Goal: Task Accomplishment & Management: Manage account settings

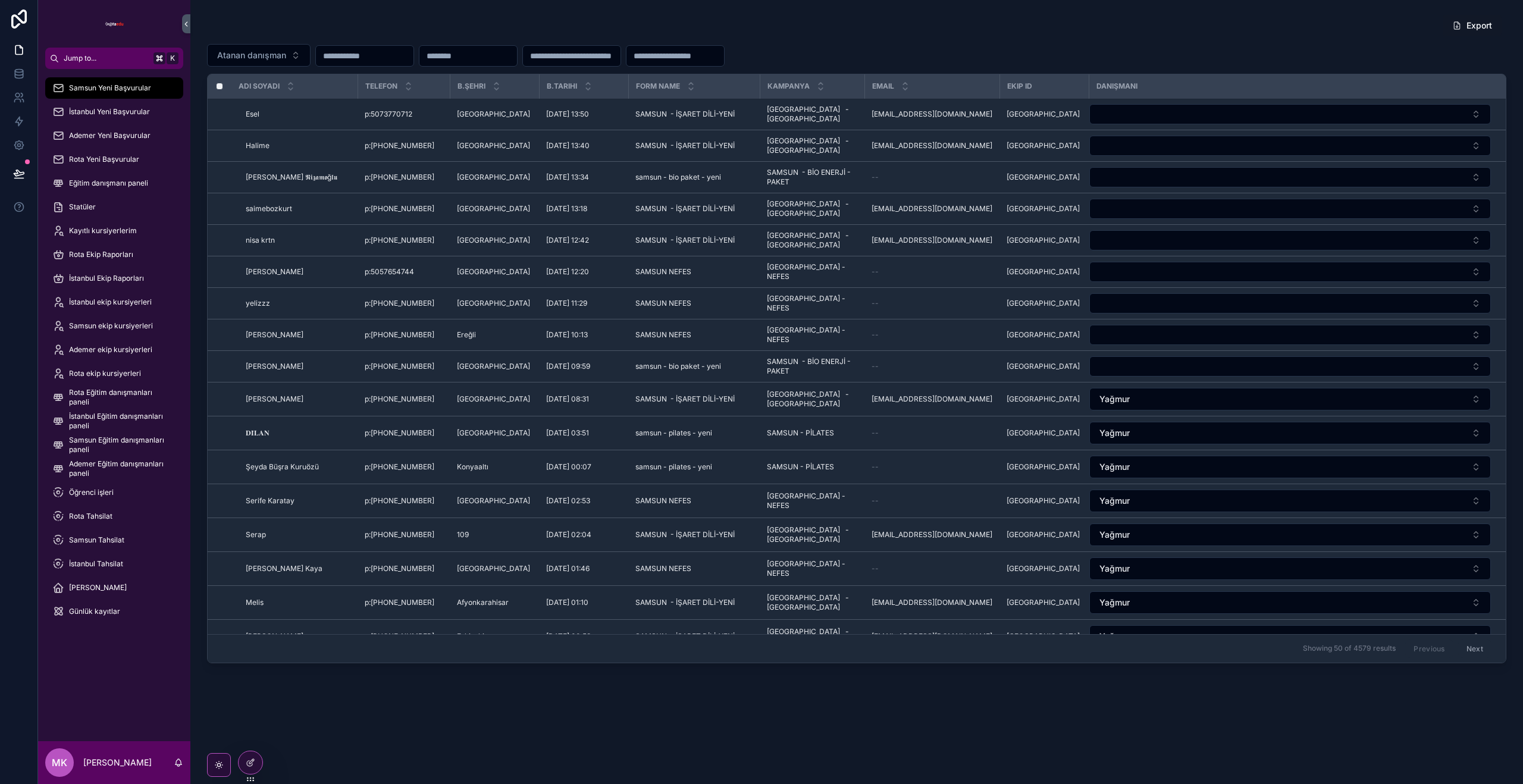
click at [123, 766] on p "Mustafa Kılınç" at bounding box center [117, 762] width 68 height 12
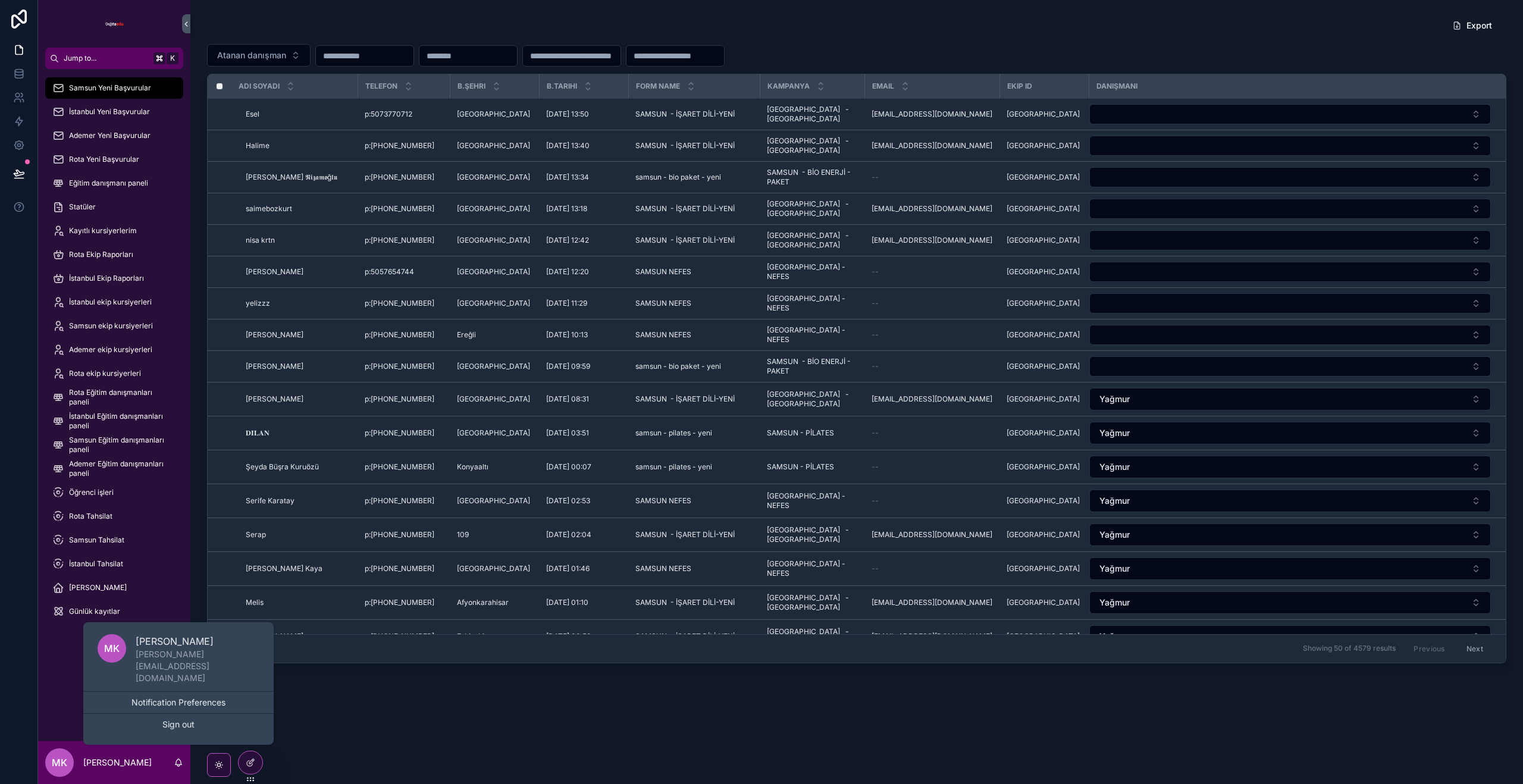
click at [182, 725] on button "Sign out" at bounding box center [178, 724] width 190 height 21
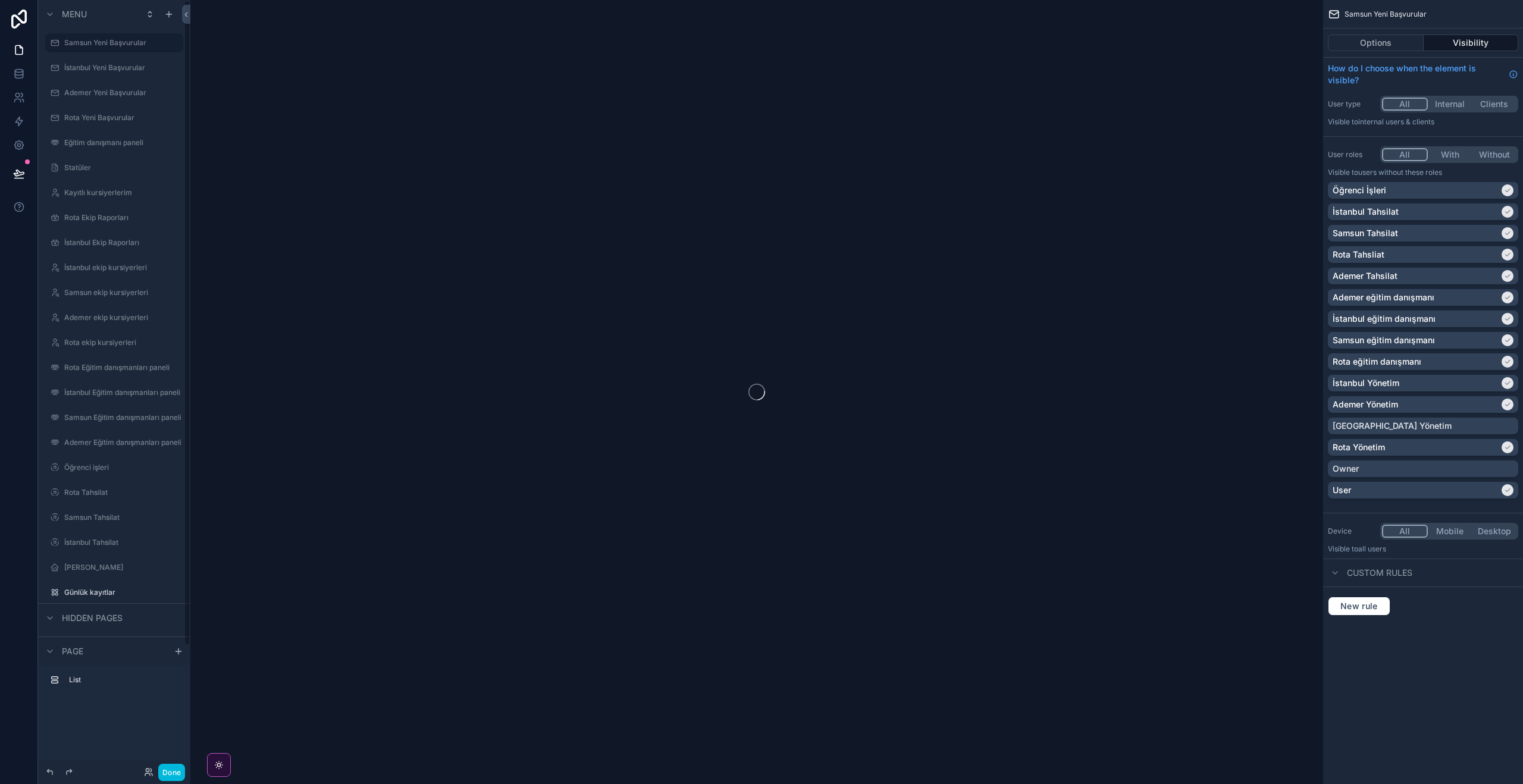
click at [173, 769] on button "Done" at bounding box center [171, 772] width 27 height 18
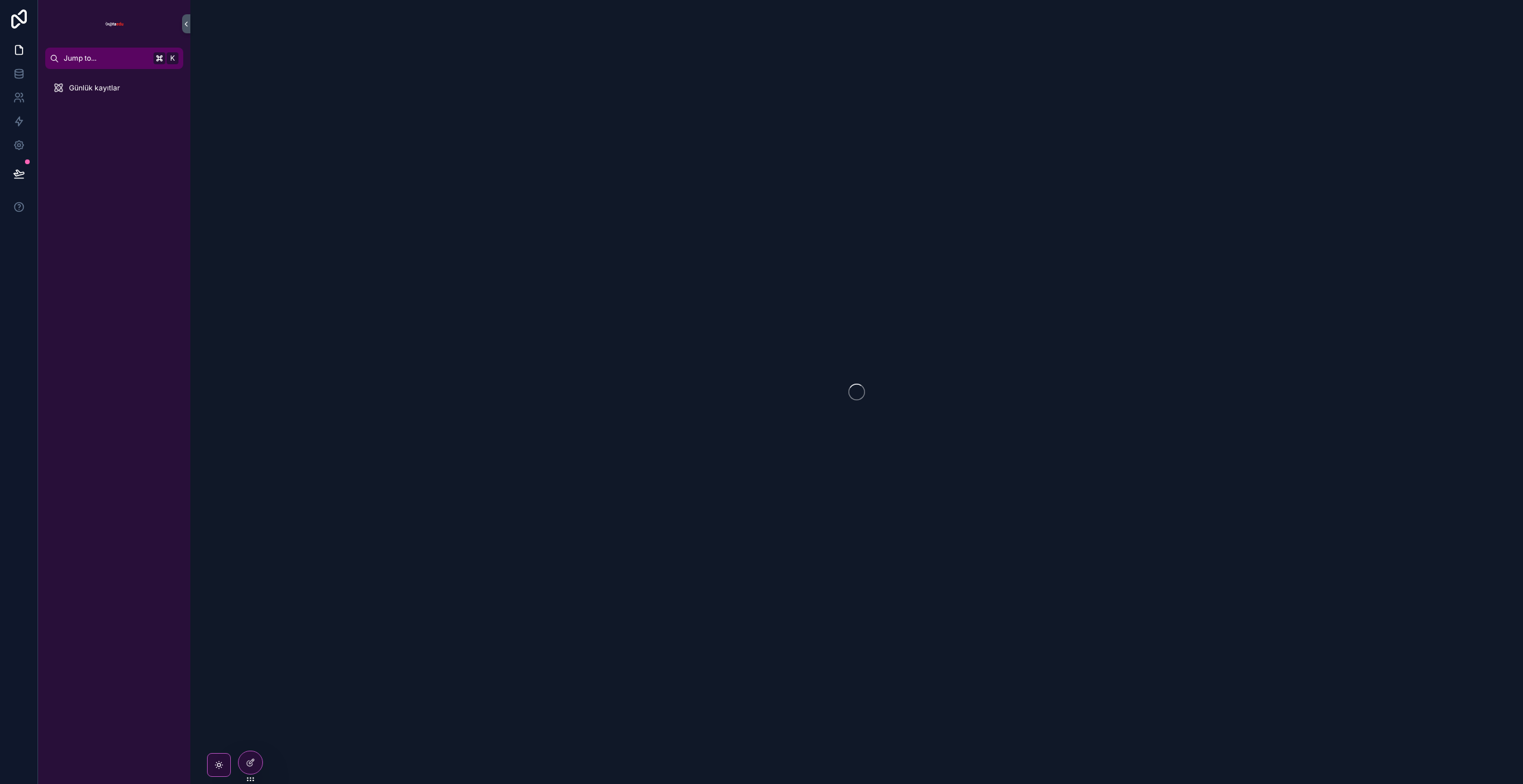
click at [0, 0] on icon at bounding box center [0, 0] width 0 height 0
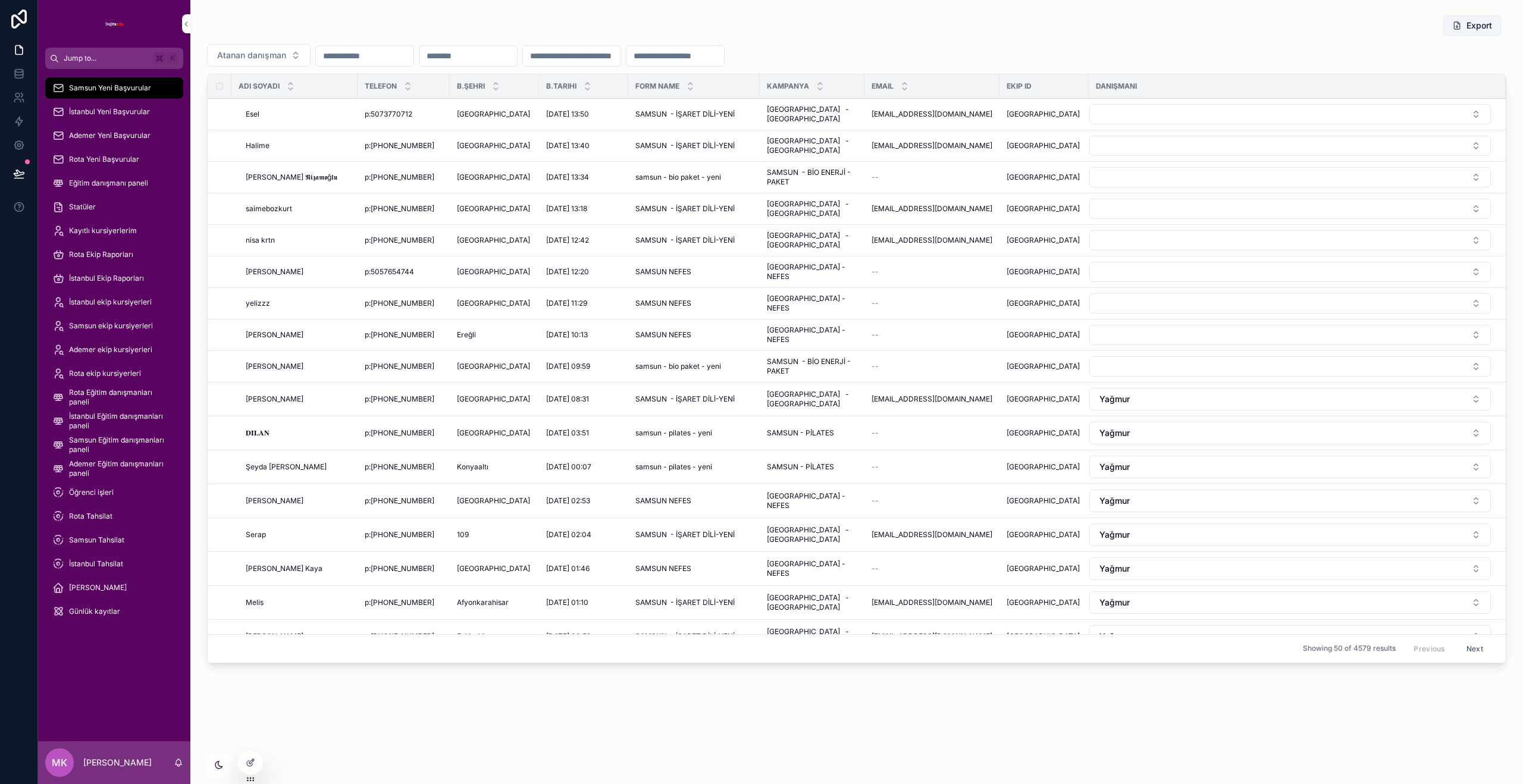
click at [1186, 118] on button "Select Button" at bounding box center [1290, 114] width 401 height 20
click at [93, 184] on span "Eğitim danışmanı paneli" at bounding box center [109, 183] width 79 height 9
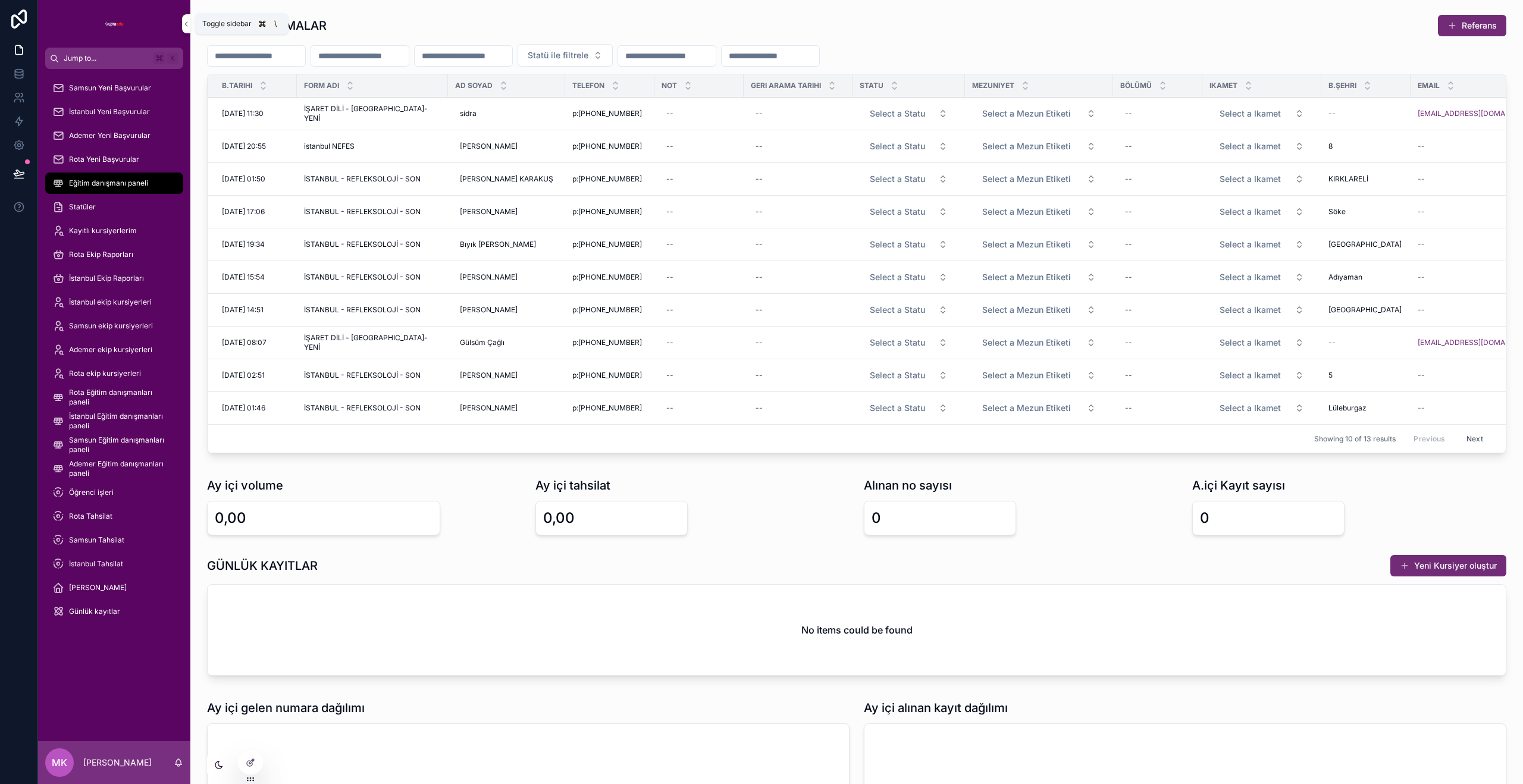
click at [186, 22] on icon "scrollable content" at bounding box center [186, 24] width 3 height 5
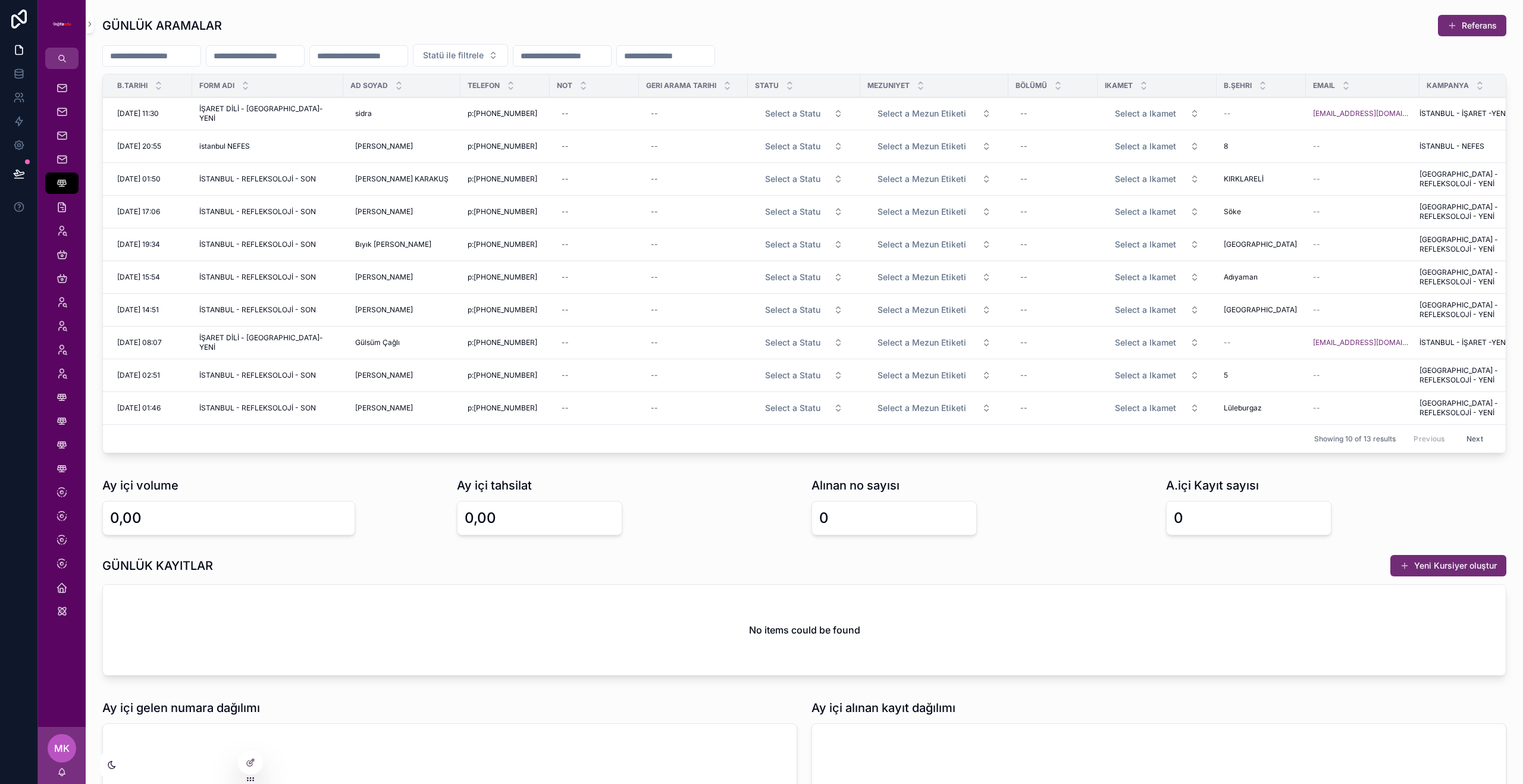
click at [515, 147] on span "p:+905424155200" at bounding box center [502, 146] width 69 height 9
click at [105, 767] on div "scrollable content" at bounding box center [112, 765] width 24 height 24
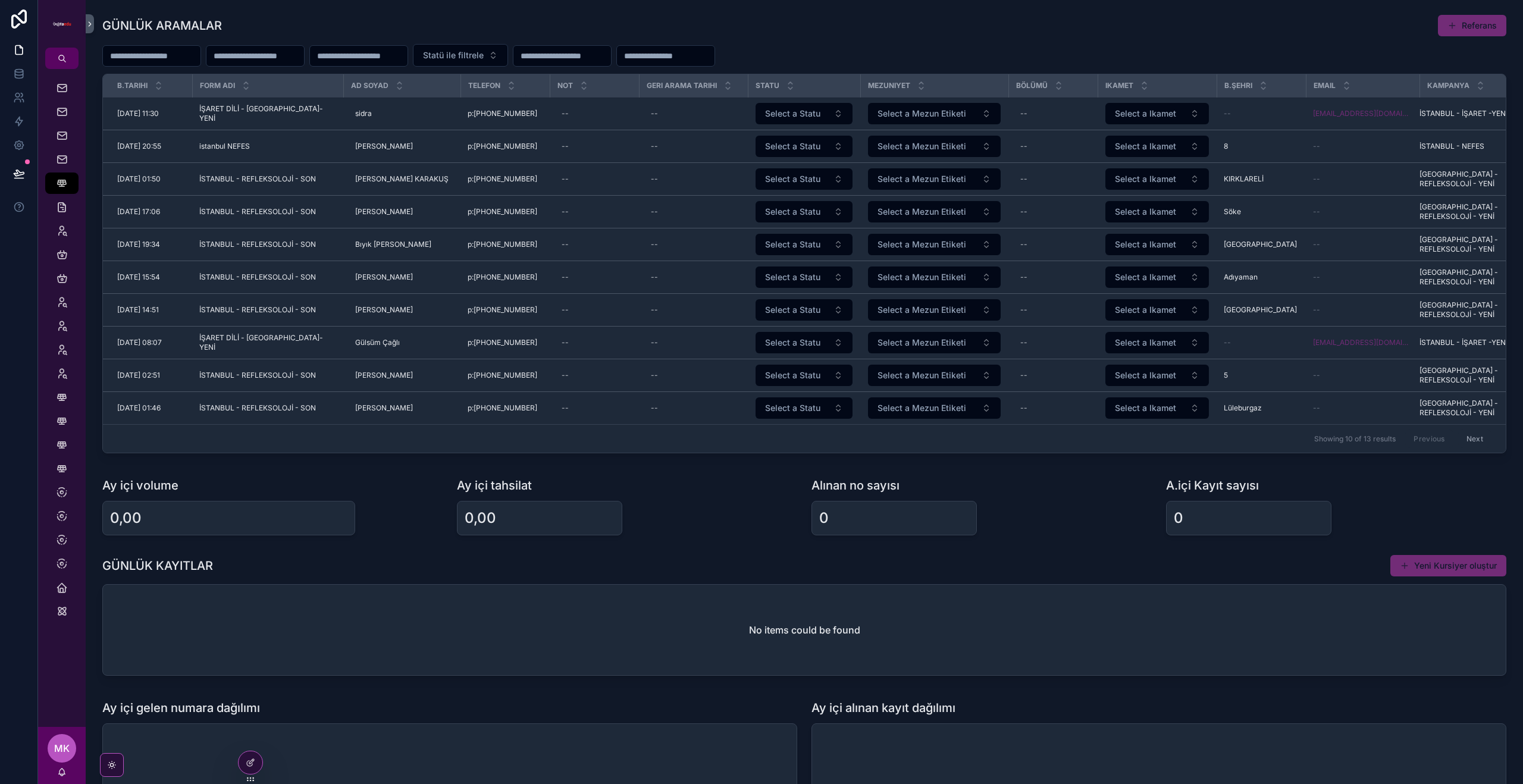
click at [1471, 128] on td "İSTANBUL - İŞARET -YENİ İSTANBUL - İŞARET -YENİ" at bounding box center [1471, 113] width 106 height 32
click at [0, 0] on button "Kayıt oluştur" at bounding box center [0, 0] width 0 height 0
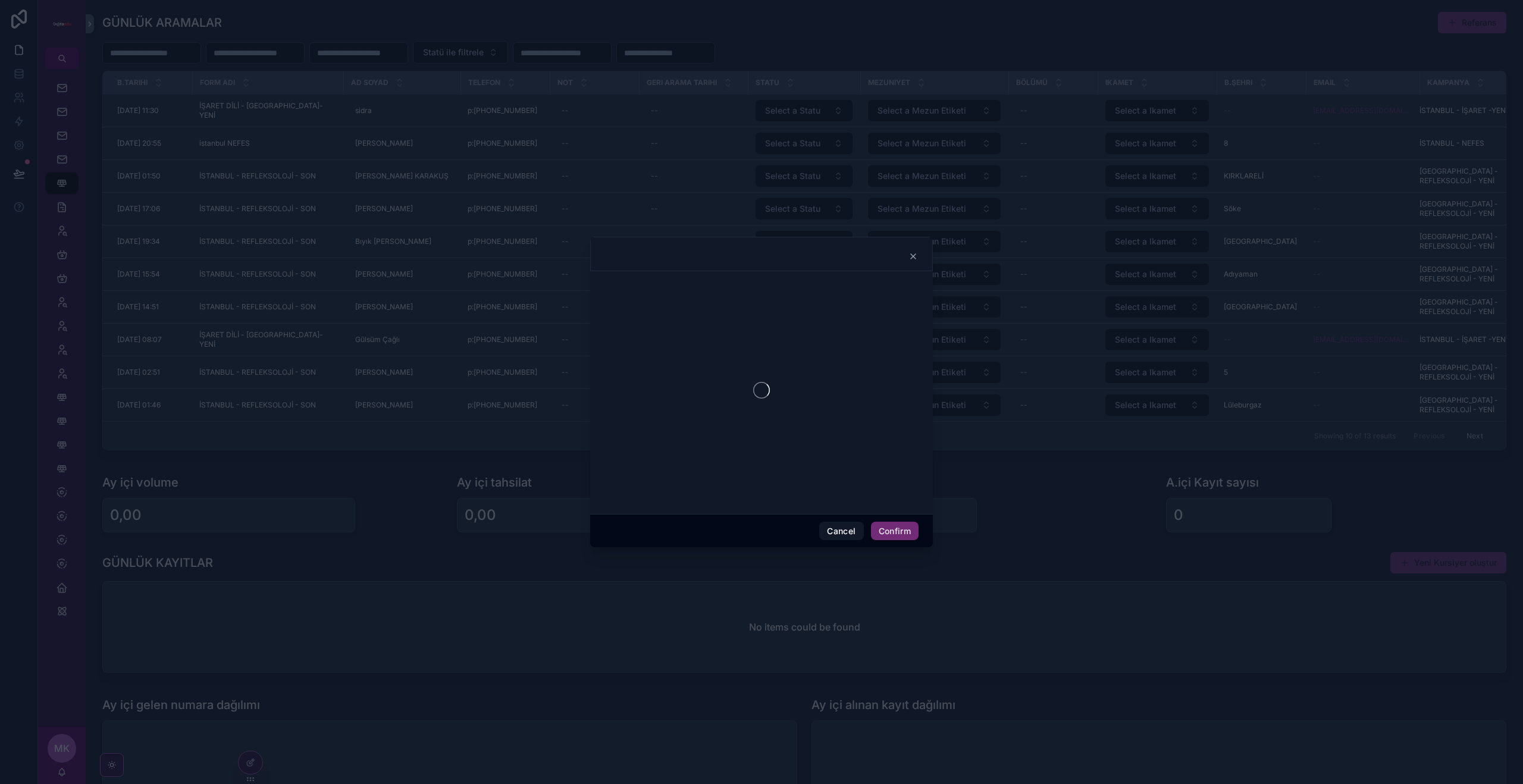
scroll to position [0, 0]
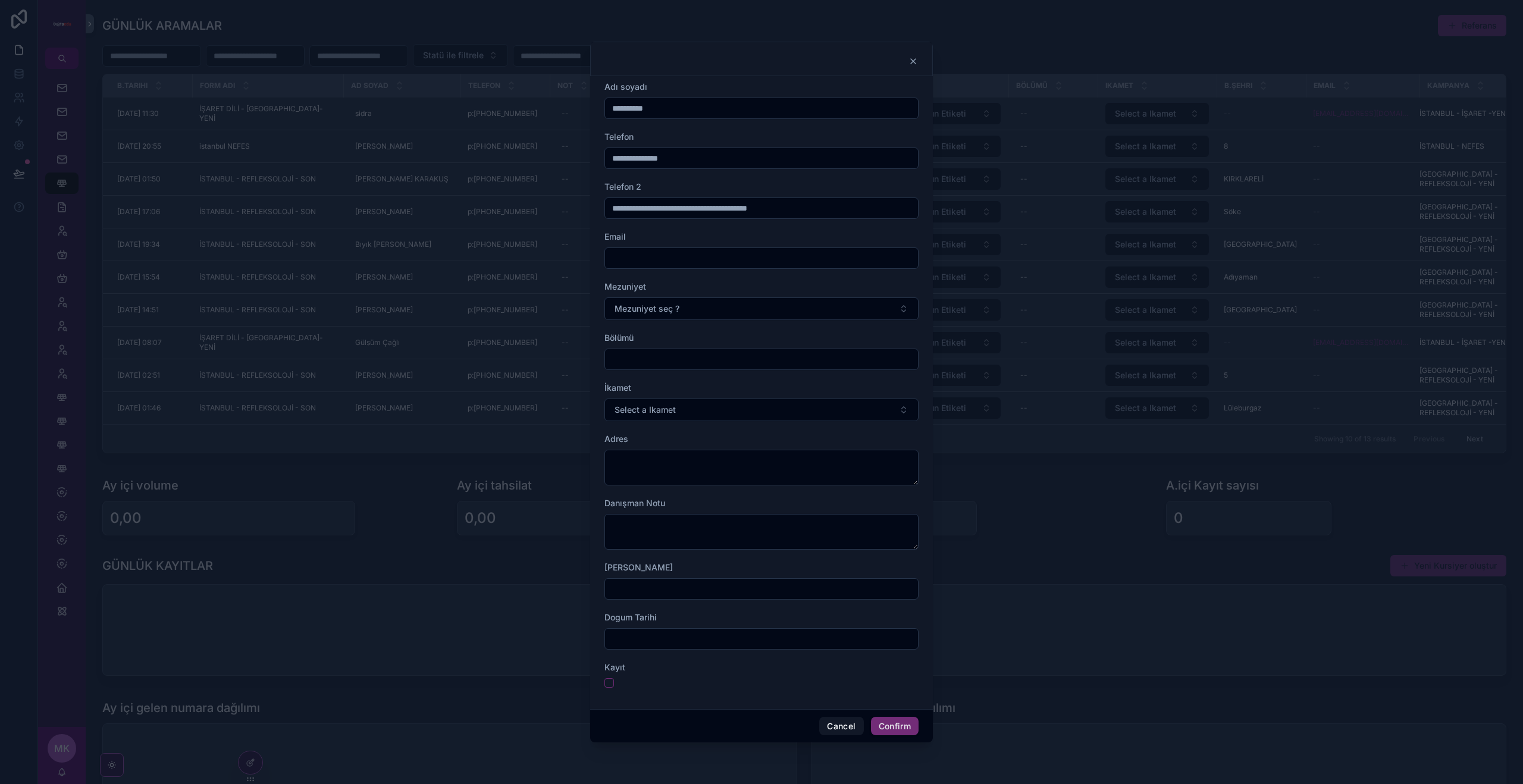
click at [723, 110] on input "**********" at bounding box center [761, 108] width 313 height 17
drag, startPoint x: 724, startPoint y: 160, endPoint x: 711, endPoint y: 159, distance: 13.0
click at [724, 160] on input "**********" at bounding box center [761, 158] width 313 height 17
click at [640, 210] on input "text" at bounding box center [761, 208] width 313 height 17
type input "**********"
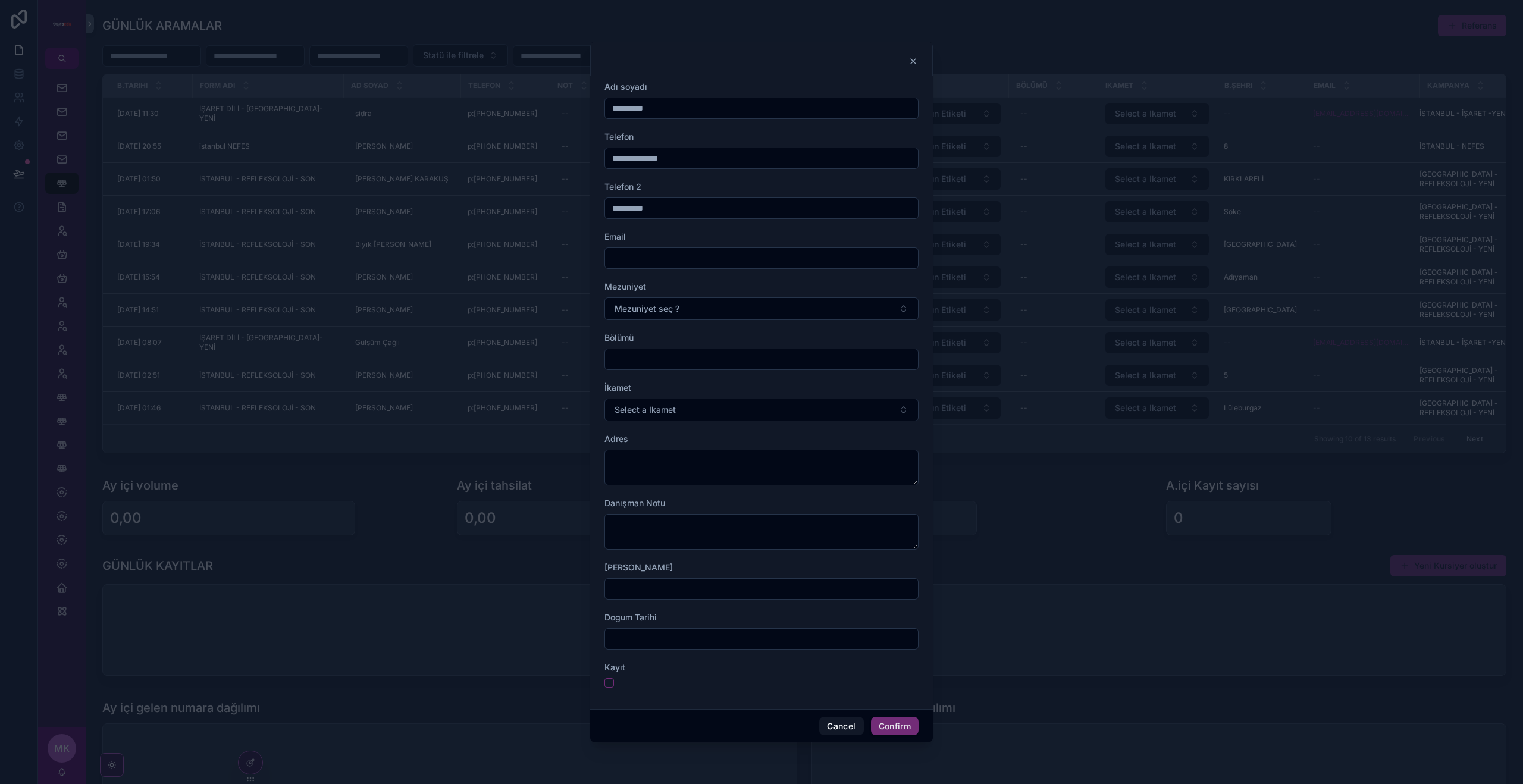
click at [722, 265] on input "text" at bounding box center [761, 258] width 313 height 17
type input "**********"
click at [667, 309] on span "Mezuniyet seç ?" at bounding box center [647, 308] width 65 height 12
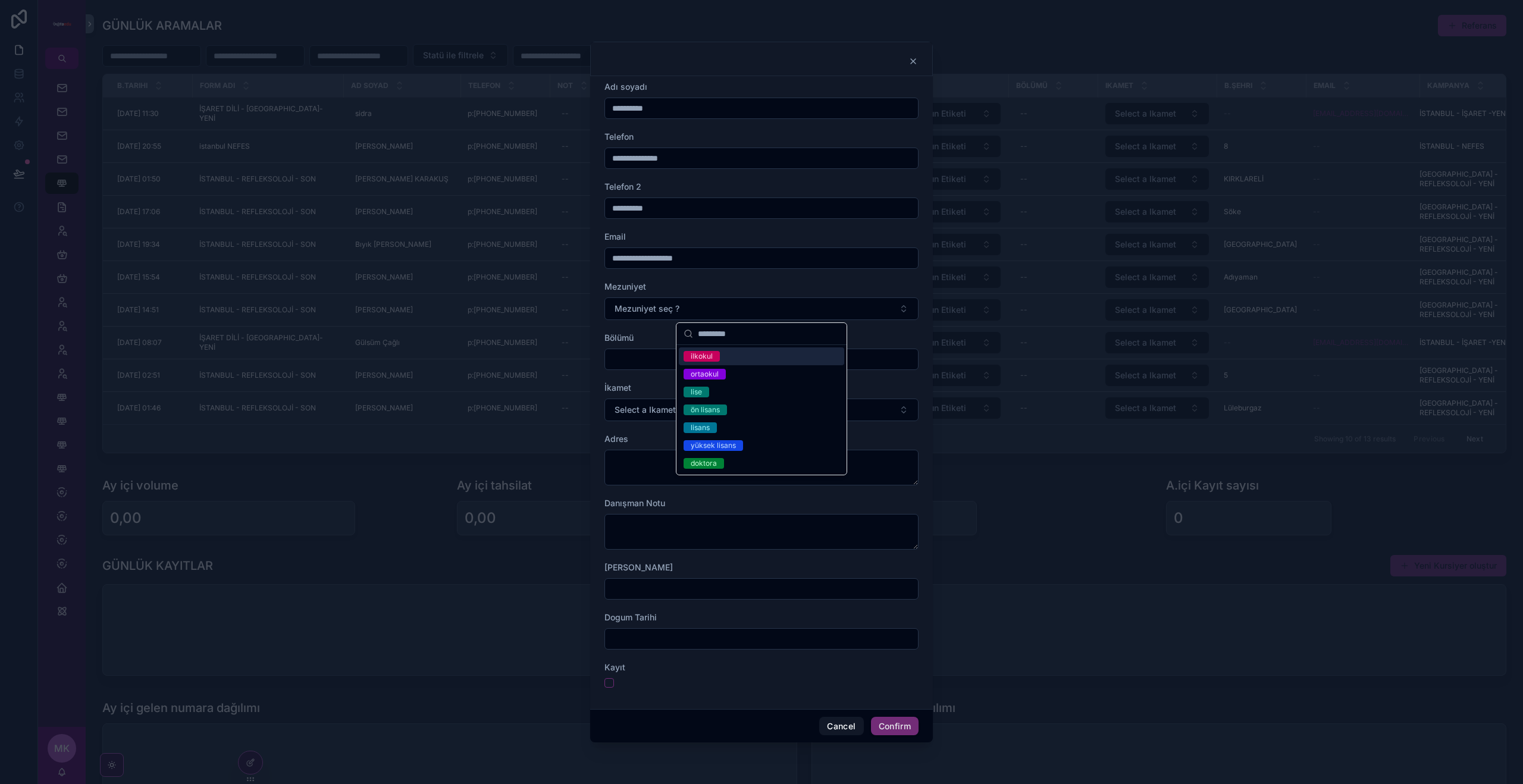
drag, startPoint x: 704, startPoint y: 354, endPoint x: 671, endPoint y: 362, distance: 34.0
click at [704, 354] on div "ilkokul" at bounding box center [702, 356] width 22 height 11
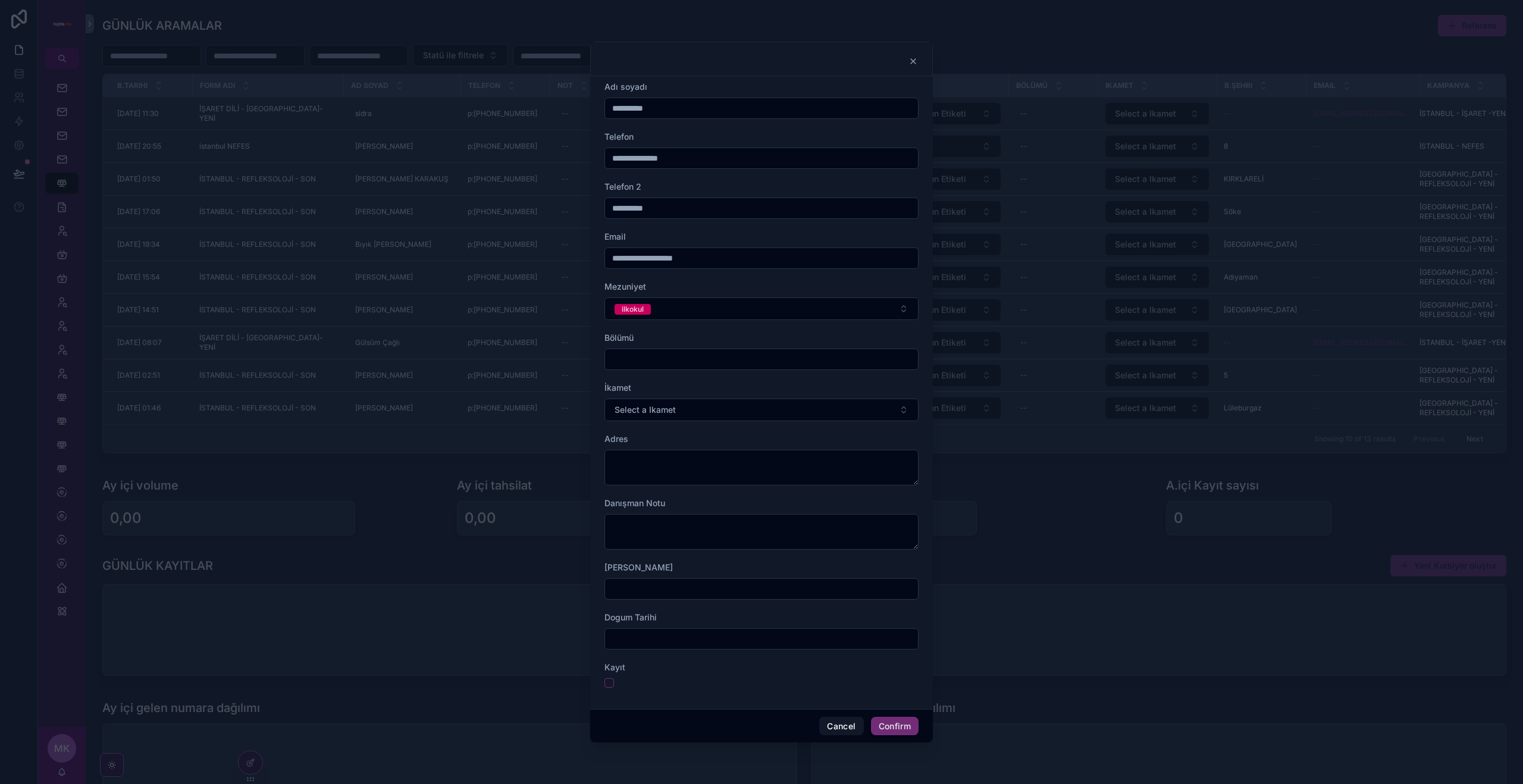
click at [627, 353] on input "text" at bounding box center [761, 359] width 313 height 17
click at [672, 410] on span "Select a Ikamet" at bounding box center [645, 410] width 61 height 12
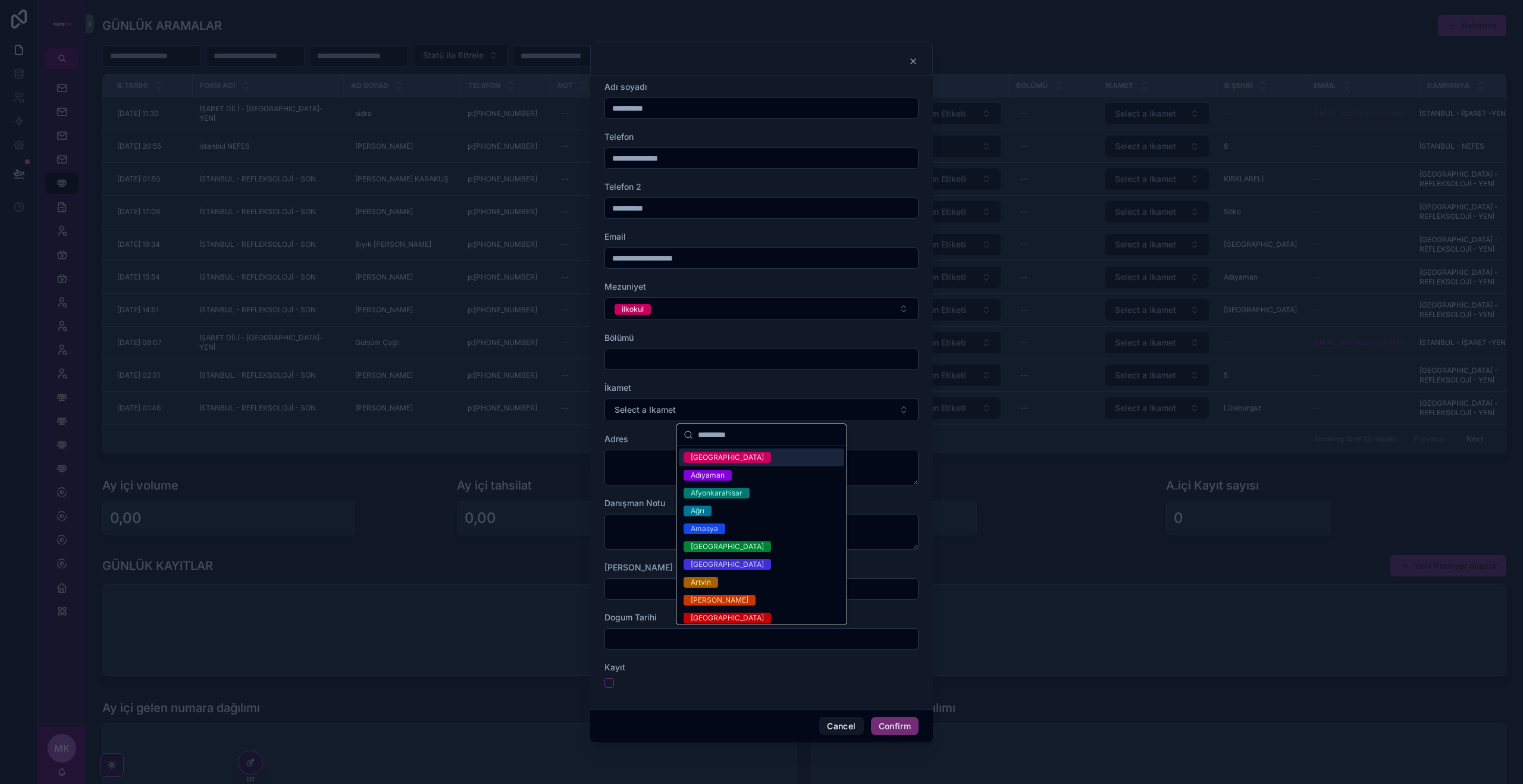
click at [714, 458] on span "Adana" at bounding box center [727, 457] width 88 height 11
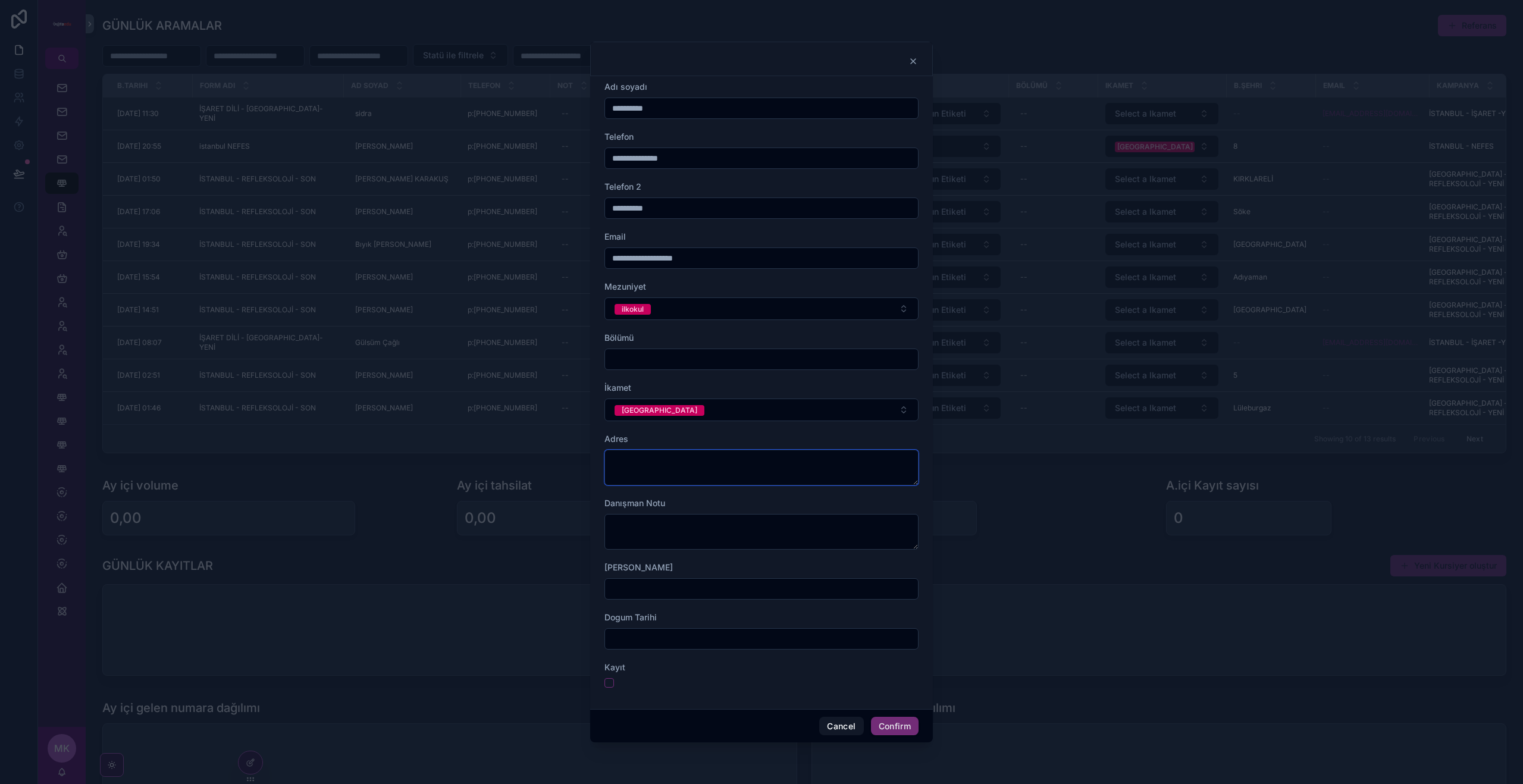
click at [655, 463] on textarea at bounding box center [761, 467] width 314 height 36
click at [641, 529] on textarea at bounding box center [761, 531] width 314 height 36
click at [662, 504] on span "Danışman Notu" at bounding box center [635, 503] width 61 height 10
click at [644, 588] on input "text" at bounding box center [761, 588] width 313 height 17
type input "**********"
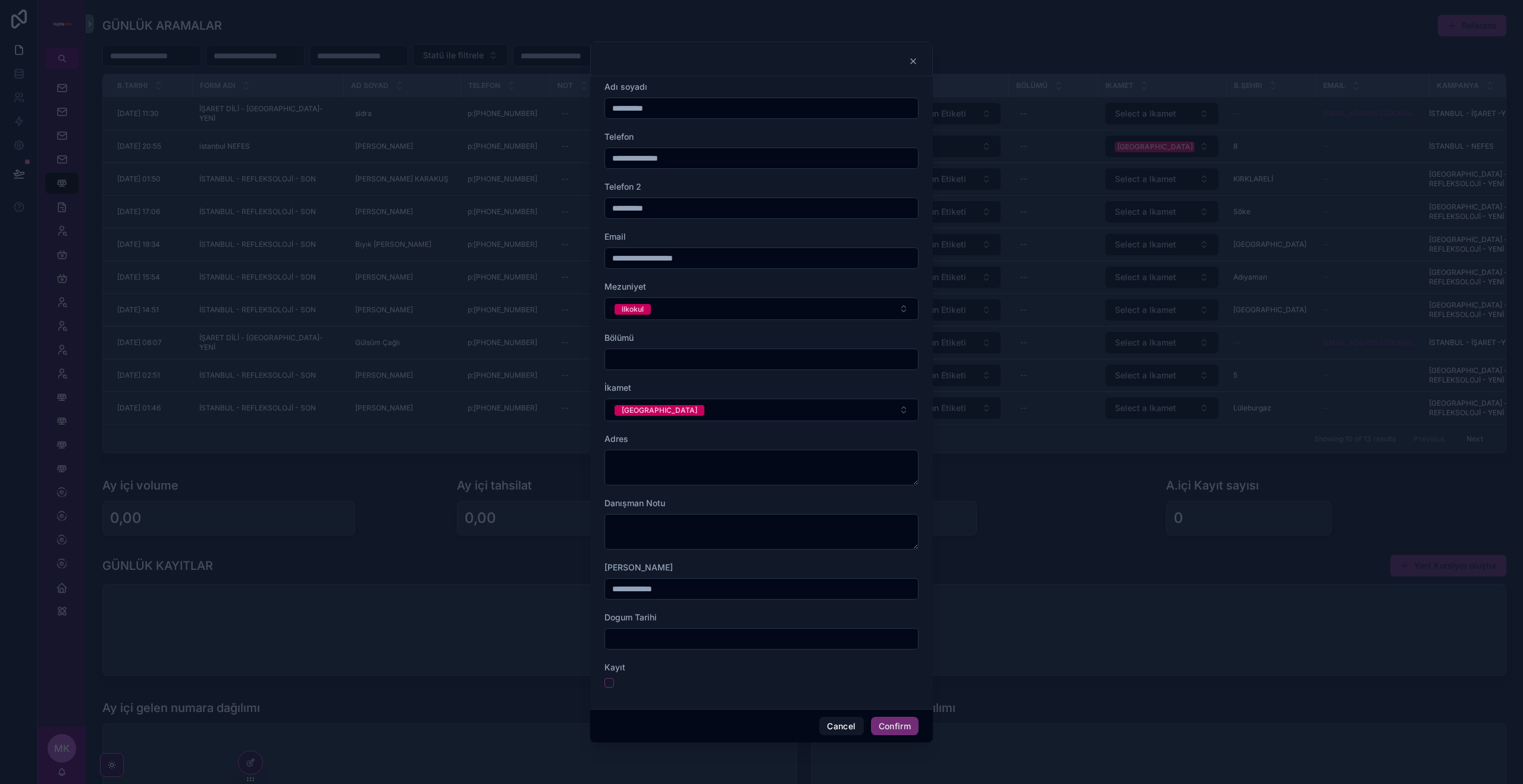
click at [697, 634] on input "text" at bounding box center [761, 638] width 313 height 17
click at [759, 609] on button "30" at bounding box center [761, 609] width 21 height 21
type input "**********"
click at [657, 669] on div "Kayıt" at bounding box center [761, 667] width 314 height 12
click at [612, 684] on button "button" at bounding box center [609, 683] width 9 height 9
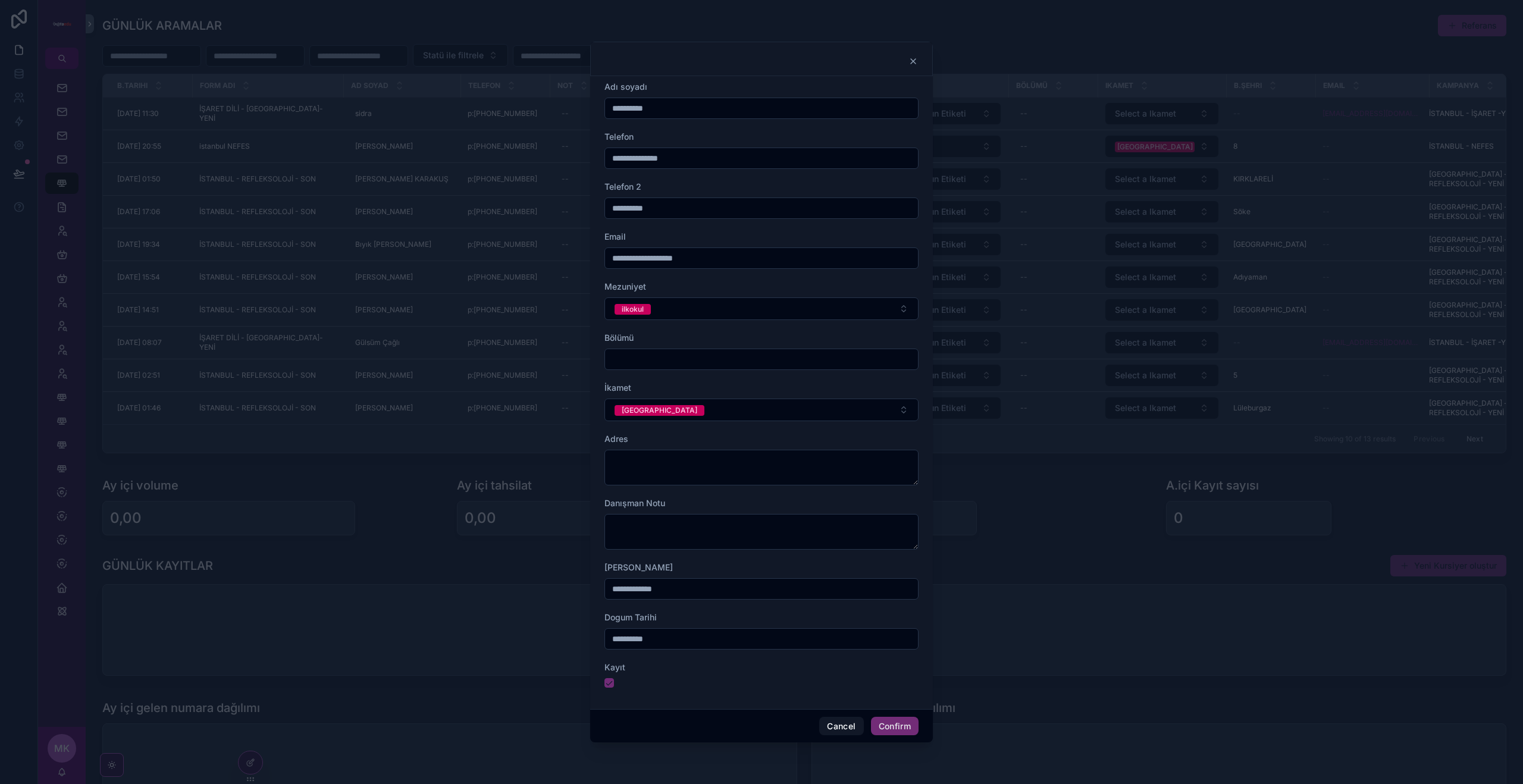
click at [884, 724] on button "Confirm" at bounding box center [895, 726] width 48 height 19
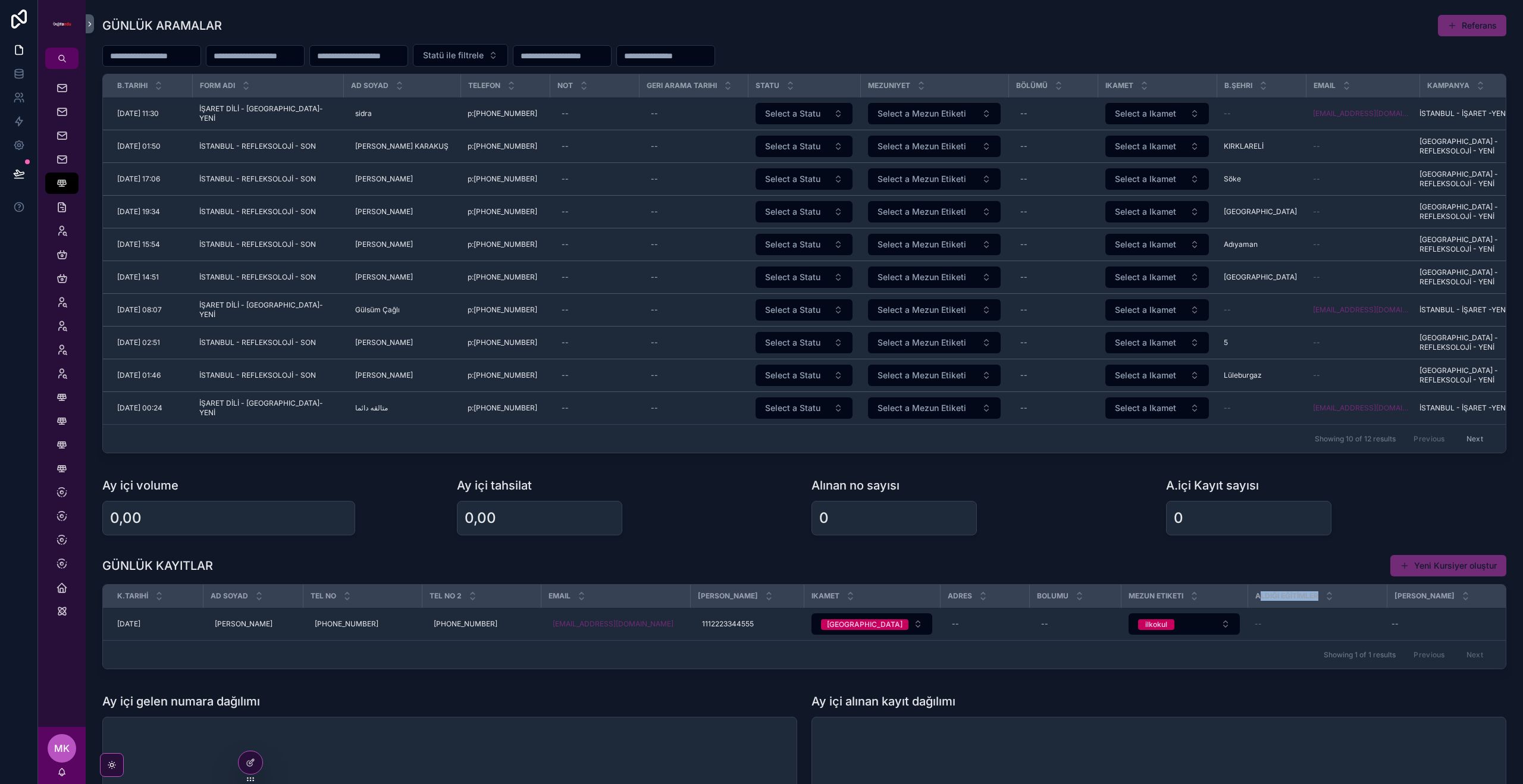
drag, startPoint x: 1281, startPoint y: 597, endPoint x: 1357, endPoint y: 592, distance: 76.2
click at [1355, 592] on div "ALDIĞI EĞİTİMLER" at bounding box center [1317, 596] width 138 height 22
click at [1315, 620] on div "--" at bounding box center [1316, 624] width 125 height 9
click at [0, 0] on span "Eğitim Ata" at bounding box center [0, 0] width 0 height 0
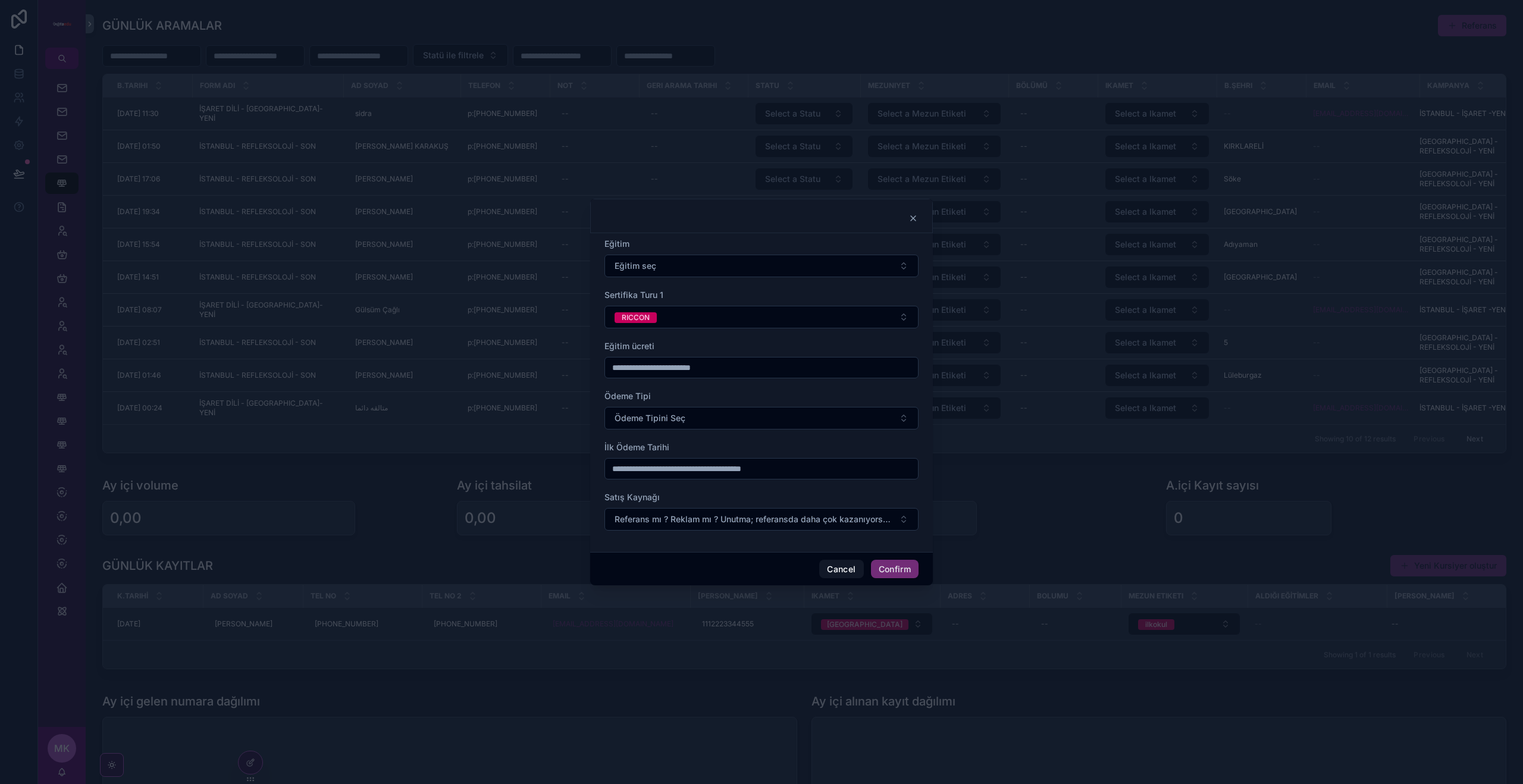
click at [654, 261] on span "Eğitim seç" at bounding box center [635, 266] width 42 height 12
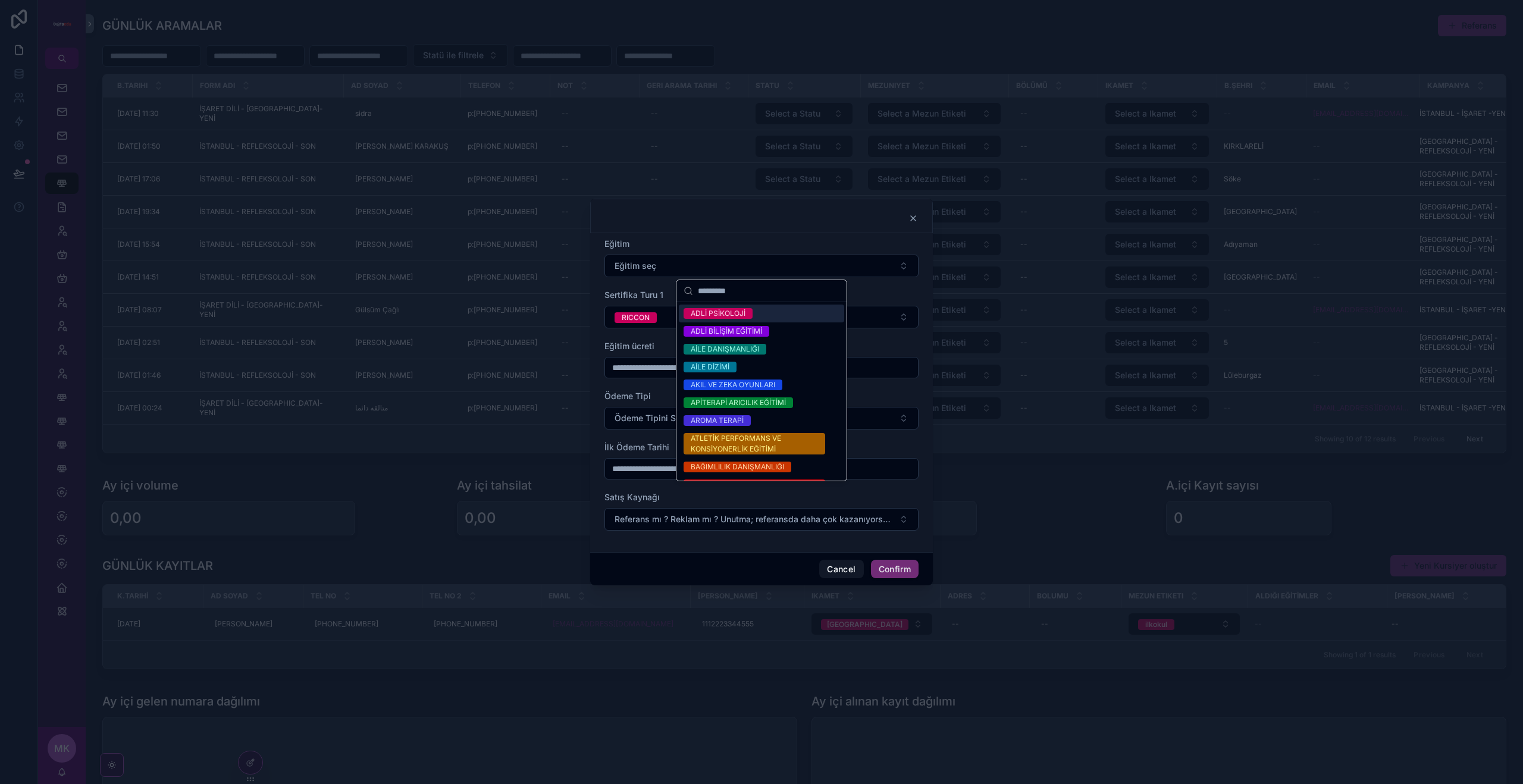
click at [744, 315] on span "ADLİ PSİKOLOJİ" at bounding box center [718, 314] width 69 height 11
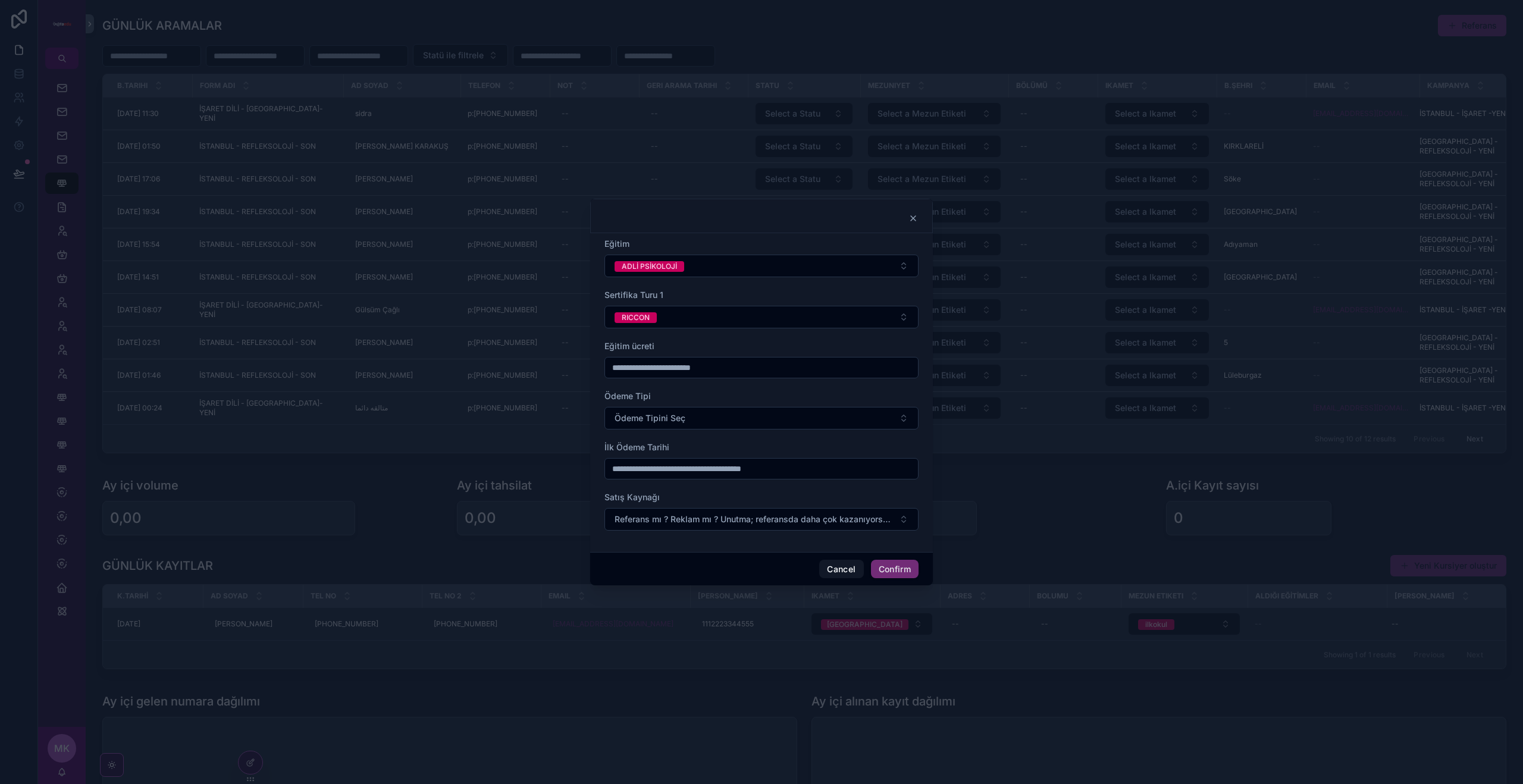
click at [664, 369] on input "text" at bounding box center [761, 367] width 313 height 17
click at [609, 346] on span "Eğitim ücreti" at bounding box center [629, 345] width 50 height 10
drag, startPoint x: 615, startPoint y: 344, endPoint x: 638, endPoint y: 348, distance: 23.3
click at [638, 346] on span "Eğitim ücreti" at bounding box center [629, 345] width 50 height 10
drag, startPoint x: 625, startPoint y: 373, endPoint x: 659, endPoint y: 373, distance: 34.0
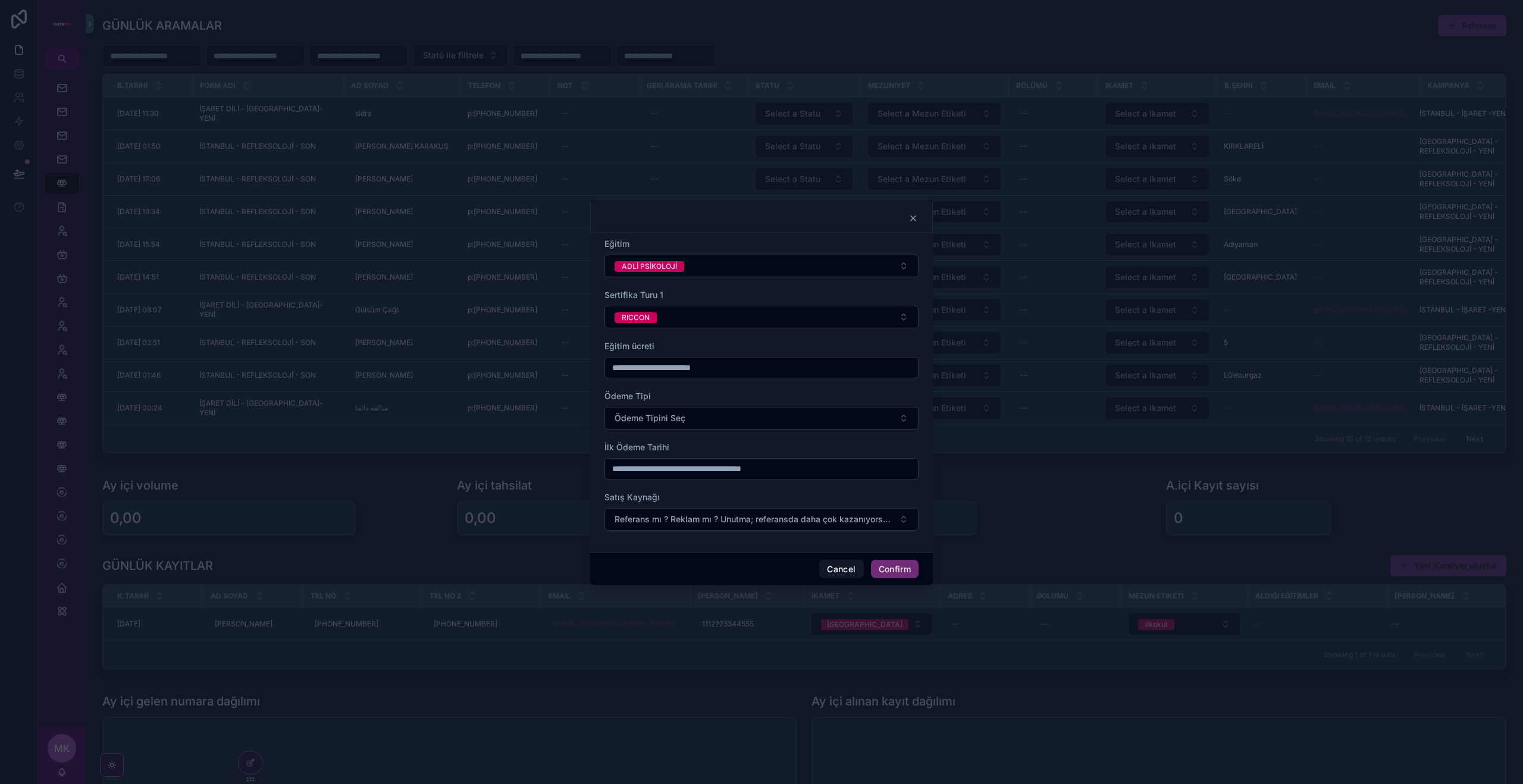
click at [625, 373] on input "text" at bounding box center [761, 367] width 313 height 17
type input "******"
click at [681, 412] on span "Ödeme Tipini Seç" at bounding box center [649, 418] width 71 height 12
click at [743, 488] on div "elden_taksit" at bounding box center [761, 482] width 165 height 18
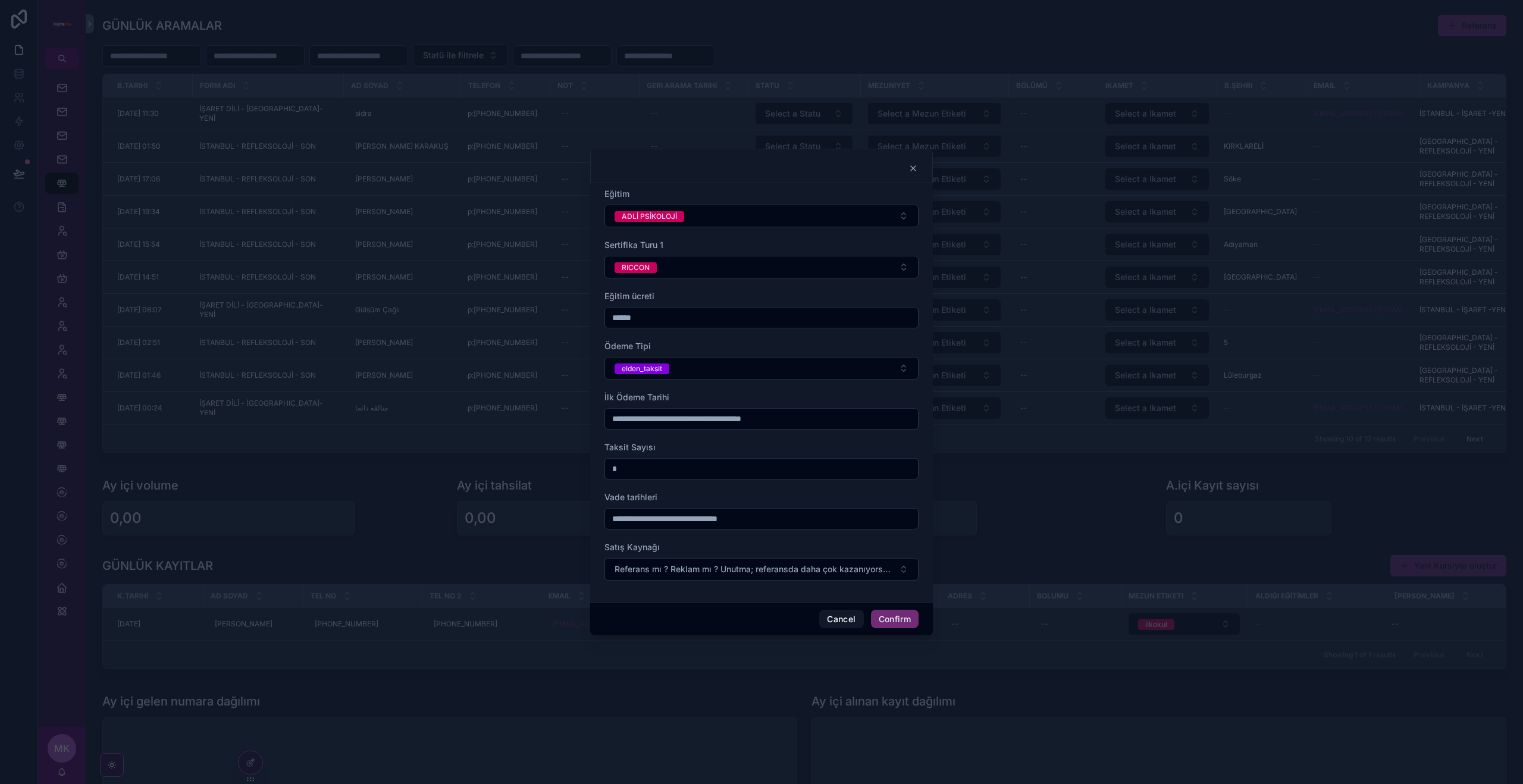
click at [662, 422] on input "text" at bounding box center [761, 419] width 313 height 17
click at [741, 549] on button "8" at bounding box center [739, 541] width 21 height 21
type input "**********"
click at [647, 454] on div "Taksit Sayısı *" at bounding box center [761, 459] width 314 height 38
click at [612, 442] on span "Taksit Sayısı" at bounding box center [629, 446] width 51 height 10
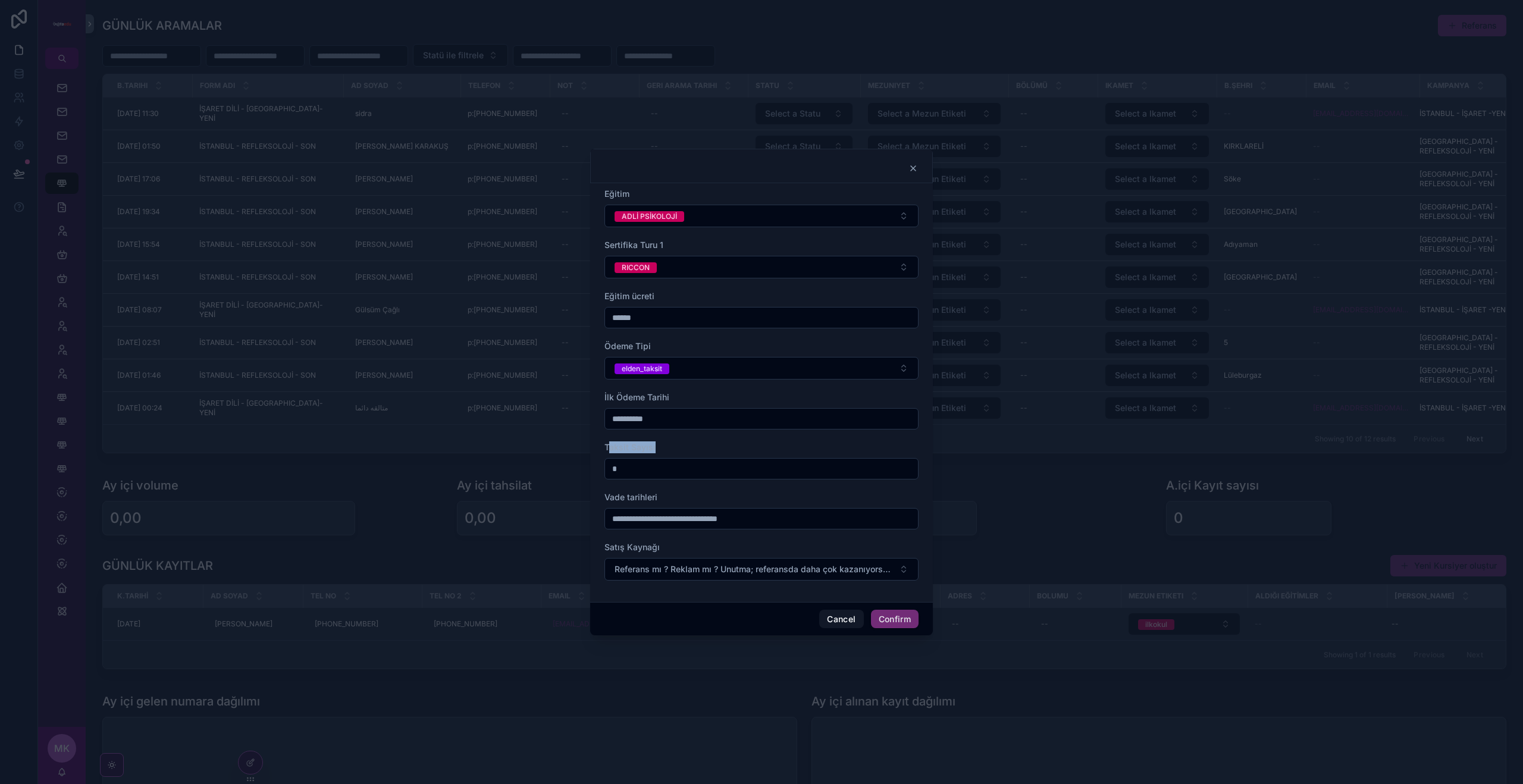
drag, startPoint x: 661, startPoint y: 445, endPoint x: 681, endPoint y: 446, distance: 20.0
click at [677, 446] on div "Taksit Sayısı" at bounding box center [761, 446] width 314 height 12
drag, startPoint x: 684, startPoint y: 446, endPoint x: 606, endPoint y: 443, distance: 78.1
click at [606, 443] on div "Taksit Sayısı" at bounding box center [761, 446] width 314 height 12
drag, startPoint x: 669, startPoint y: 445, endPoint x: 737, endPoint y: 447, distance: 68.0
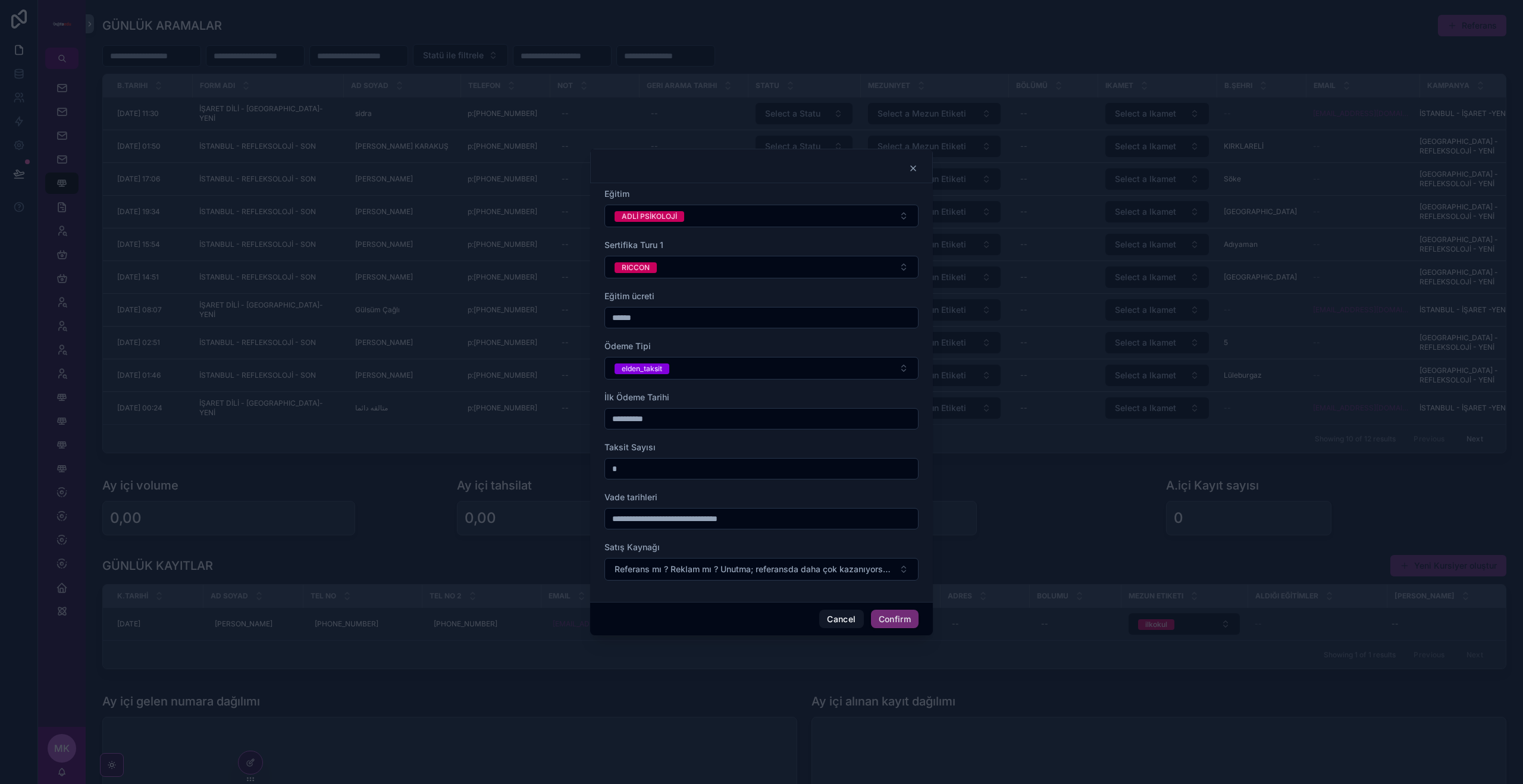
click at [737, 447] on div "Taksit Sayısı" at bounding box center [761, 446] width 314 height 12
drag, startPoint x: 660, startPoint y: 449, endPoint x: 589, endPoint y: 446, distance: 71.1
click at [583, 446] on div "**********" at bounding box center [761, 392] width 1523 height 784
click at [694, 451] on div "Taksit Sayısı" at bounding box center [761, 446] width 314 height 12
click at [645, 374] on div "elden_taksit" at bounding box center [642, 369] width 41 height 11
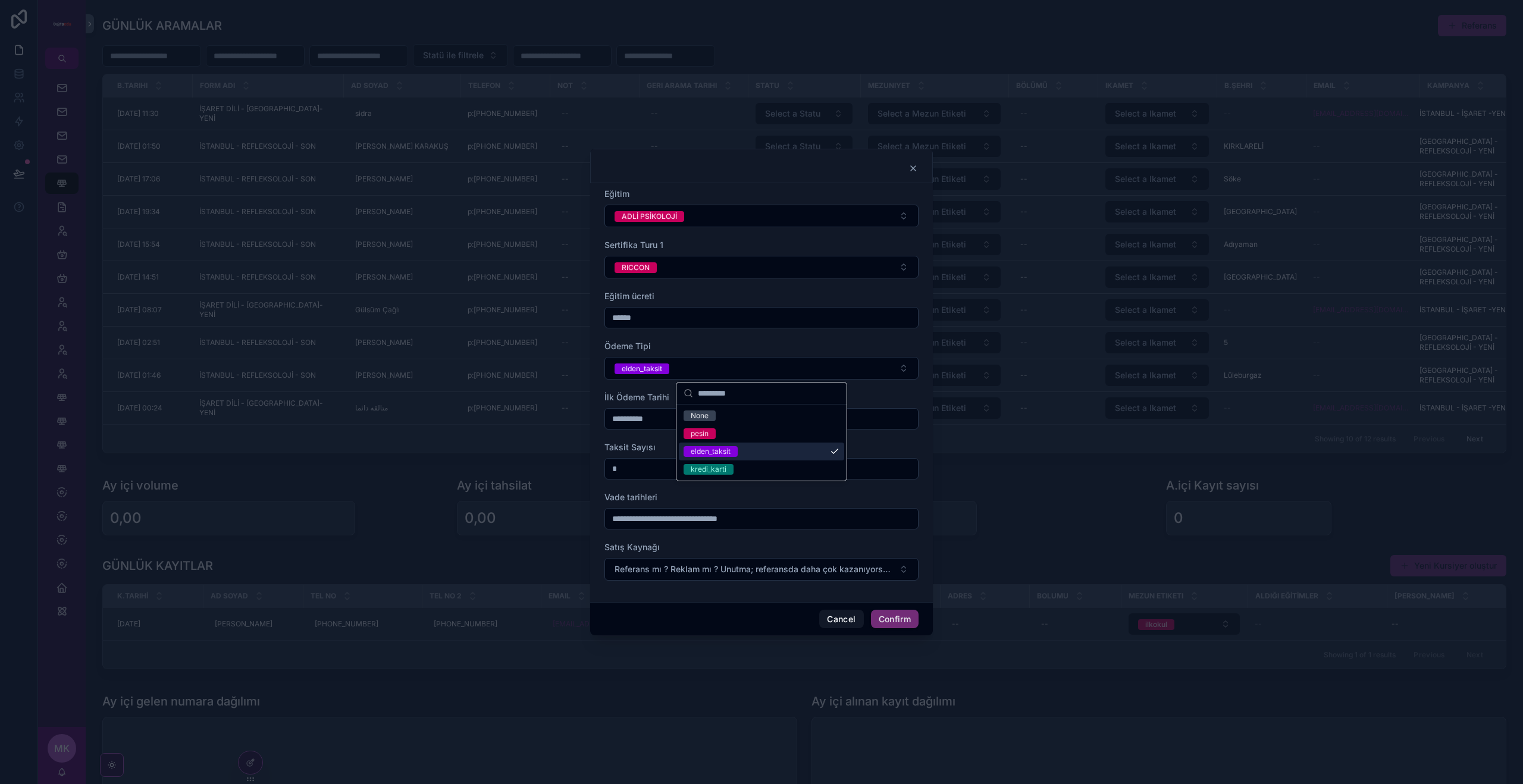
click at [718, 457] on div "elden_taksit" at bounding box center [761, 451] width 165 height 18
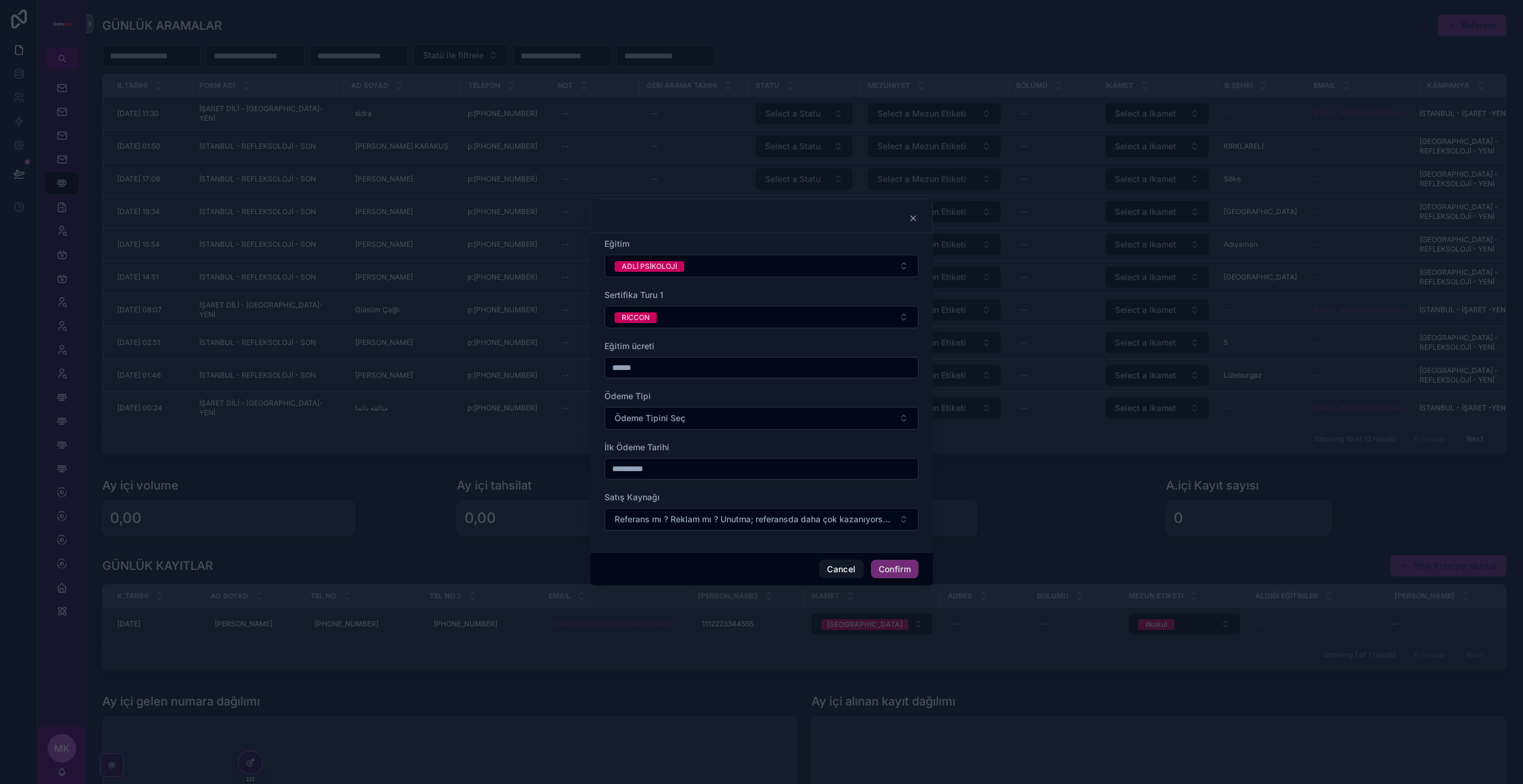
click at [665, 419] on span "Ödeme Tipini Seç" at bounding box center [649, 418] width 71 height 12
click at [722, 486] on div "elden_taksit" at bounding box center [710, 483] width 40 height 11
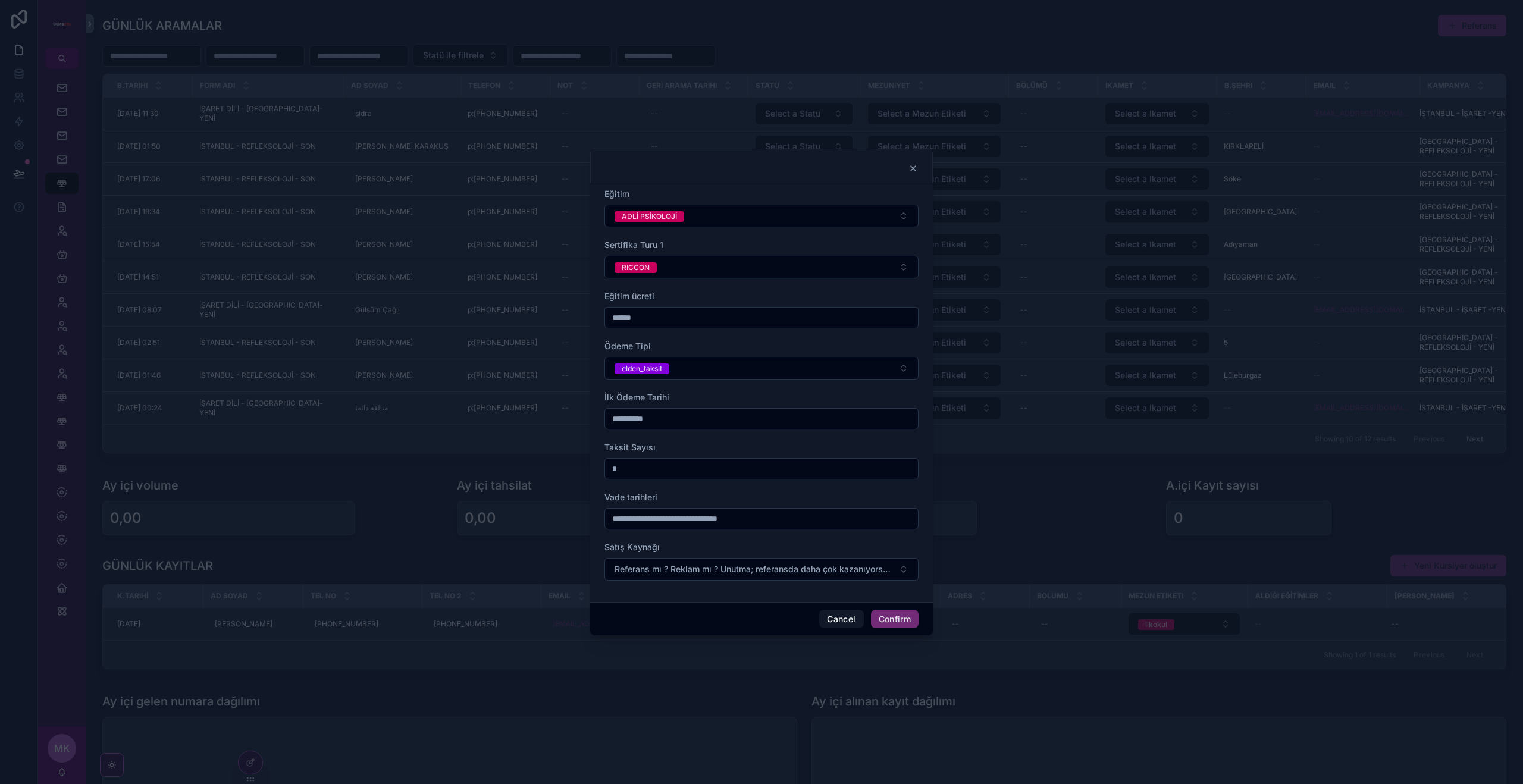
click at [638, 469] on input "*" at bounding box center [761, 469] width 313 height 17
type input "**"
click at [654, 519] on input "text" at bounding box center [761, 518] width 313 height 17
click at [679, 521] on input "text" at bounding box center [761, 518] width 313 height 17
click at [627, 517] on input "text" at bounding box center [761, 518] width 313 height 17
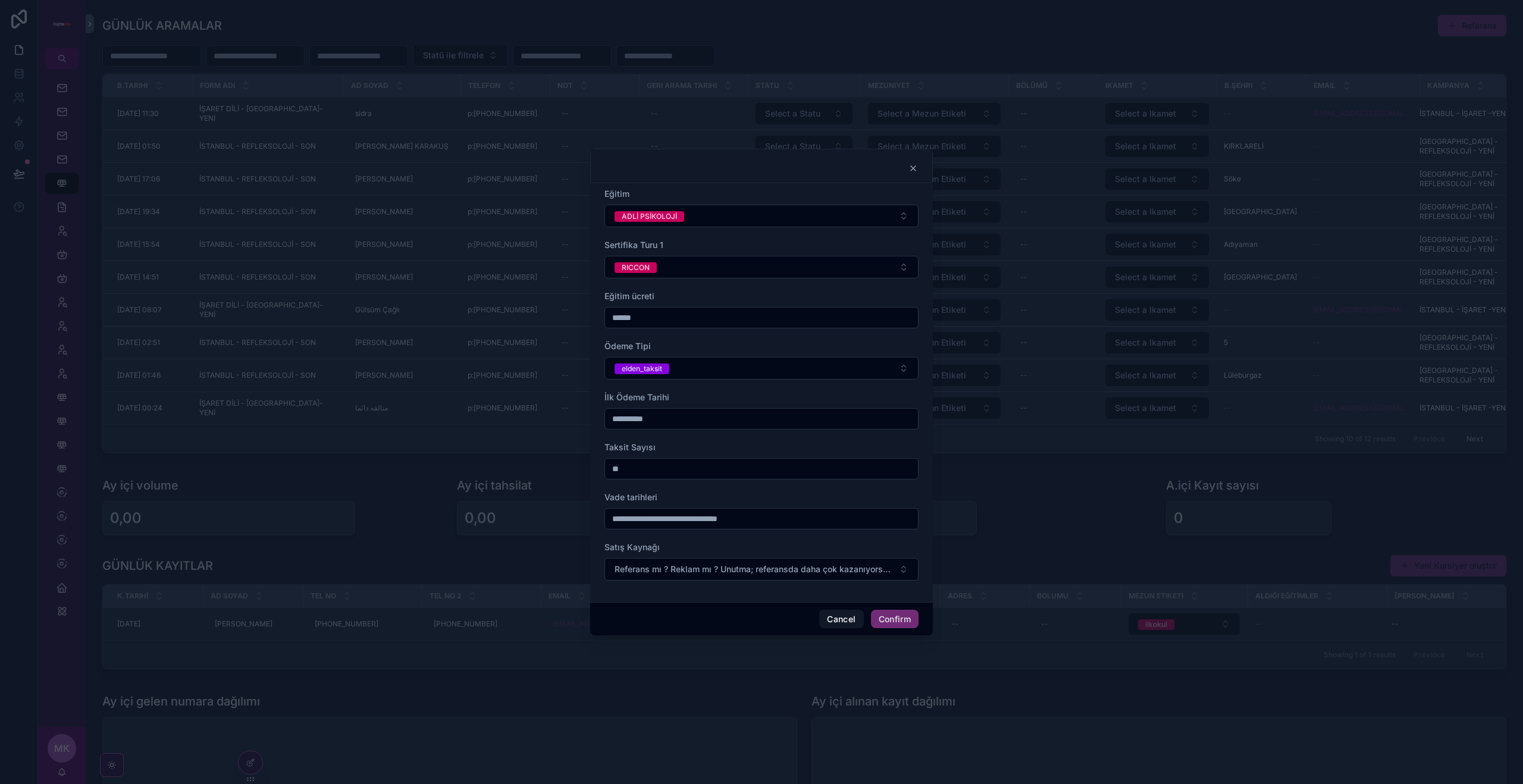
click at [609, 521] on input "text" at bounding box center [761, 518] width 313 height 17
type input "**"
click at [652, 568] on span "Referans mı ? Reklam mı ? Unutma; referansda daha çok kazanıyorsun. 💵" at bounding box center [754, 569] width 280 height 12
click at [764, 643] on div "REFERANS" at bounding box center [761, 634] width 165 height 18
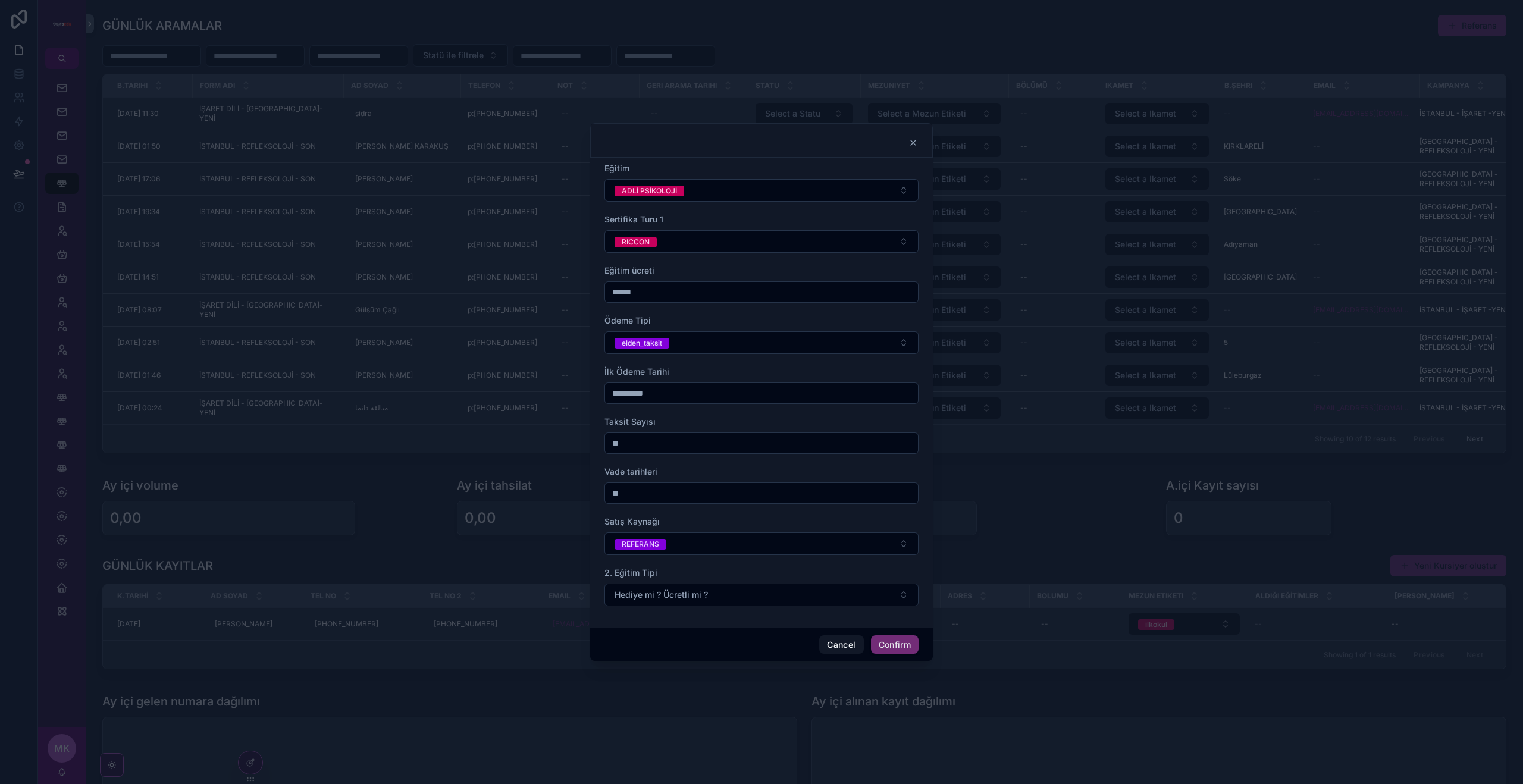
click at [714, 601] on button "Hediye mi ? Ücretli mi ?" at bounding box center [761, 594] width 314 height 22
click at [720, 641] on span "UCRETLI" at bounding box center [706, 643] width 44 height 11
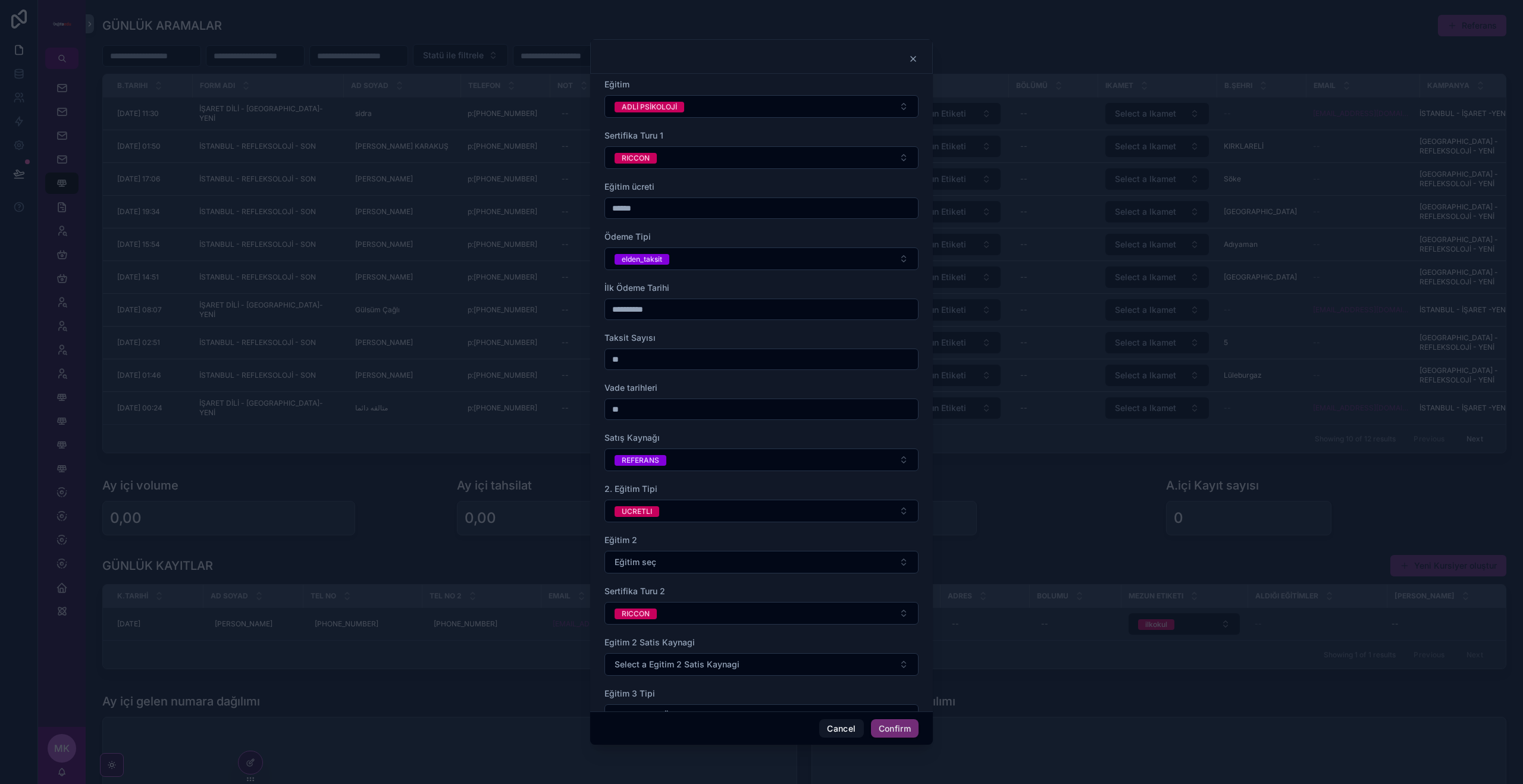
scroll to position [37, 0]
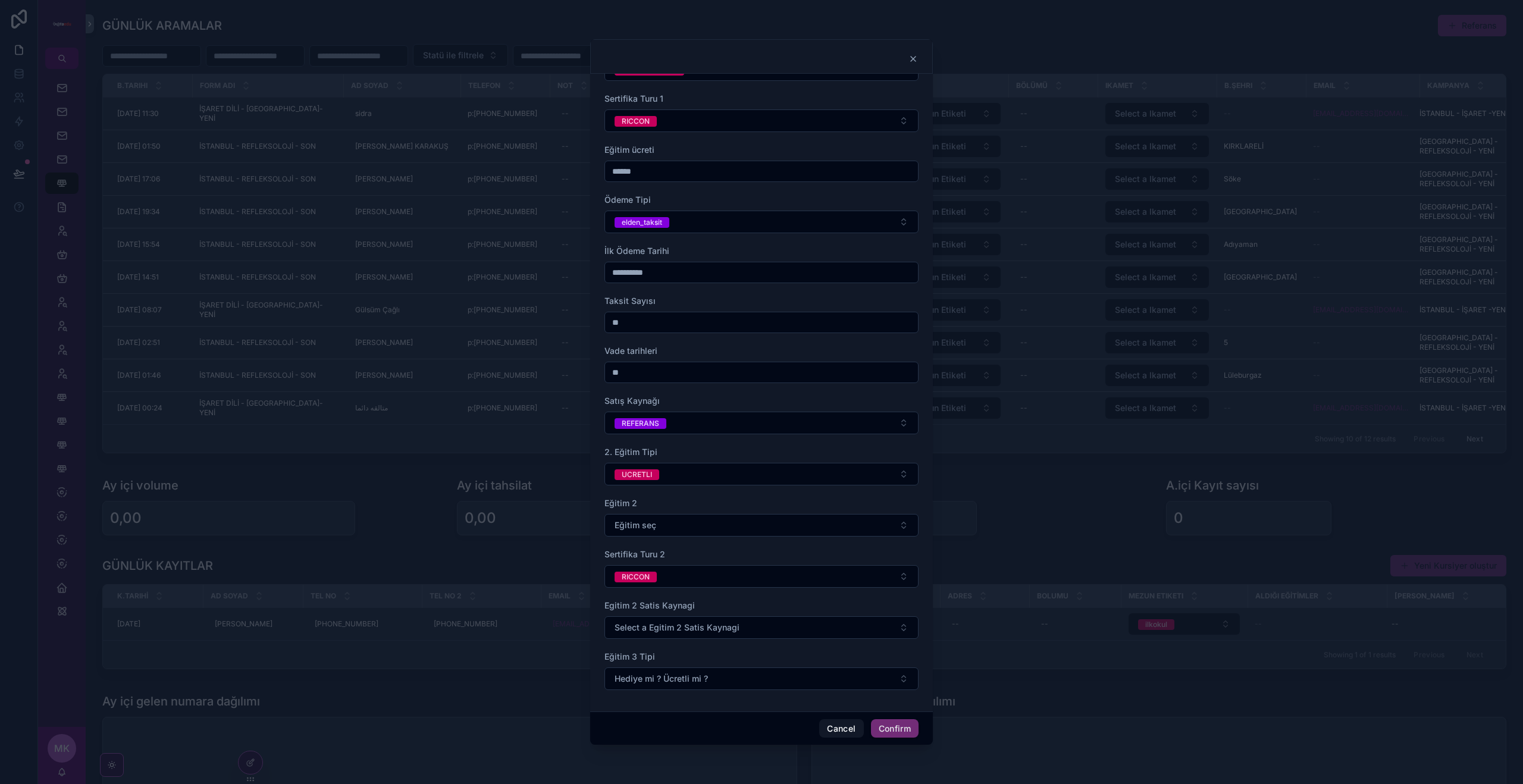
click at [665, 533] on button "Eğitim seç" at bounding box center [761, 525] width 314 height 22
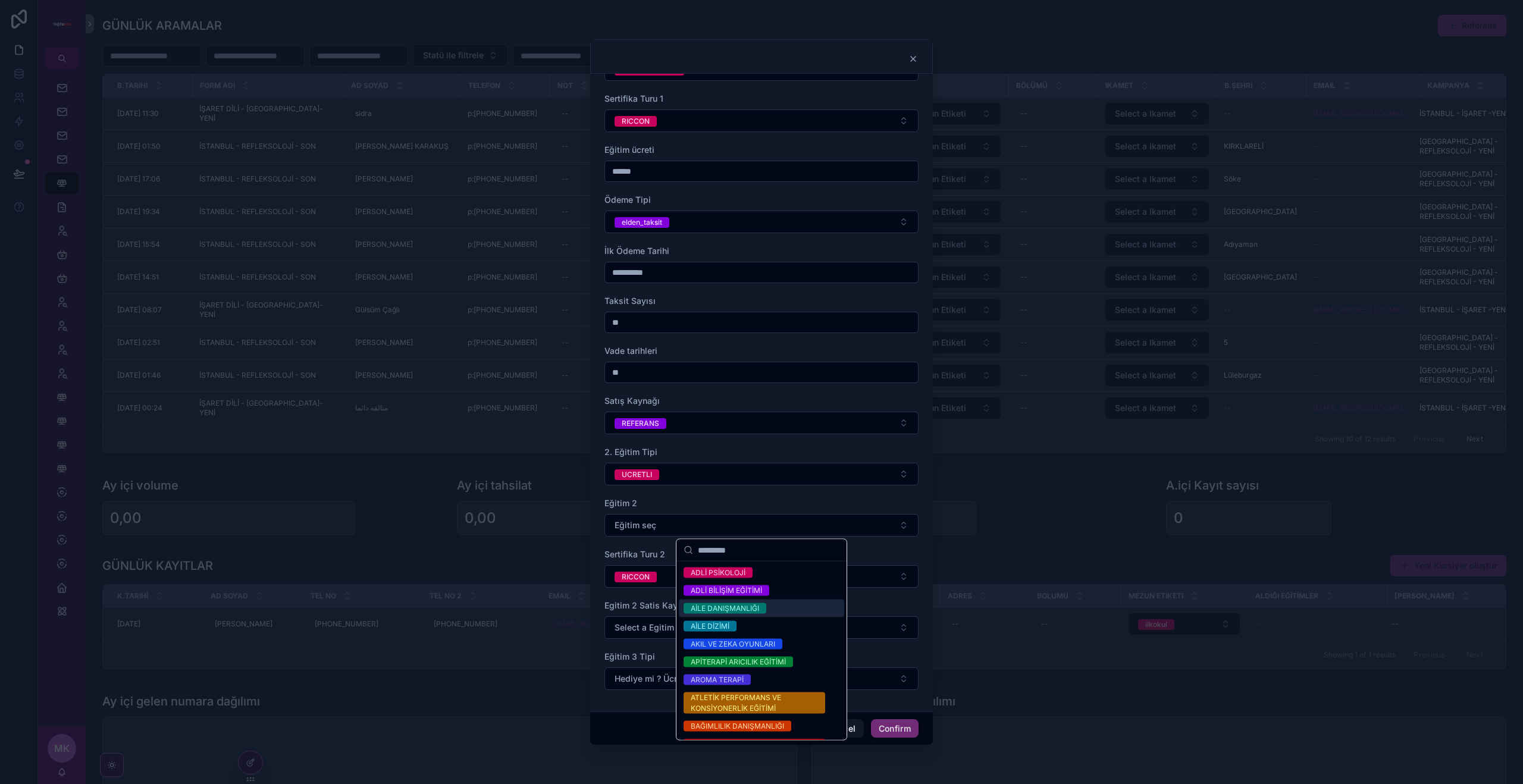
click at [712, 611] on div "AİLE DANIŞMANLIĞI" at bounding box center [725, 609] width 68 height 11
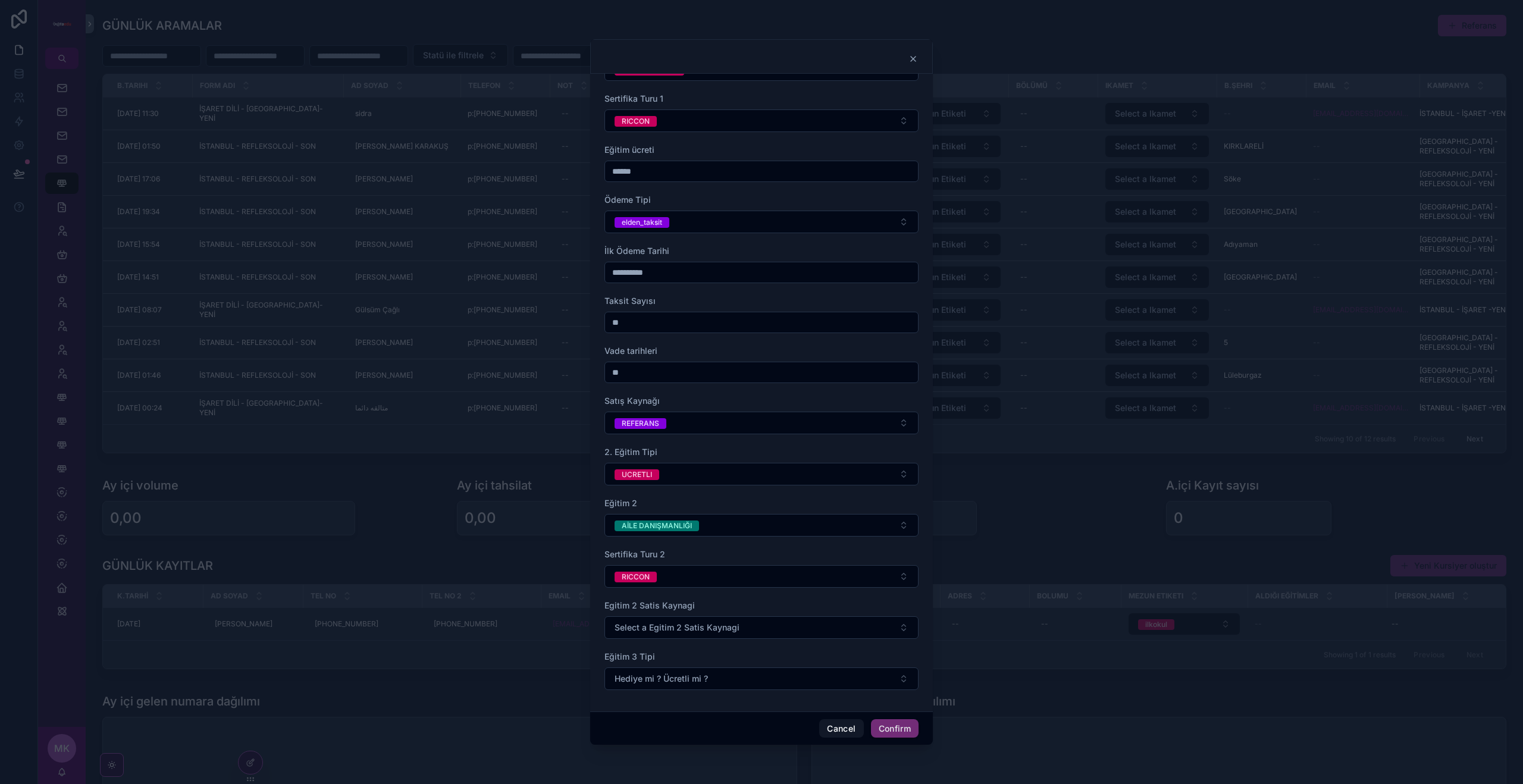
click at [662, 624] on span "Select a Egitim 2 Satis Kaynagi" at bounding box center [676, 627] width 125 height 12
click at [727, 679] on div "REKLAM" at bounding box center [761, 674] width 165 height 18
click at [684, 674] on span "Hediye mi ? Ücretli mi ?" at bounding box center [660, 678] width 93 height 12
click at [704, 722] on div "UCRETLI" at bounding box center [706, 726] width 30 height 11
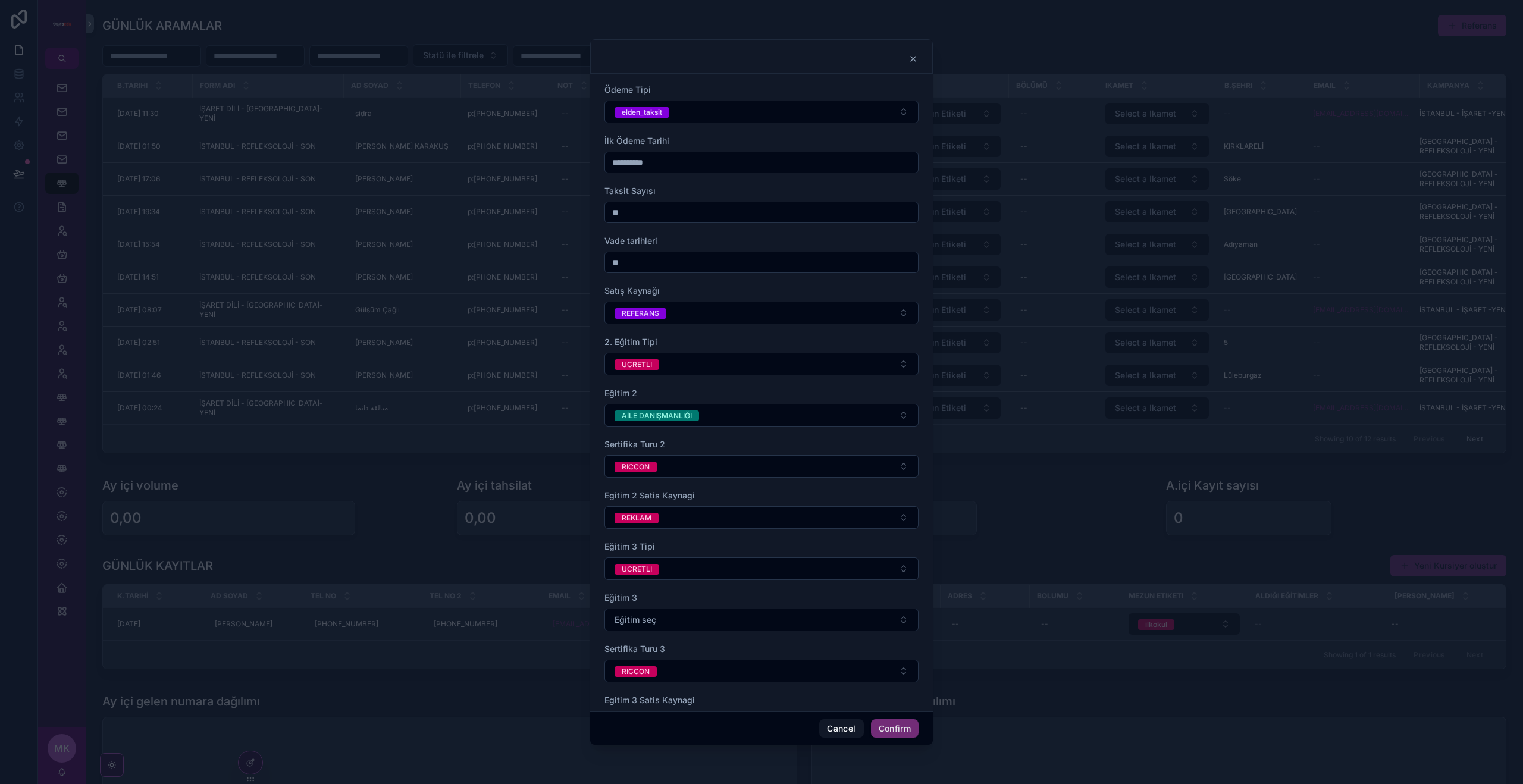
scroll to position [242, 0]
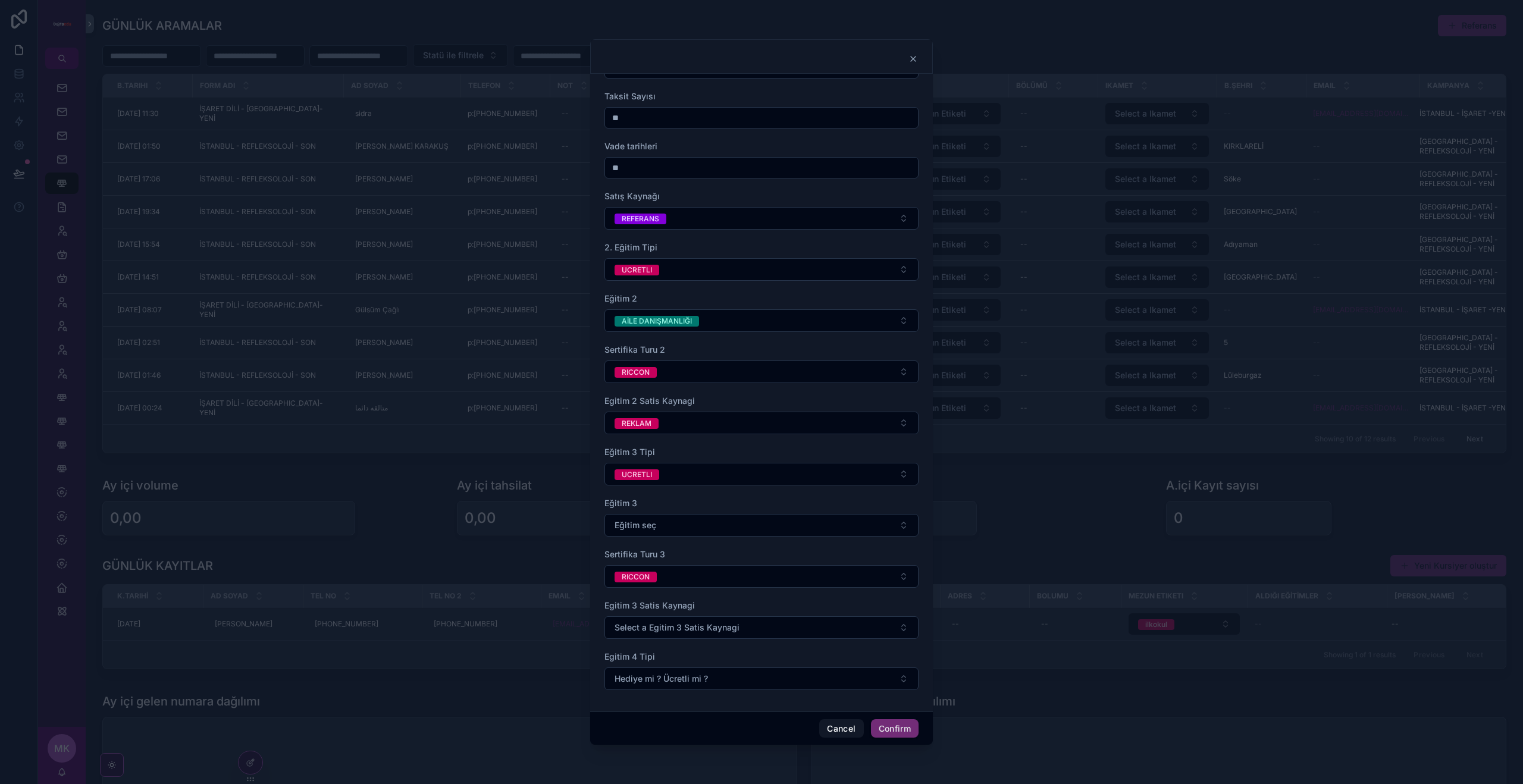
click at [668, 683] on span "Hediye mi ? Ücretli mi ?" at bounding box center [660, 678] width 93 height 12
click at [711, 723] on div "UCRETLI" at bounding box center [706, 726] width 30 height 11
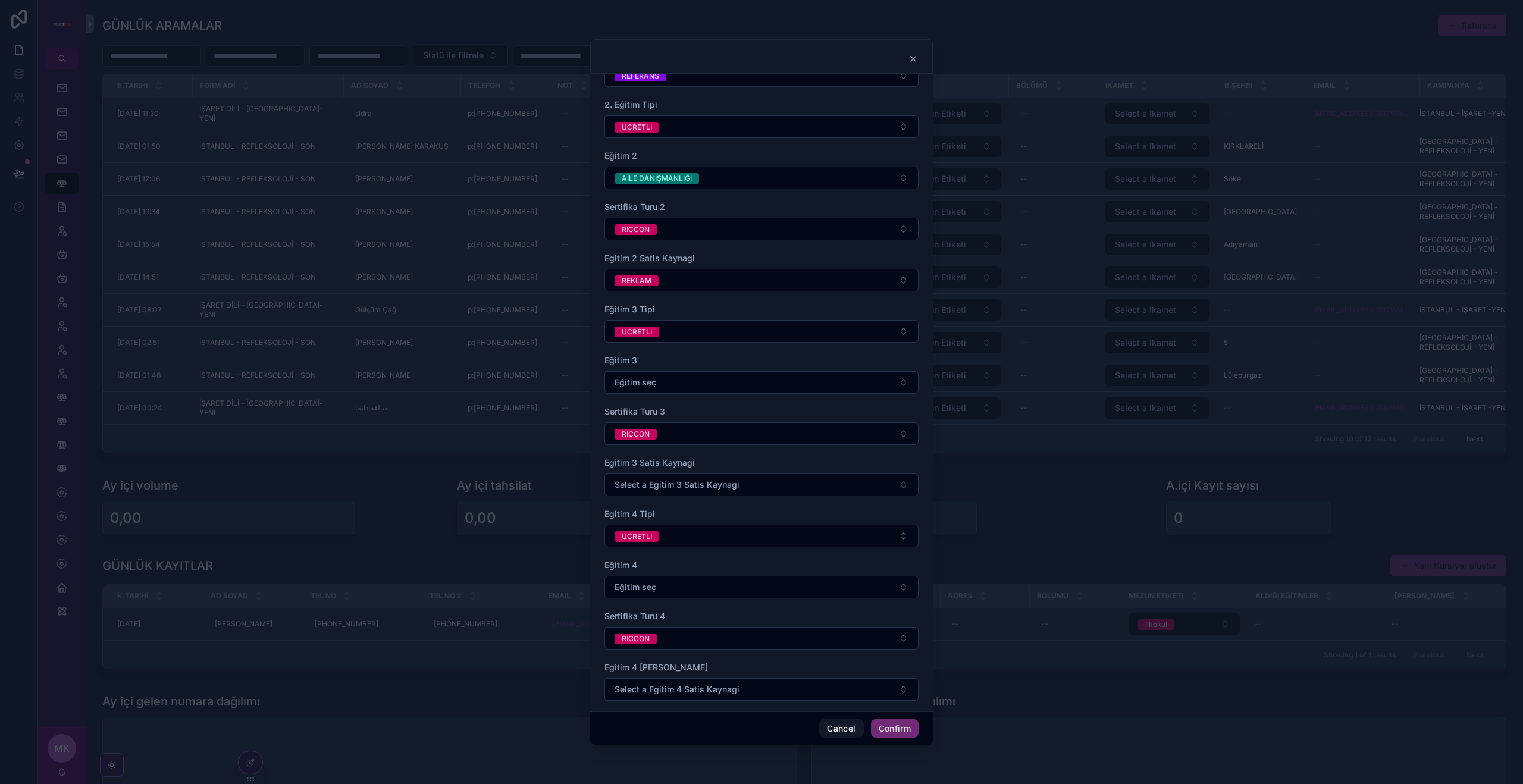
scroll to position [446, 0]
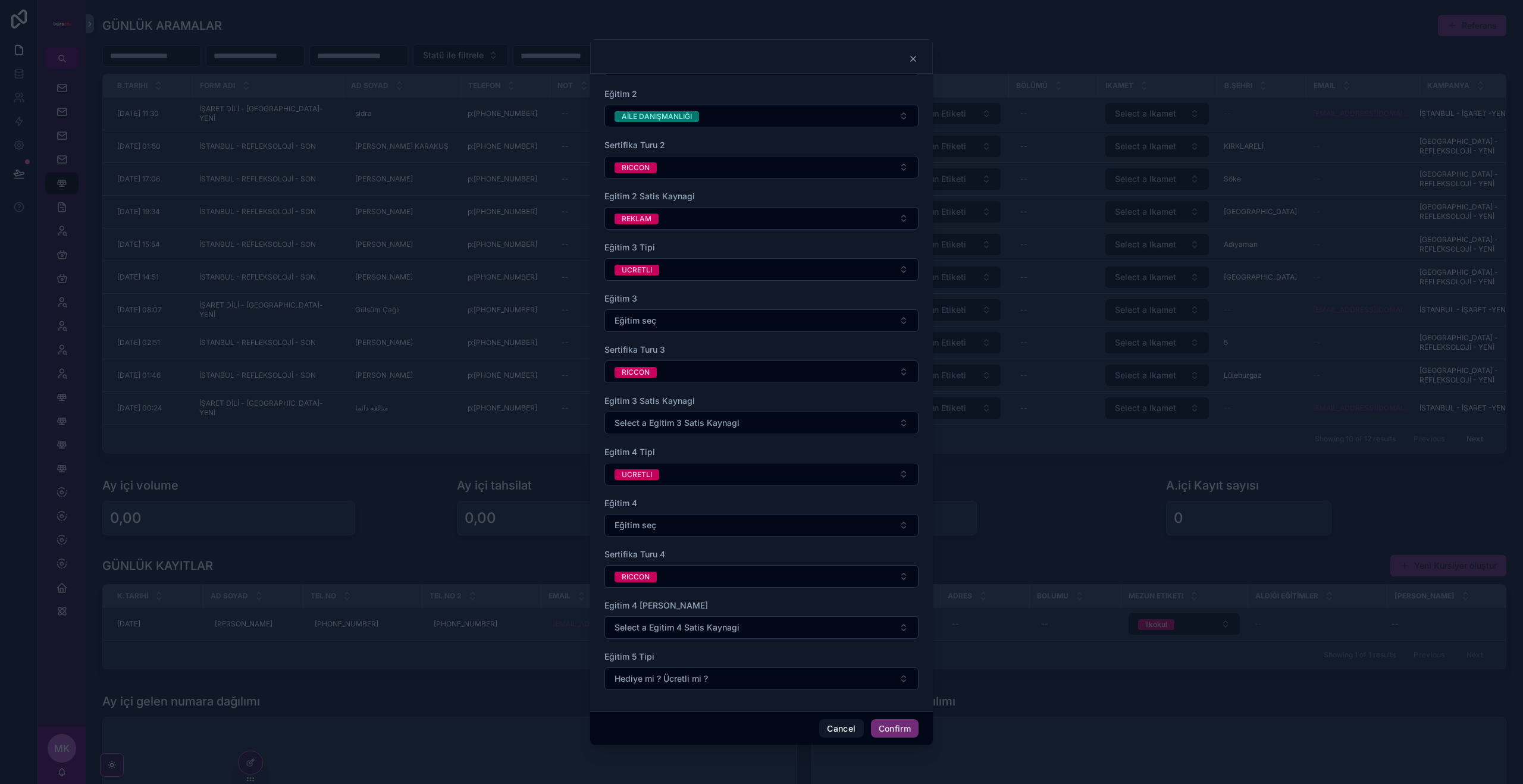
click at [725, 570] on button "RICCON" at bounding box center [761, 576] width 314 height 22
click at [733, 622] on div "None" at bounding box center [761, 624] width 165 height 18
click at [672, 480] on button "UCRETLI" at bounding box center [761, 474] width 314 height 22
drag, startPoint x: 723, startPoint y: 524, endPoint x: 702, endPoint y: 486, distance: 43.4
click at [723, 523] on div "None" at bounding box center [761, 521] width 165 height 18
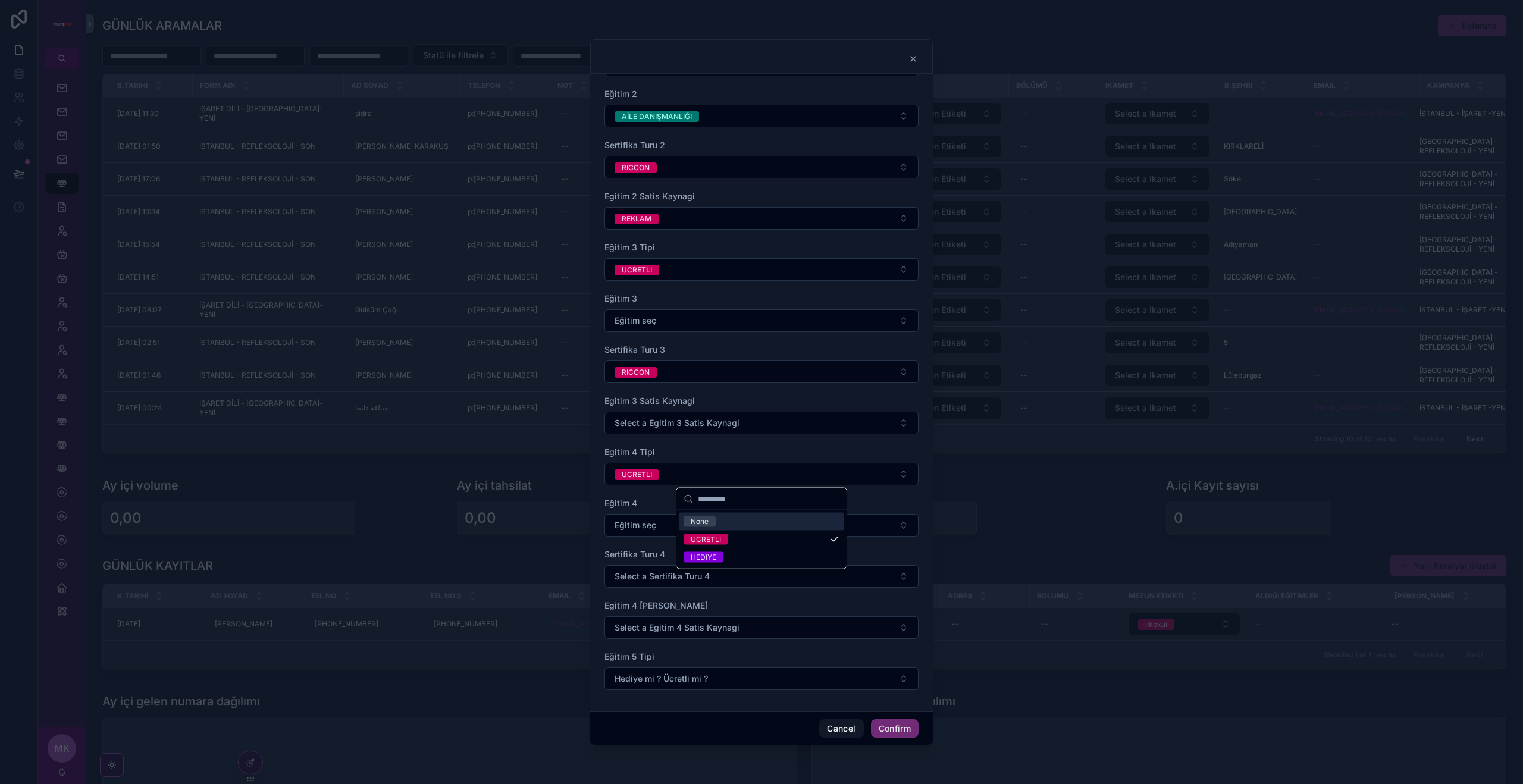
scroll to position [242, 0]
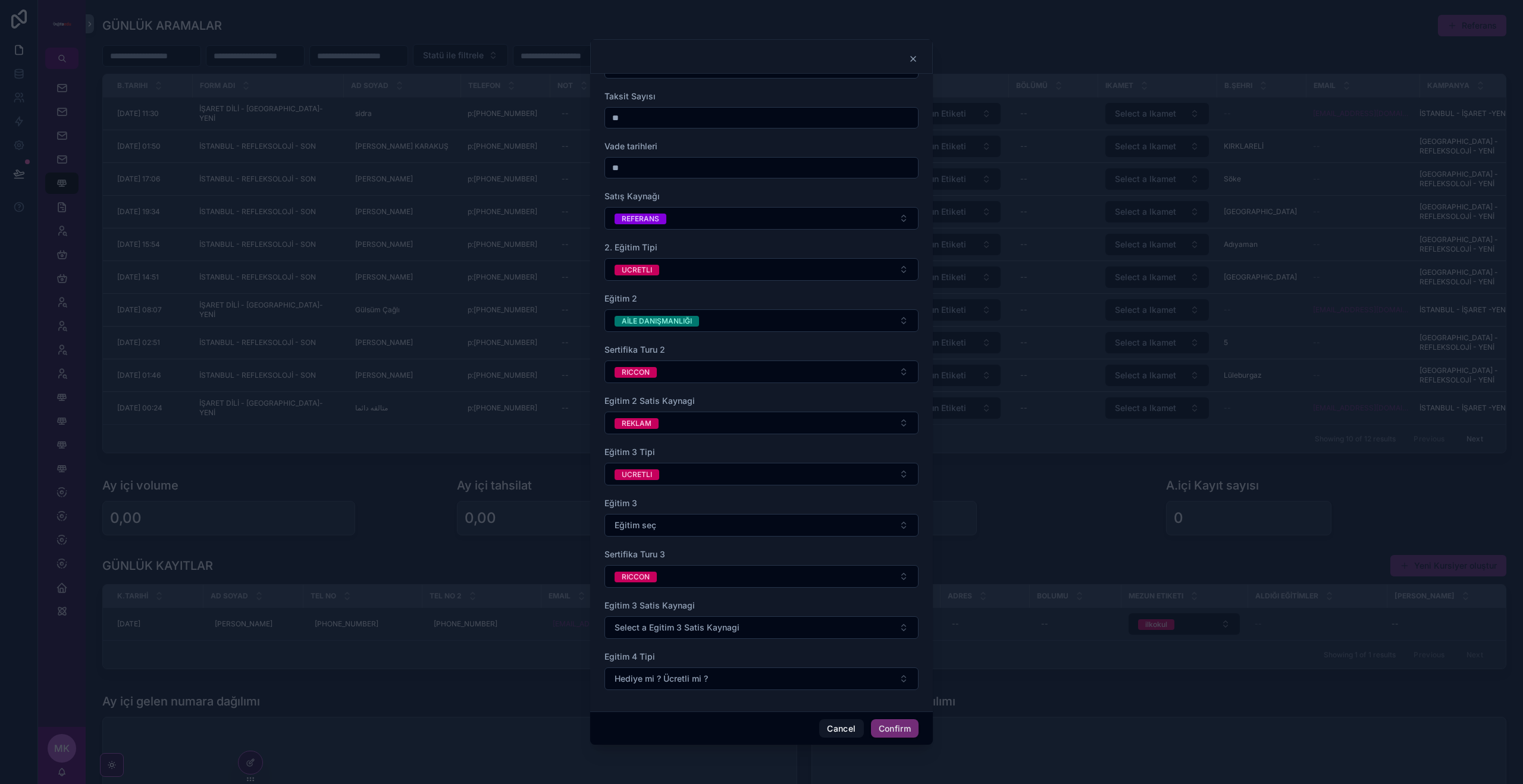
click at [634, 570] on span "RICCON" at bounding box center [636, 576] width 42 height 12
drag, startPoint x: 724, startPoint y: 629, endPoint x: 710, endPoint y: 612, distance: 22.0
click at [724, 629] on div "None" at bounding box center [761, 624] width 165 height 18
click at [663, 473] on button "UCRETLI" at bounding box center [761, 474] width 314 height 22
click at [727, 521] on div "None" at bounding box center [761, 521] width 165 height 18
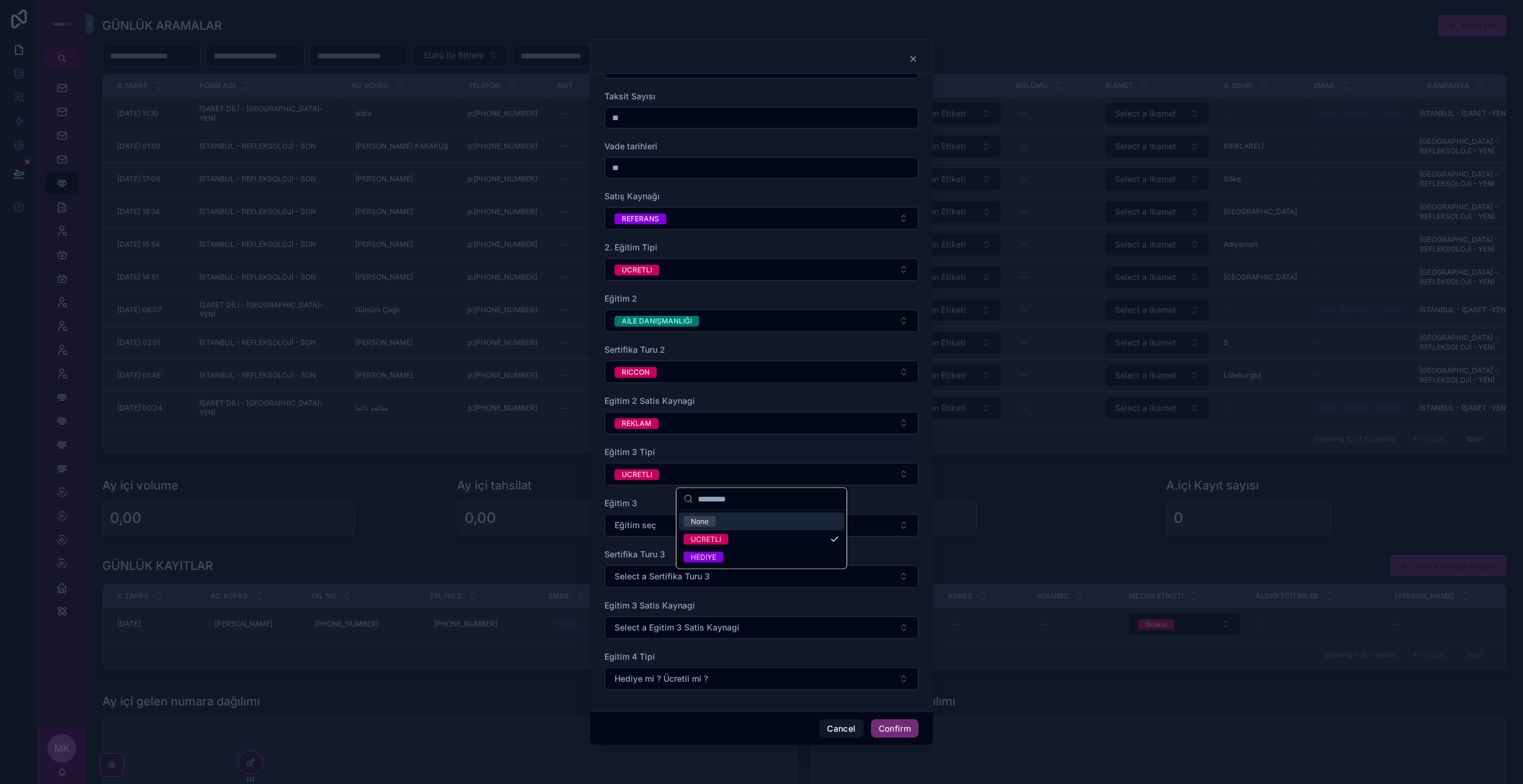
scroll to position [37, 0]
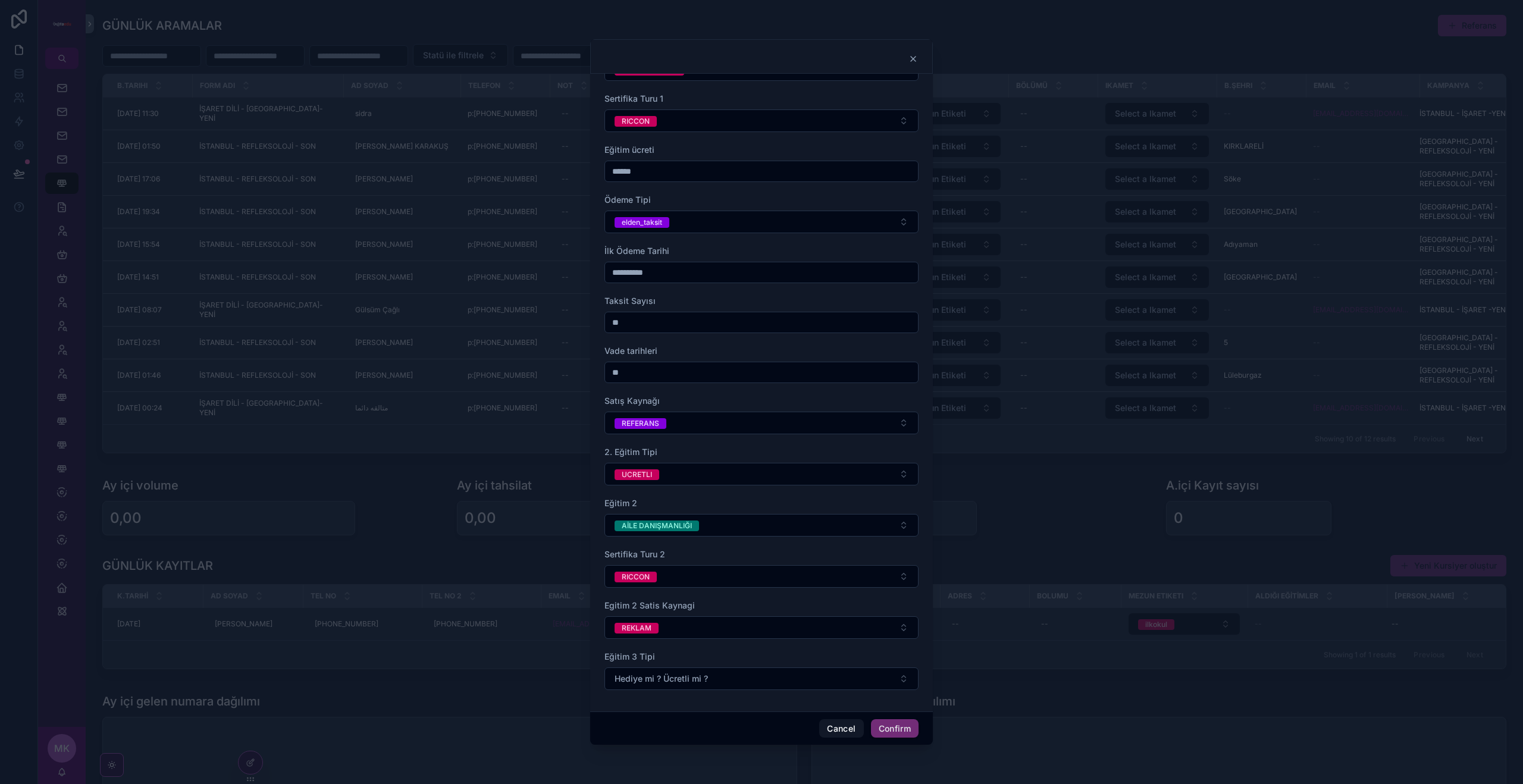
click at [659, 622] on button "REKLAM" at bounding box center [761, 627] width 314 height 22
drag, startPoint x: 720, startPoint y: 677, endPoint x: 714, endPoint y: 659, distance: 19.0
click at [720, 677] on div "None" at bounding box center [761, 674] width 165 height 18
click at [667, 584] on button "RICCON" at bounding box center [761, 576] width 314 height 22
click at [710, 619] on span "None" at bounding box center [699, 624] width 32 height 11
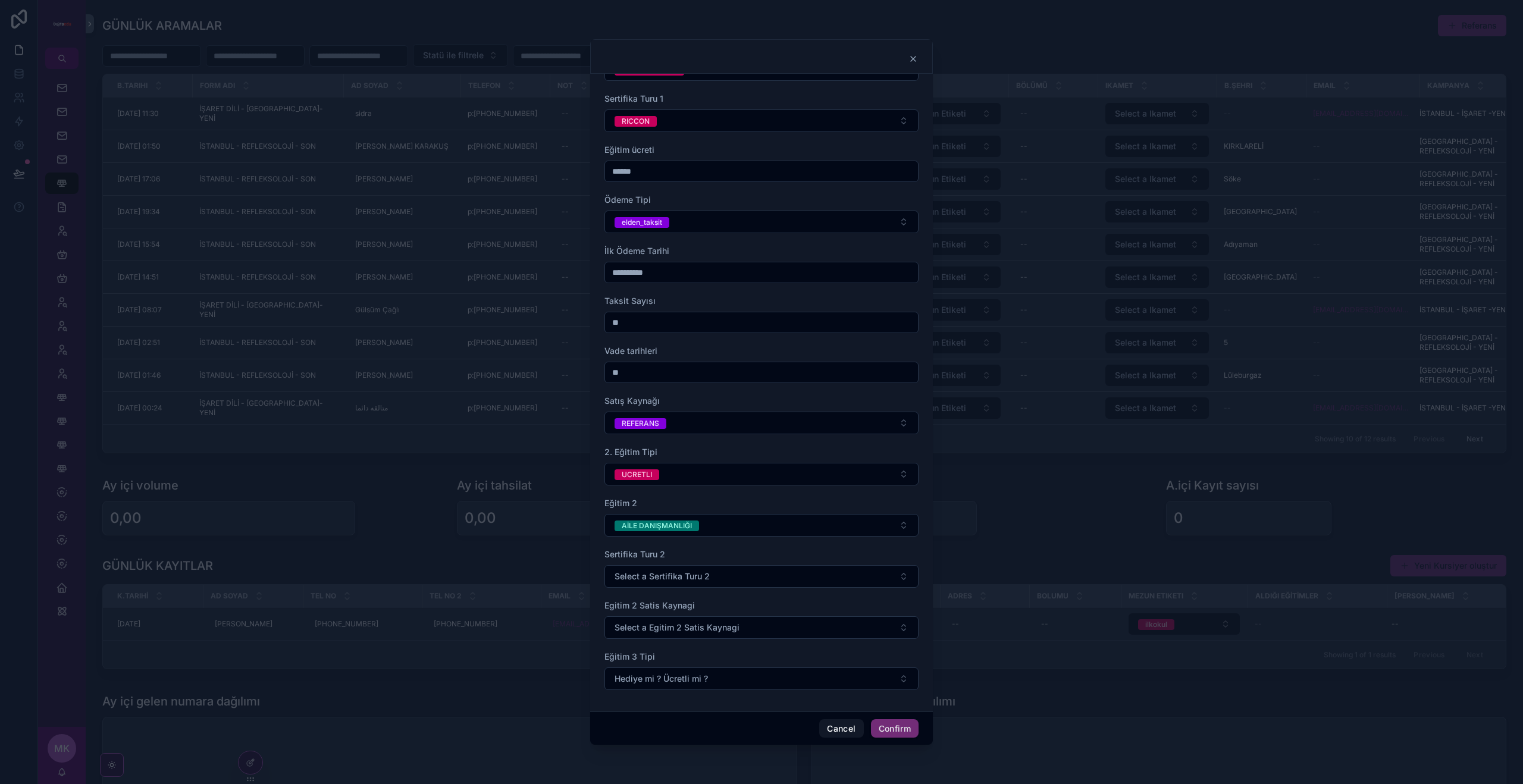
click at [655, 527] on div "AİLE DANIŞMANLIĞI" at bounding box center [657, 526] width 70 height 11
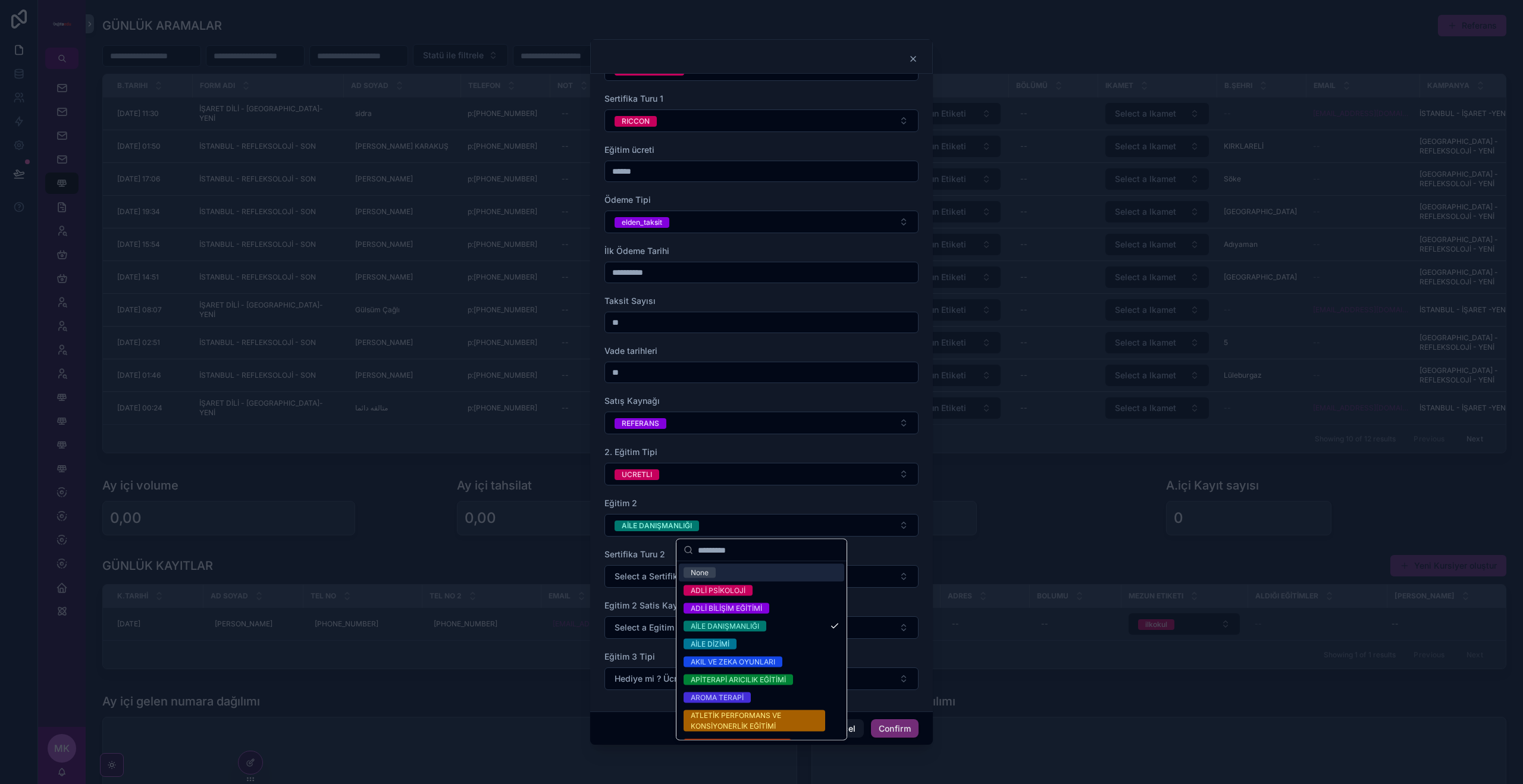
click at [715, 569] on span "None" at bounding box center [699, 573] width 32 height 11
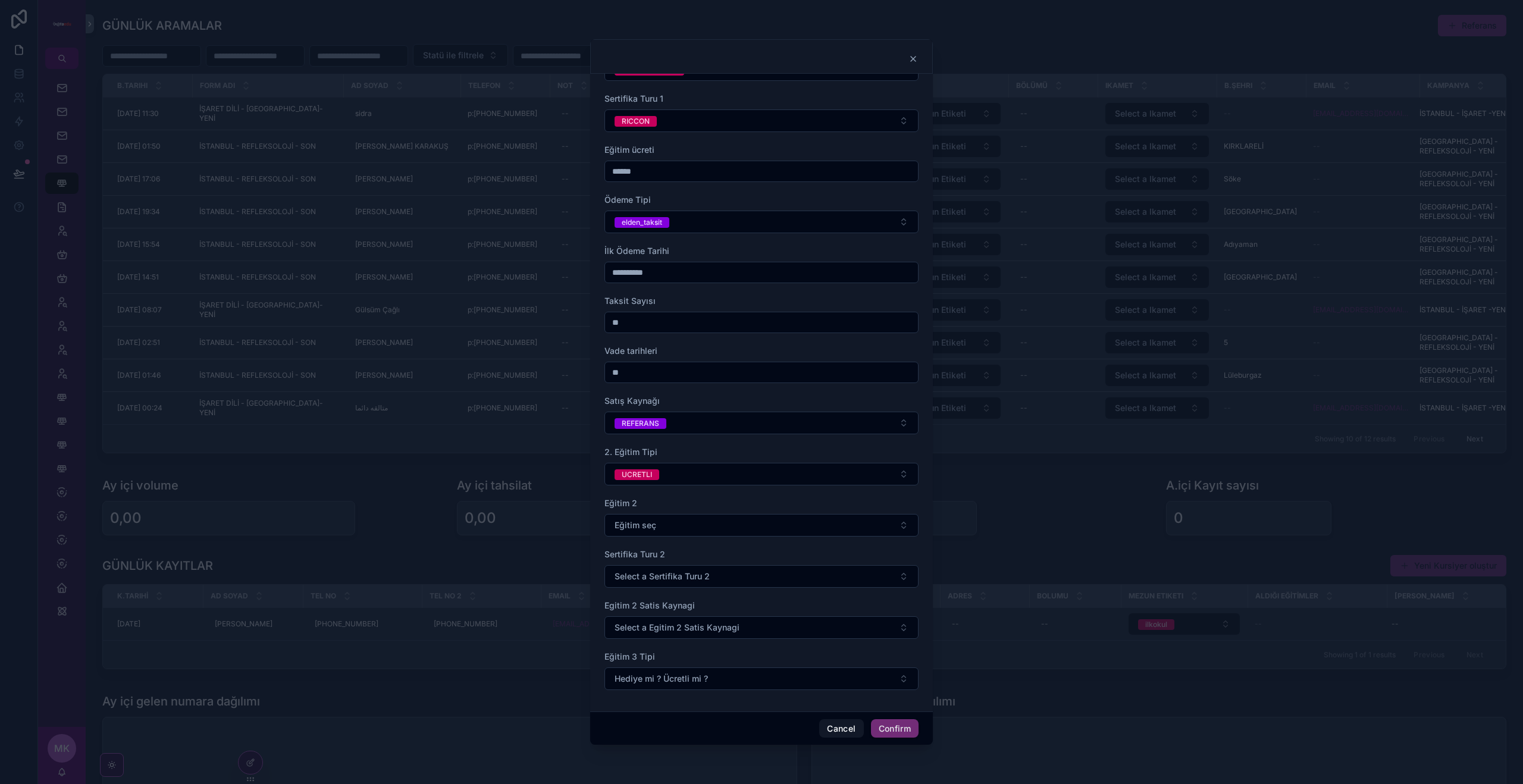
click at [667, 476] on button "UCRETLI" at bounding box center [761, 474] width 314 height 22
click at [716, 521] on div "None" at bounding box center [761, 521] width 165 height 18
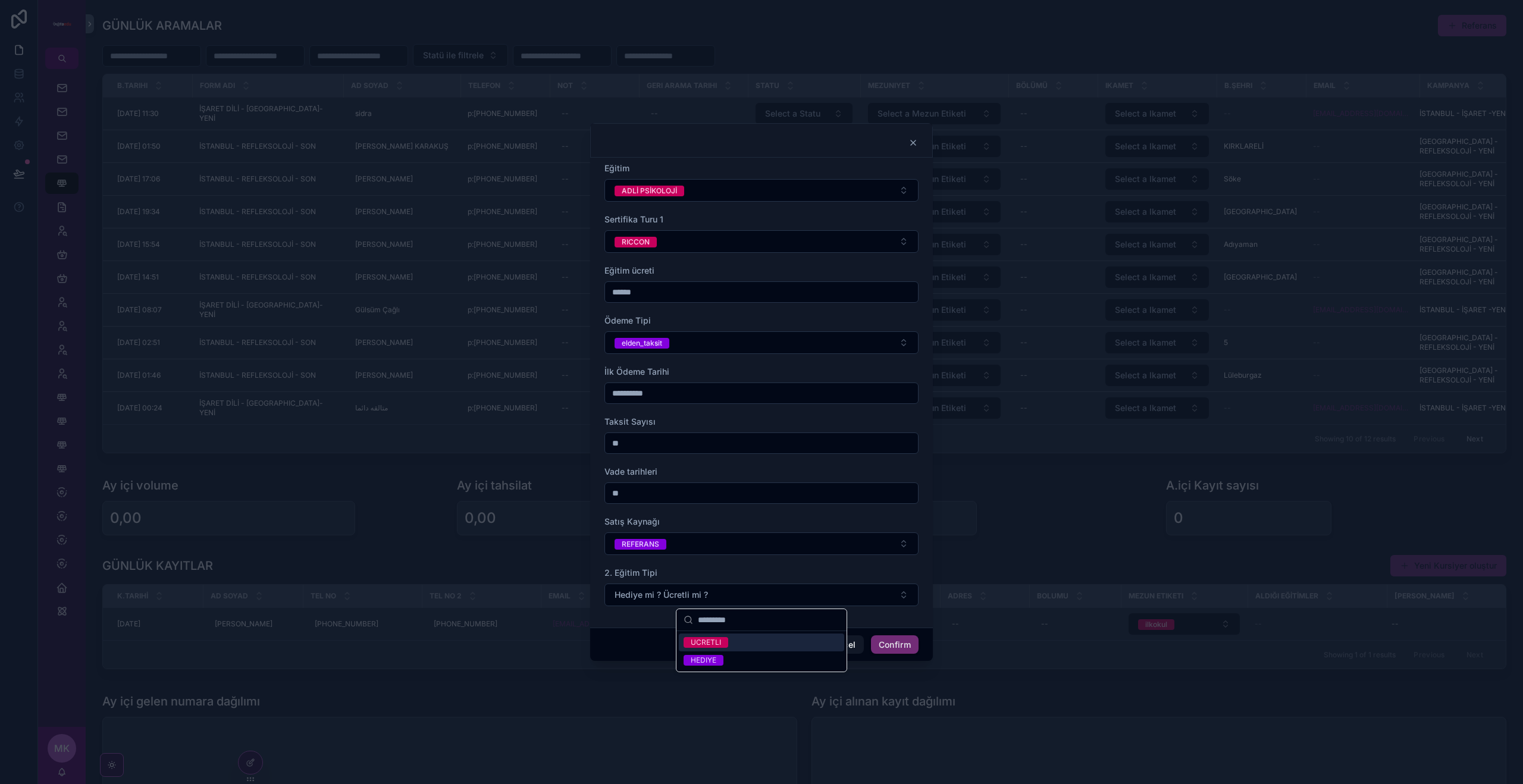
scroll to position [0, 0]
click at [669, 536] on button "REFERANS" at bounding box center [761, 543] width 314 height 22
click at [672, 517] on div "Satış Kaynağı" at bounding box center [761, 521] width 314 height 12
click at [648, 245] on div "RICCON" at bounding box center [636, 243] width 28 height 11
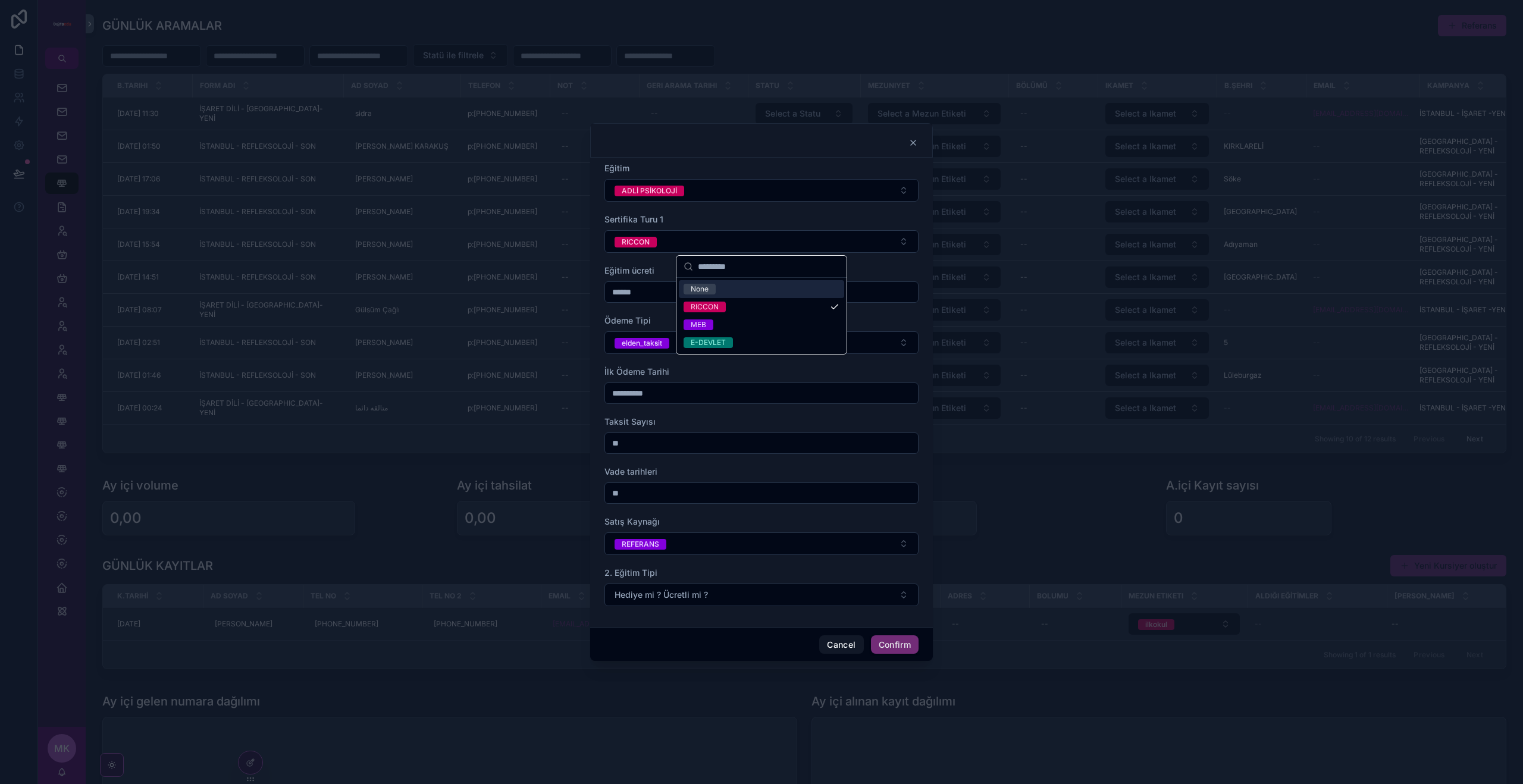
click at [790, 223] on div "Sertifika Turu 1" at bounding box center [761, 219] width 314 height 12
click at [907, 642] on button "Confirm" at bounding box center [895, 645] width 48 height 19
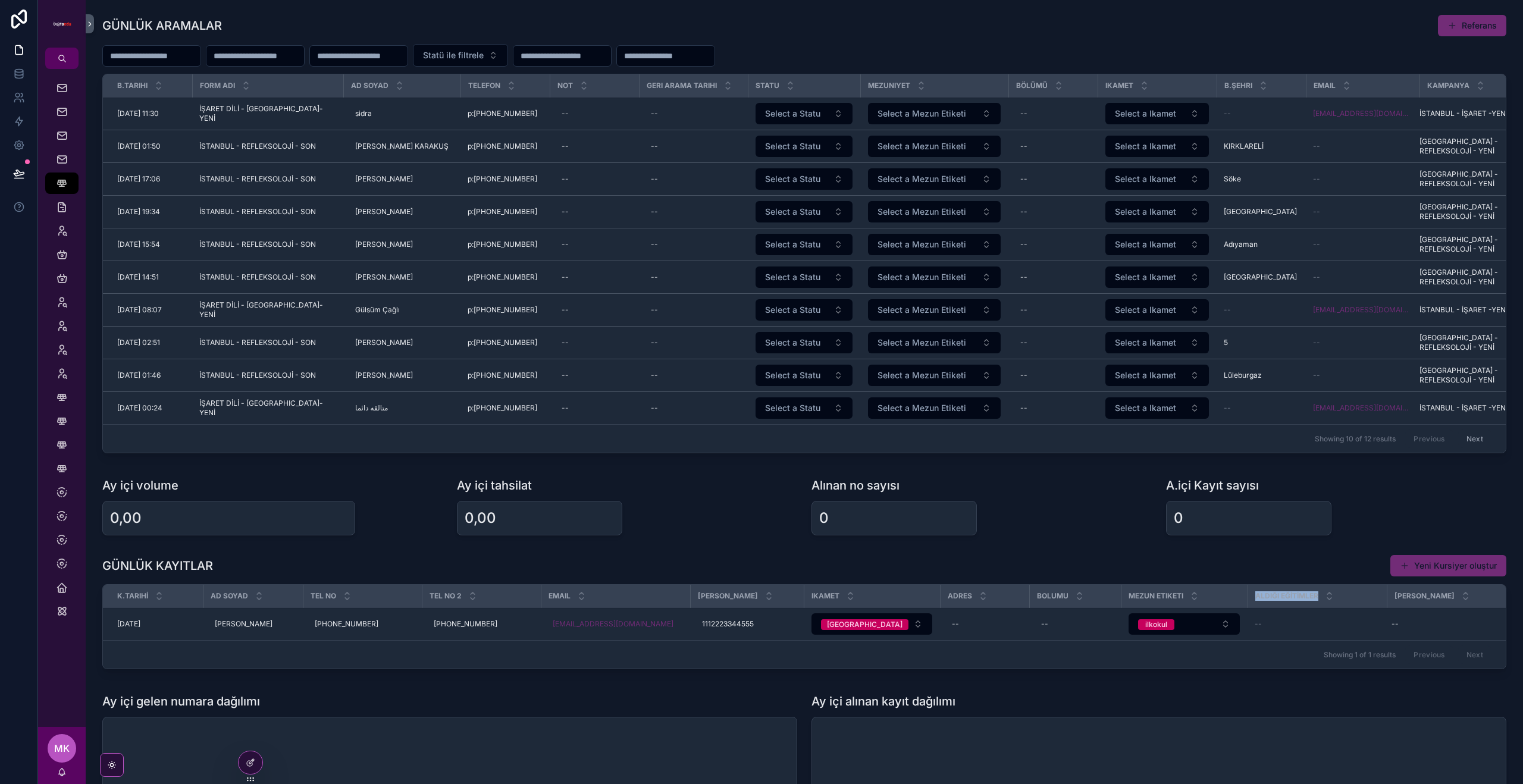
drag, startPoint x: 1250, startPoint y: 597, endPoint x: 1332, endPoint y: 592, distance: 82.2
click at [1331, 592] on div "ALDIĞI EĞİTİMLER" at bounding box center [1317, 596] width 138 height 22
click at [65, 89] on icon "scrollable content" at bounding box center [62, 88] width 12 height 12
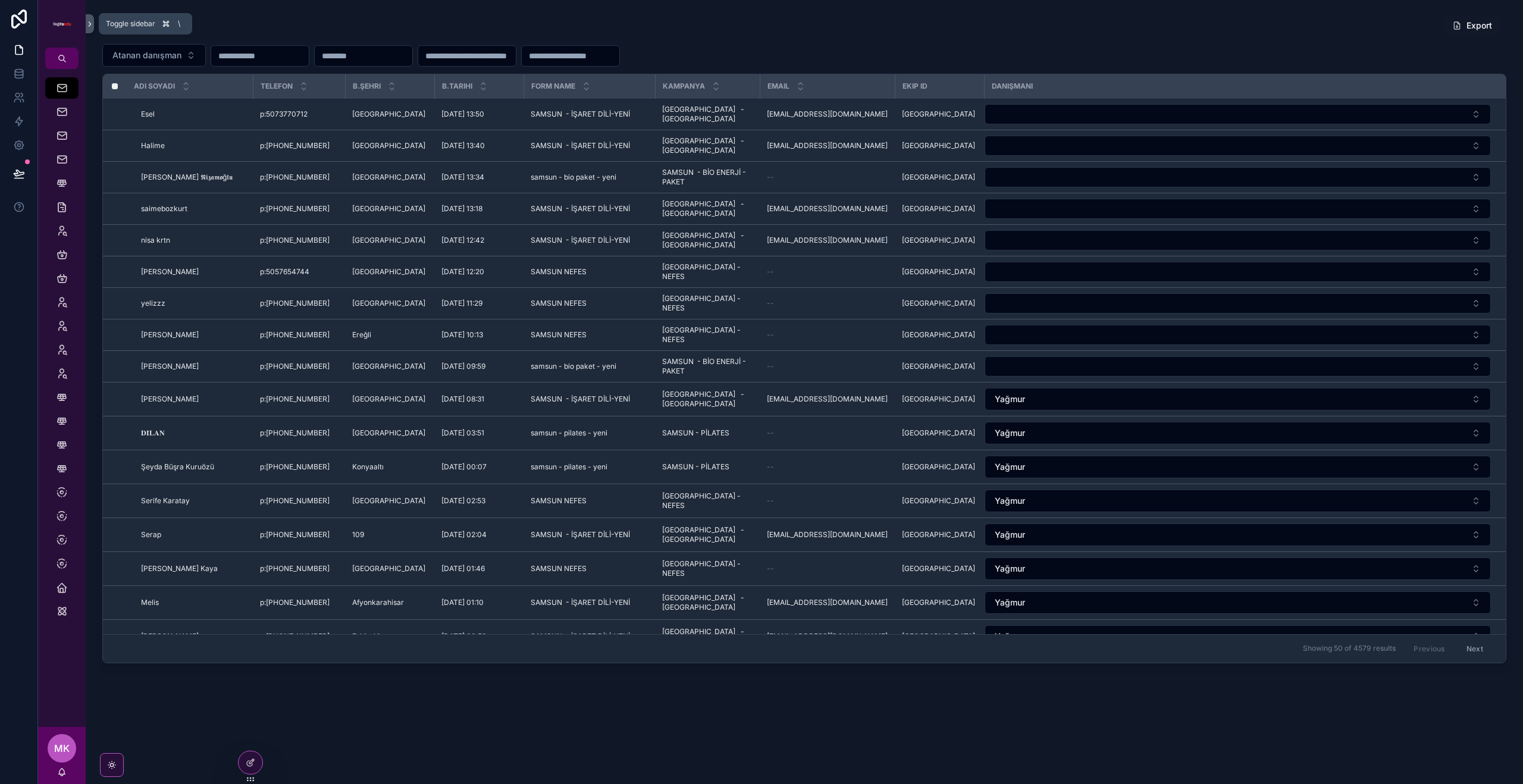
click at [91, 18] on button "scrollable content" at bounding box center [89, 23] width 8 height 19
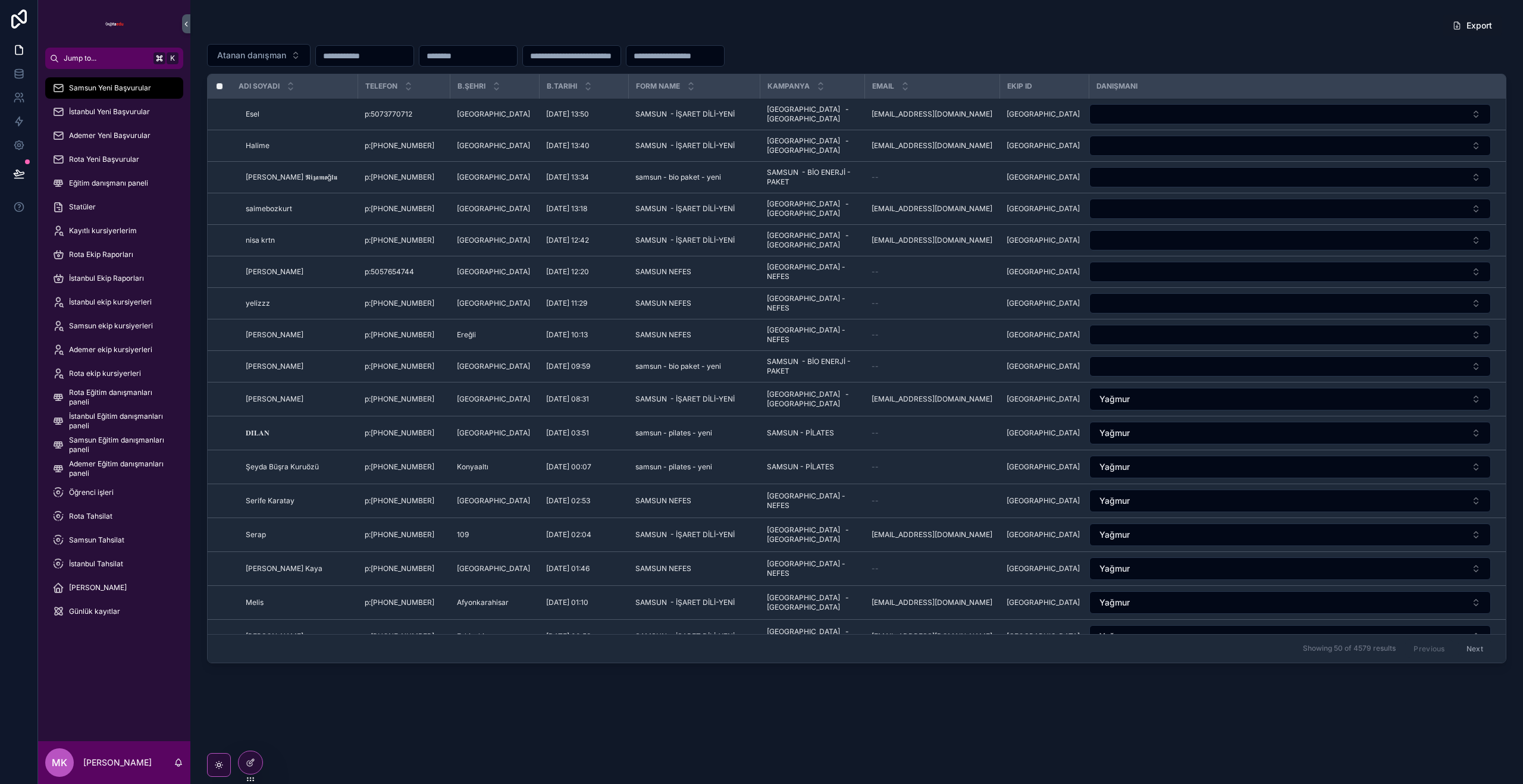
click at [1255, 119] on button "Select Button" at bounding box center [1290, 114] width 401 height 20
drag, startPoint x: 131, startPoint y: 112, endPoint x: 129, endPoint y: 131, distance: 19.1
click at [130, 112] on span "İstanbul Yeni Başvurular" at bounding box center [110, 112] width 81 height 9
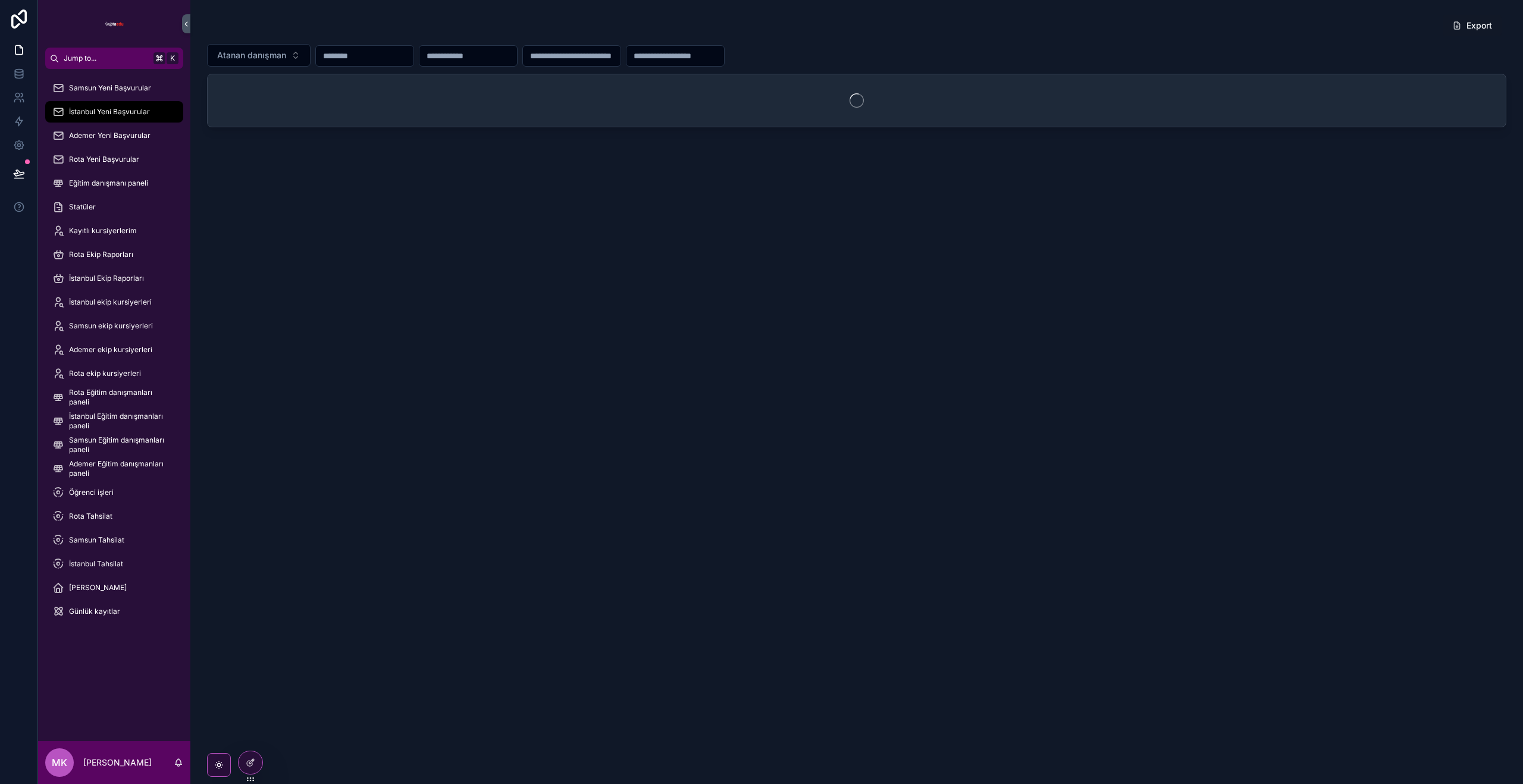
click at [125, 143] on div "Ademer Yeni Başvurular" at bounding box center [114, 136] width 124 height 19
click at [118, 160] on span "Rota Yeni Başvurular" at bounding box center [104, 160] width 70 height 9
click at [117, 181] on span "Eğitim danışmanı paneli" at bounding box center [109, 183] width 79 height 9
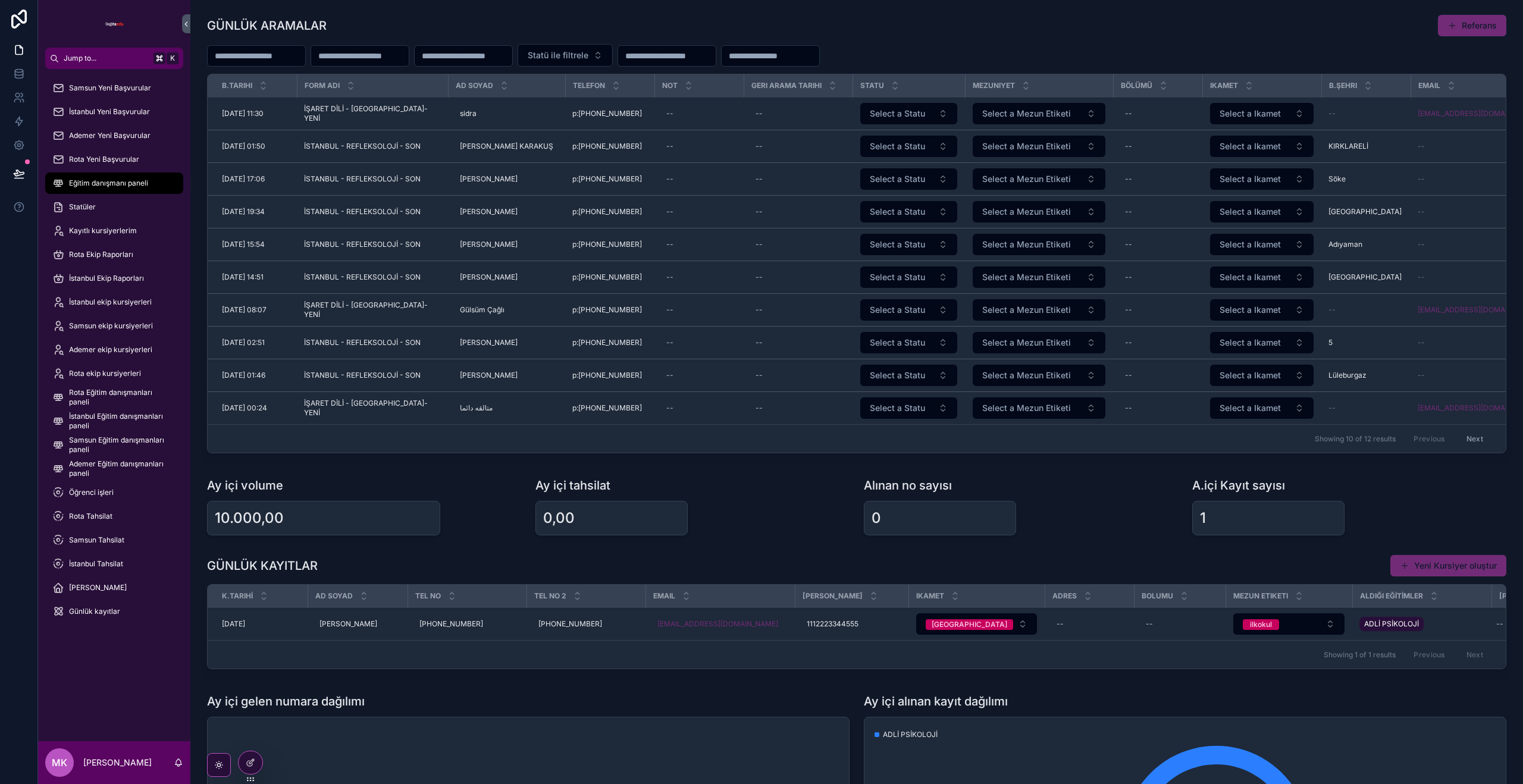
click at [937, 114] on button "Select a Statu" at bounding box center [908, 113] width 97 height 21
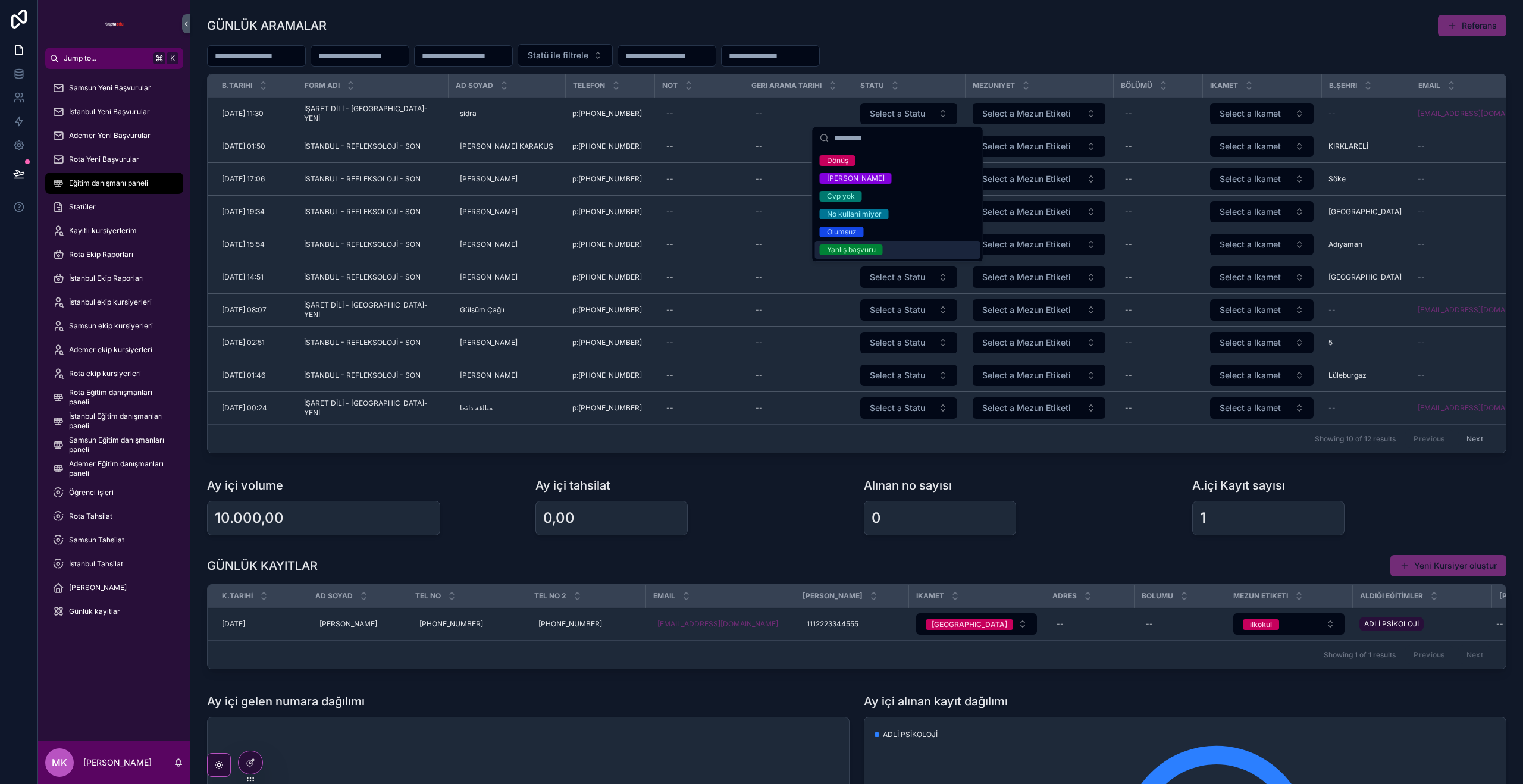
click at [668, 114] on div "--" at bounding box center [698, 113] width 75 height 19
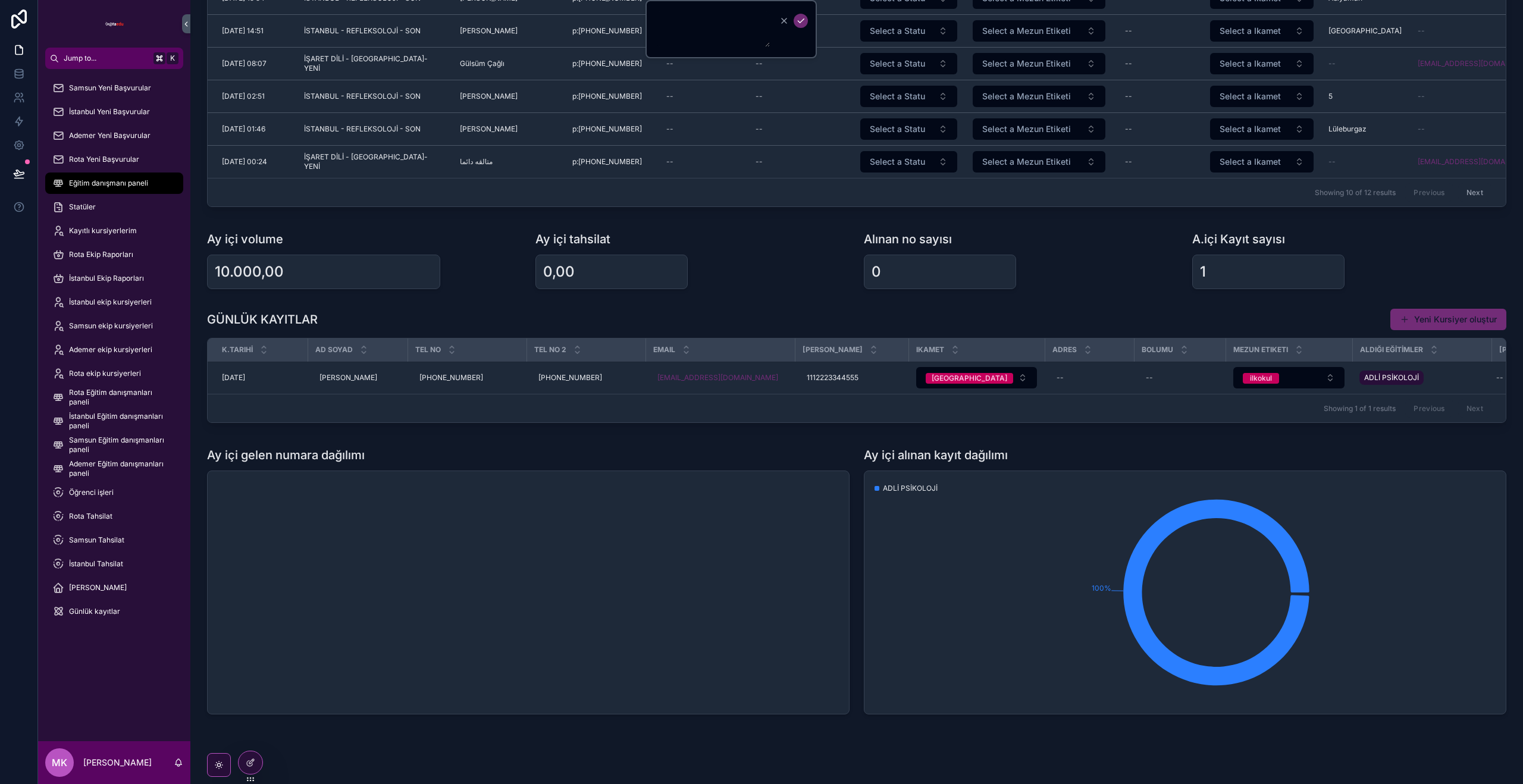
scroll to position [277, 0]
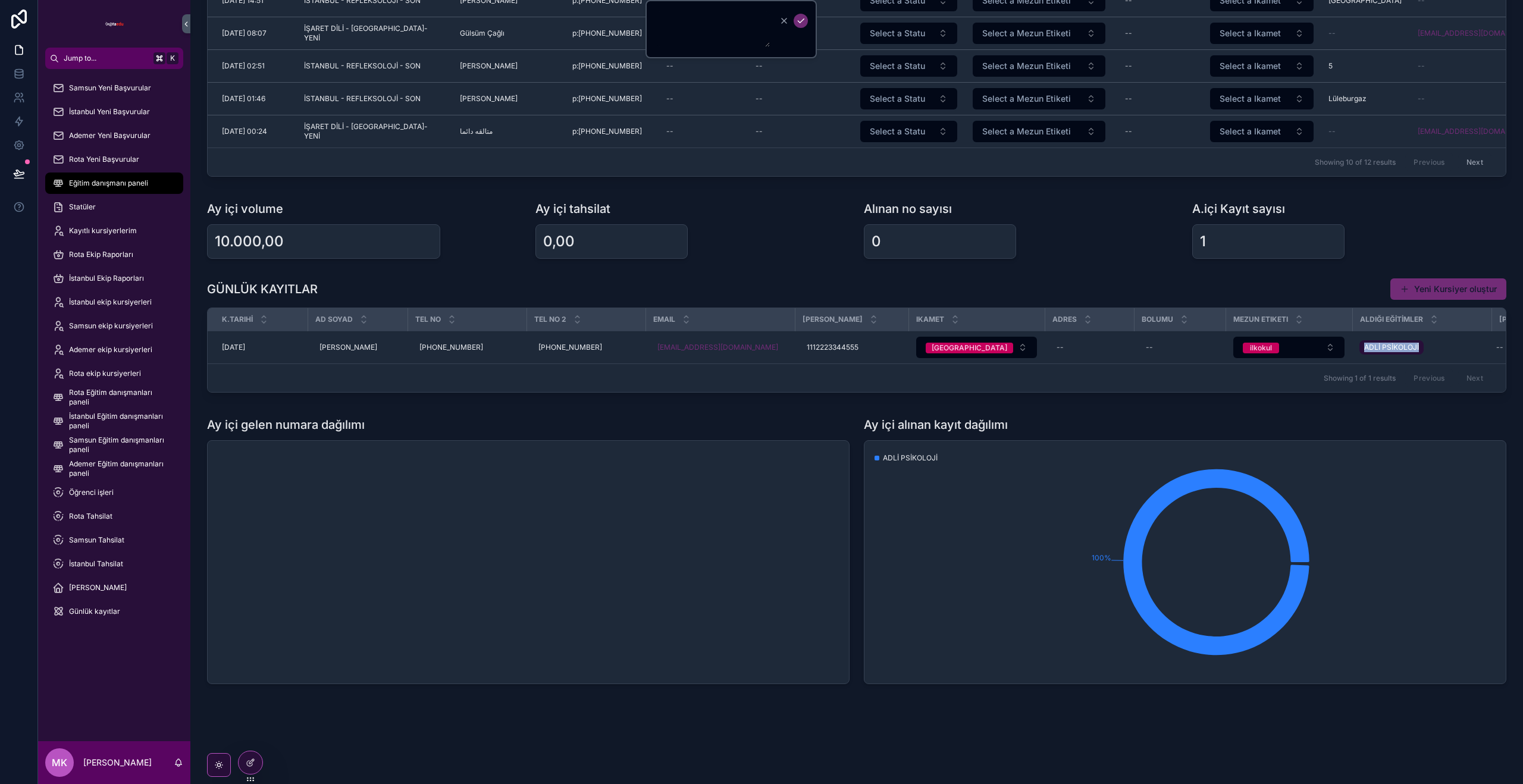
drag, startPoint x: 1369, startPoint y: 345, endPoint x: 1427, endPoint y: 344, distance: 58.0
click at [1427, 344] on div "ADLİ PSİKOLOJİ" at bounding box center [1421, 347] width 125 height 19
click at [1396, 362] on td "ADLİ PSİKOLOJİ" at bounding box center [1421, 347] width 139 height 32
click at [95, 612] on span "Günlük kayıtlar" at bounding box center [94, 612] width 51 height 9
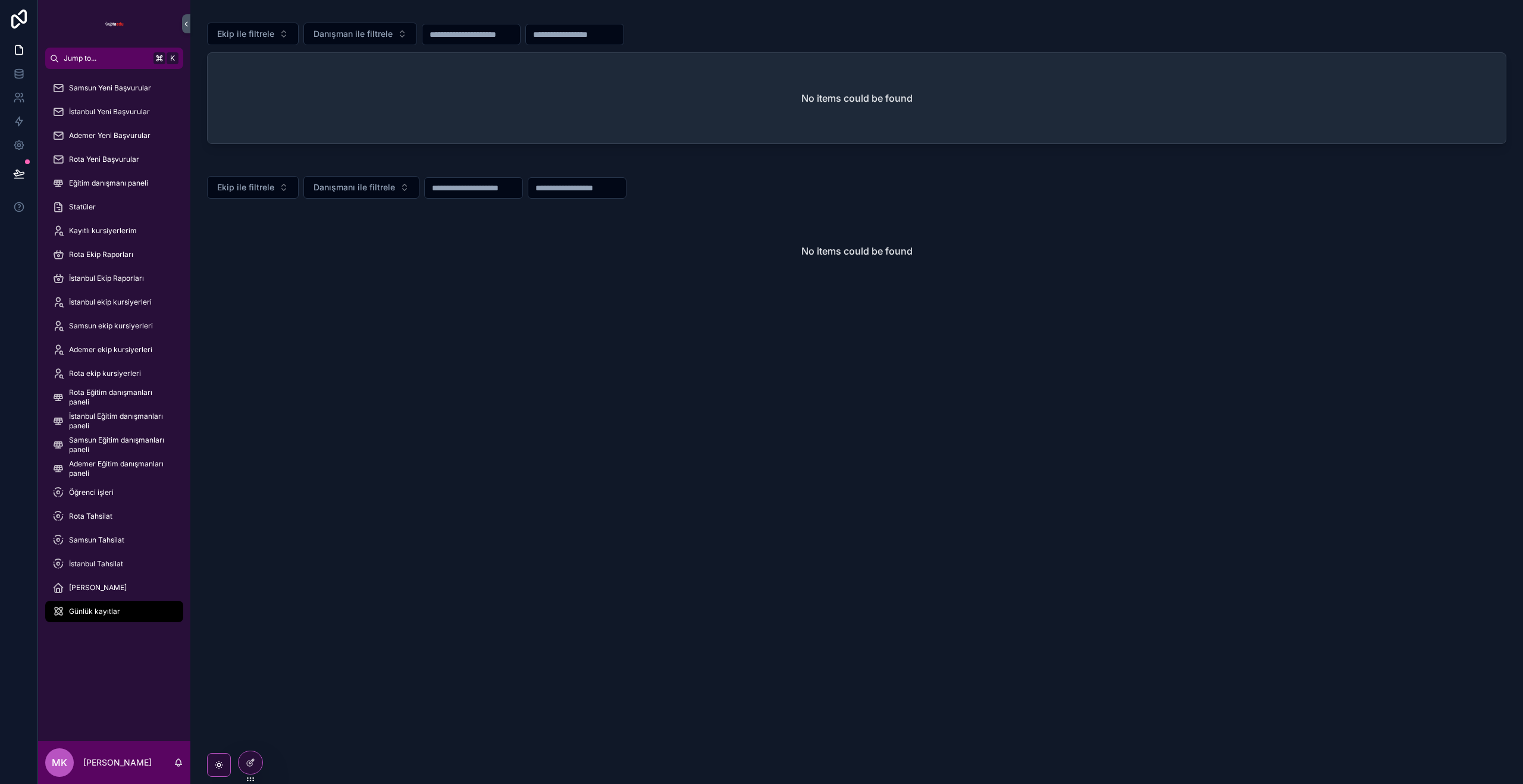
click at [109, 492] on span "Öğrenci işleri" at bounding box center [91, 493] width 44 height 9
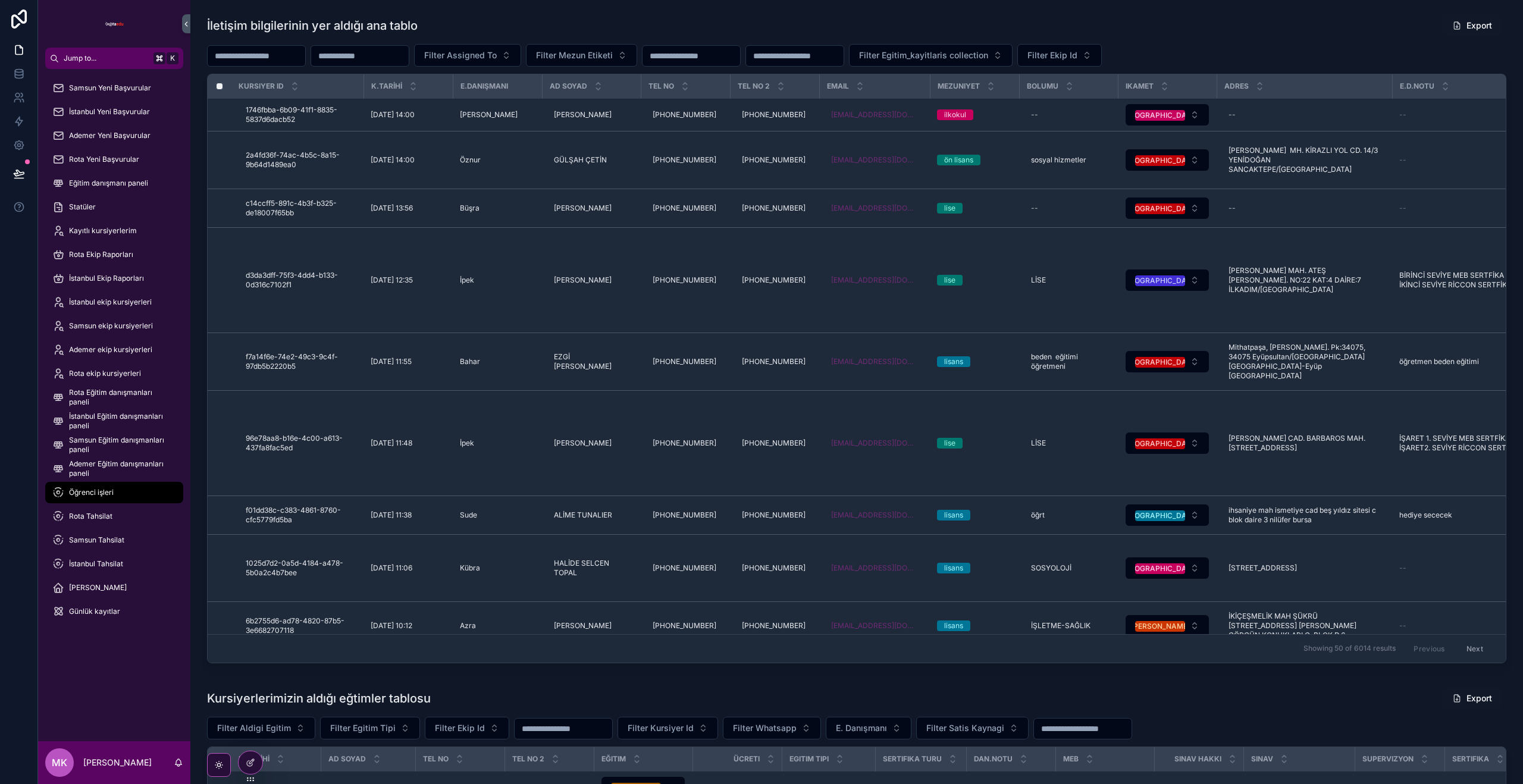
click at [112, 610] on span "Günlük kayıtlar" at bounding box center [94, 612] width 51 height 9
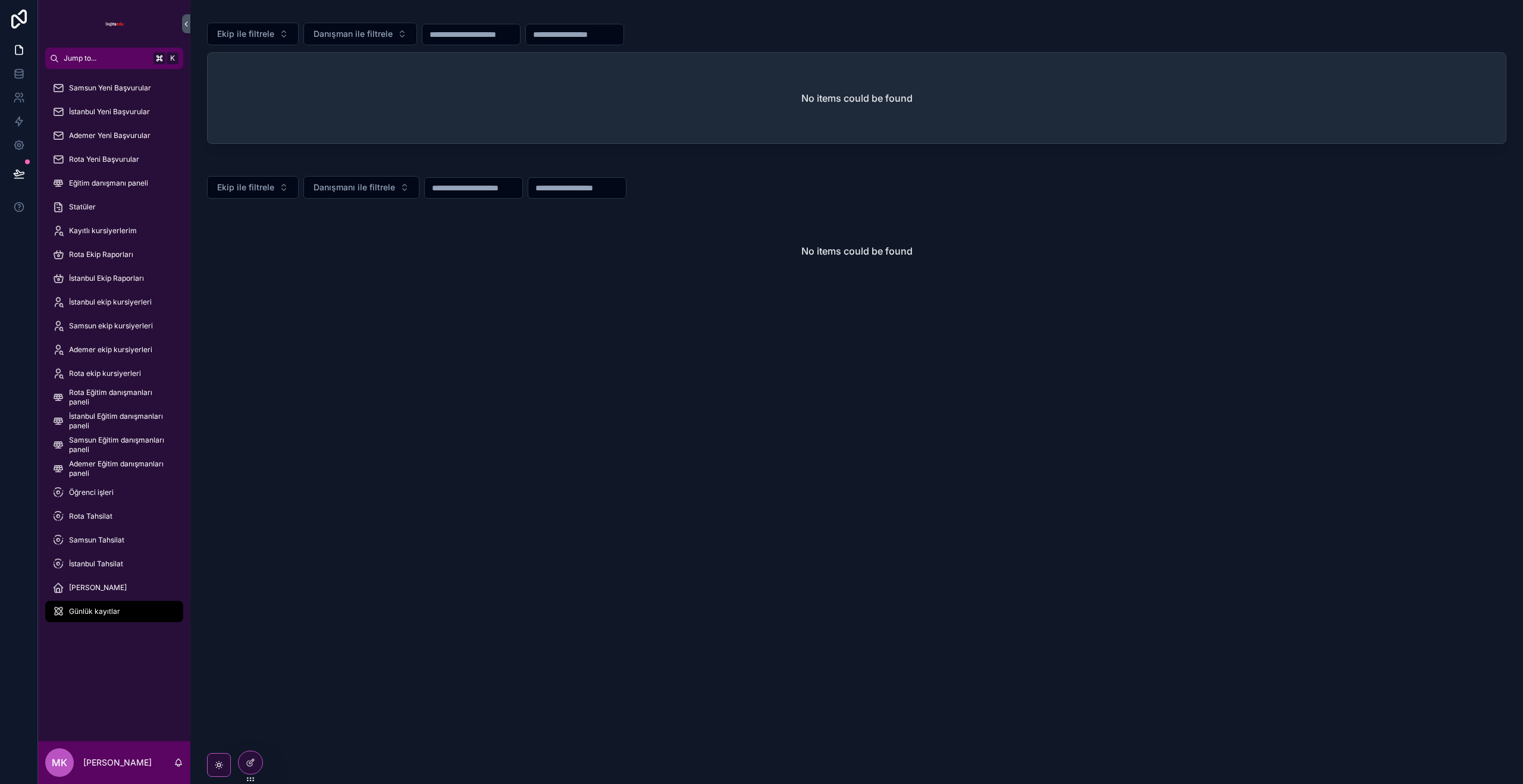
click at [0, 0] on icon at bounding box center [0, 0] width 0 height 0
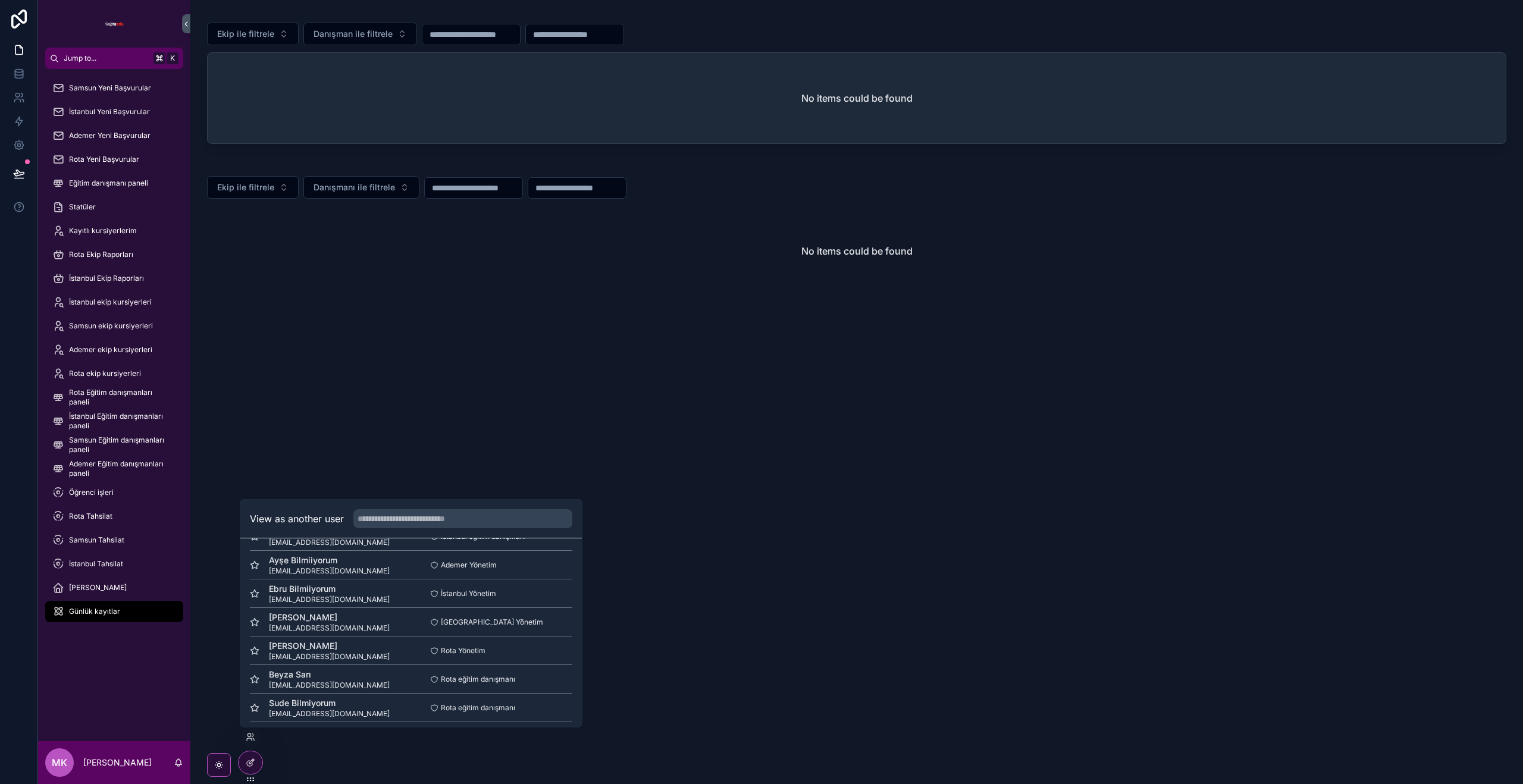
scroll to position [583, 0]
click at [0, 0] on button "Select" at bounding box center [0, 0] width 0 height 0
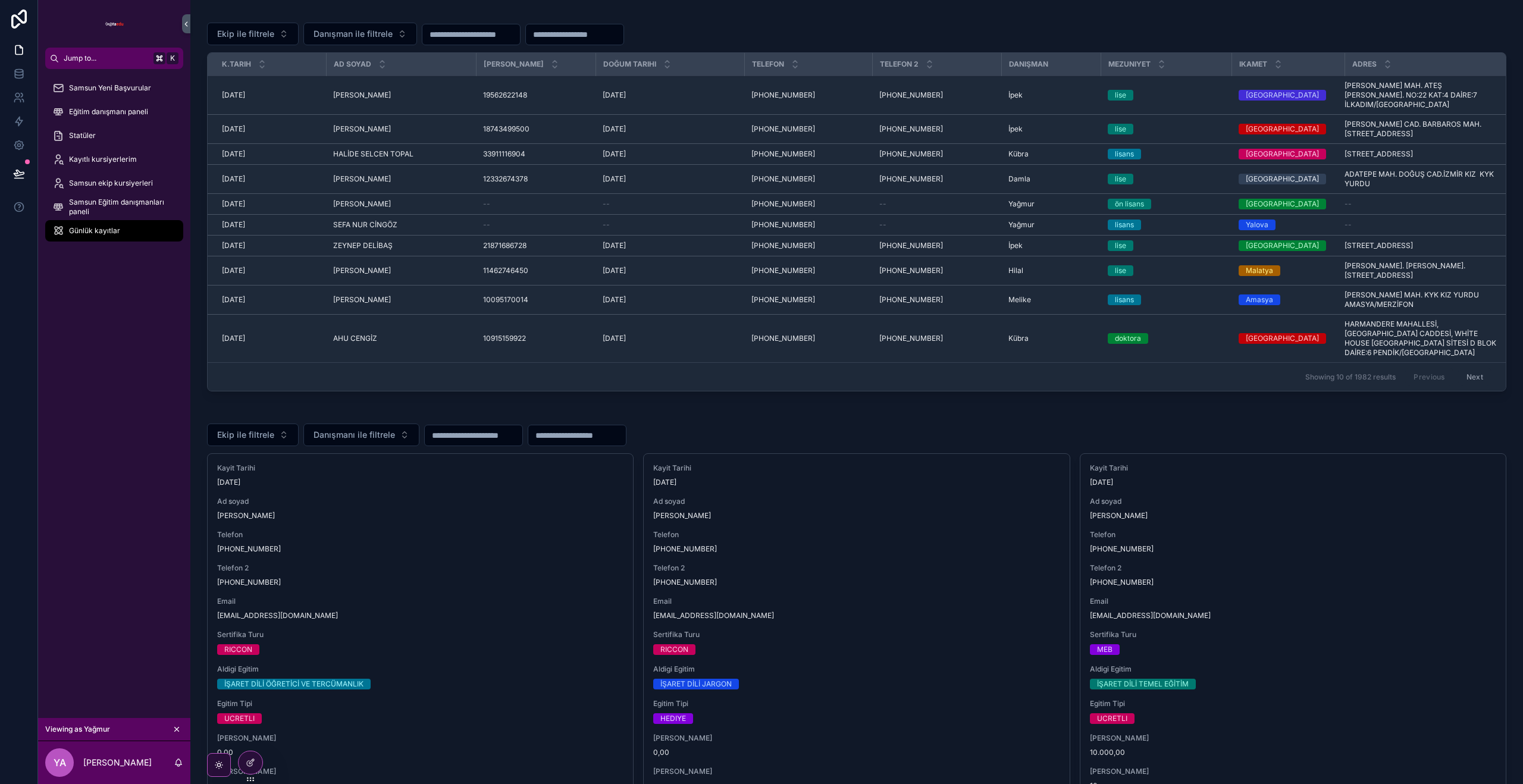
click at [175, 731] on icon "scrollable content" at bounding box center [176, 729] width 8 height 8
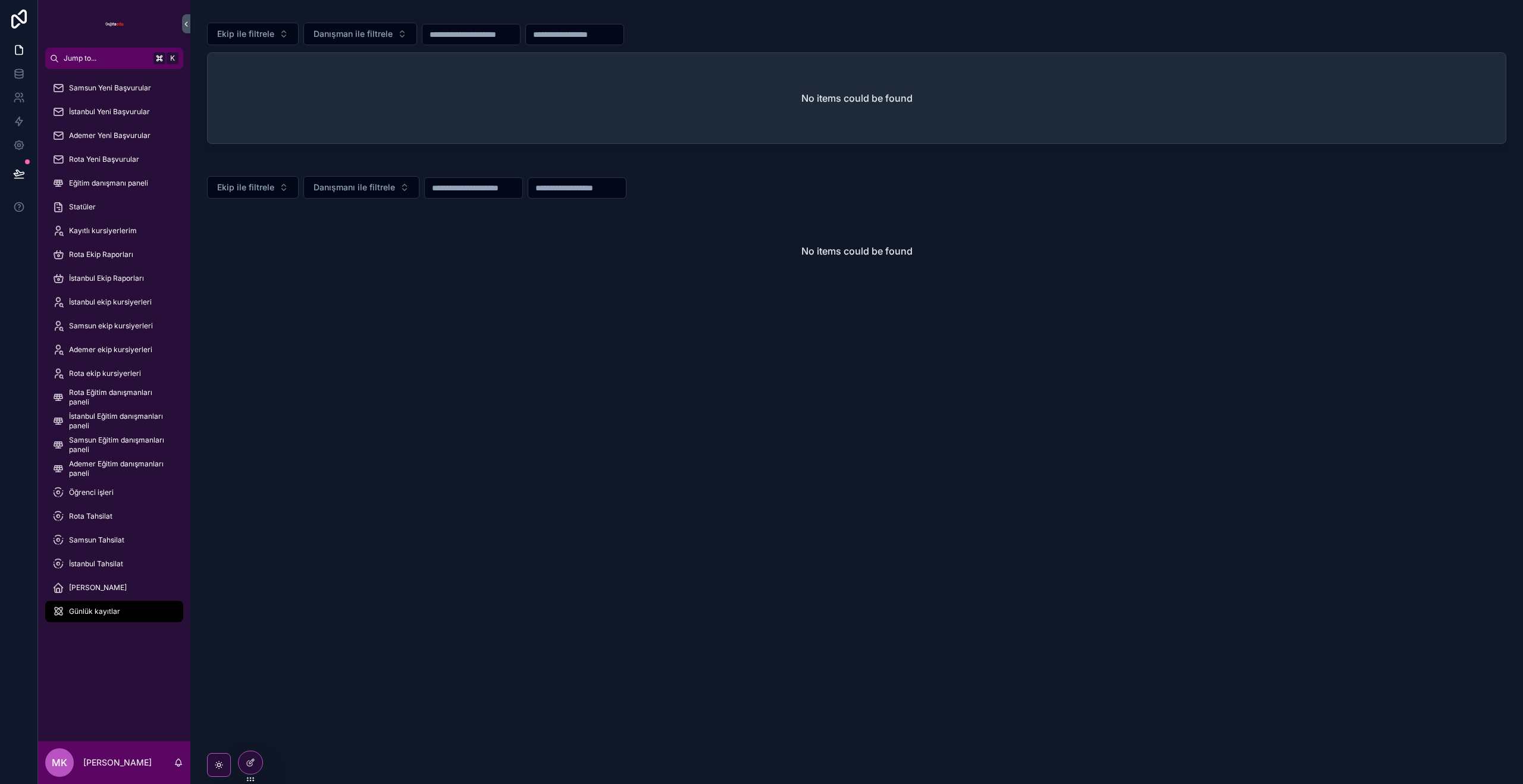
click at [243, 761] on div at bounding box center [251, 762] width 24 height 22
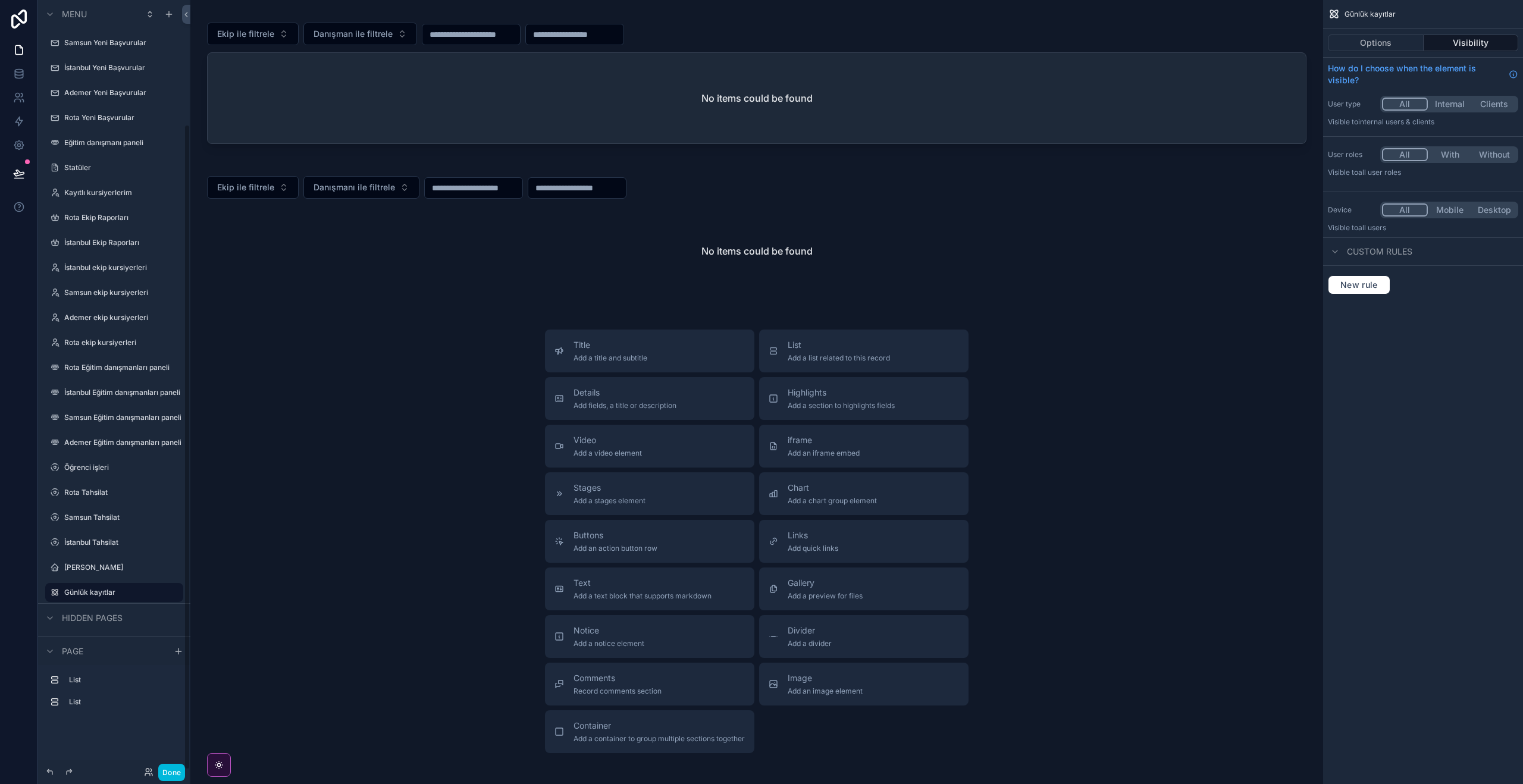
scroll to position [148, 0]
click at [1144, 54] on div "scrollable content" at bounding box center [756, 81] width 1113 height 144
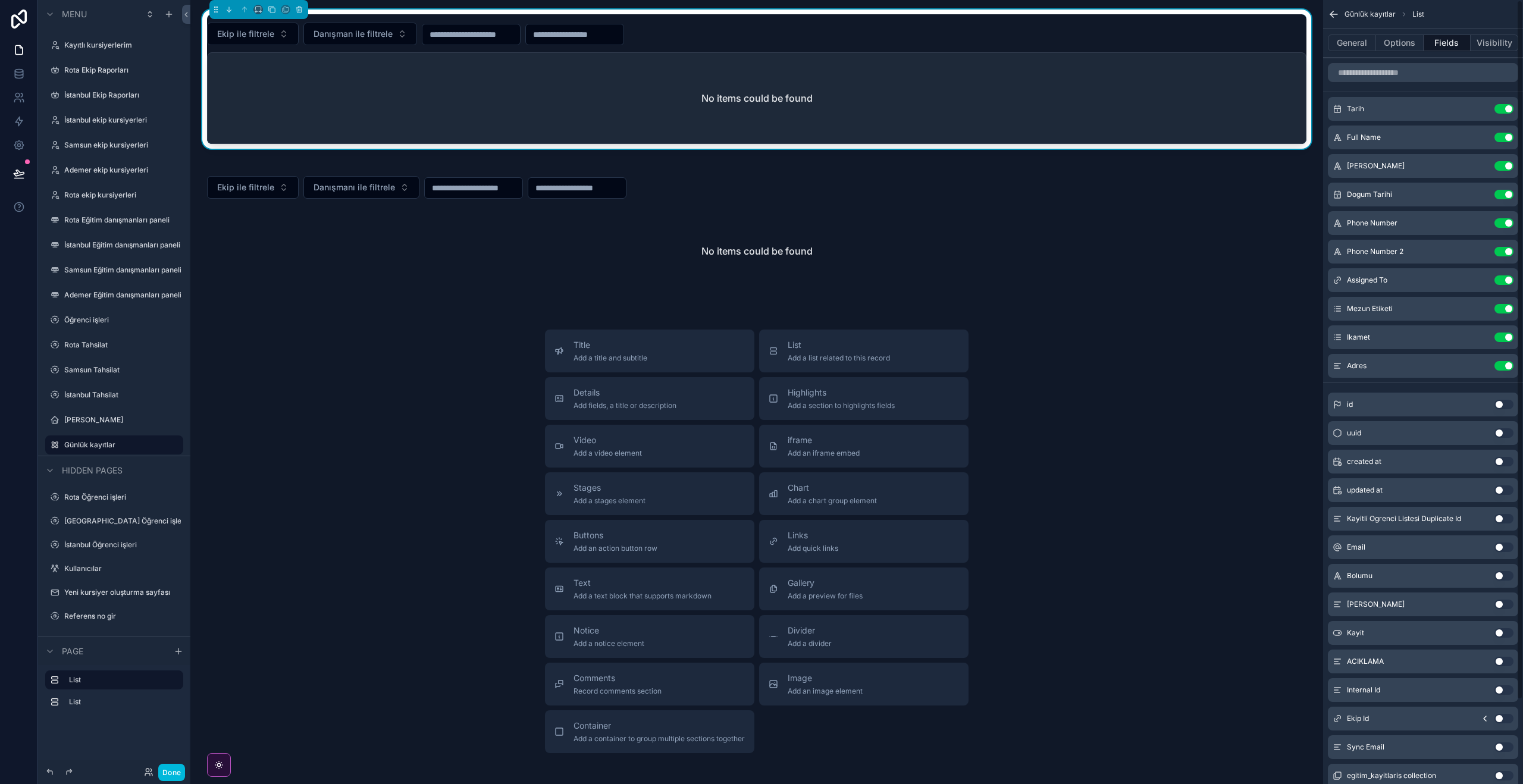
click at [1398, 44] on button "Options" at bounding box center [1399, 42] width 48 height 17
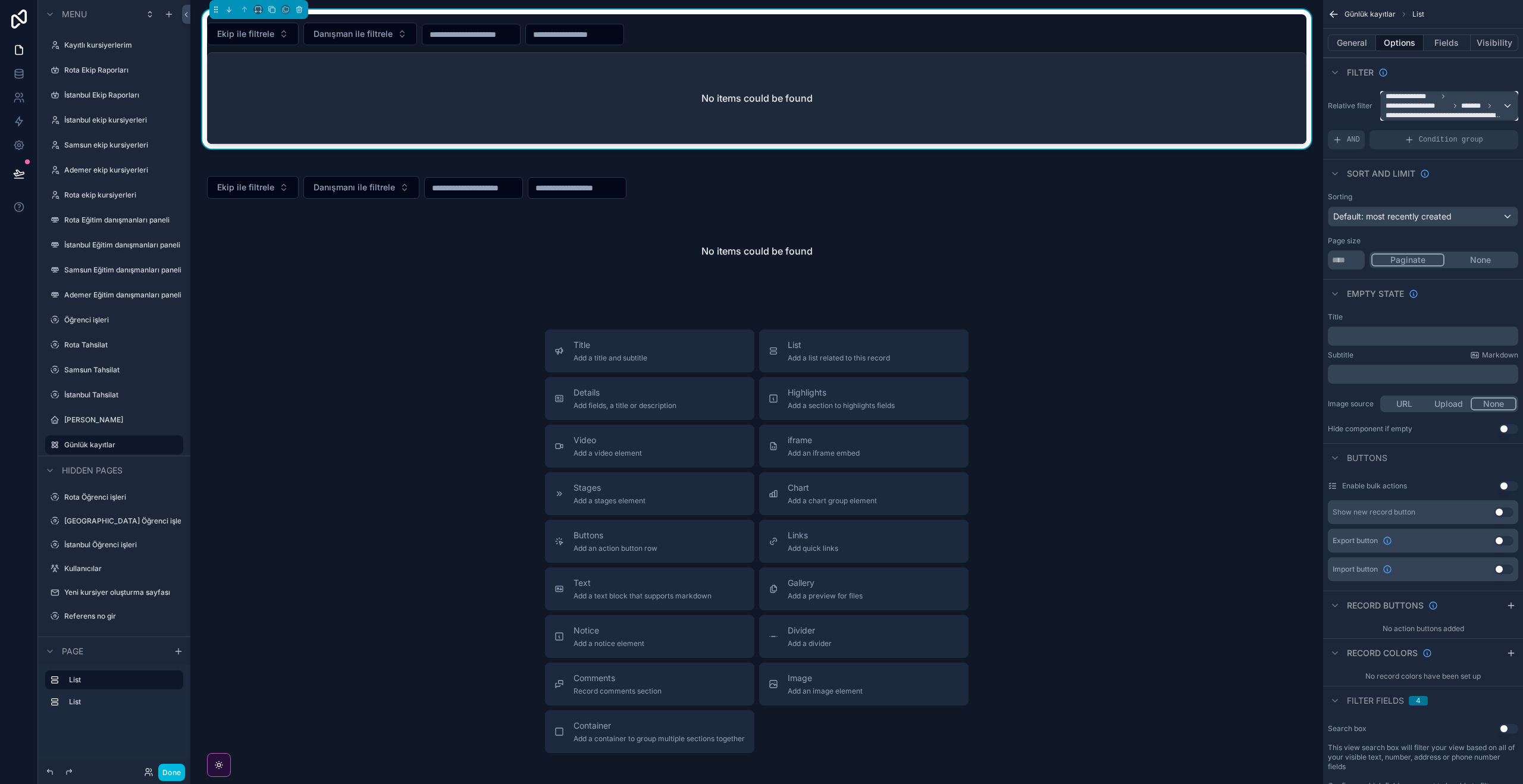
click at [1476, 95] on span "**********" at bounding box center [1444, 105] width 116 height 29
click at [1341, 95] on div "scrollable content" at bounding box center [761, 392] width 1523 height 784
click at [1346, 140] on div "AND" at bounding box center [1346, 139] width 37 height 19
click at [0, 0] on icon "scrollable content" at bounding box center [0, 0] width 0 height 0
click at [1214, 123] on span "Select a field" at bounding box center [1207, 121] width 51 height 10
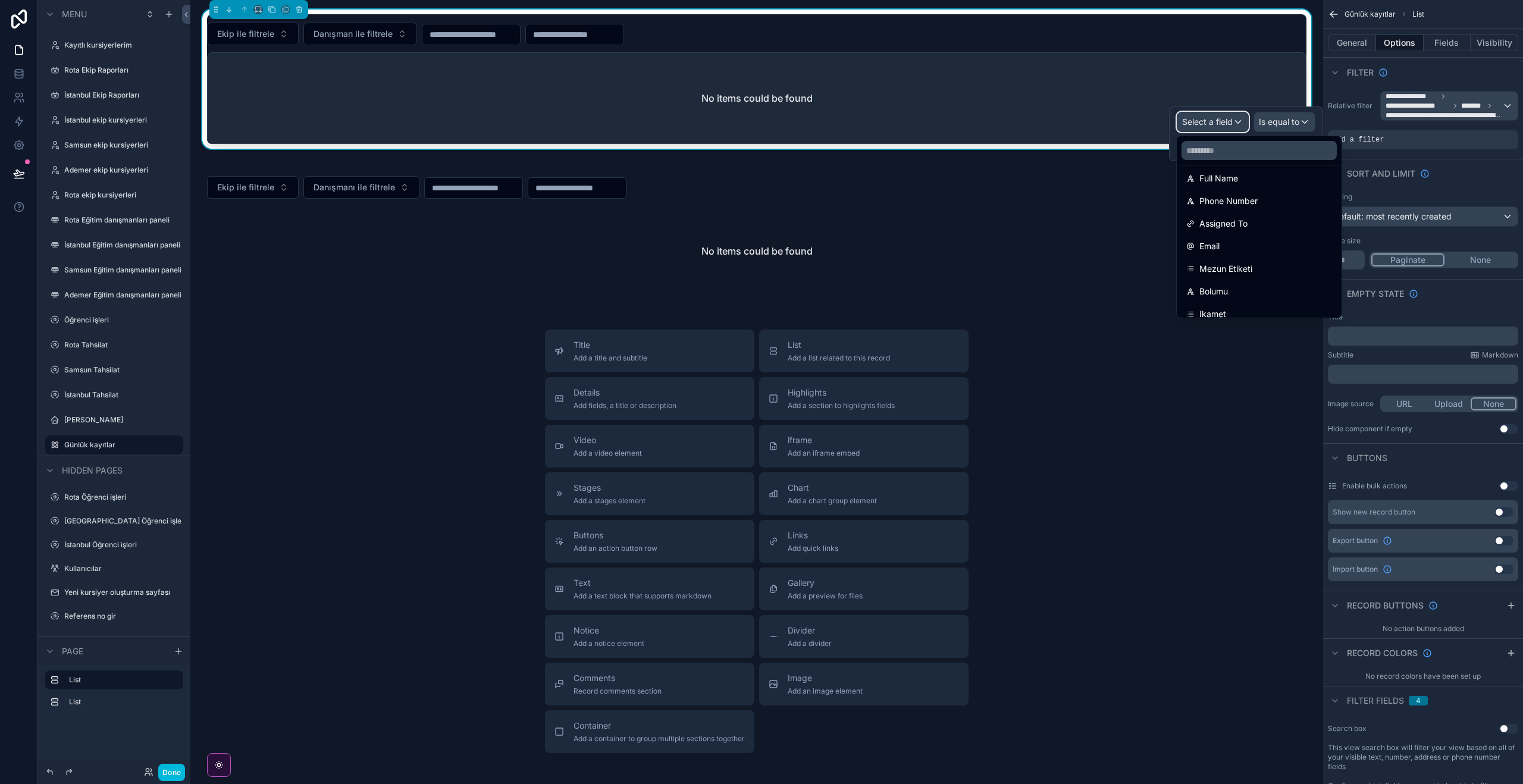
scroll to position [95, 0]
click at [1256, 252] on div "Assigned To" at bounding box center [1259, 248] width 146 height 14
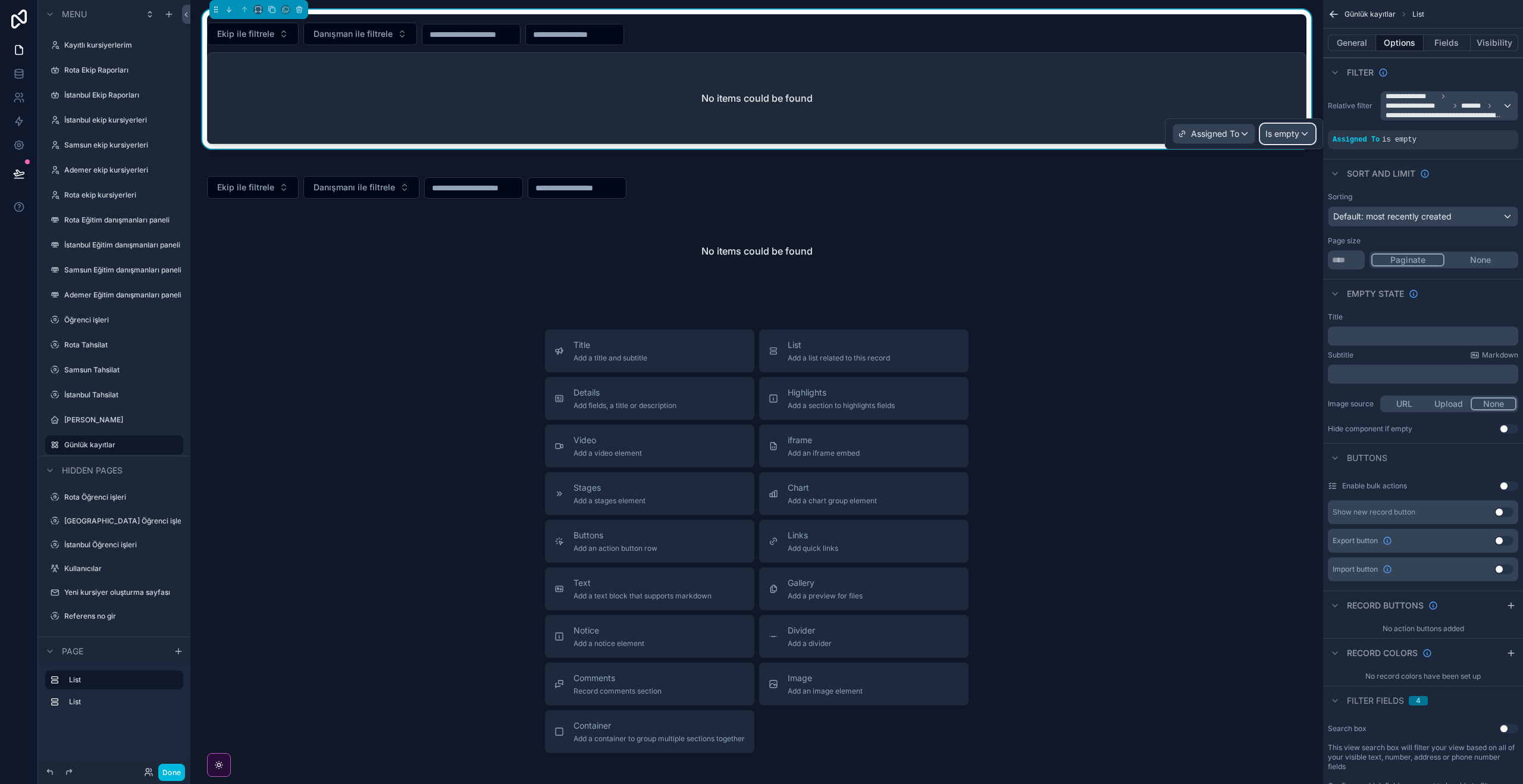
click at [1303, 135] on div "Is empty" at bounding box center [1287, 134] width 54 height 19
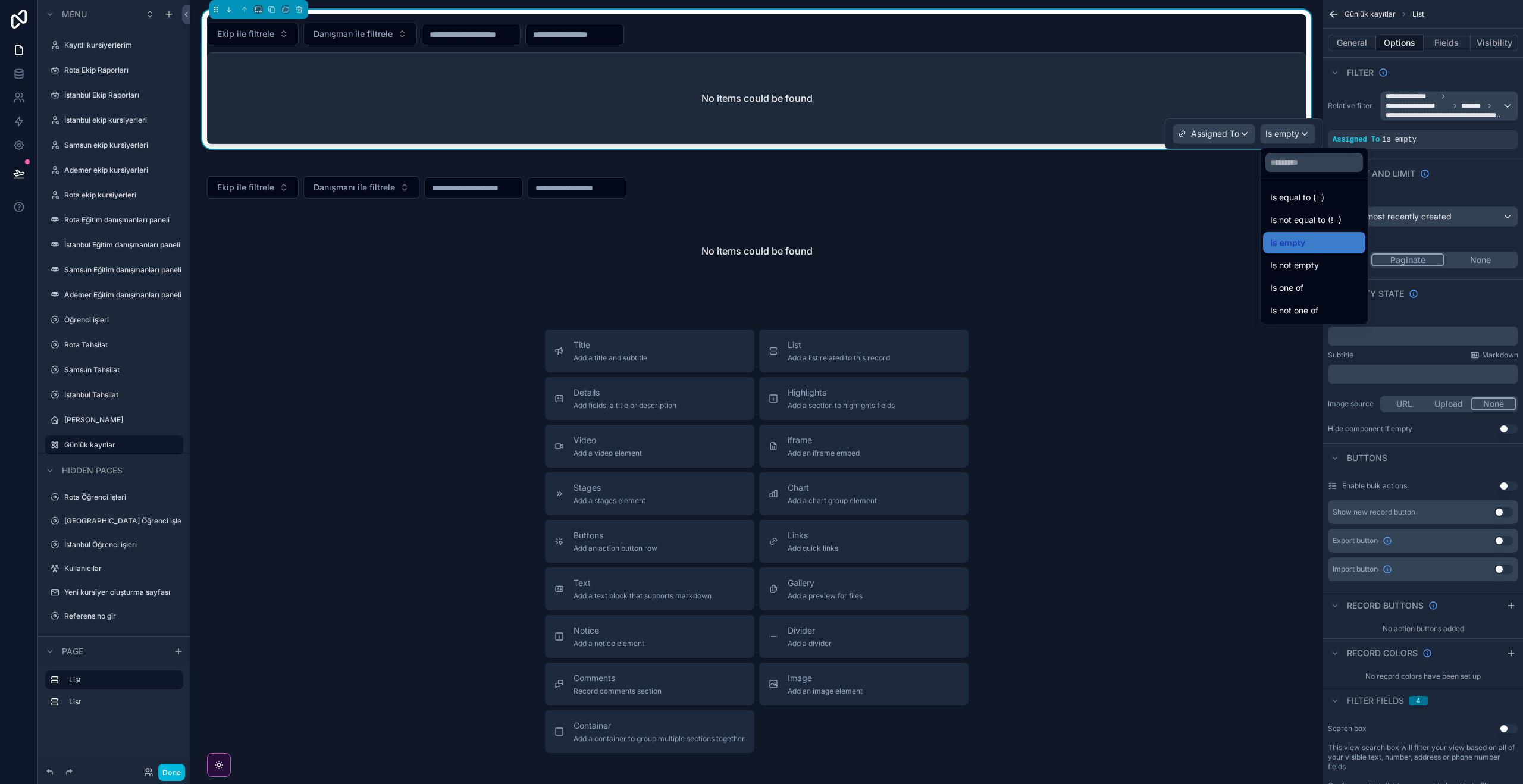
click at [1358, 202] on div "Is equal to (=)" at bounding box center [1314, 196] width 88 height 14
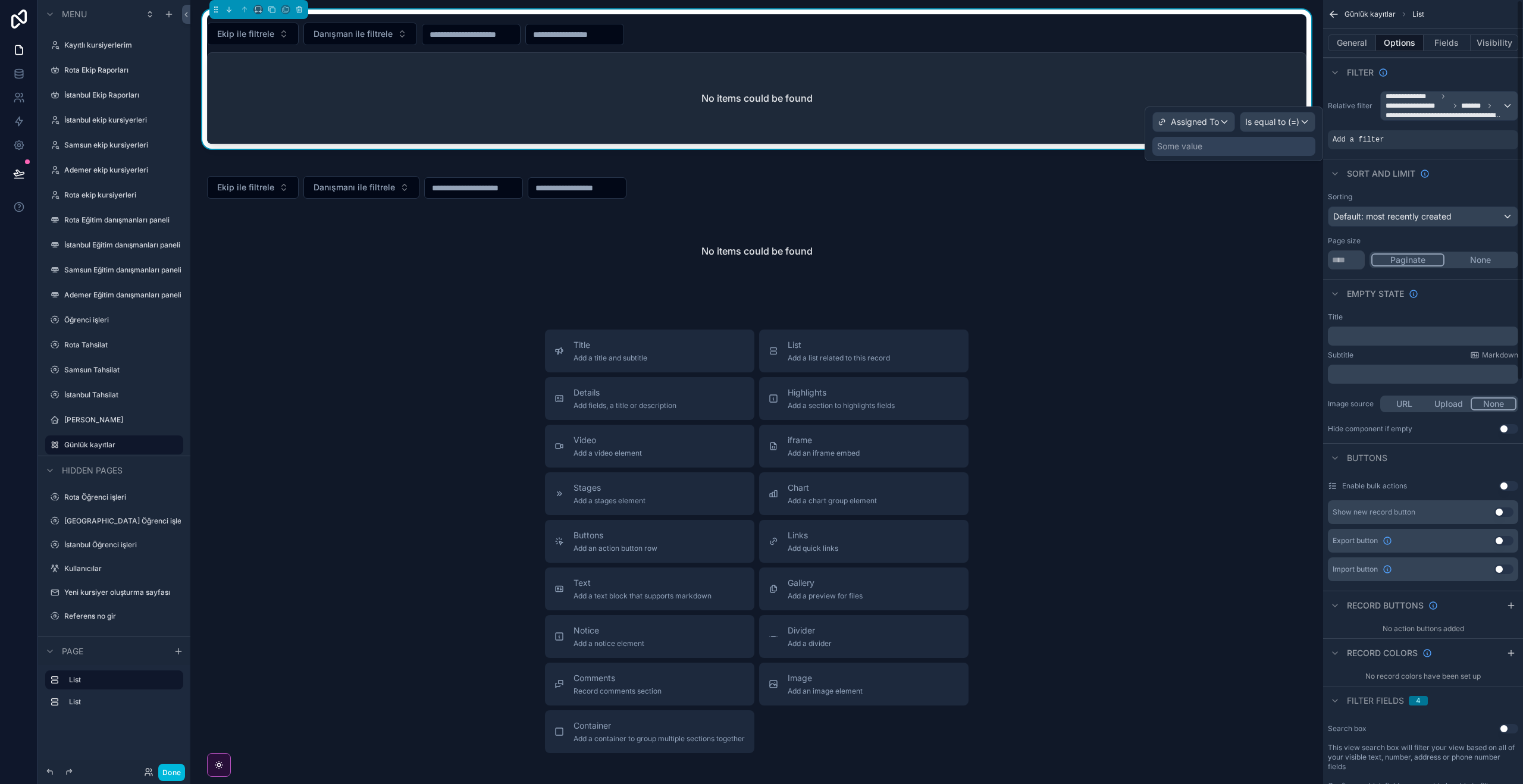
click at [1193, 148] on div "Some value" at bounding box center [1179, 146] width 45 height 12
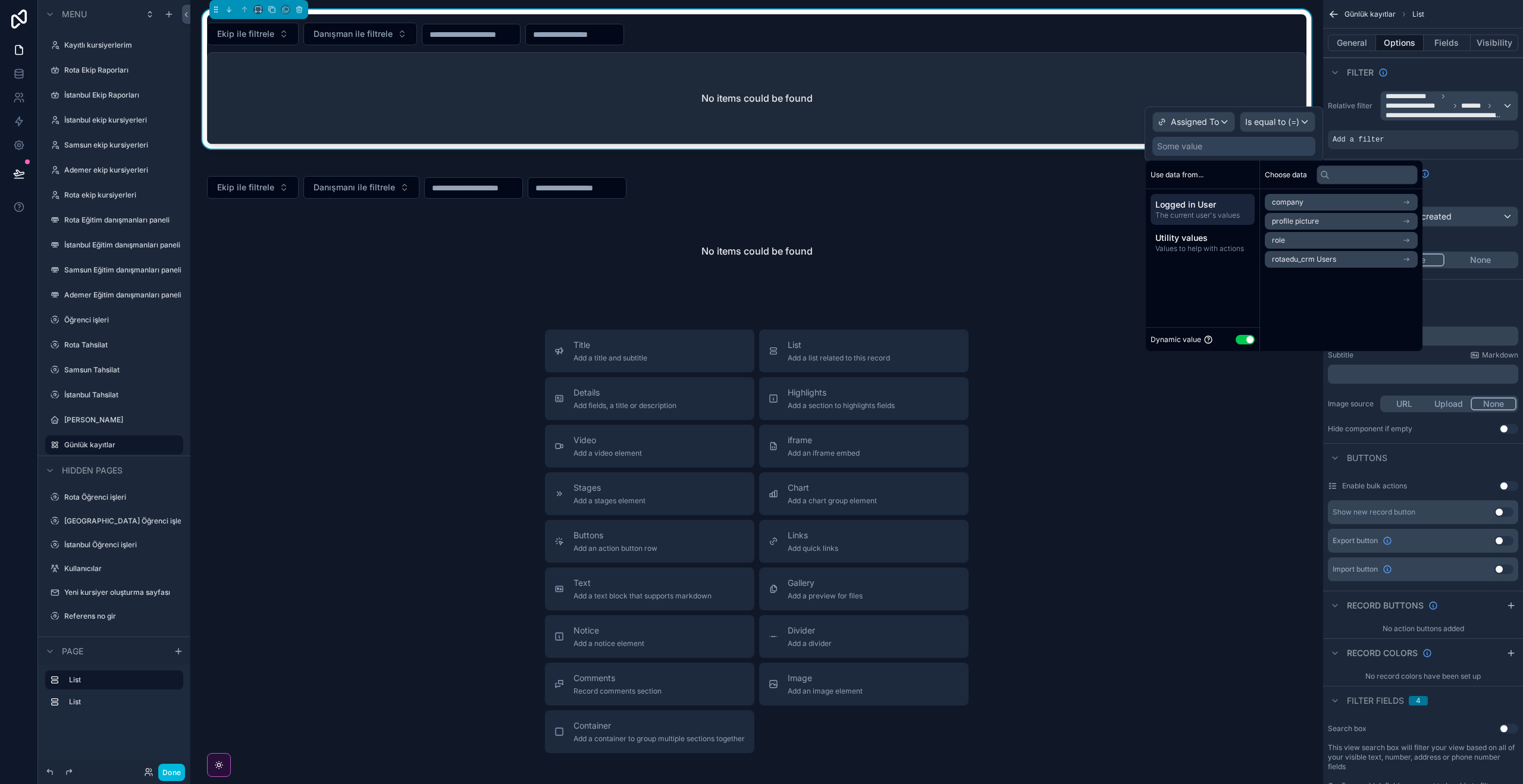
click at [1249, 337] on button "Use setting" at bounding box center [1244, 339] width 19 height 9
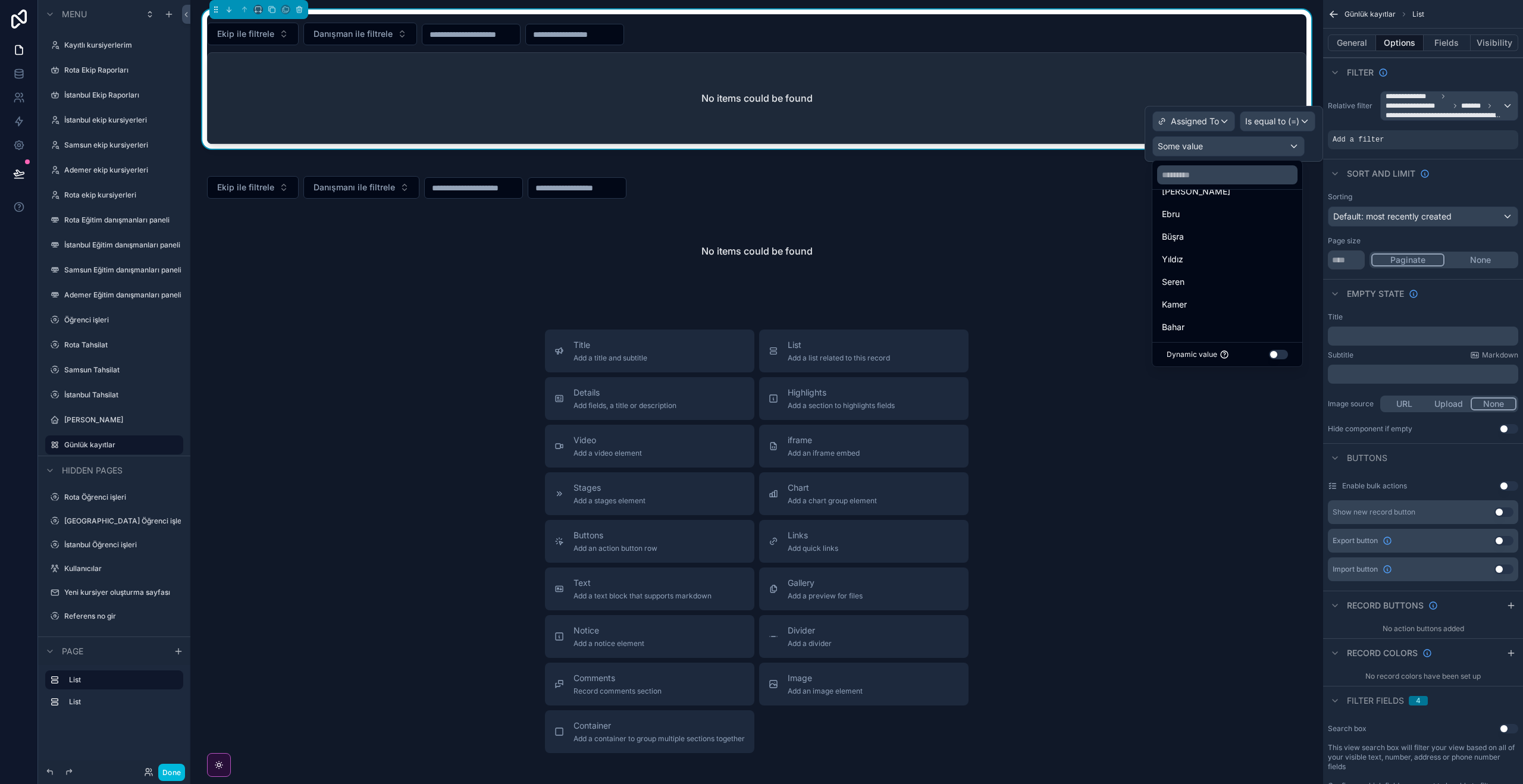
scroll to position [270, 0]
click at [1209, 279] on div "Seren" at bounding box center [1227, 278] width 131 height 14
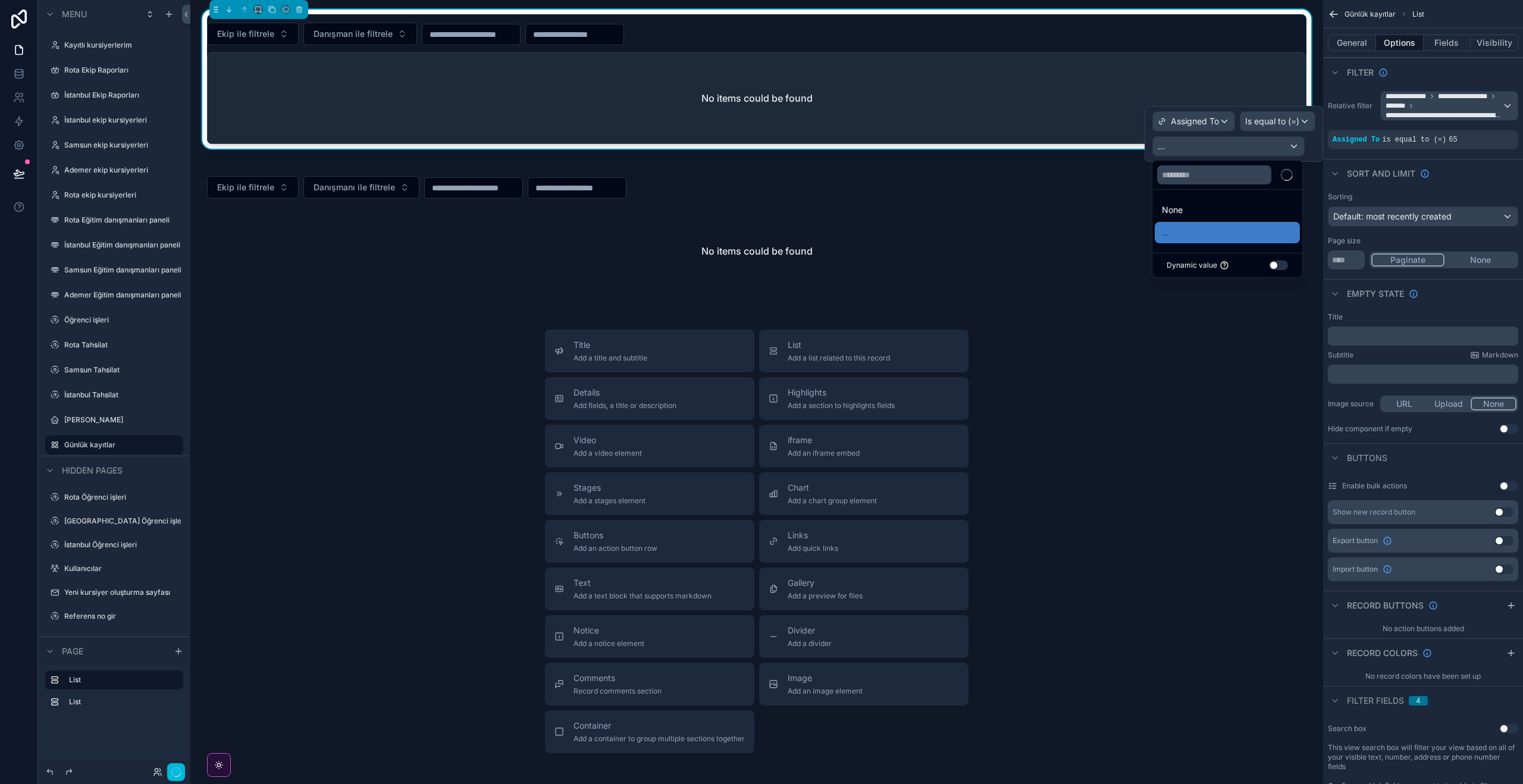
scroll to position [0, 0]
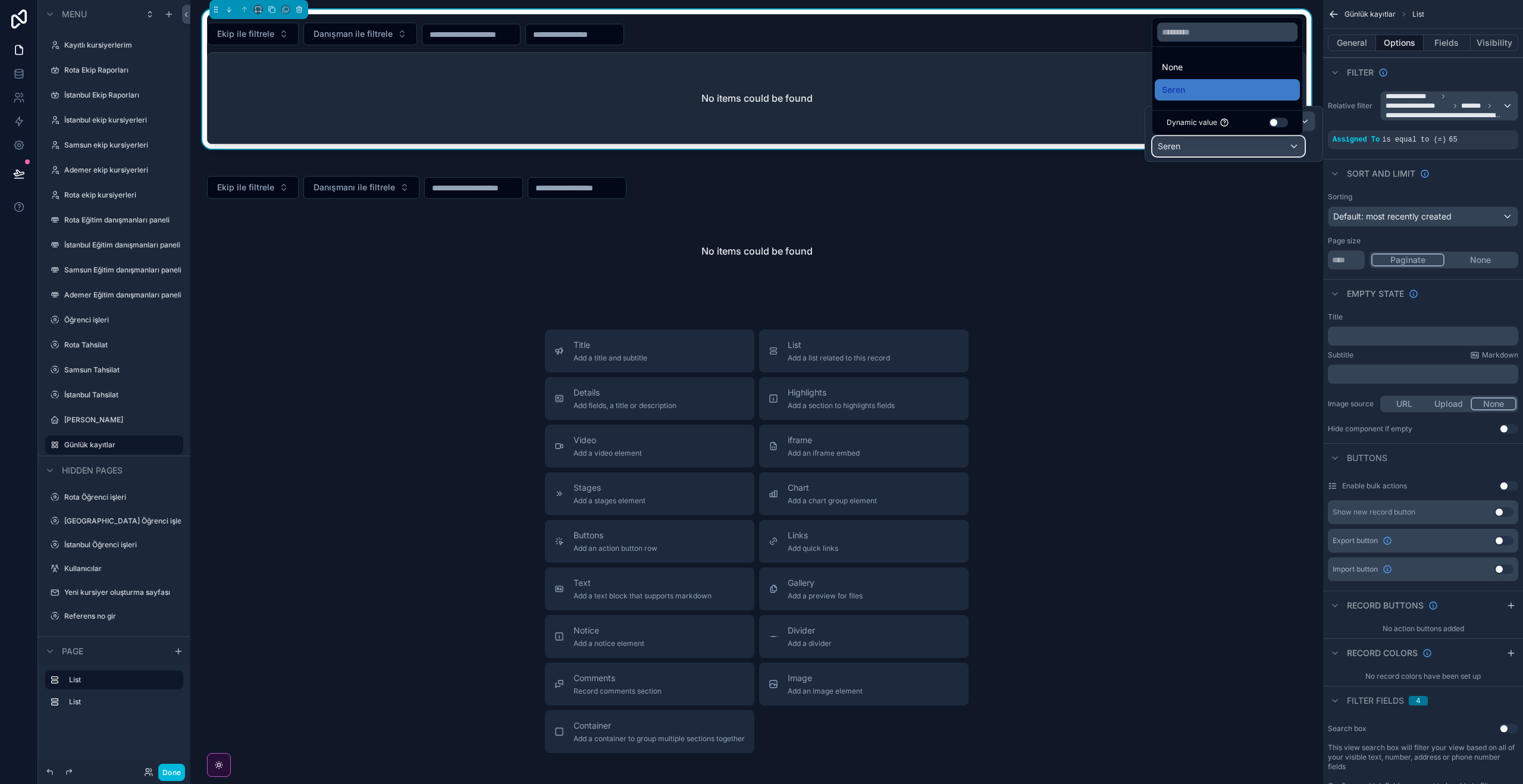
click at [1297, 149] on div "Seren" at bounding box center [1228, 146] width 151 height 19
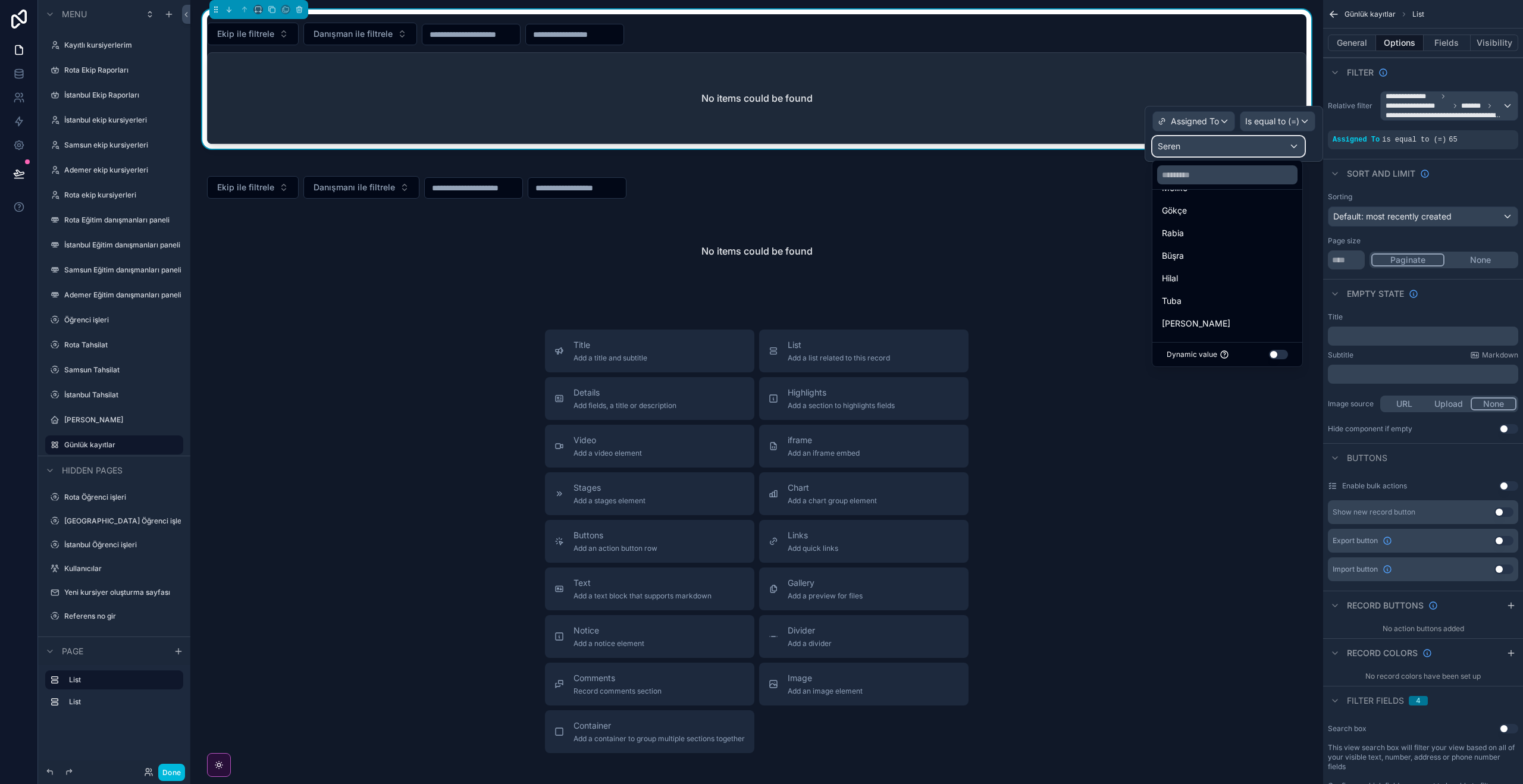
scroll to position [112, 0]
click at [1207, 242] on div "Rabia" at bounding box center [1226, 233] width 145 height 21
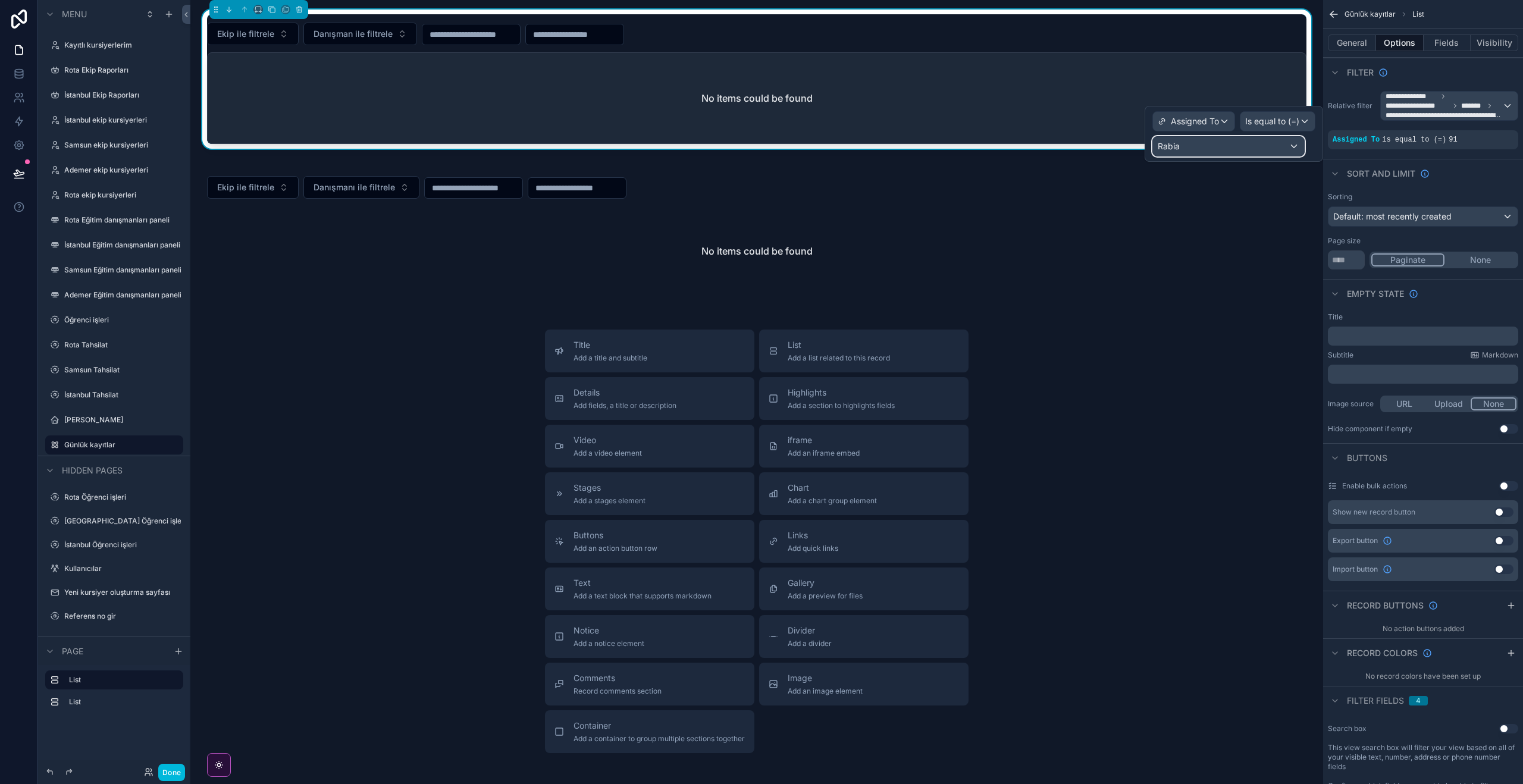
click at [1295, 147] on div "Rabia" at bounding box center [1228, 146] width 151 height 19
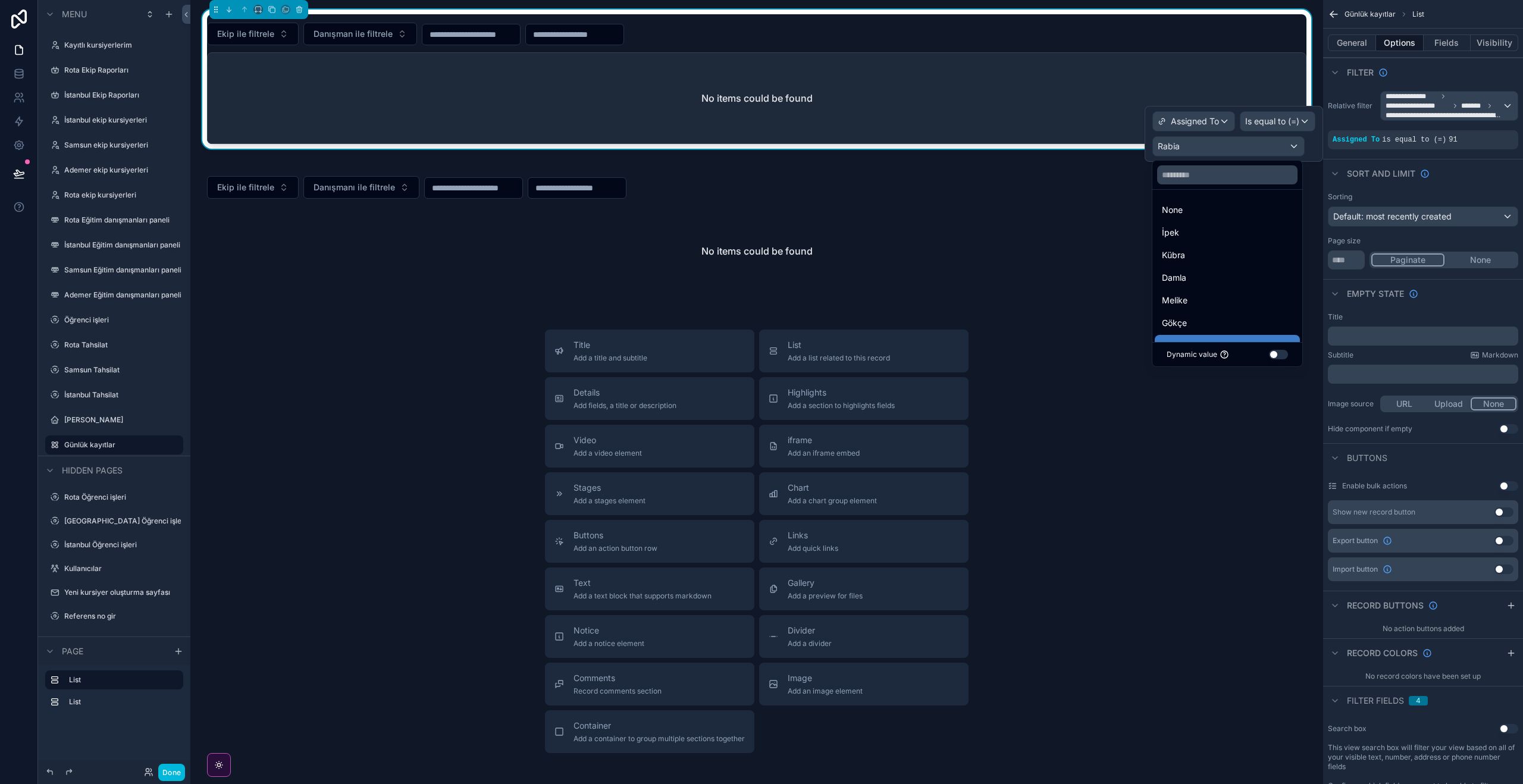
click at [1306, 126] on div at bounding box center [1232, 134] width 178 height 56
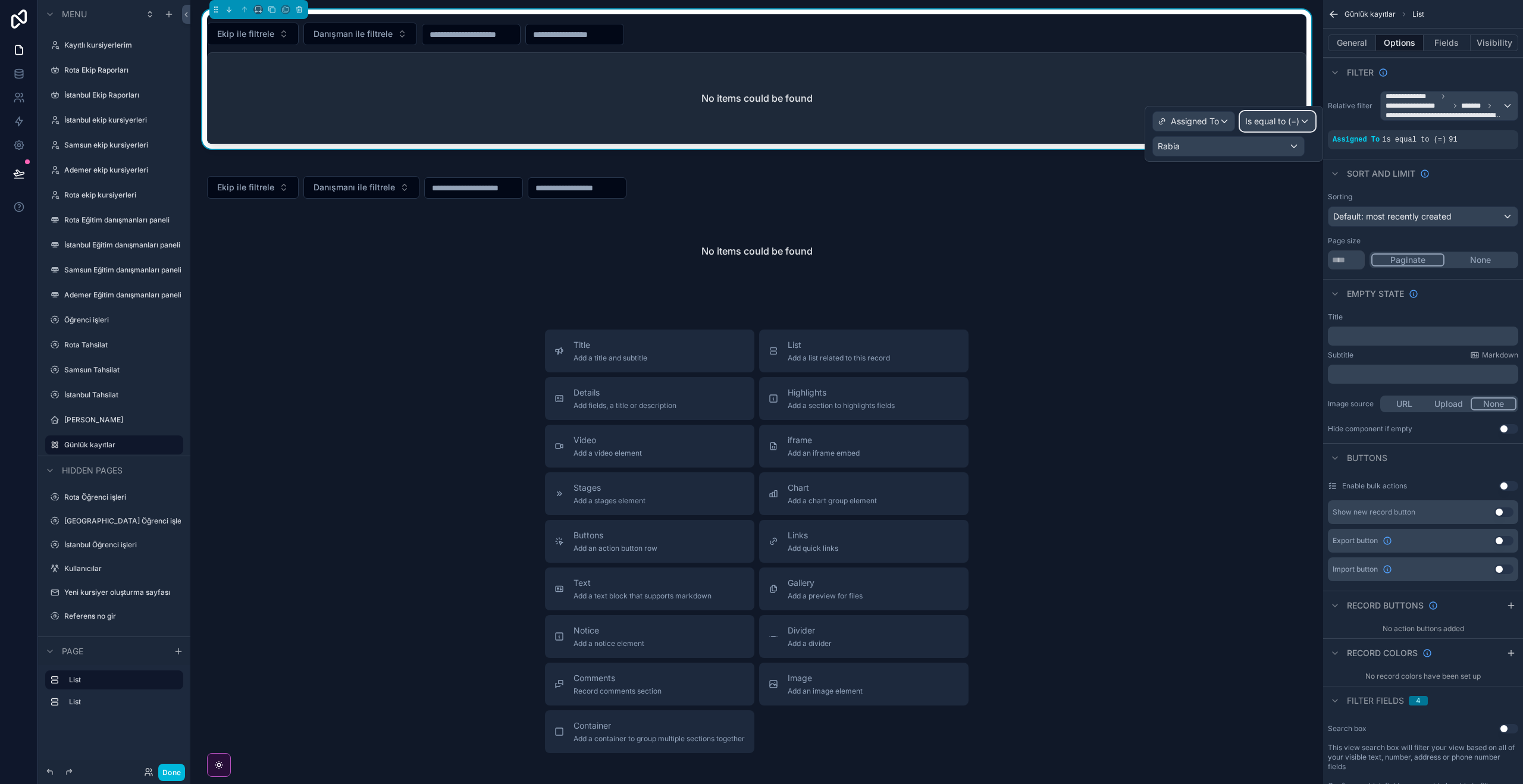
click at [1298, 123] on span "Is equal to (=)" at bounding box center [1271, 121] width 54 height 12
click at [1328, 270] on div "Is one of" at bounding box center [1293, 275] width 88 height 14
click at [1289, 148] on div "Rabia" at bounding box center [1239, 146] width 151 height 19
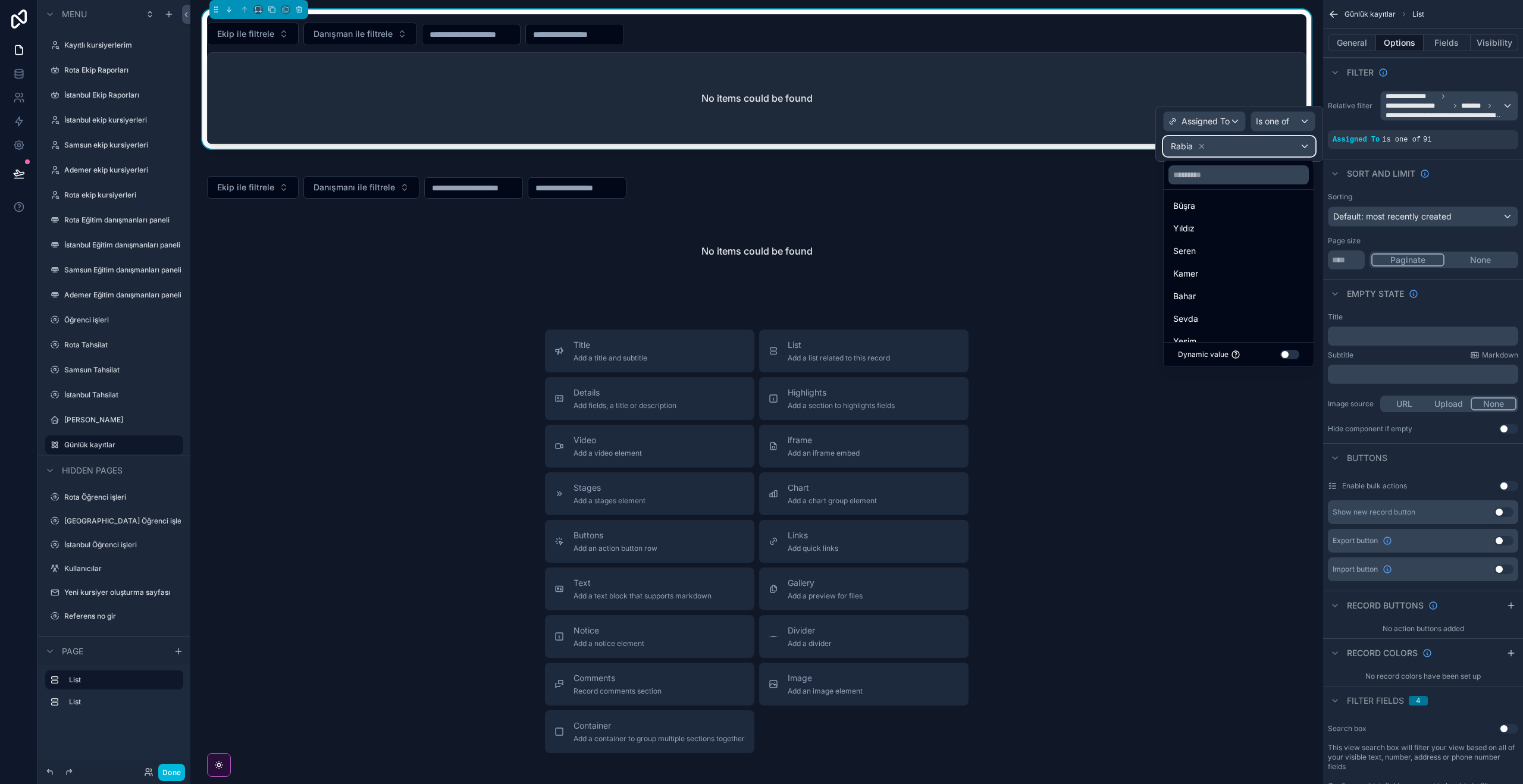
scroll to position [299, 0]
click at [1235, 258] on div "Seren" at bounding box center [1238, 249] width 145 height 21
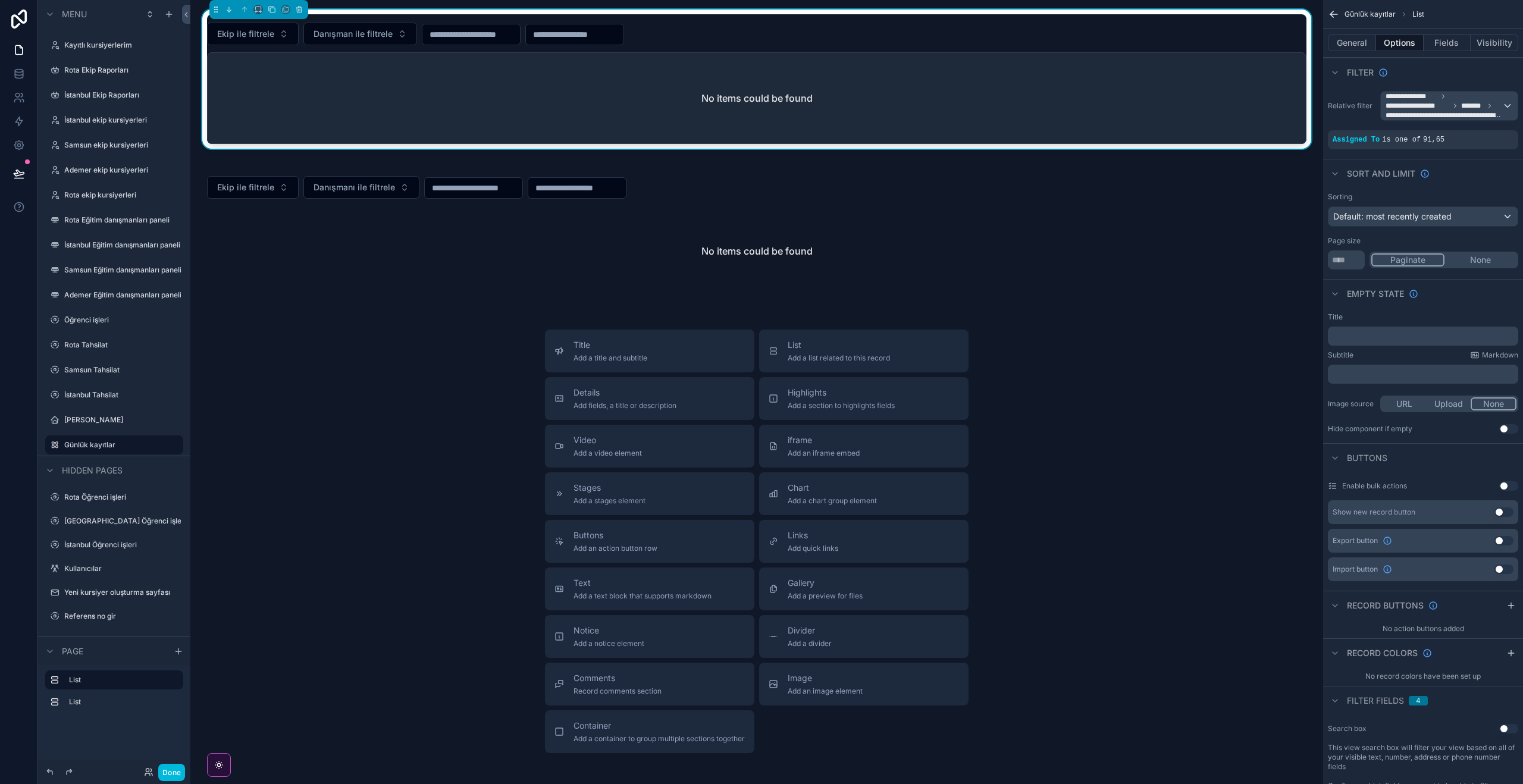
click at [1178, 426] on div "Title Add a title and subtitle List Add a list related to this record Details A…" at bounding box center [756, 540] width 1113 height 423
click at [148, 773] on icon at bounding box center [147, 774] width 5 height 3
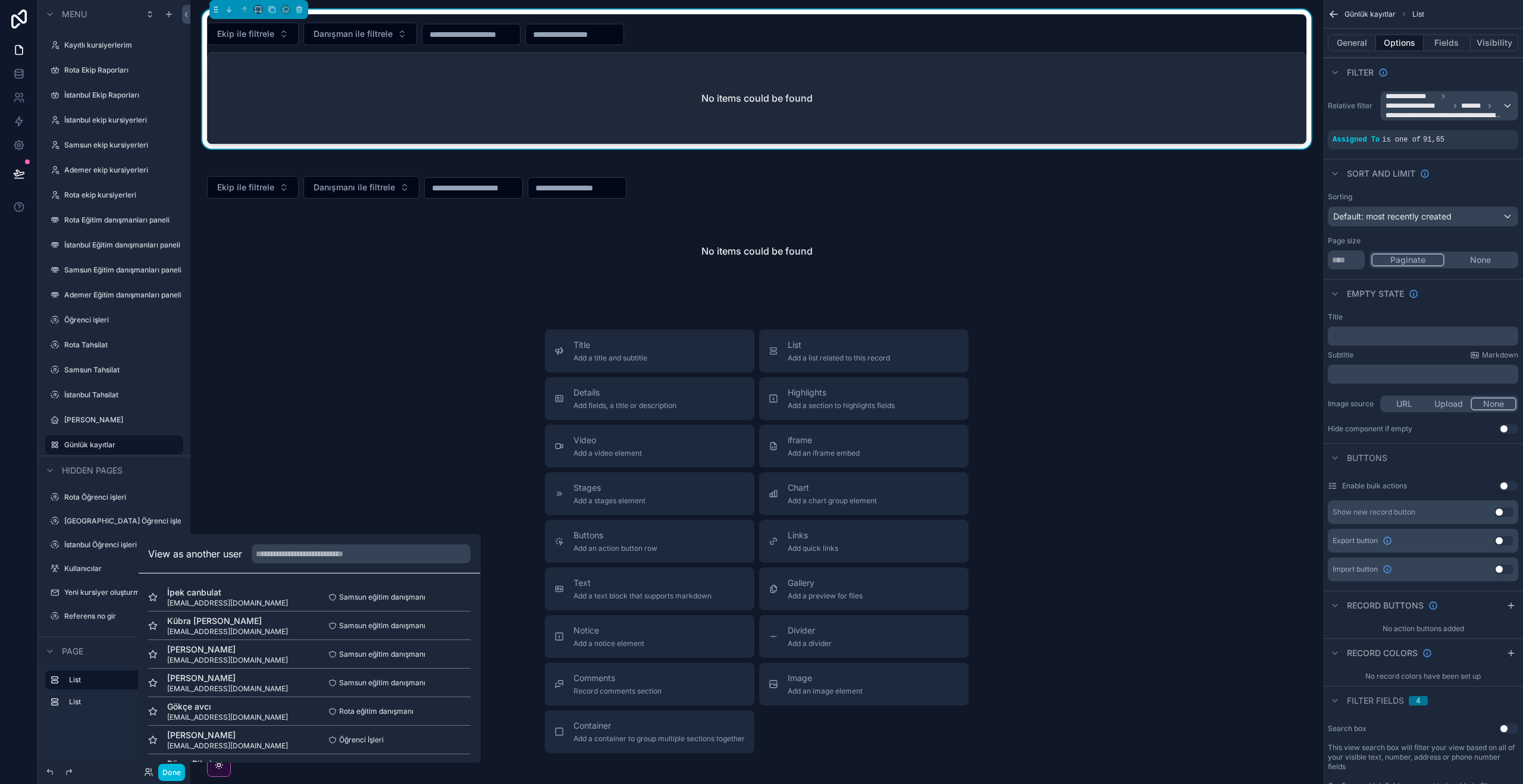
click at [0, 0] on button "Select" at bounding box center [0, 0] width 0 height 0
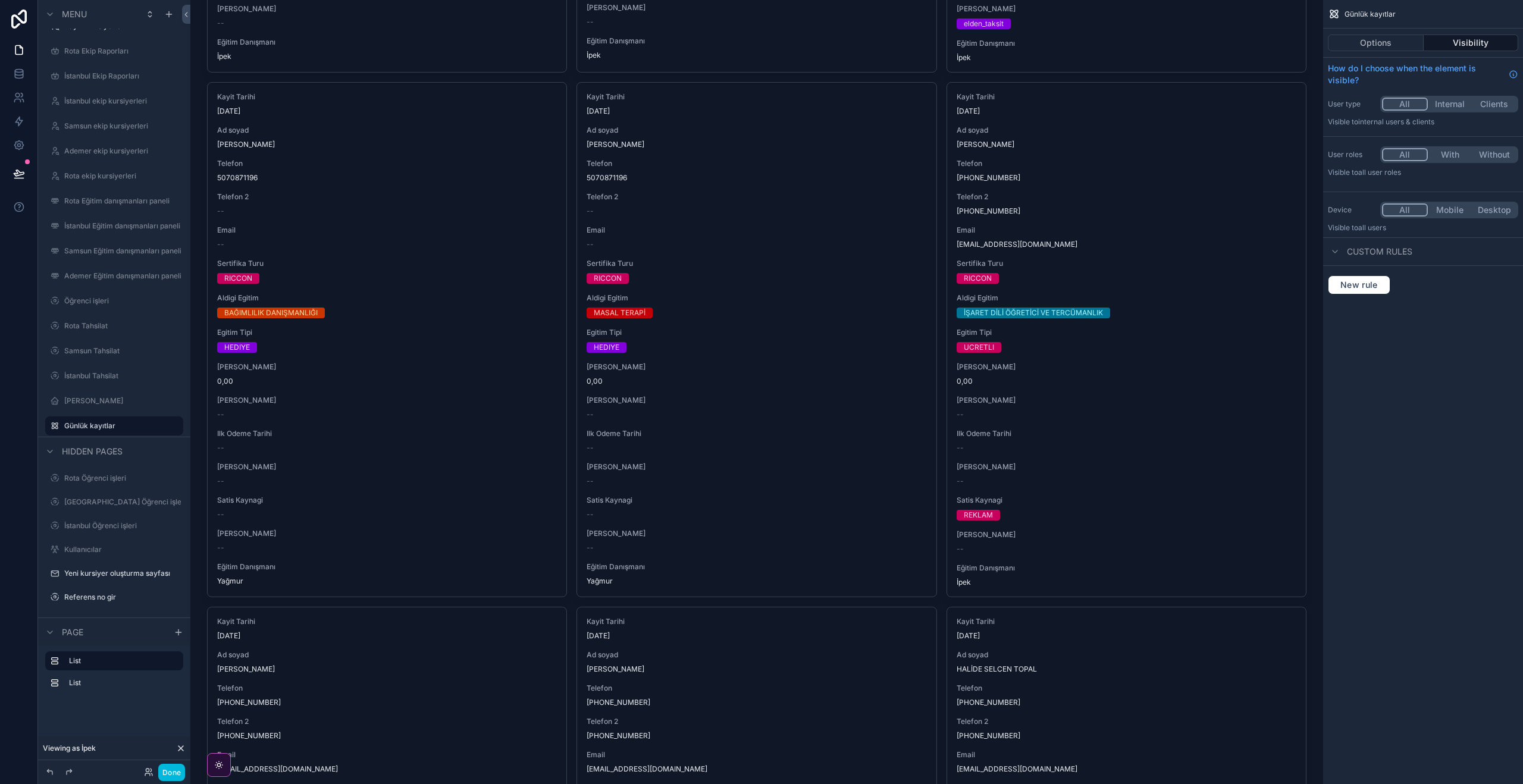
scroll to position [647, 0]
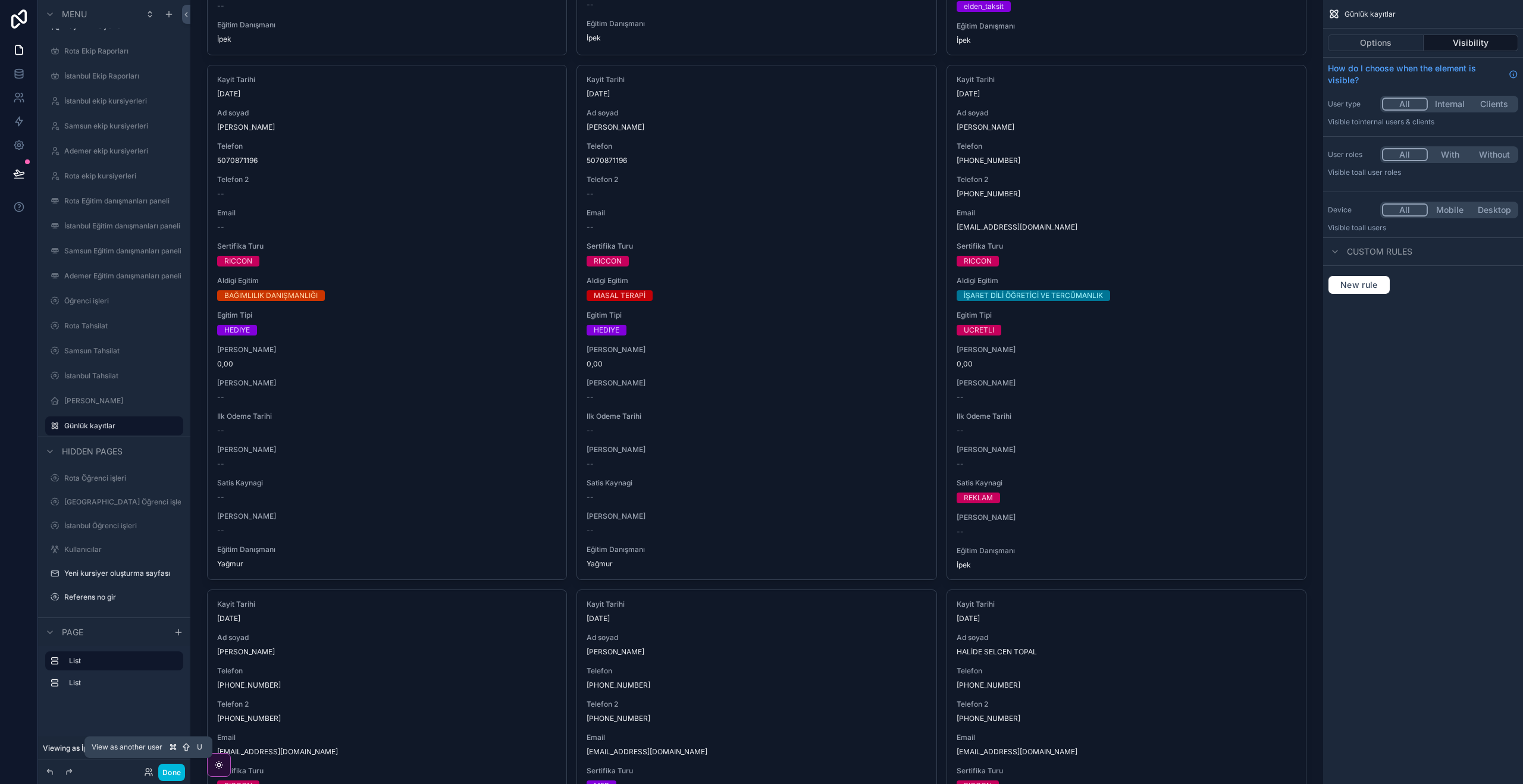
click at [149, 770] on icon at bounding box center [149, 772] width 9 height 9
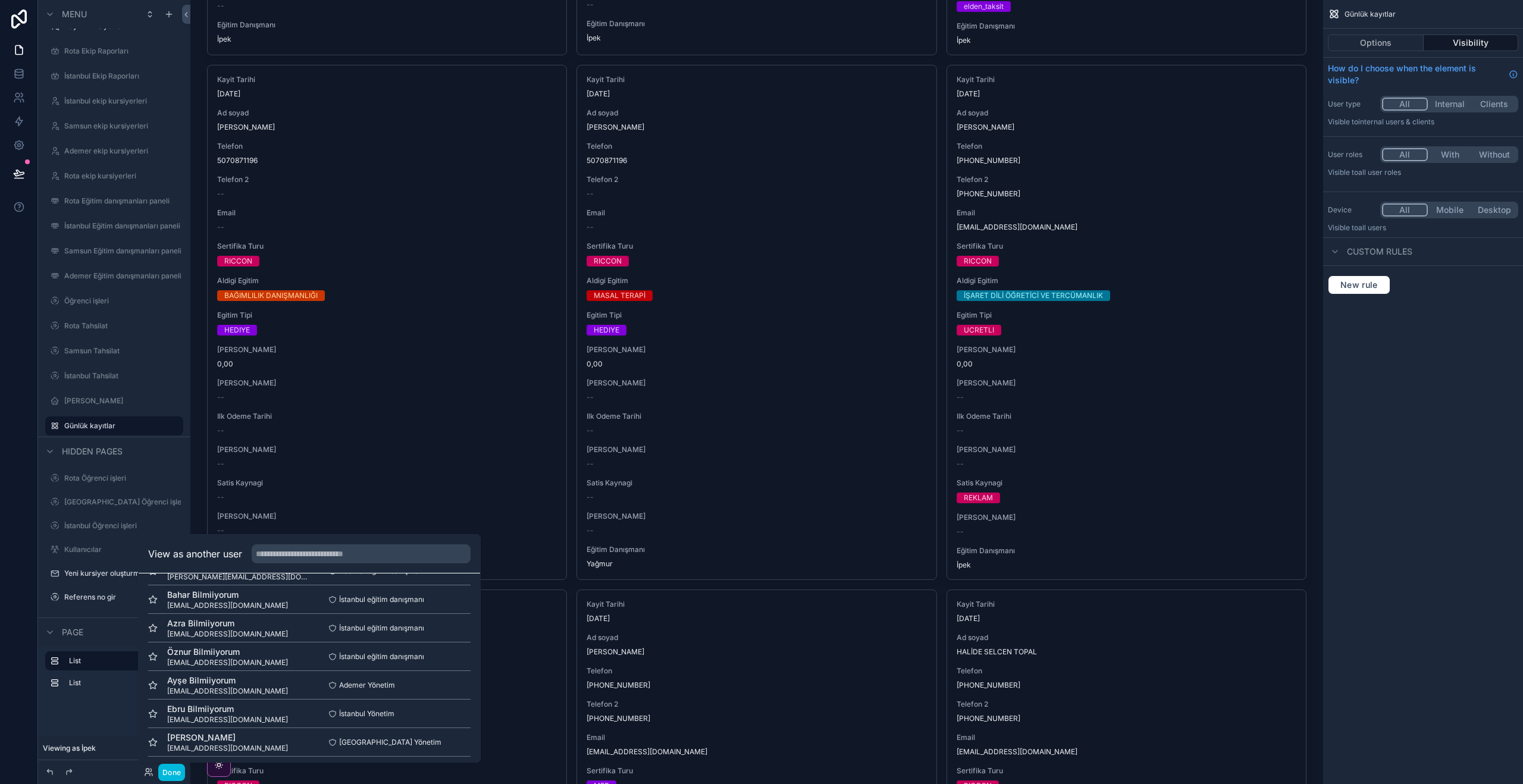
scroll to position [493, 0]
click at [0, 0] on button "Select" at bounding box center [0, 0] width 0 height 0
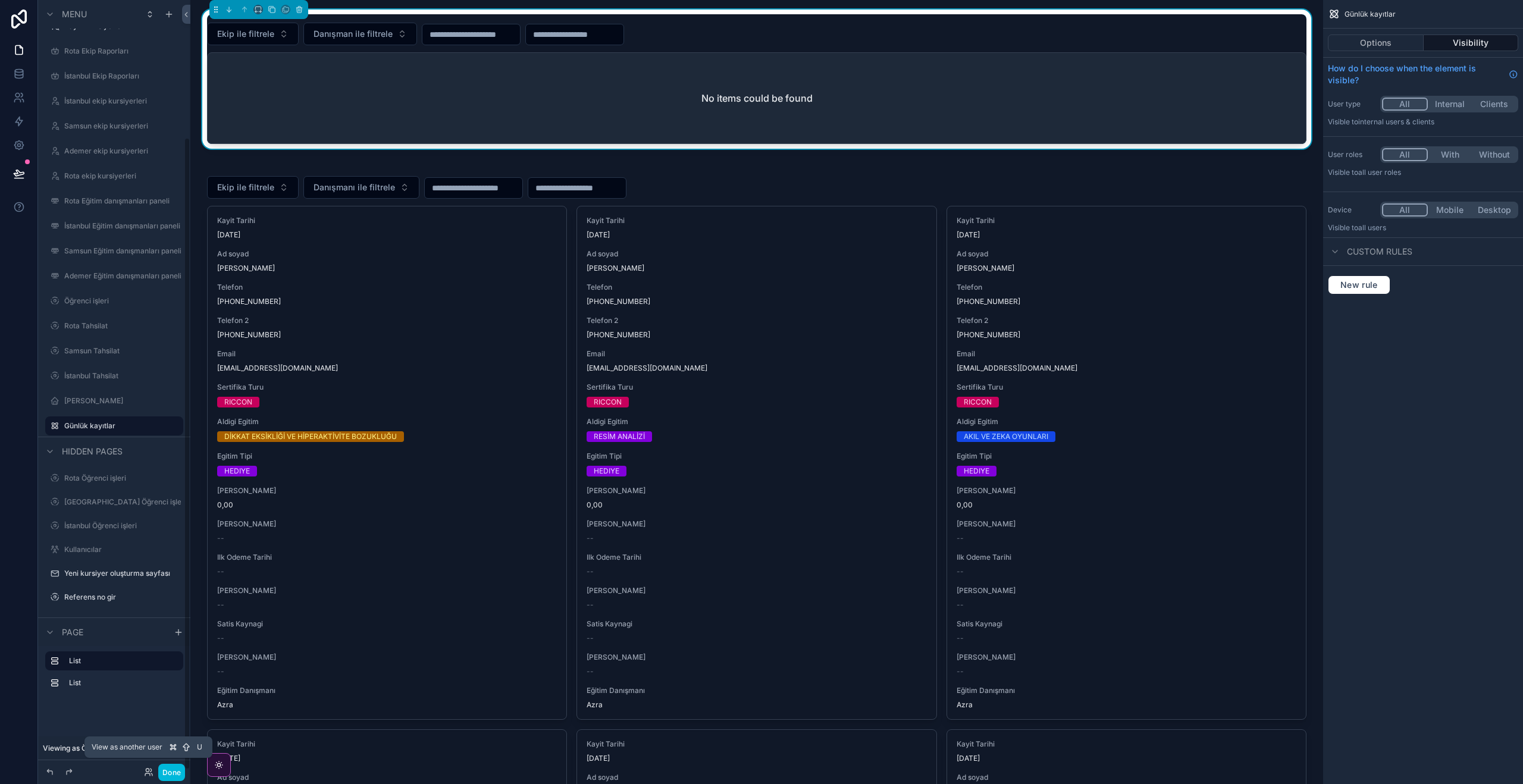
click at [149, 769] on icon at bounding box center [147, 769] width 3 height 3
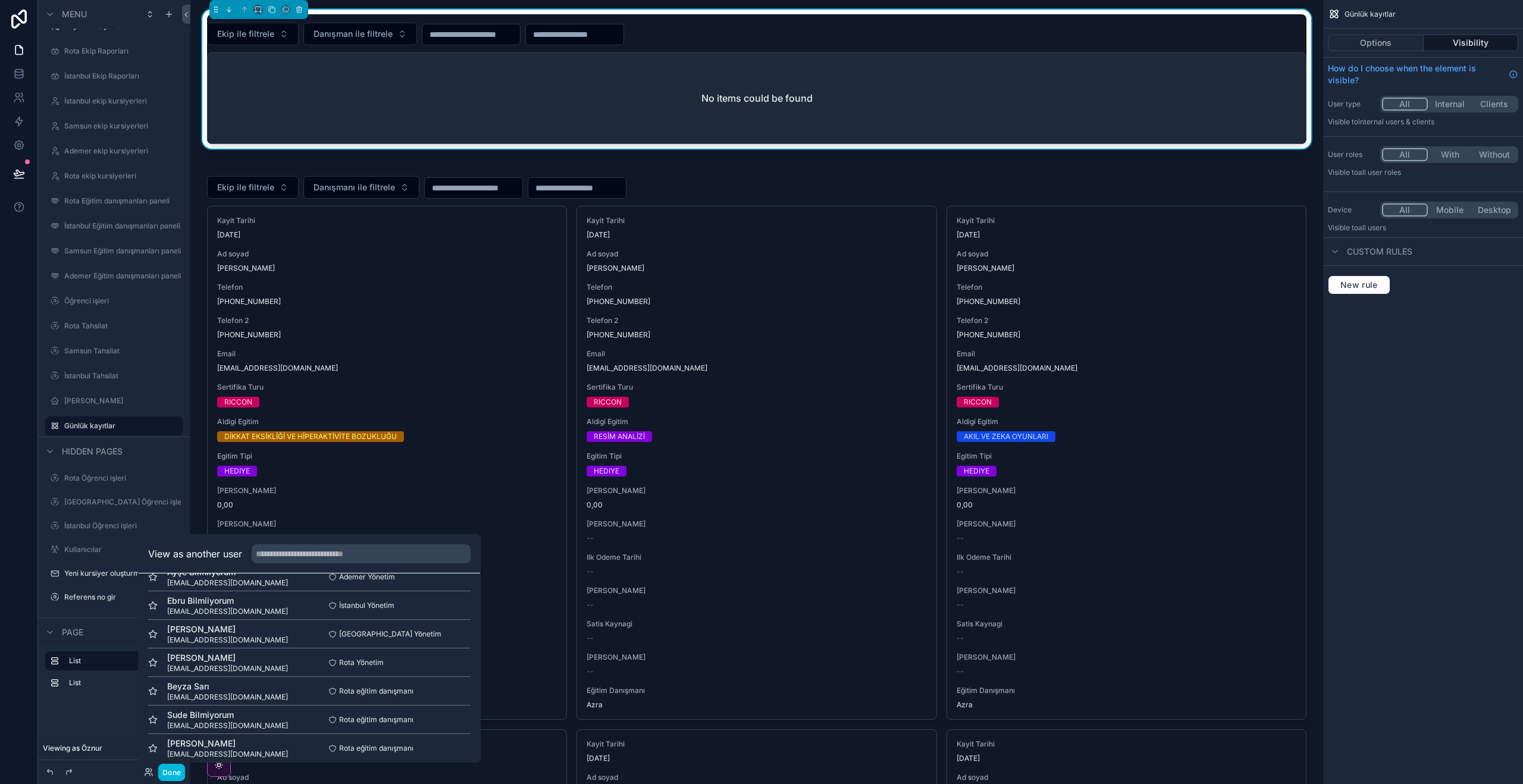
scroll to position [587, 0]
click at [0, 0] on button "Select" at bounding box center [0, 0] width 0 height 0
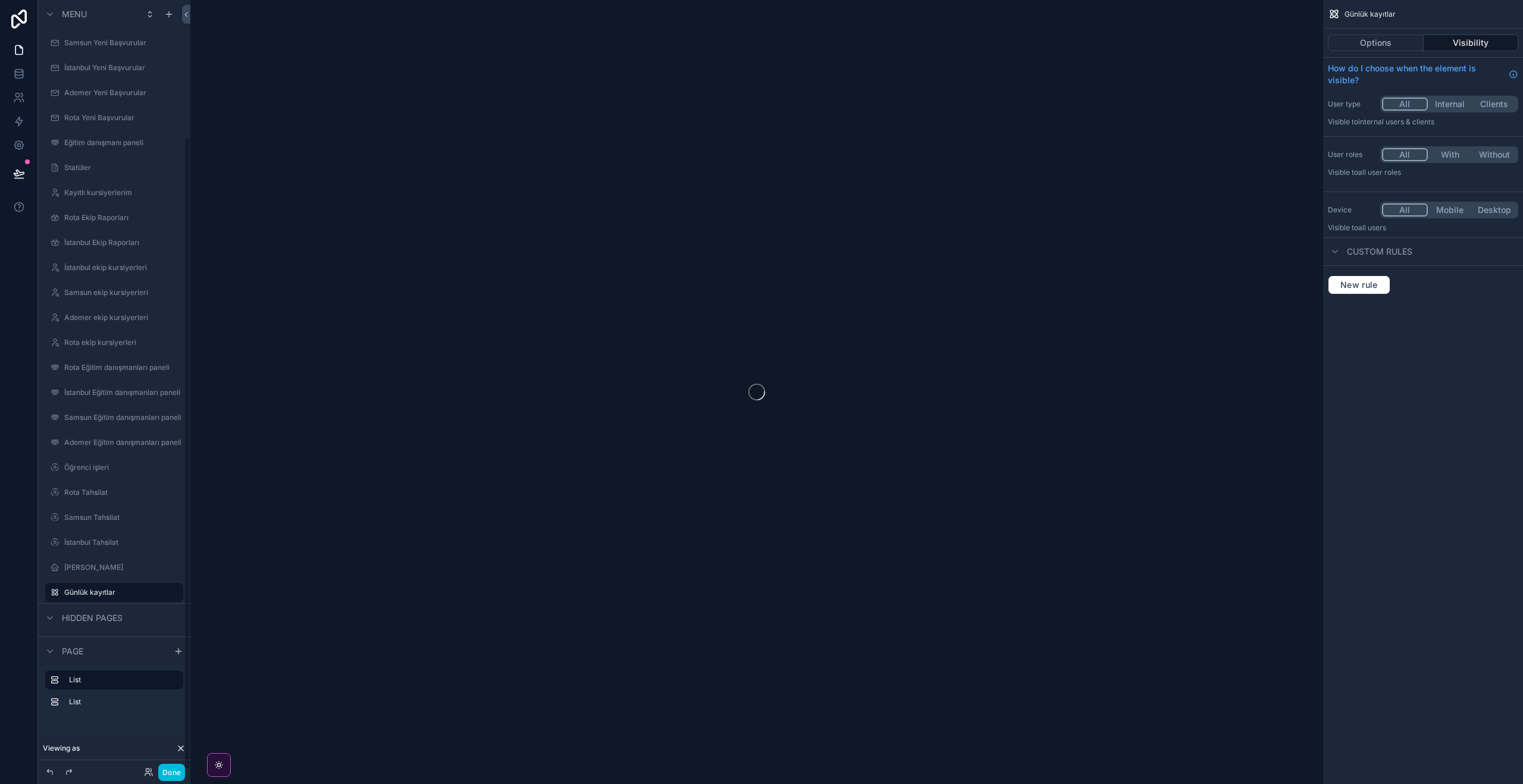
scroll to position [167, 0]
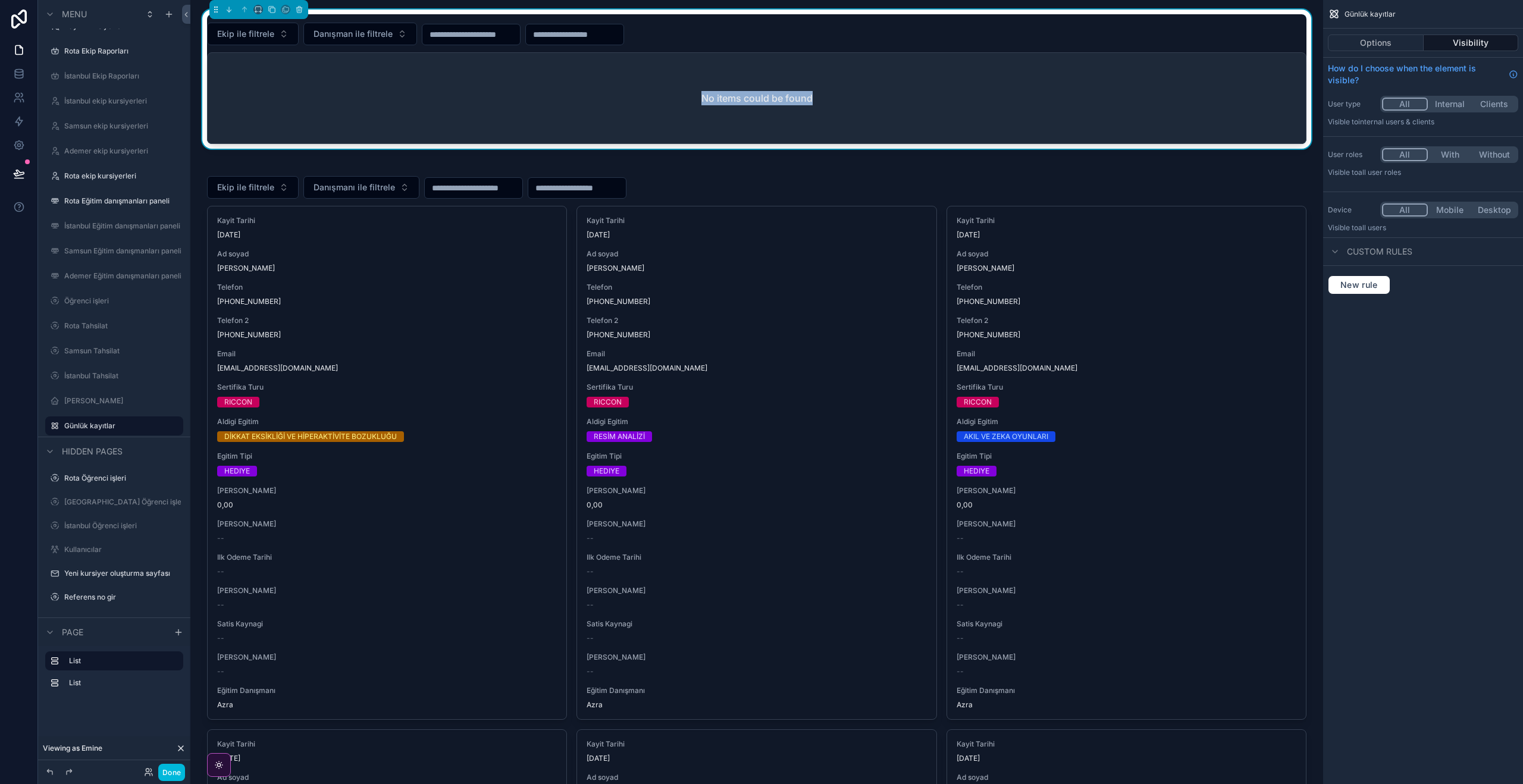
drag, startPoint x: 706, startPoint y: 96, endPoint x: 872, endPoint y: 99, distance: 166.0
click at [872, 99] on div "No items could be found" at bounding box center [756, 98] width 1098 height 90
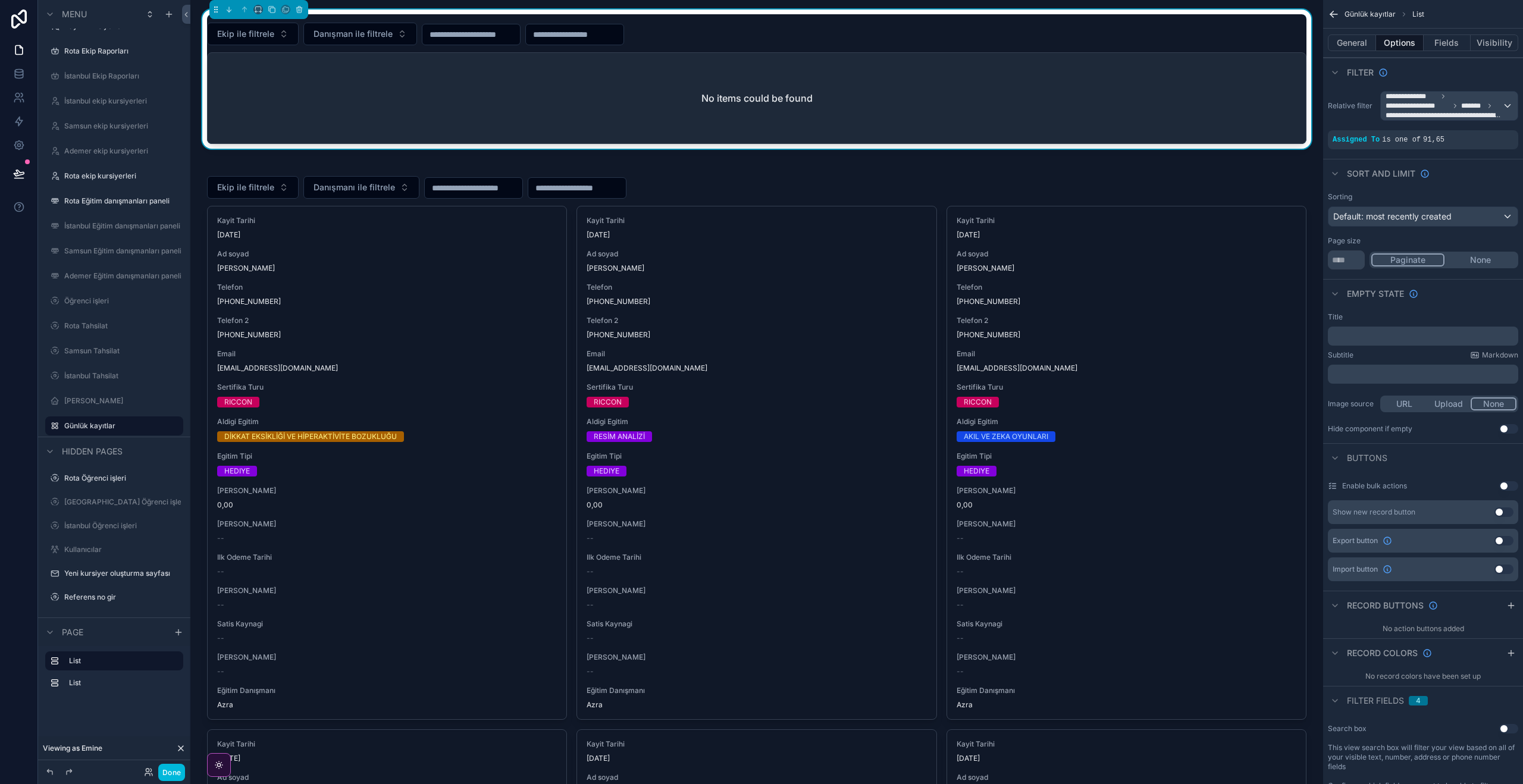
click at [874, 99] on div "No items could be found" at bounding box center [756, 98] width 1098 height 90
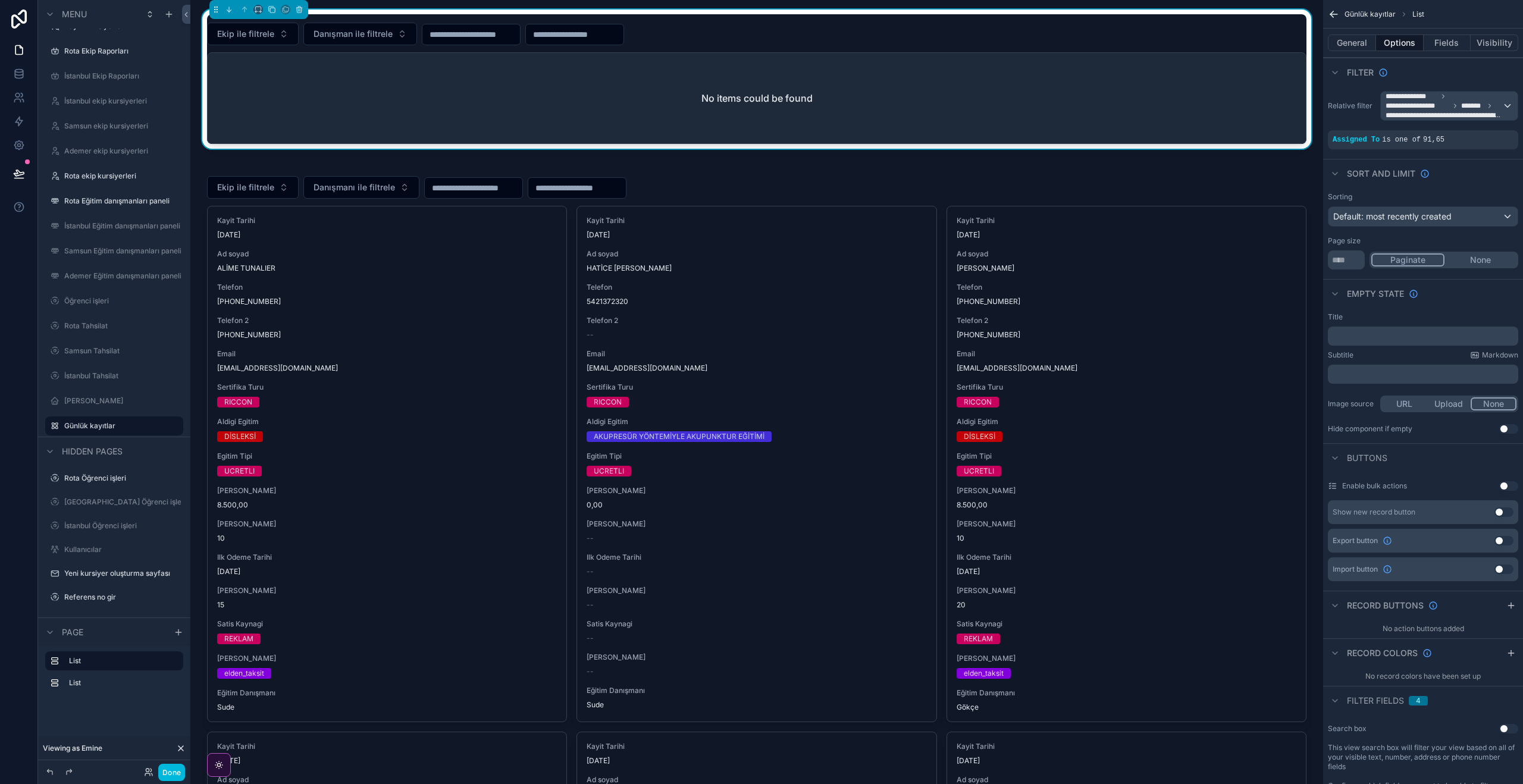
drag, startPoint x: 1504, startPoint y: 133, endPoint x: 1502, endPoint y: 151, distance: 18.1
click at [0, 0] on icon "scrollable content" at bounding box center [0, 0] width 0 height 0
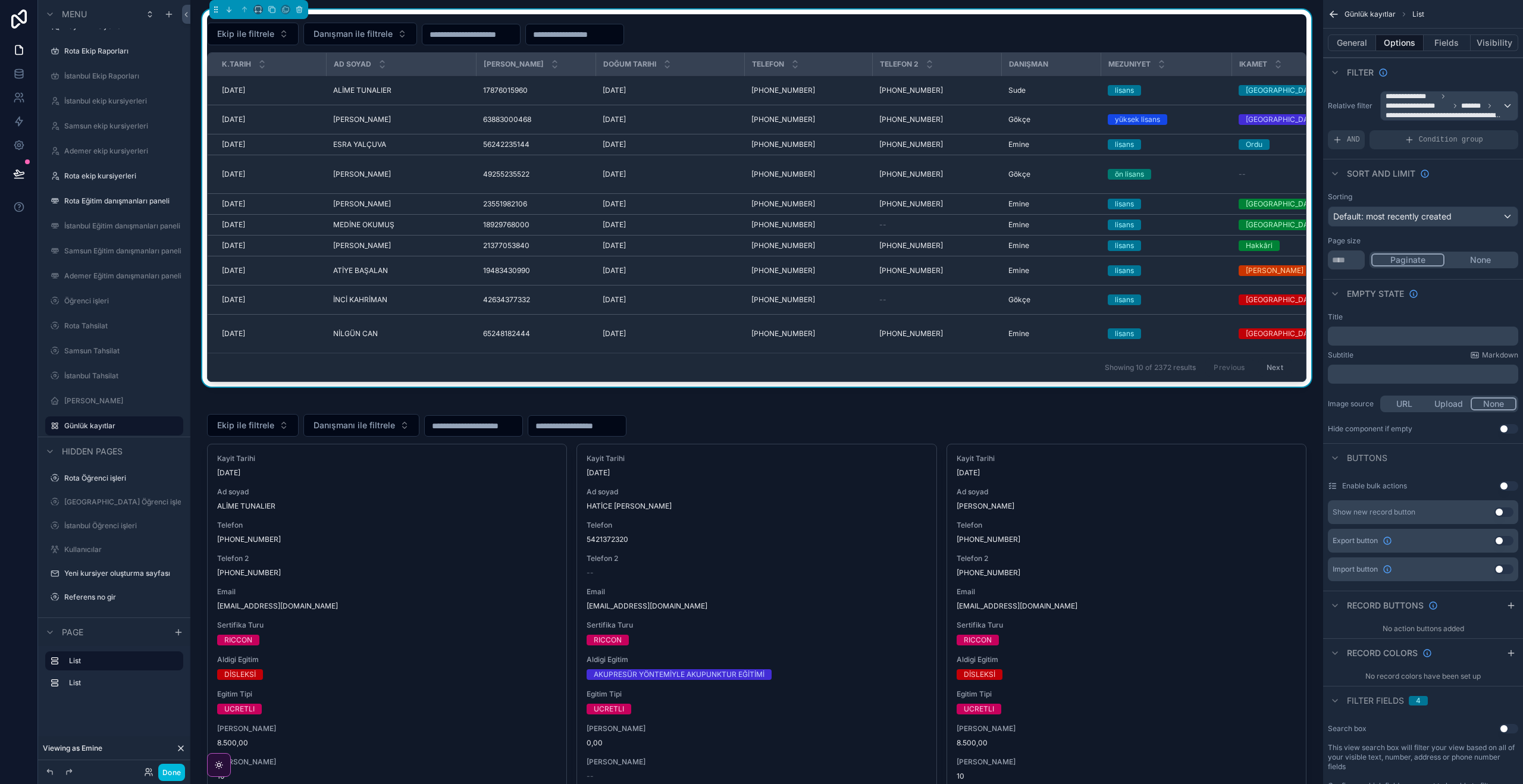
click at [1114, 34] on div "Ekip ile filtrele Danışman ile filtrele" at bounding box center [756, 33] width 1099 height 22
click at [1344, 141] on div "AND" at bounding box center [1346, 139] width 37 height 19
click at [0, 0] on icon "scrollable content" at bounding box center [0, 0] width 0 height 0
click at [1230, 125] on span "Select a field" at bounding box center [1207, 121] width 51 height 10
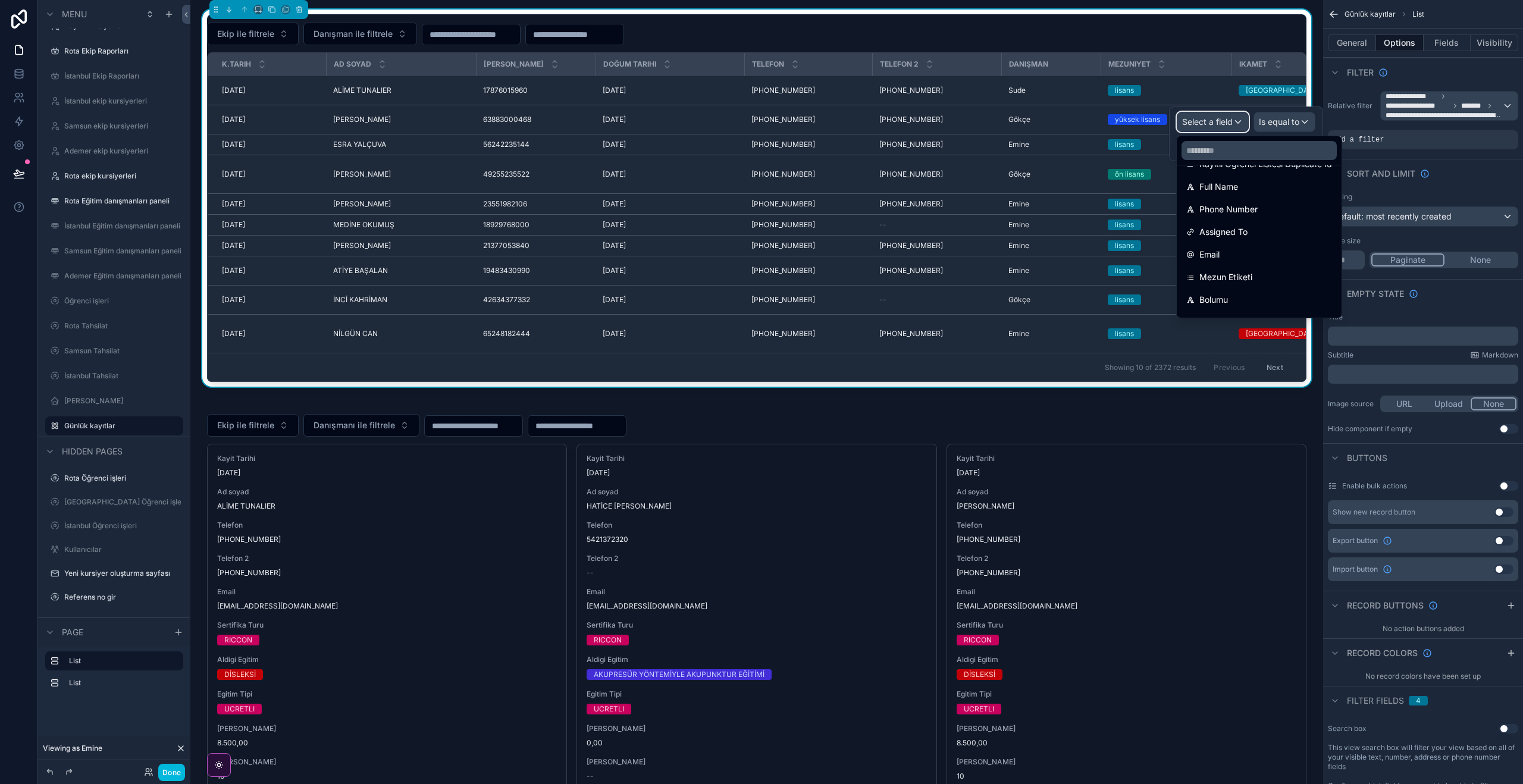
scroll to position [127, 0]
click at [1235, 213] on span "Assigned To" at bounding box center [1223, 216] width 48 height 14
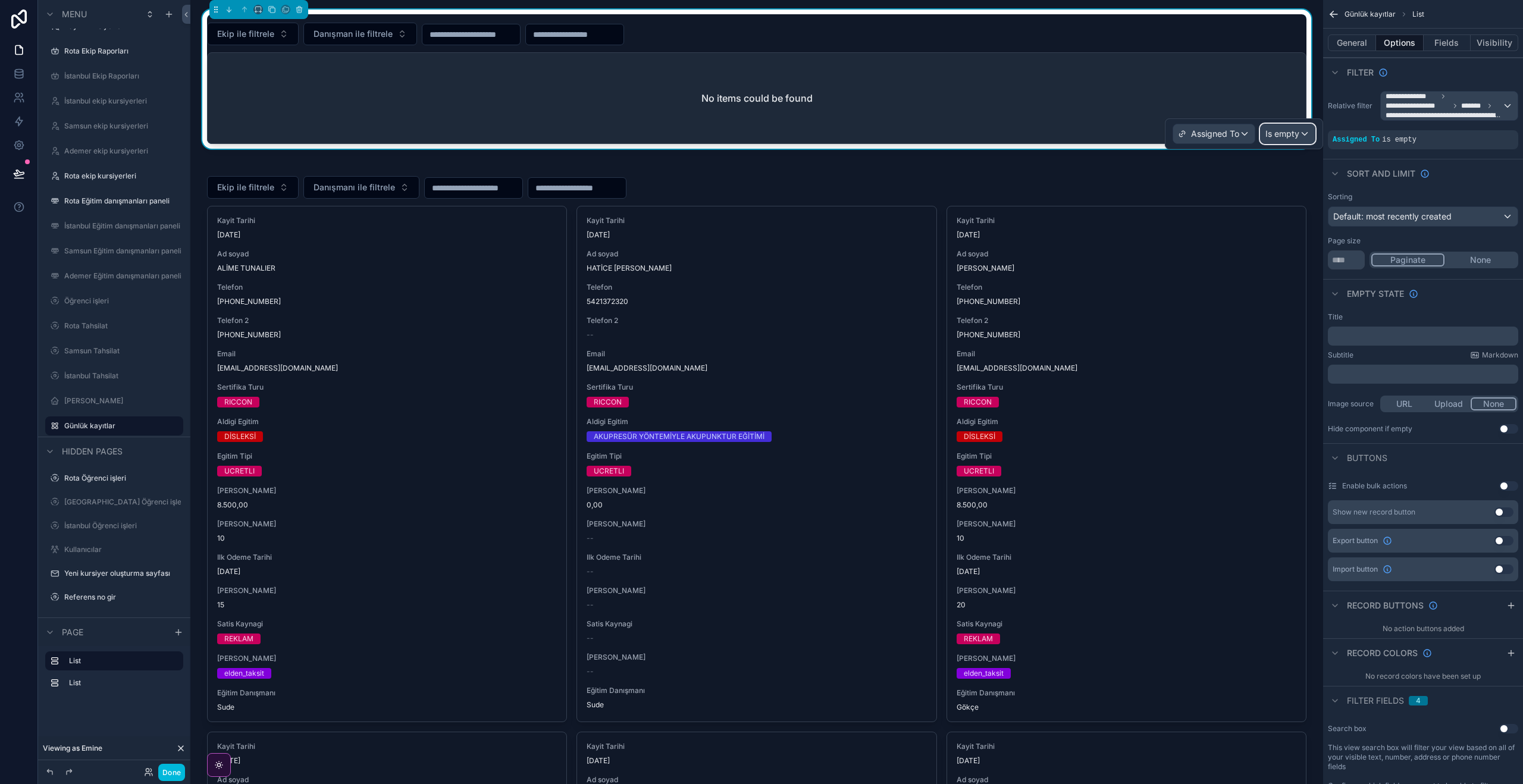
click at [1303, 132] on div "Is empty" at bounding box center [1287, 134] width 54 height 19
click at [1340, 205] on div "Is equal to (=)" at bounding box center [1314, 196] width 102 height 21
click at [1236, 147] on div "Some value" at bounding box center [1233, 146] width 163 height 19
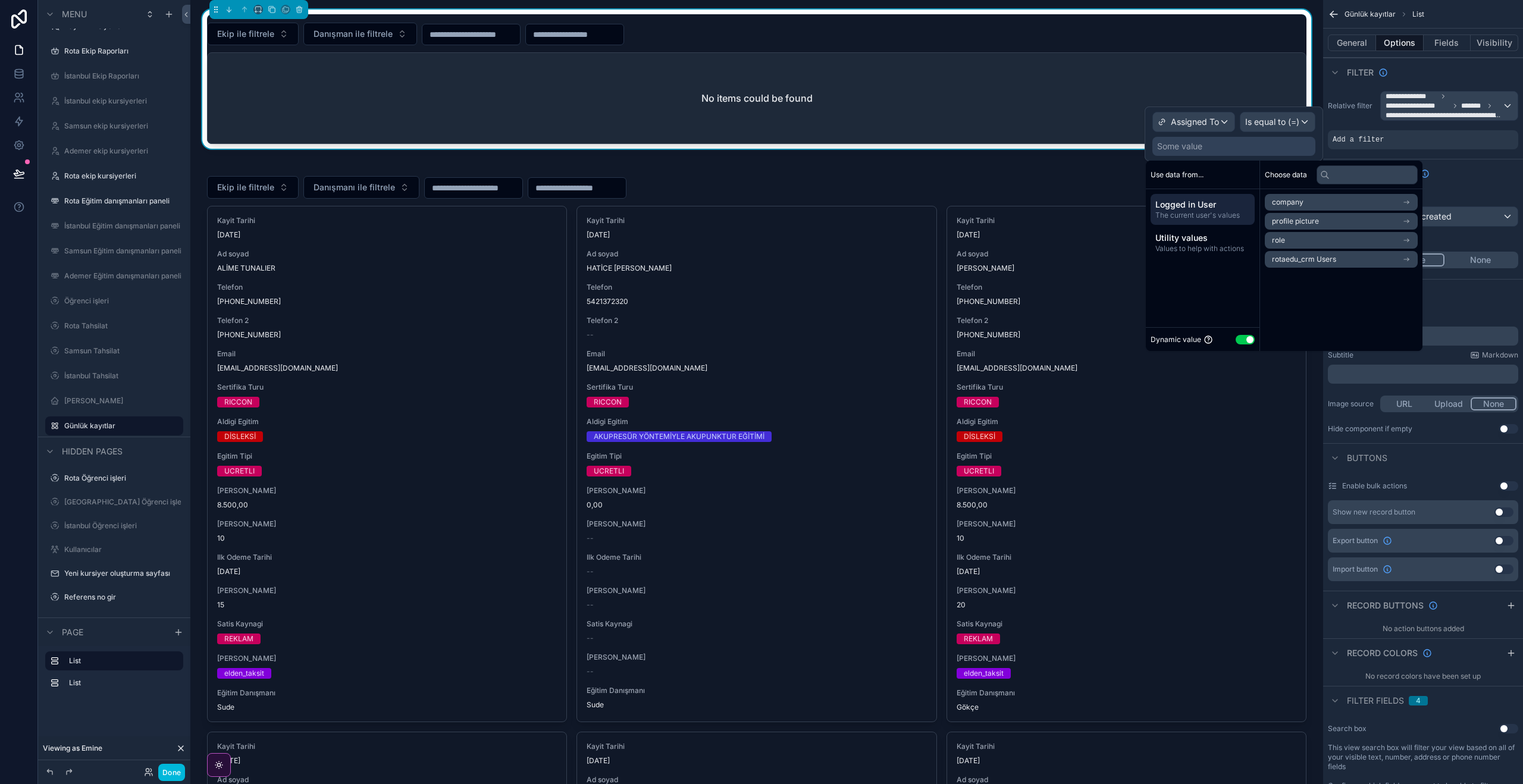
click at [1247, 342] on button "Use setting" at bounding box center [1244, 339] width 19 height 9
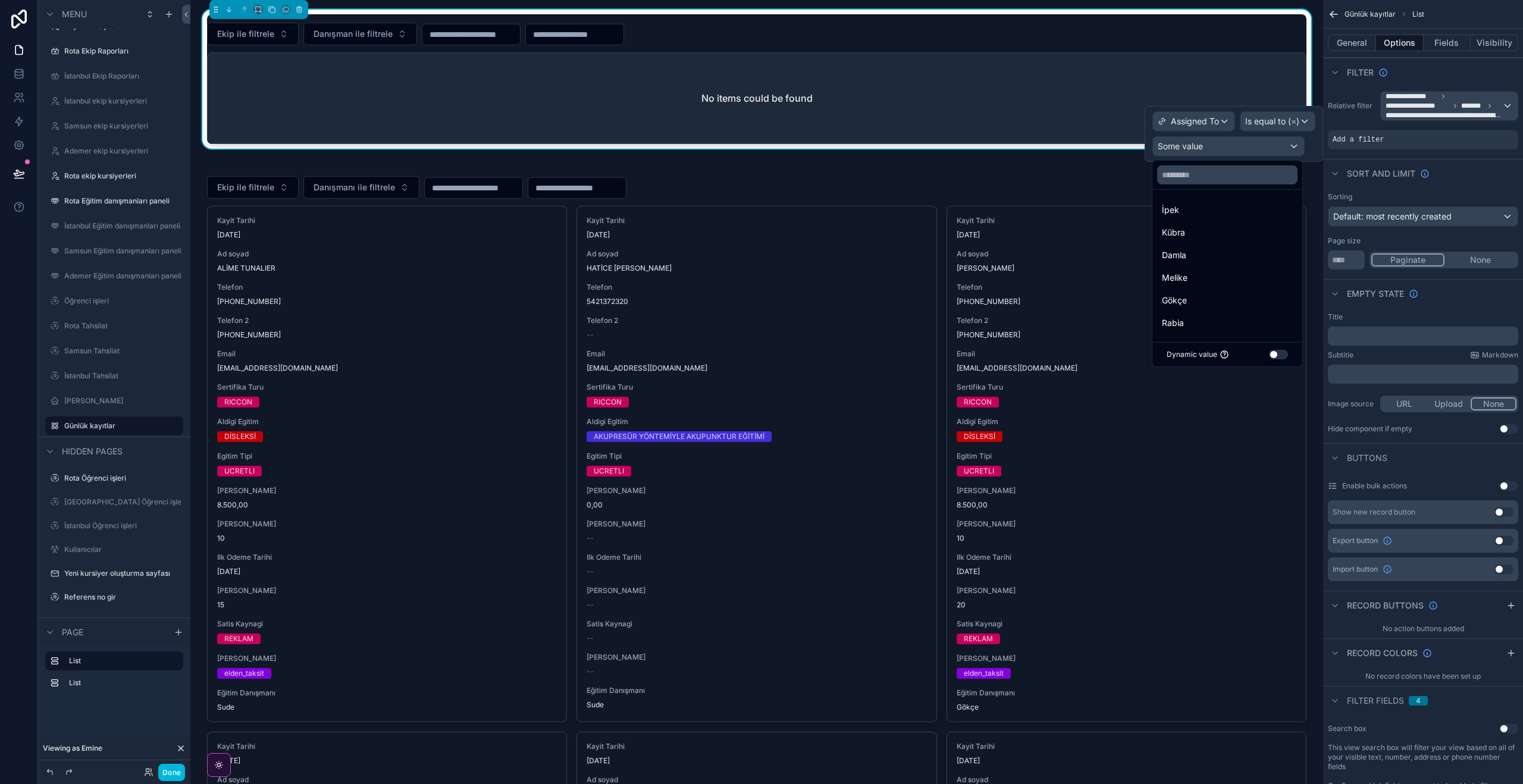
click at [1230, 317] on div "Rabia" at bounding box center [1227, 322] width 131 height 14
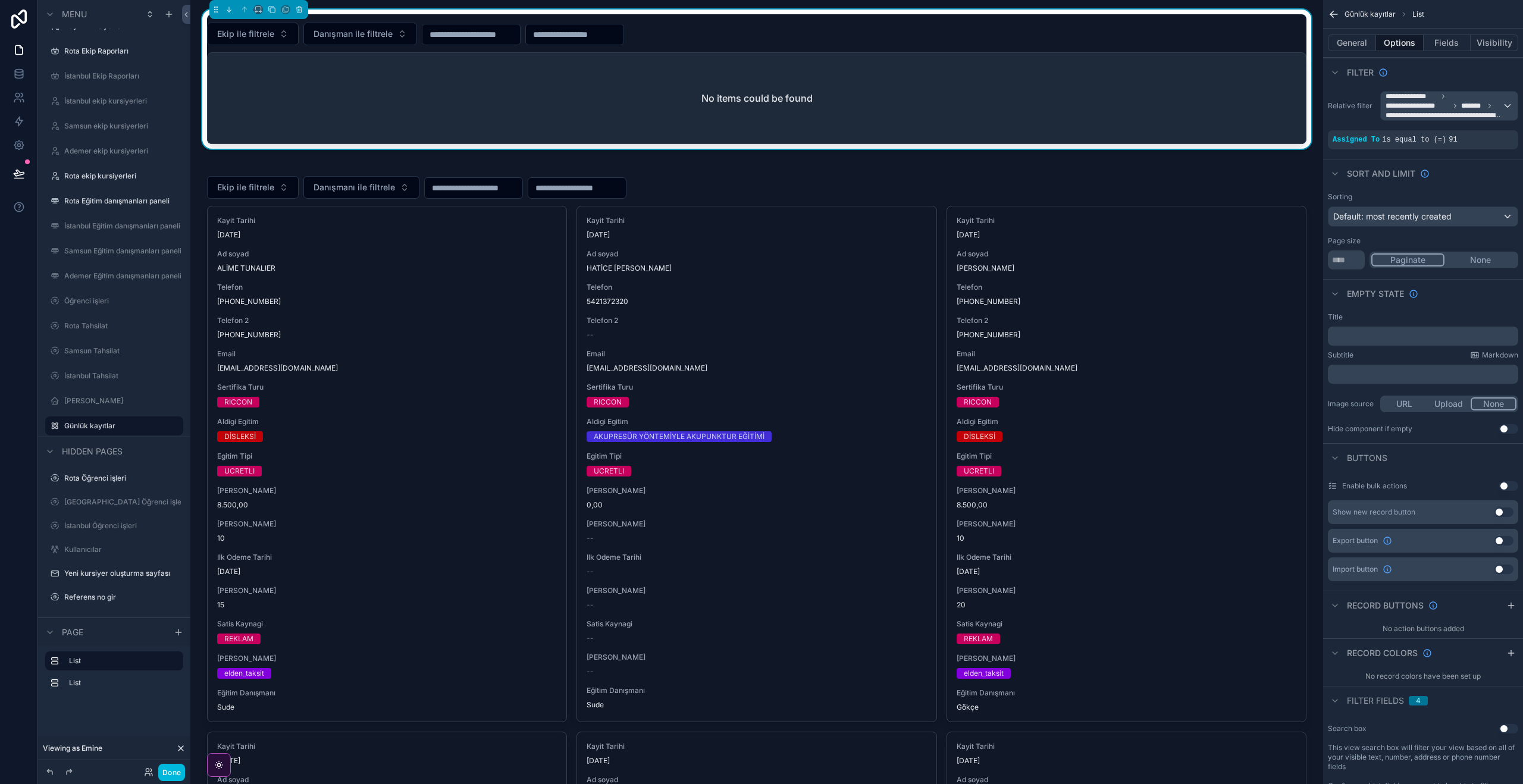
click at [0, 0] on icon "scrollable content" at bounding box center [0, 0] width 0 height 0
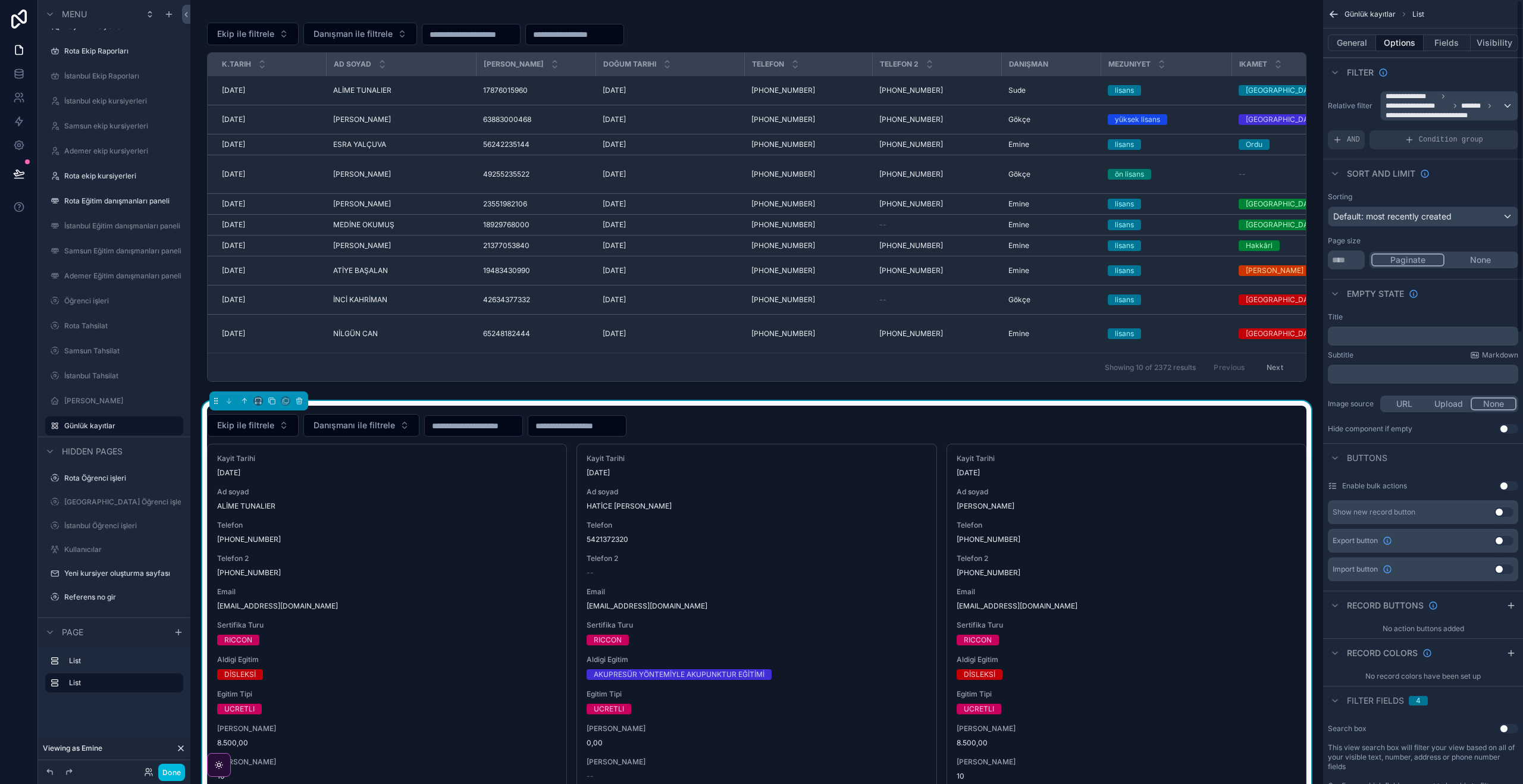
click at [1349, 146] on div "AND" at bounding box center [1346, 139] width 37 height 19
click at [0, 0] on icon "scrollable content" at bounding box center [0, 0] width 0 height 0
click at [1220, 119] on span "Select a field" at bounding box center [1207, 121] width 51 height 10
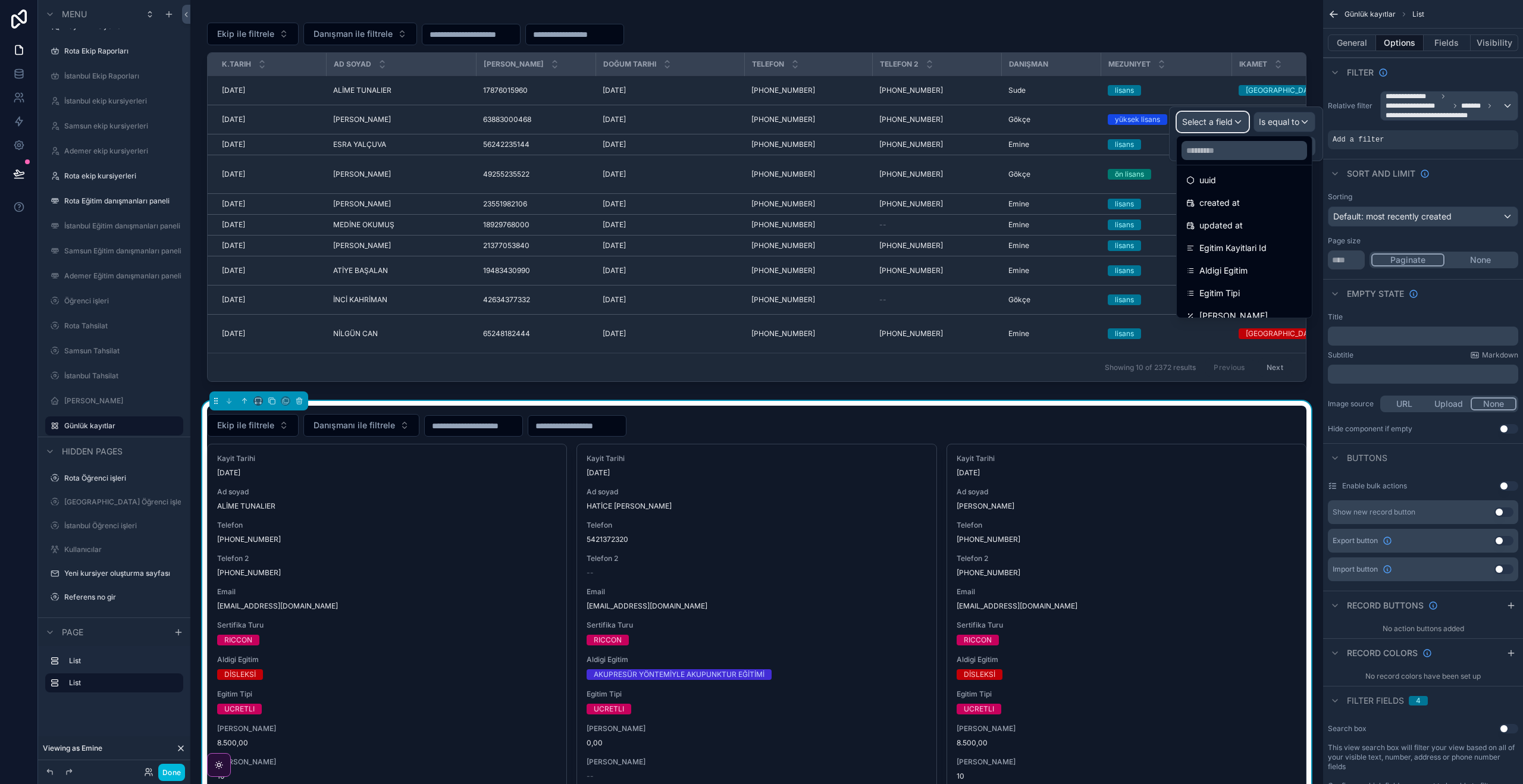
scroll to position [0, 0]
click at [1359, 123] on div "**********" at bounding box center [1422, 119] width 200 height 67
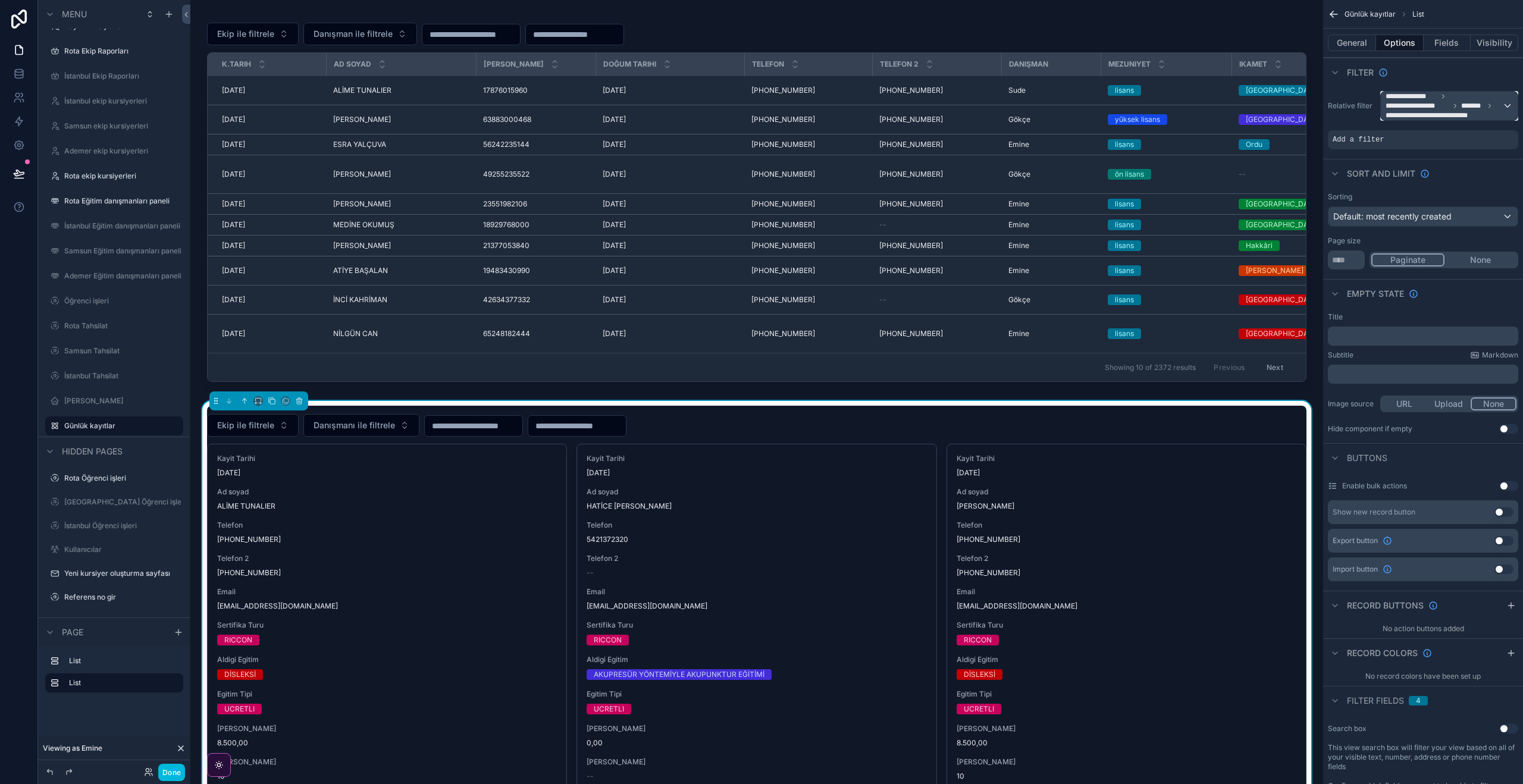
click at [1505, 108] on div "**********" at bounding box center [1448, 105] width 137 height 29
click at [1359, 127] on div "scrollable content" at bounding box center [761, 392] width 1523 height 784
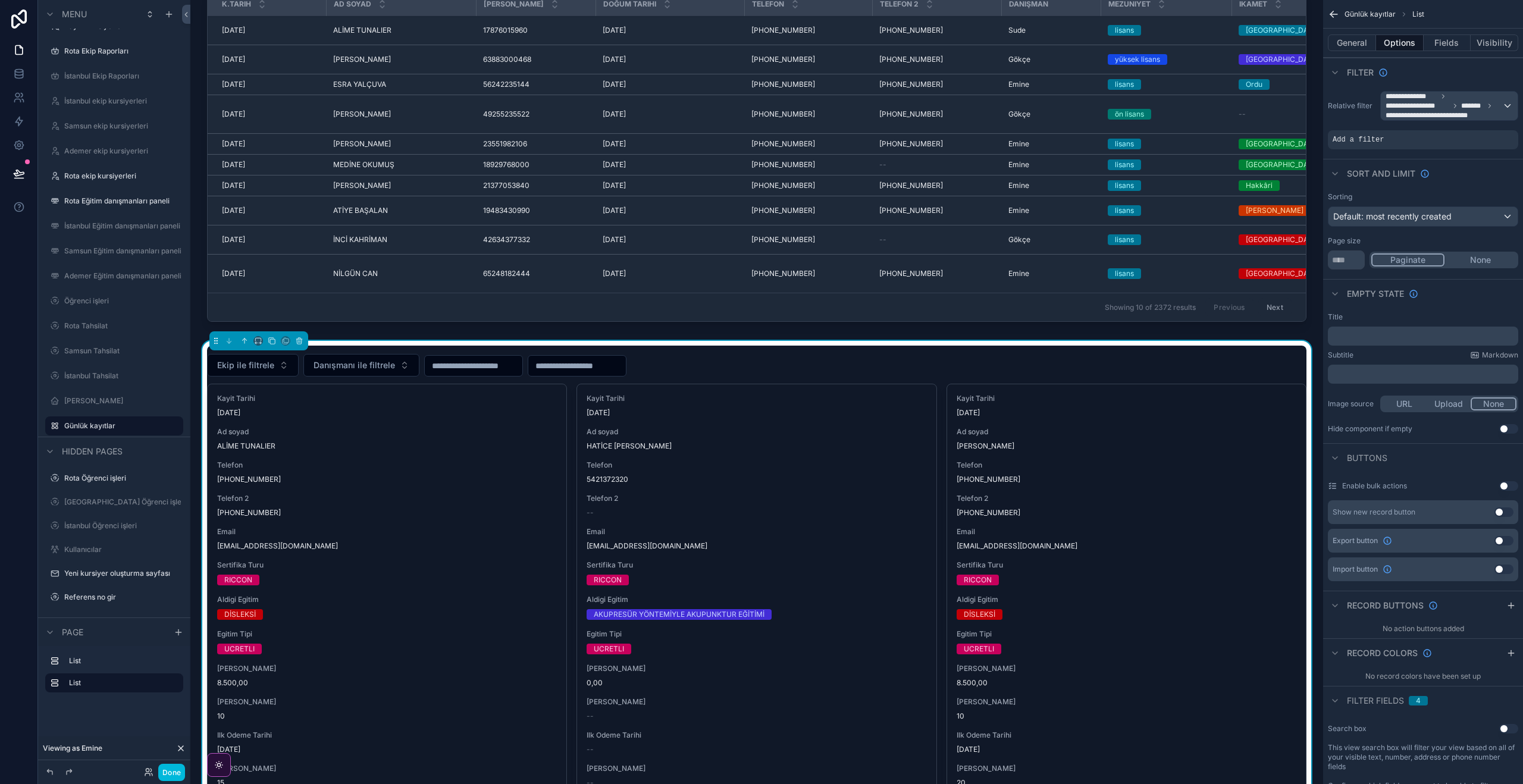
scroll to position [62, 0]
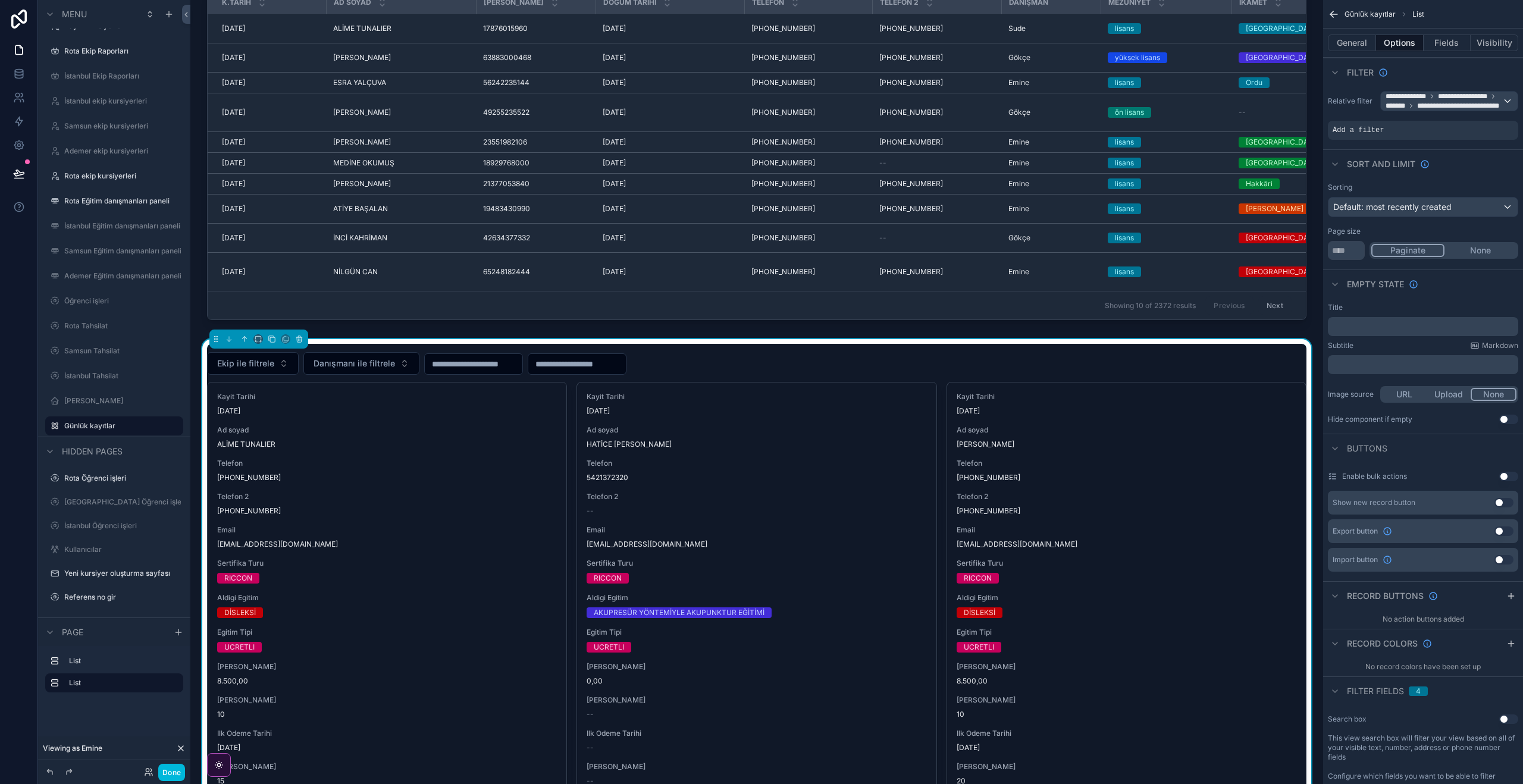
click at [164, 767] on button "Done" at bounding box center [171, 772] width 27 height 18
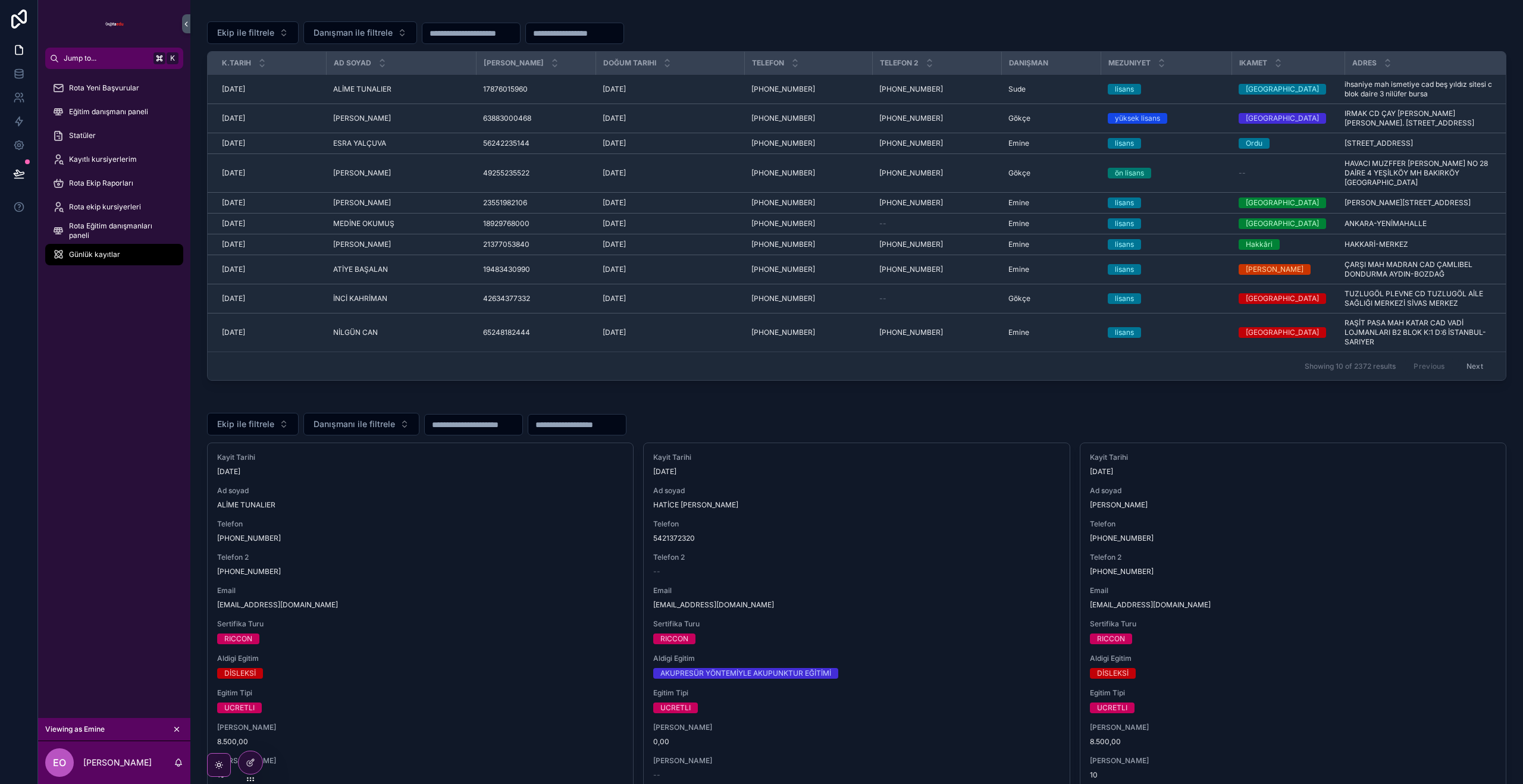
scroll to position [0, 0]
click at [178, 728] on icon "scrollable content" at bounding box center [176, 729] width 8 height 8
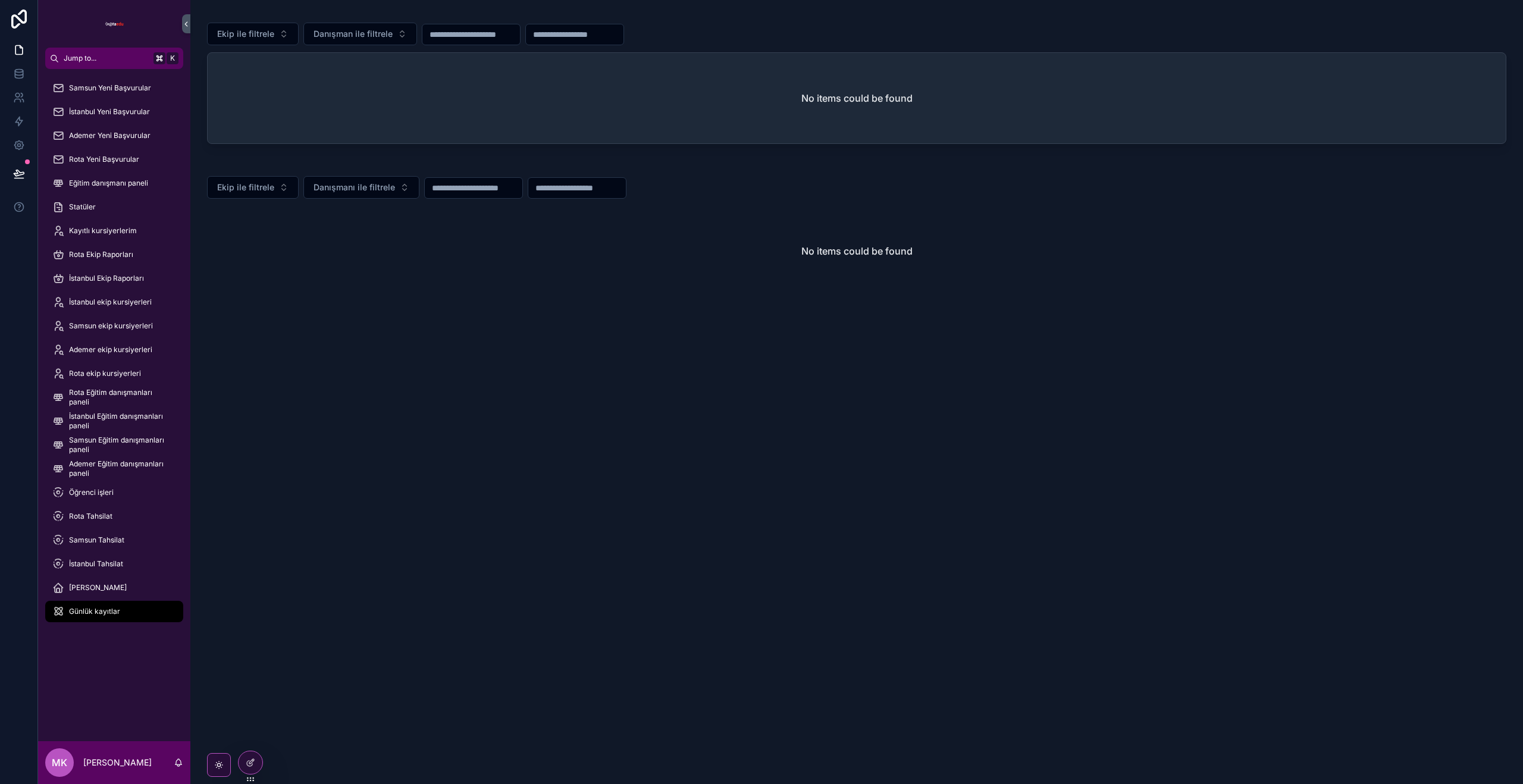
click at [100, 605] on div "Günlük kayıtlar" at bounding box center [114, 611] width 124 height 19
click at [245, 760] on icon at bounding box center [250, 762] width 9 height 9
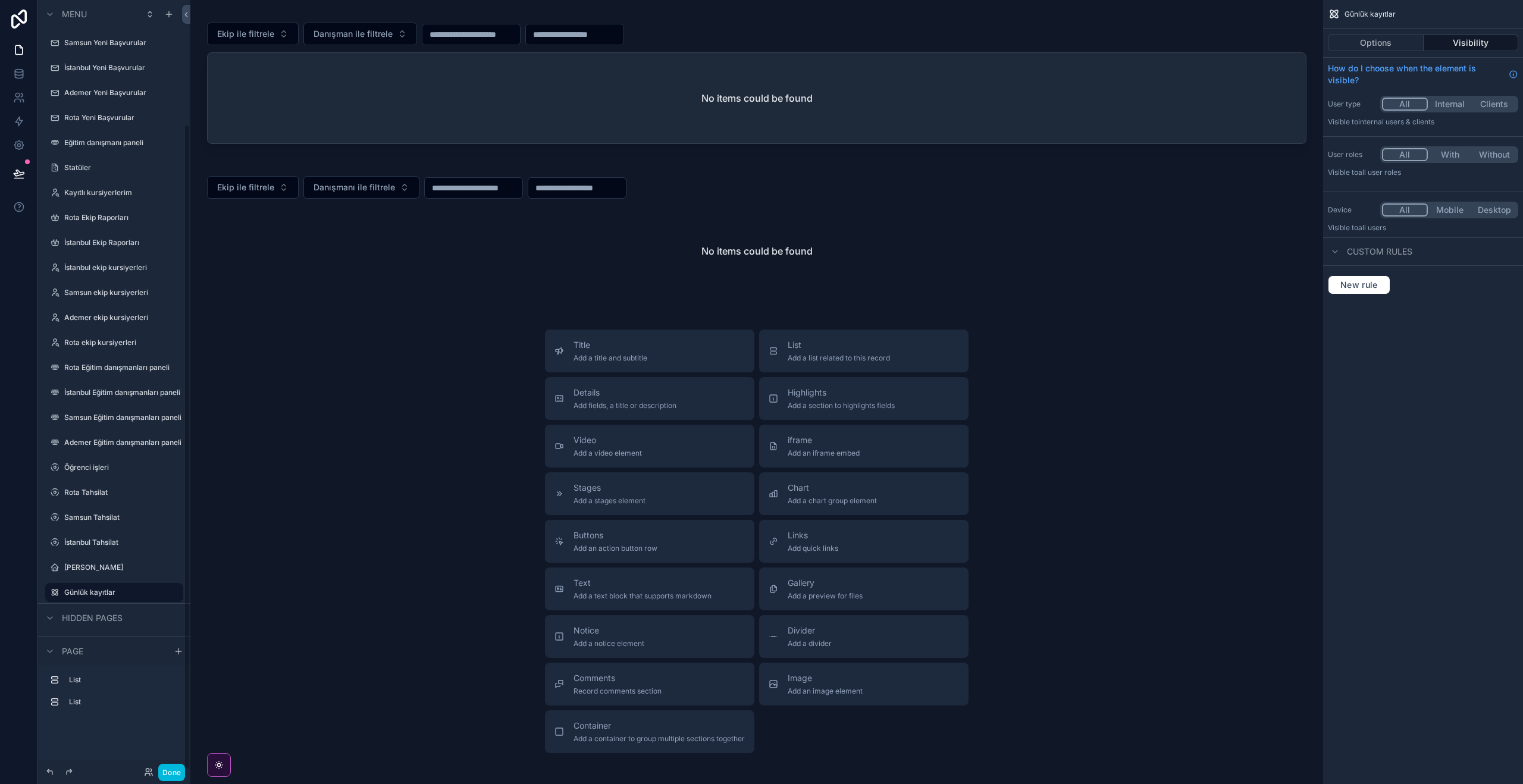
scroll to position [148, 0]
click at [93, 448] on label "Günlük kayıtlar" at bounding box center [120, 445] width 112 height 9
click at [1252, 145] on div "scrollable content" at bounding box center [756, 81] width 1113 height 144
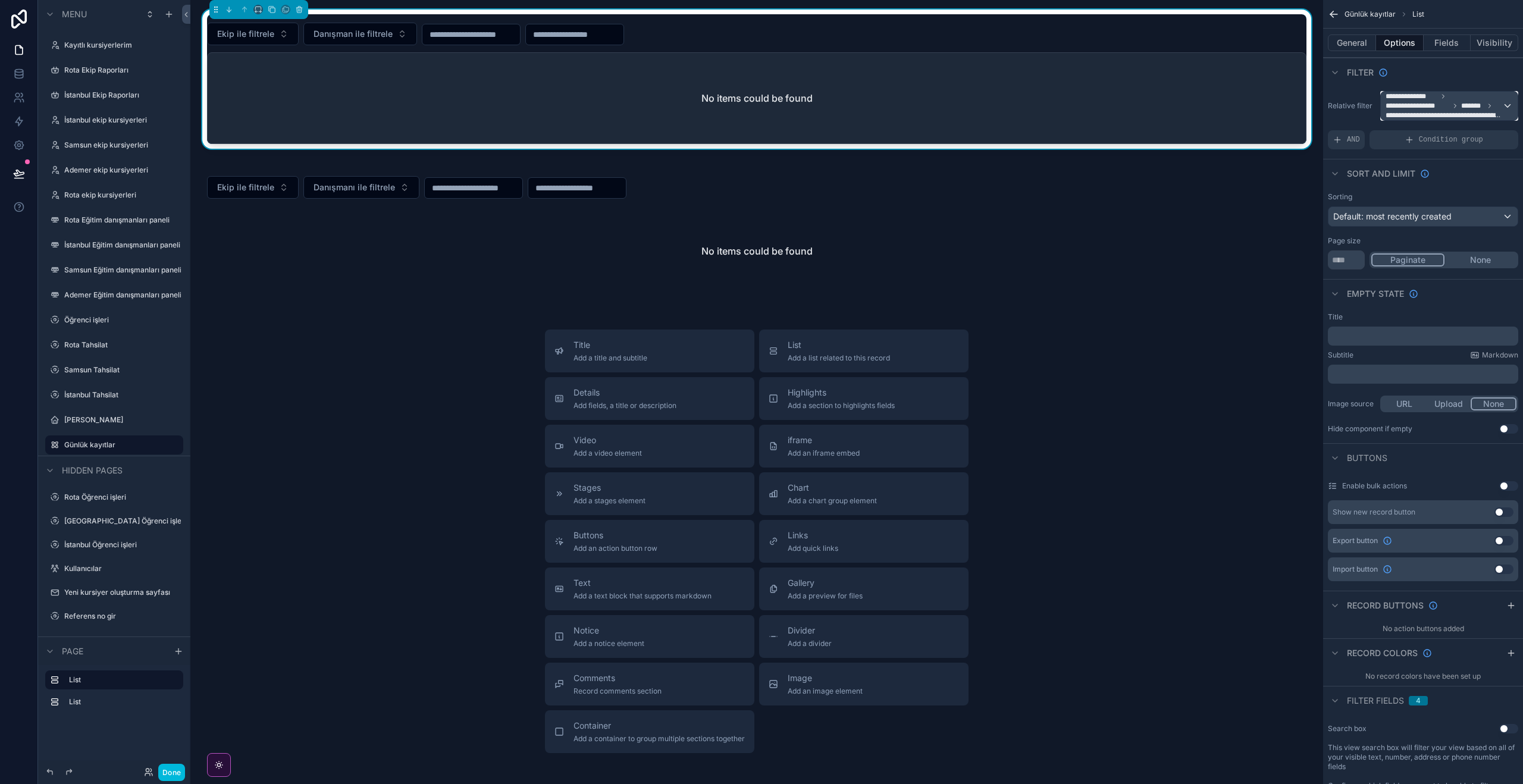
click at [1472, 101] on span "**********" at bounding box center [1444, 105] width 116 height 29
click at [1406, 168] on div "All" at bounding box center [1448, 173] width 116 height 14
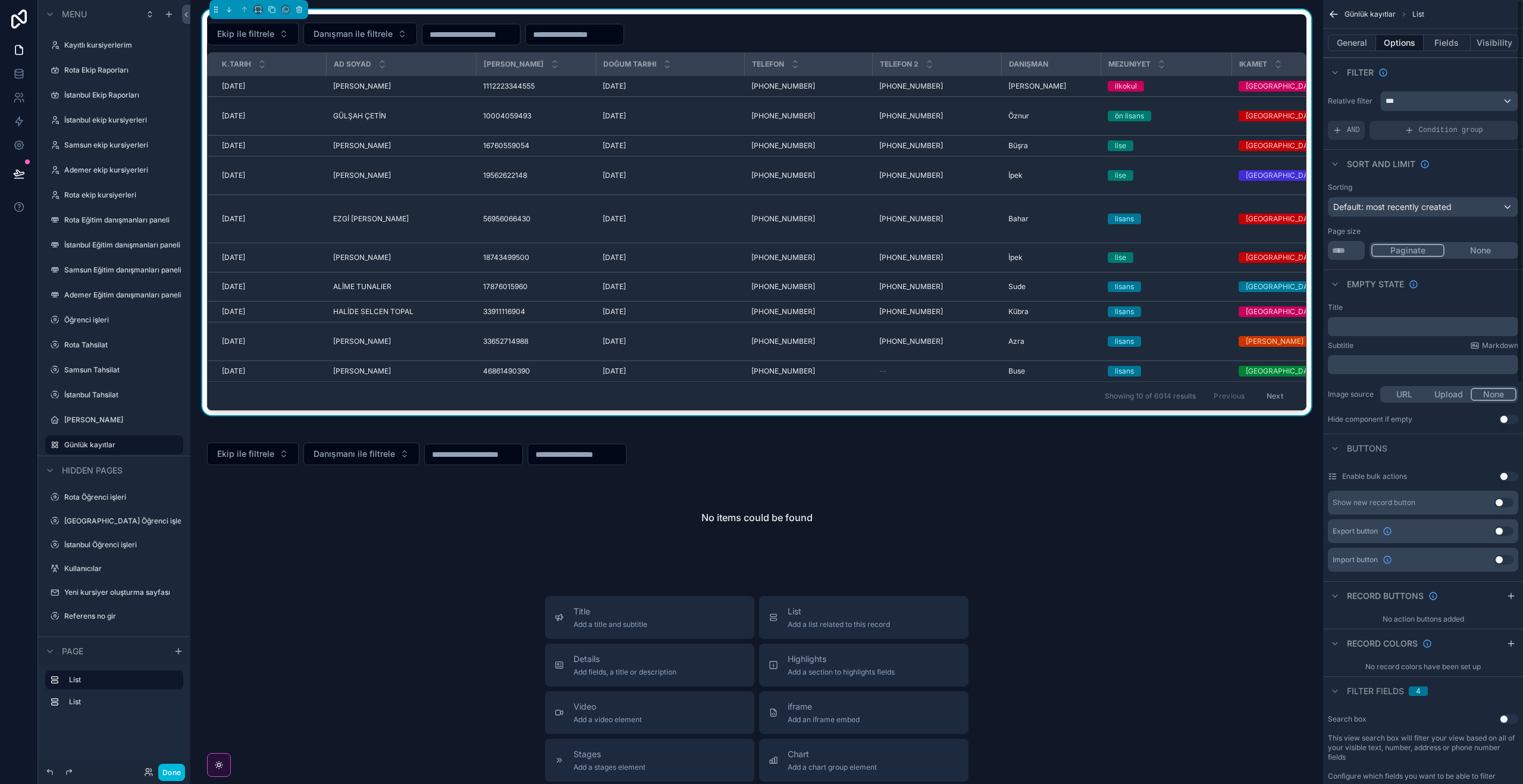
click at [630, 442] on div "scrollable content" at bounding box center [756, 498] width 1113 height 138
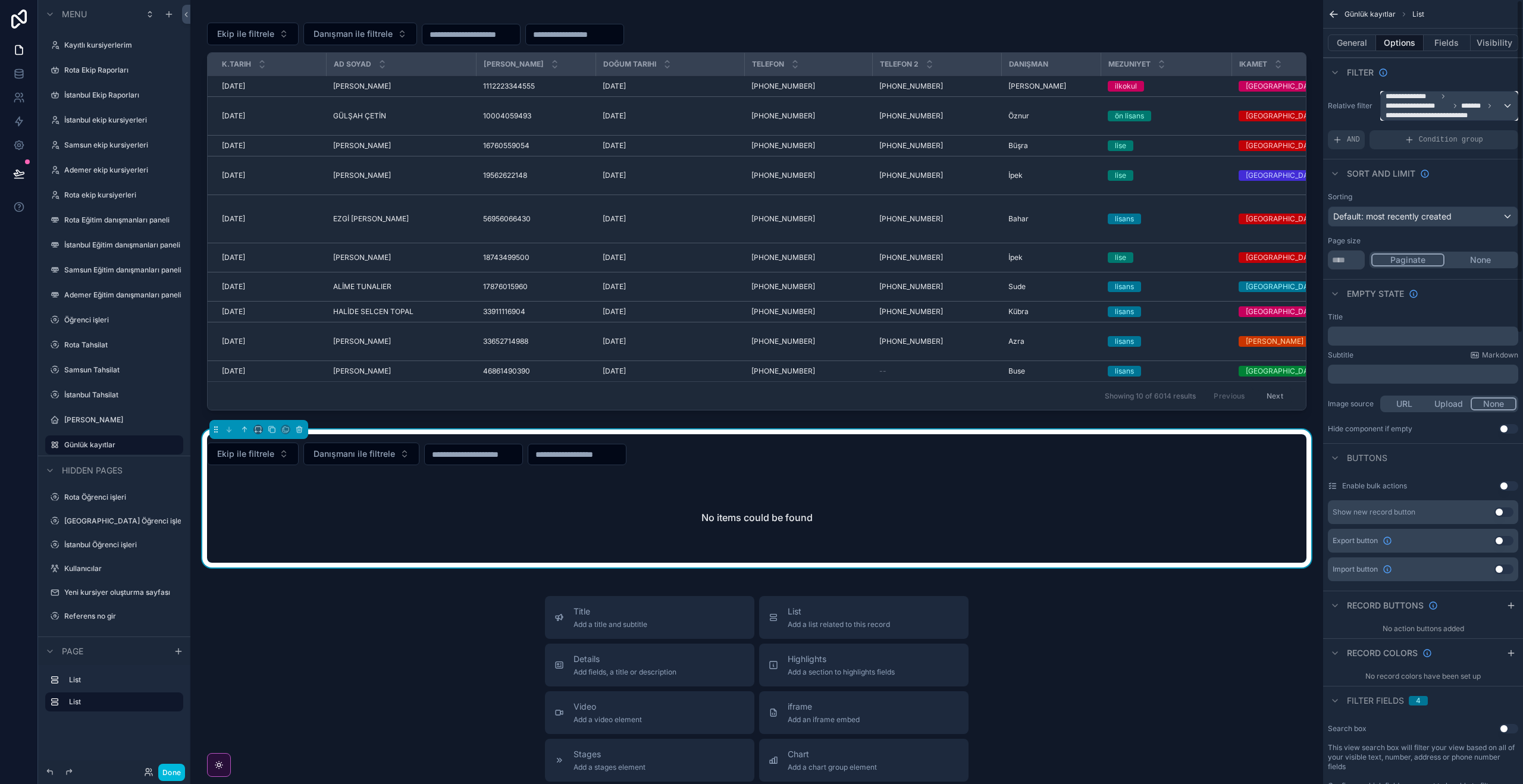
click at [1485, 101] on span "**********" at bounding box center [1444, 105] width 116 height 29
click at [1422, 176] on div "All" at bounding box center [1448, 173] width 116 height 14
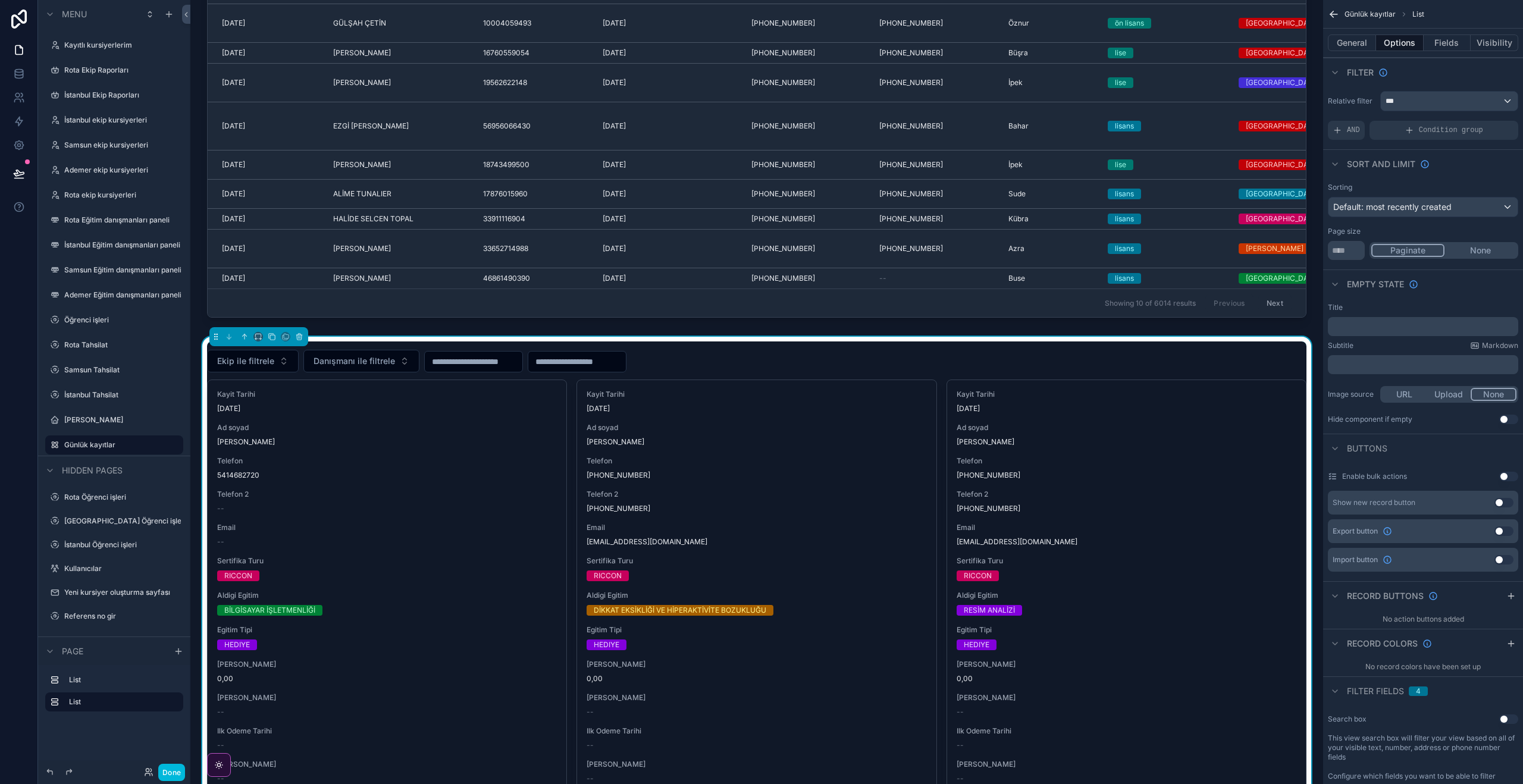
scroll to position [0, 0]
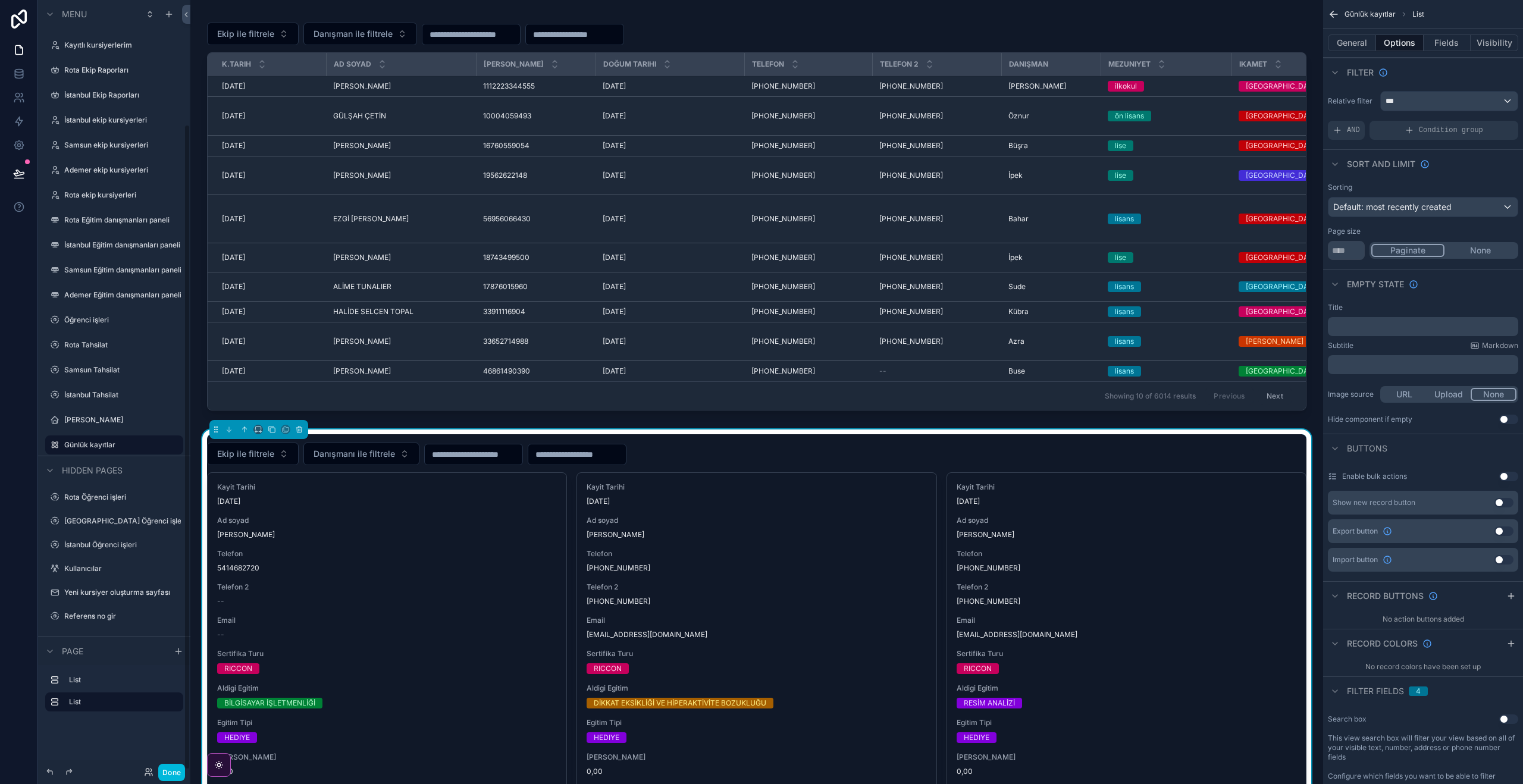
click at [115, 442] on label "Günlük kayıtlar" at bounding box center [120, 445] width 112 height 9
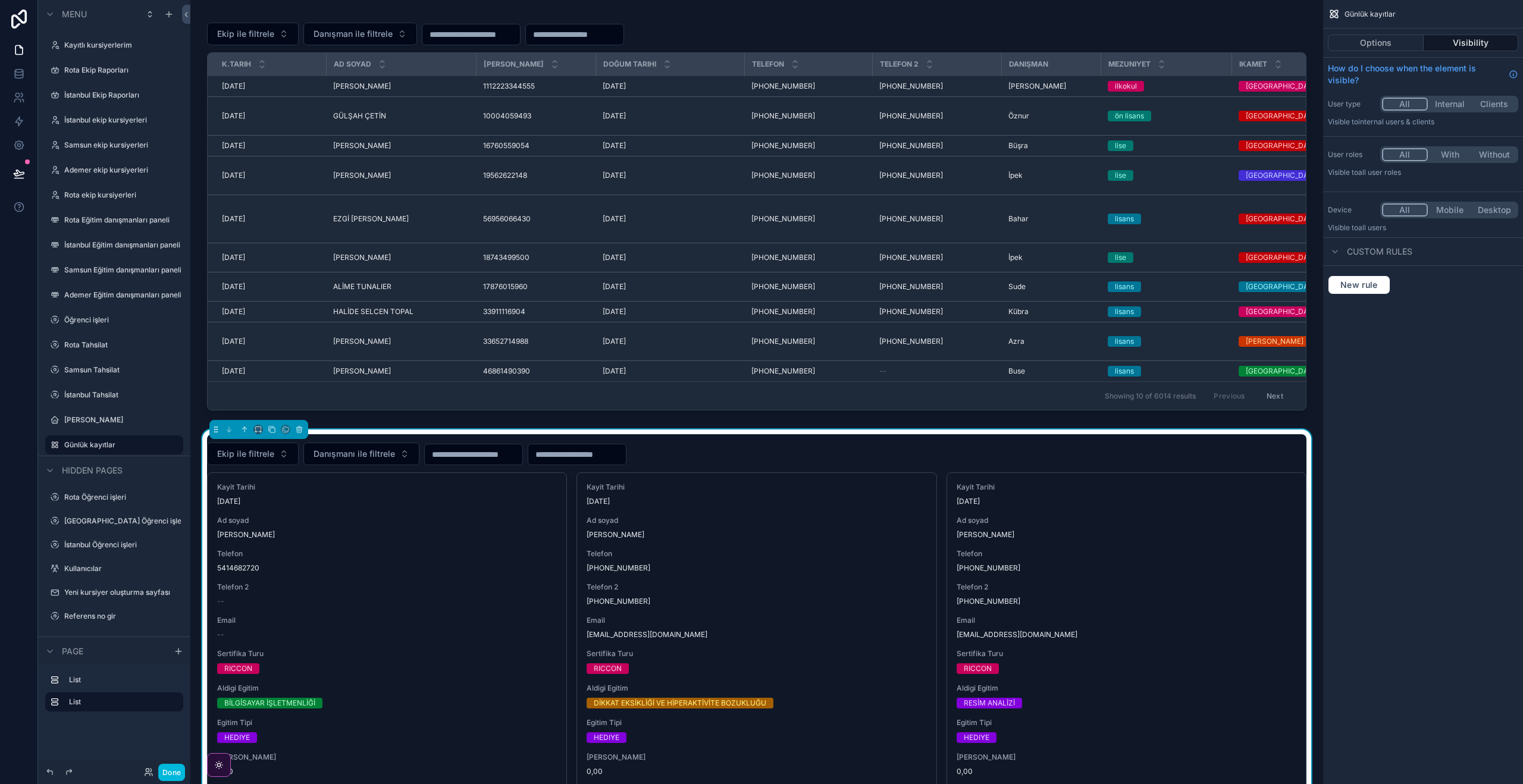
click at [1482, 44] on button "Visibility" at bounding box center [1470, 42] width 95 height 17
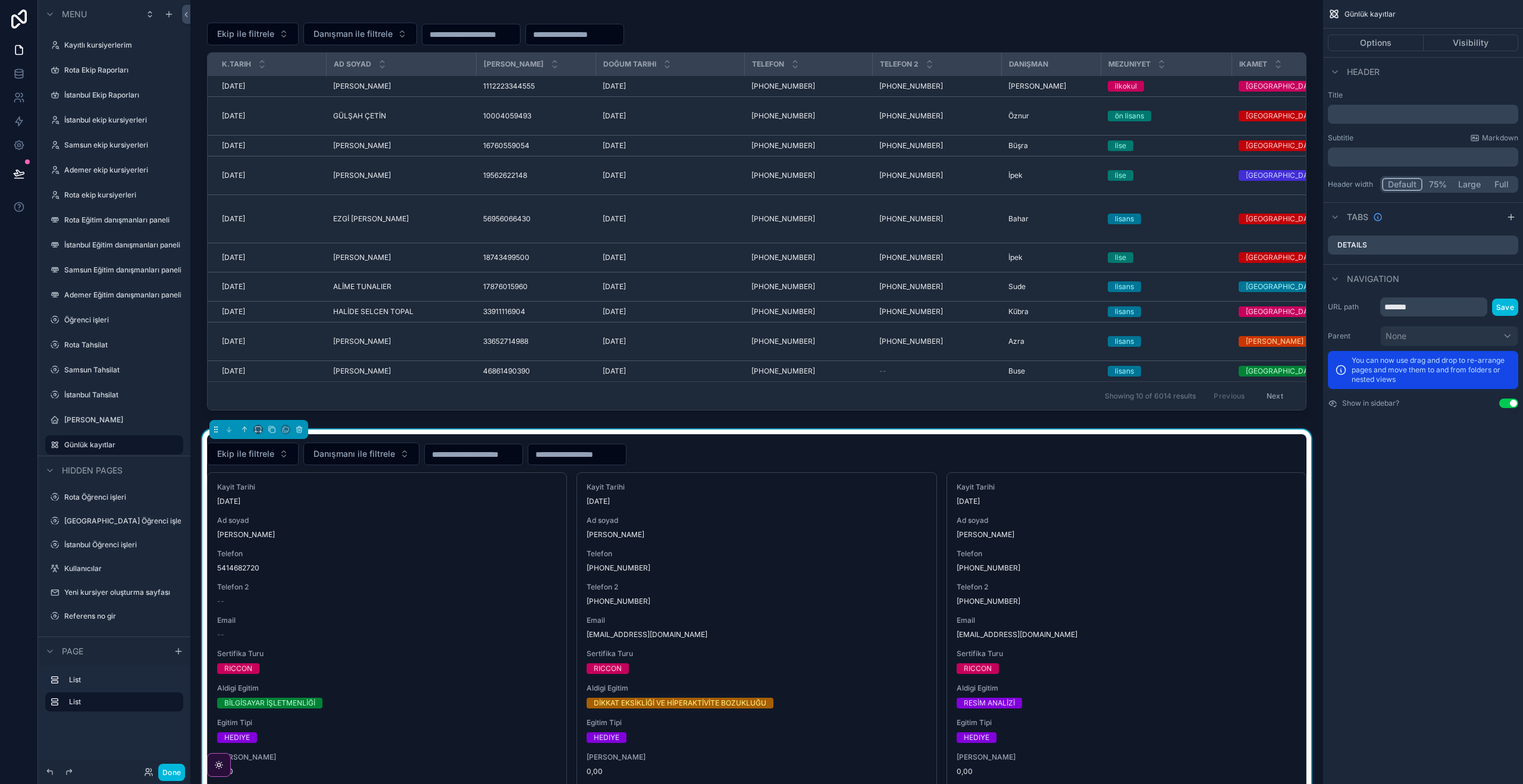
click at [1390, 38] on button "Options" at bounding box center [1375, 42] width 96 height 17
click at [89, 447] on label "Günlük kayıtlar" at bounding box center [120, 445] width 112 height 9
click at [92, 420] on label "[PERSON_NAME]" at bounding box center [120, 420] width 112 height 9
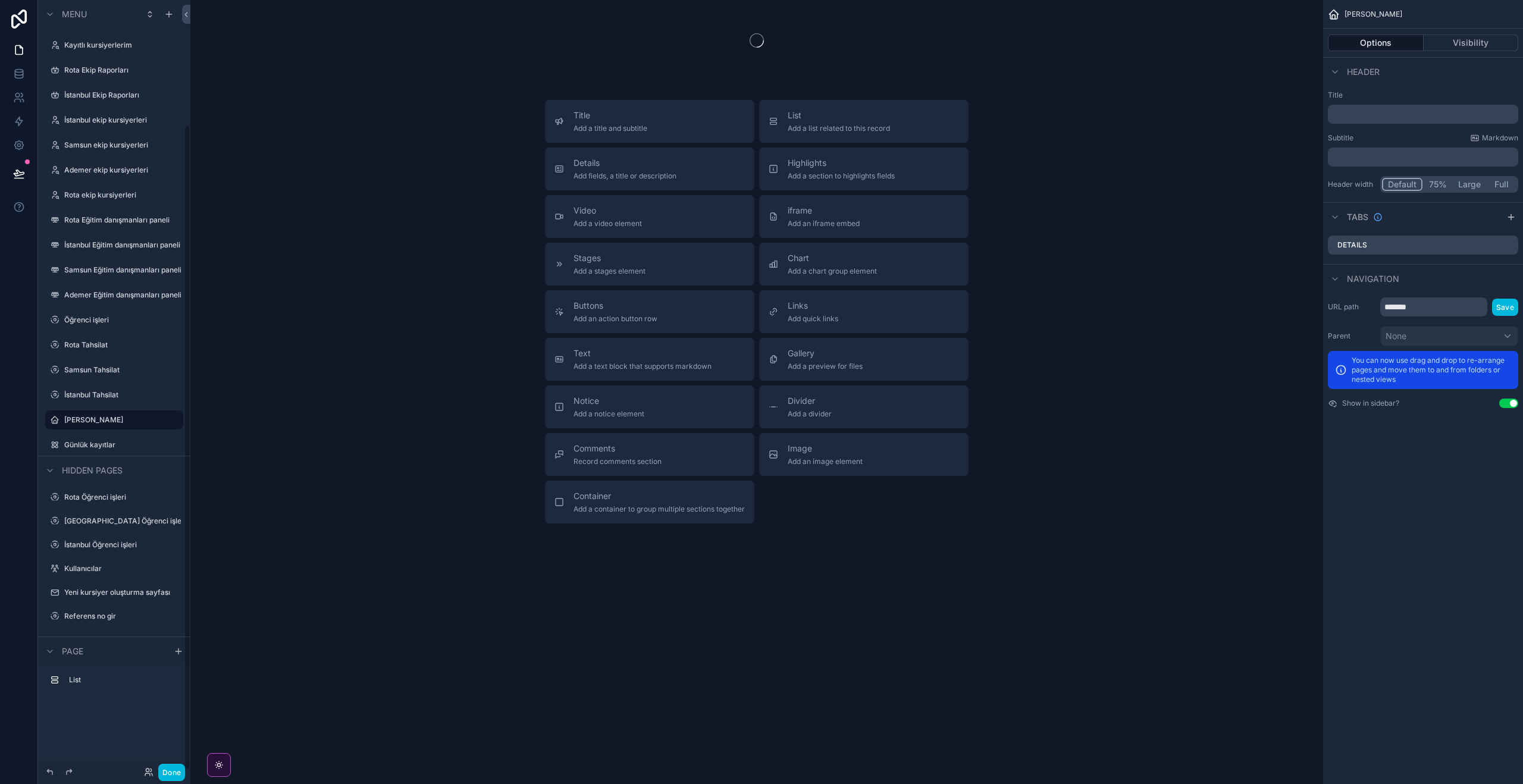
click at [92, 445] on label "Günlük kayıtlar" at bounding box center [120, 445] width 112 height 9
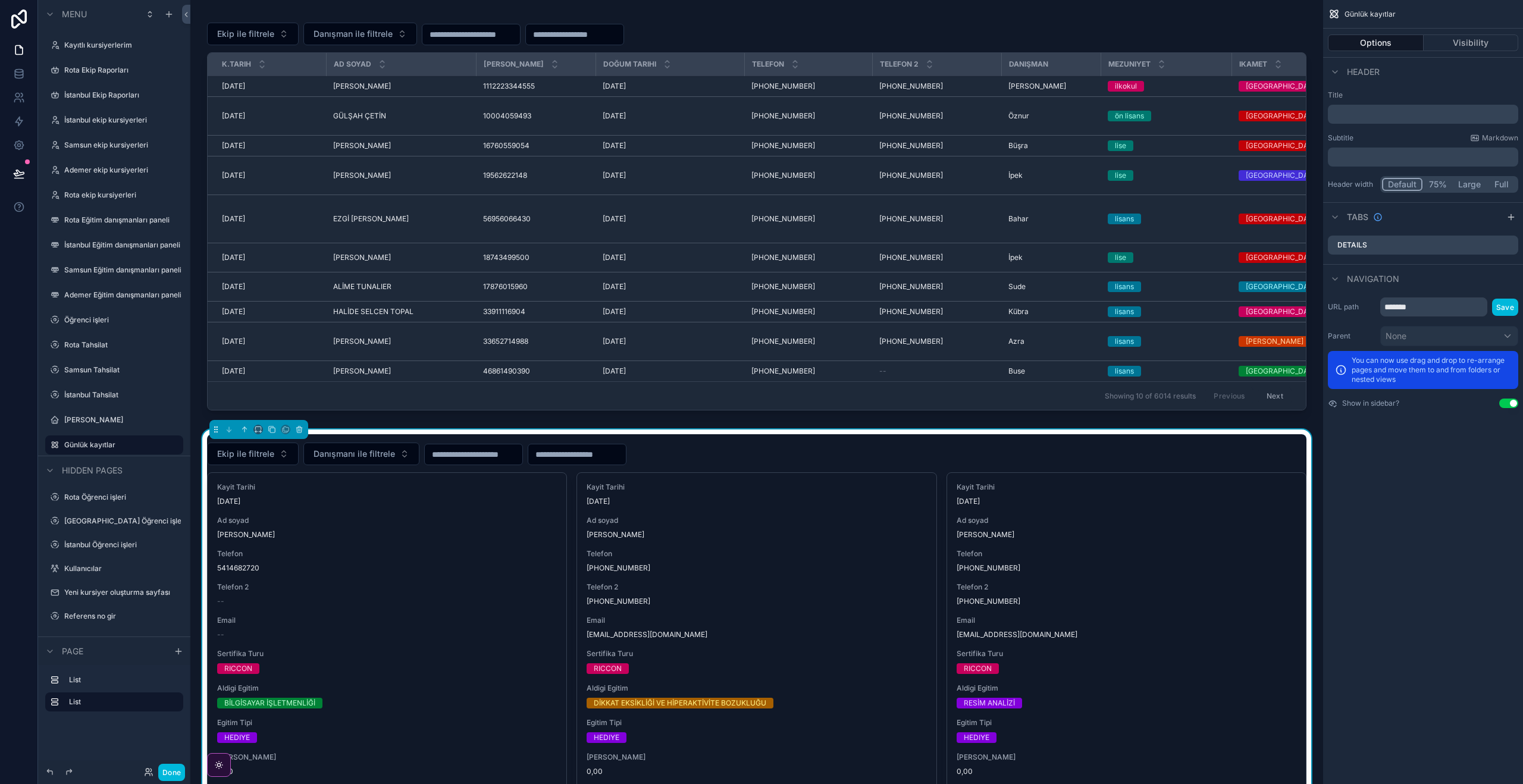
click at [1490, 45] on button "Visibility" at bounding box center [1470, 42] width 95 height 17
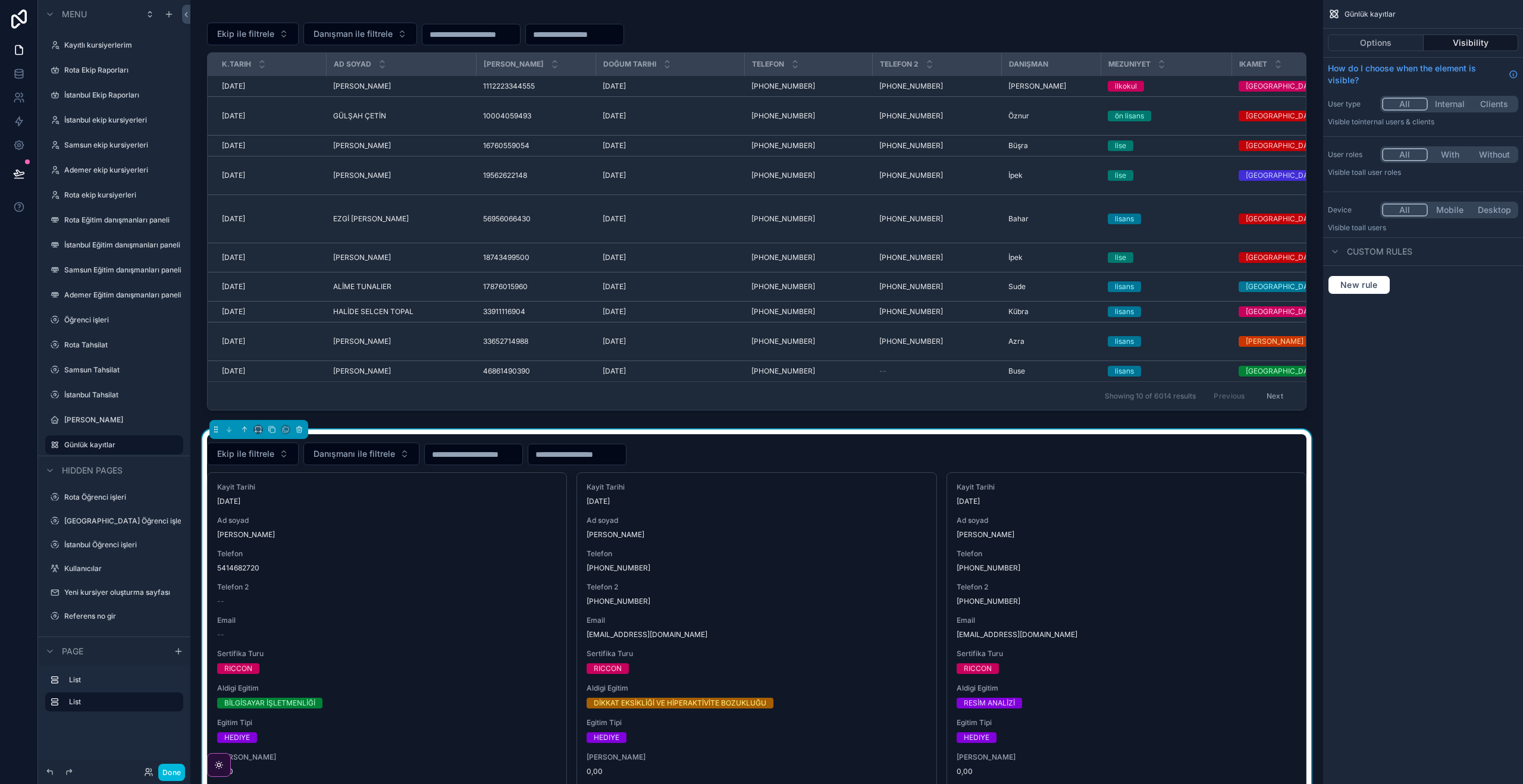
click at [1496, 158] on button "Without" at bounding box center [1493, 155] width 44 height 13
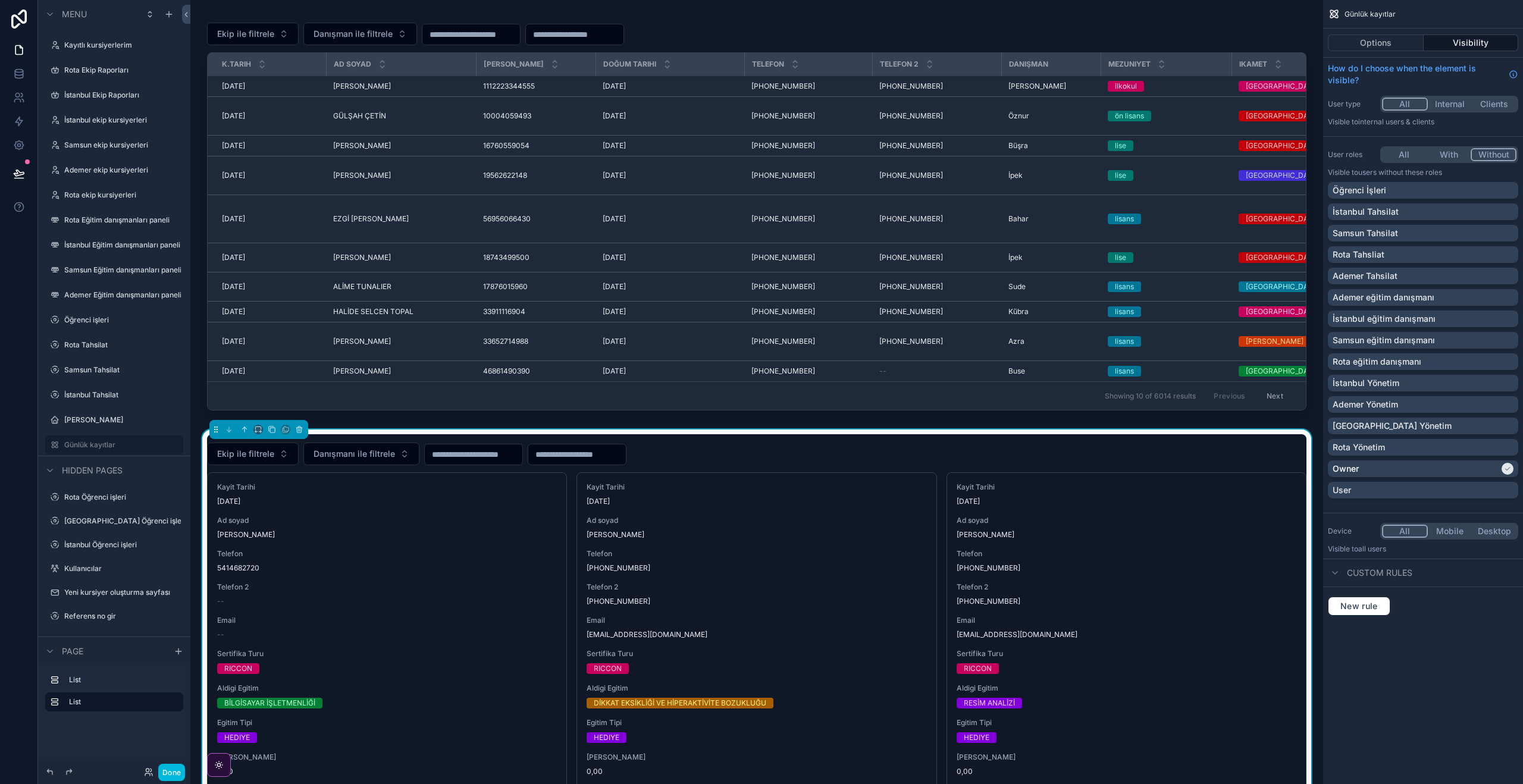
click at [1417, 471] on div "Owner" at bounding box center [1415, 469] width 167 height 12
click at [1446, 159] on button "With" at bounding box center [1448, 155] width 44 height 13
click at [1405, 466] on div "Owner" at bounding box center [1422, 469] width 181 height 12
click at [1419, 185] on div "Öğrenci İşleri" at bounding box center [1422, 190] width 181 height 12
click at [1406, 387] on div "İstanbul Yönetim" at bounding box center [1422, 383] width 181 height 12
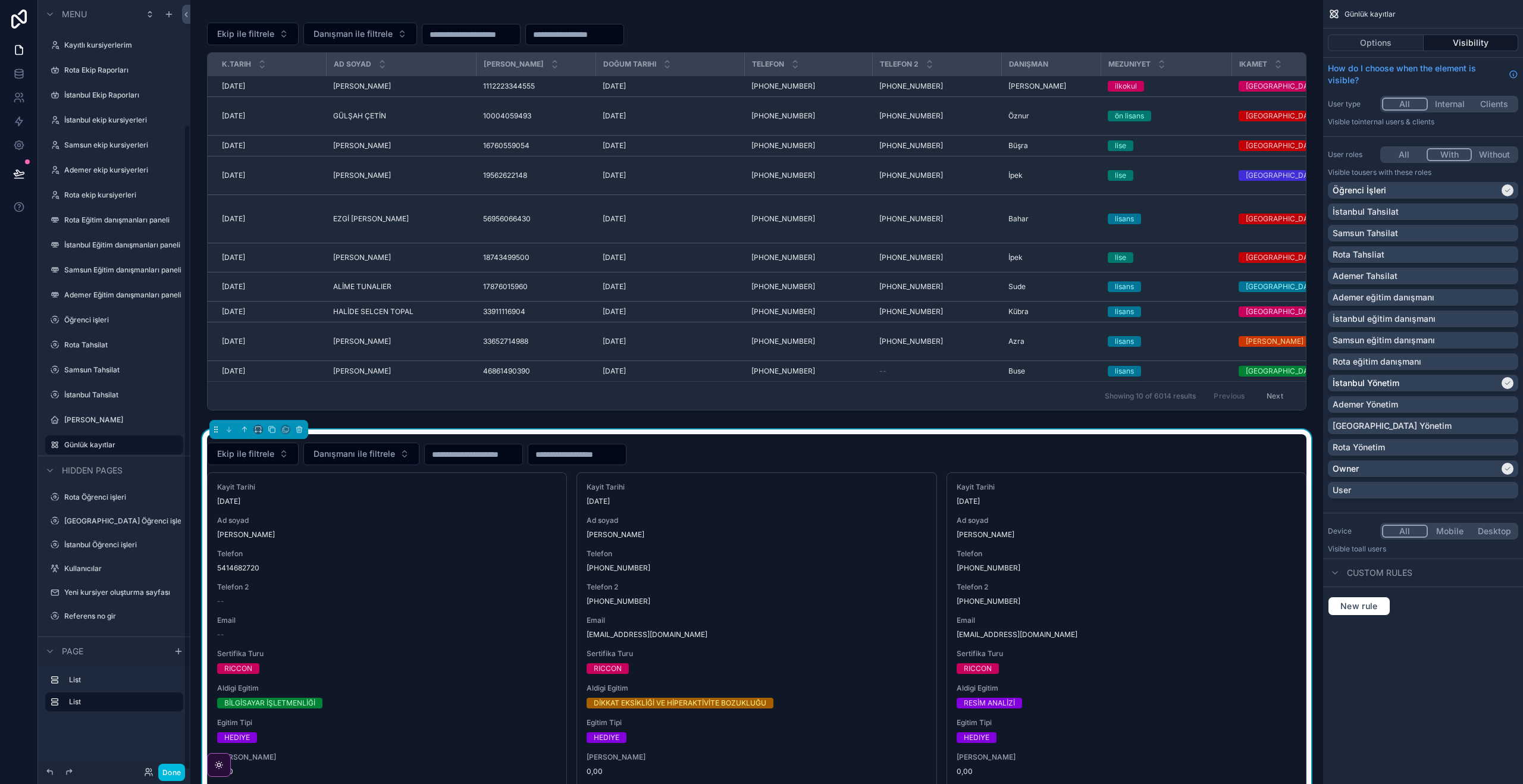
drag, startPoint x: 177, startPoint y: 773, endPoint x: 130, endPoint y: 50, distance: 724.5
click at [177, 773] on button "Done" at bounding box center [171, 772] width 27 height 18
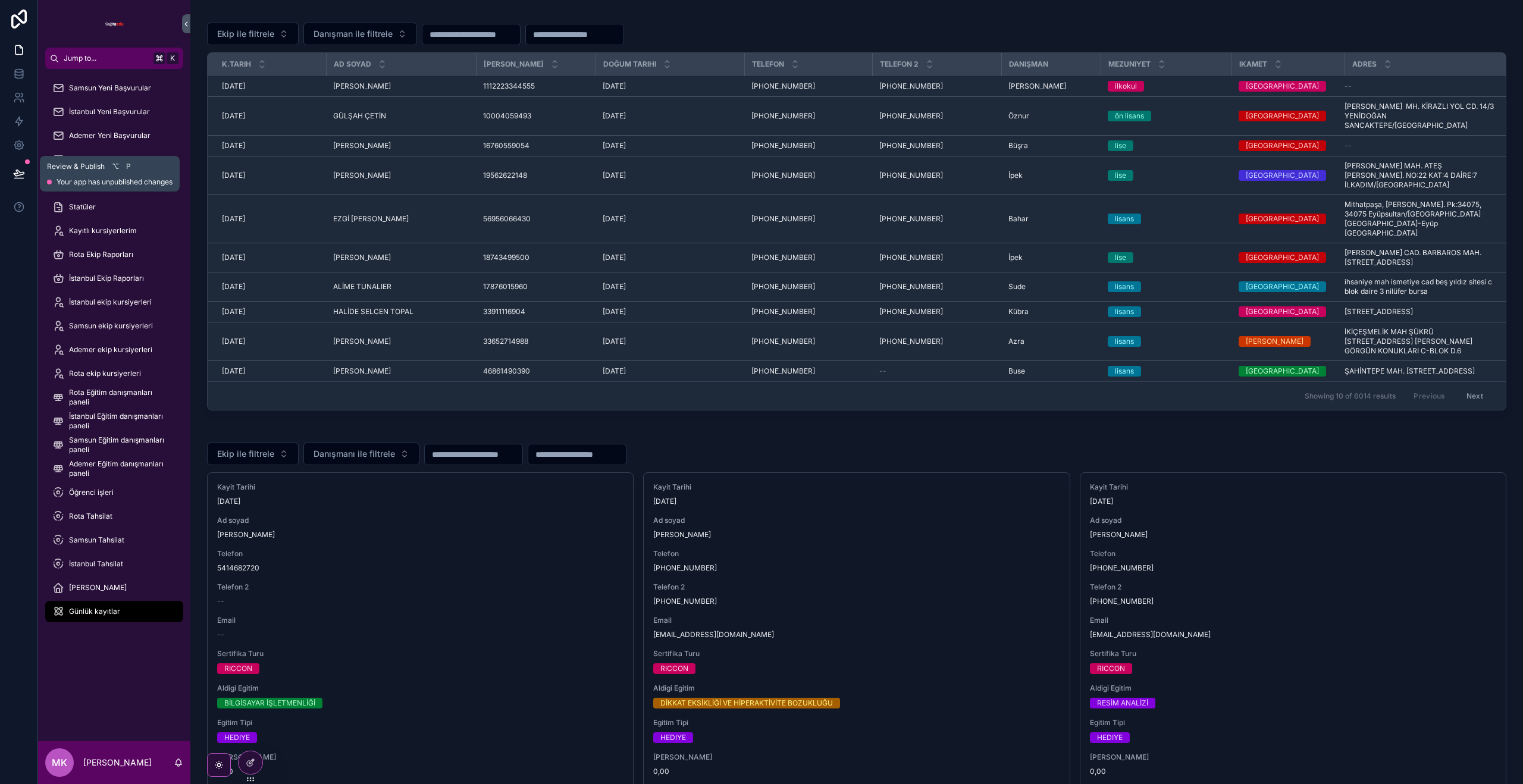
click at [10, 172] on button at bounding box center [18, 173] width 26 height 33
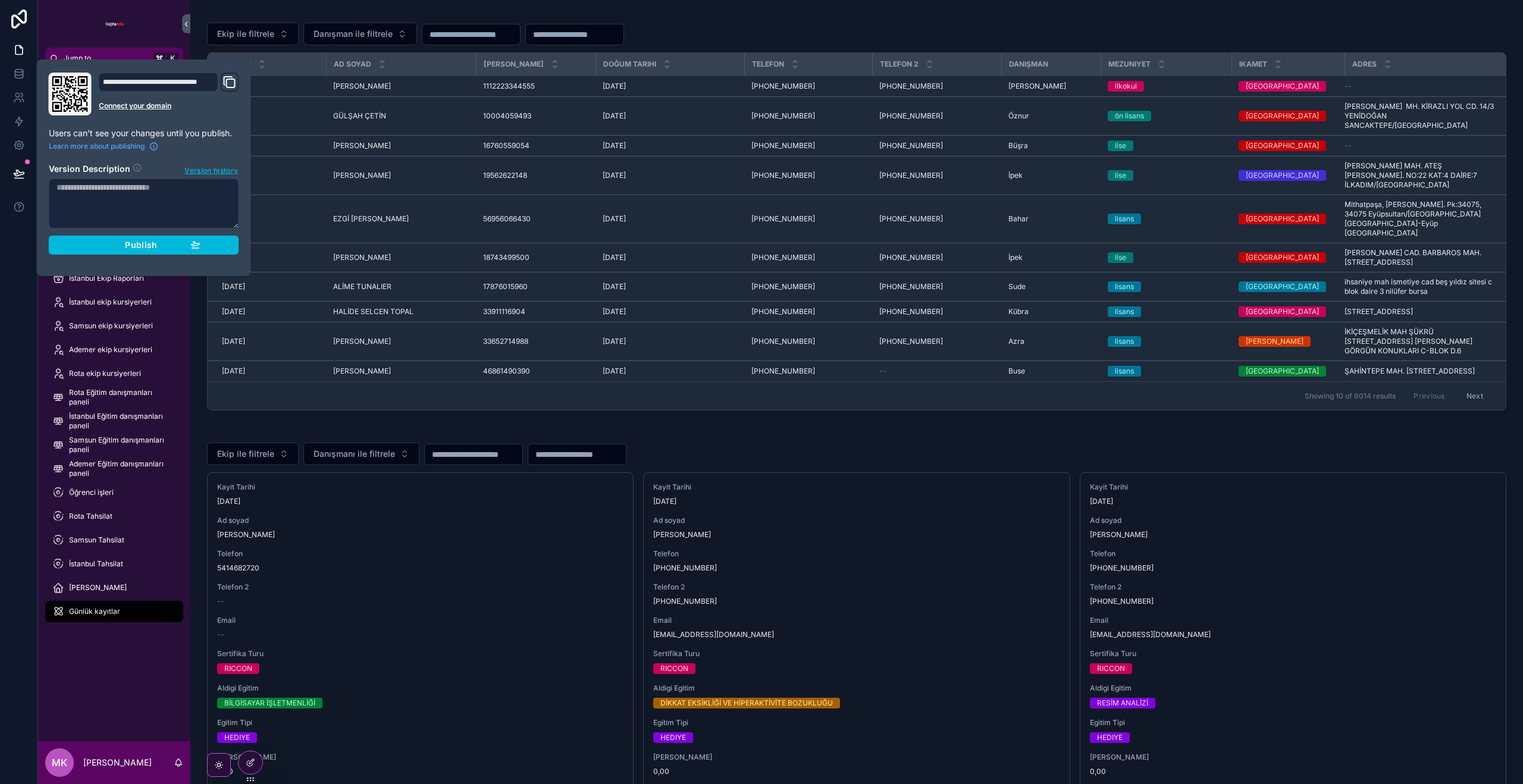
click at [128, 240] on span "Publish" at bounding box center [140, 245] width 32 height 11
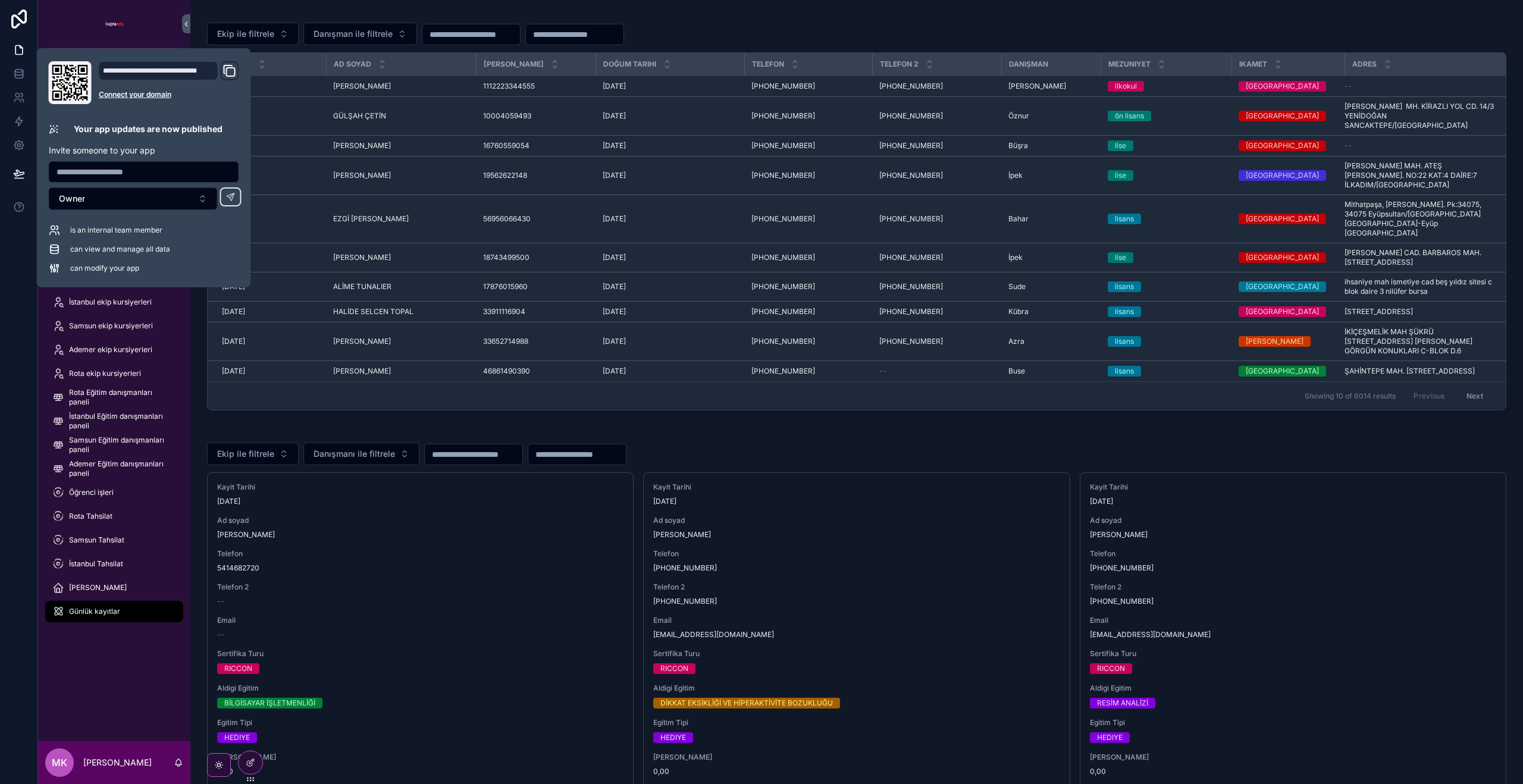
click at [113, 673] on div "Samsun Yeni Başvurular İstanbul Yeni Başvurular Ademer Yeni Başvurular Rota Yen…" at bounding box center [113, 405] width 152 height 672
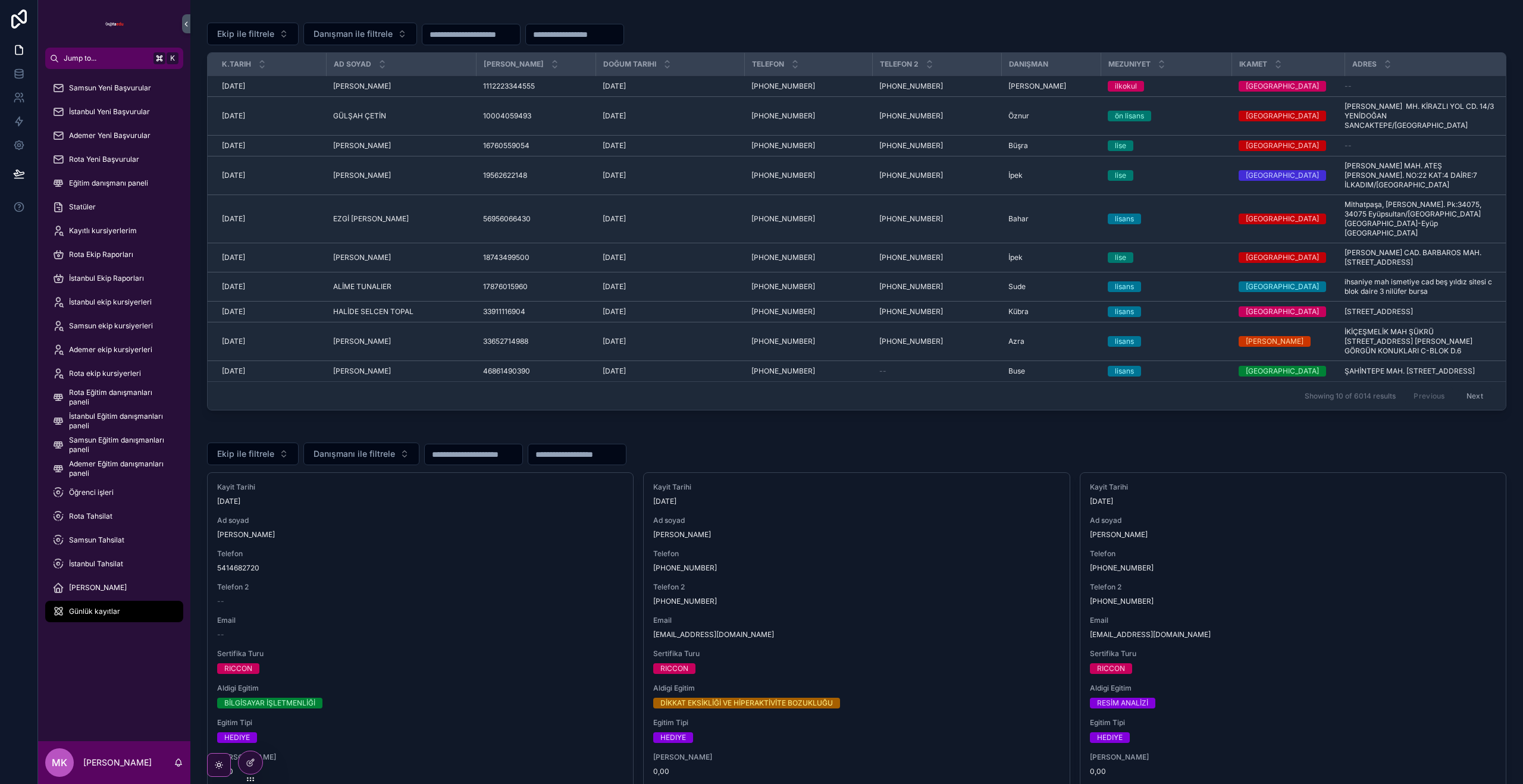
click at [96, 517] on span "Rota Tahsilat" at bounding box center [90, 516] width 43 height 9
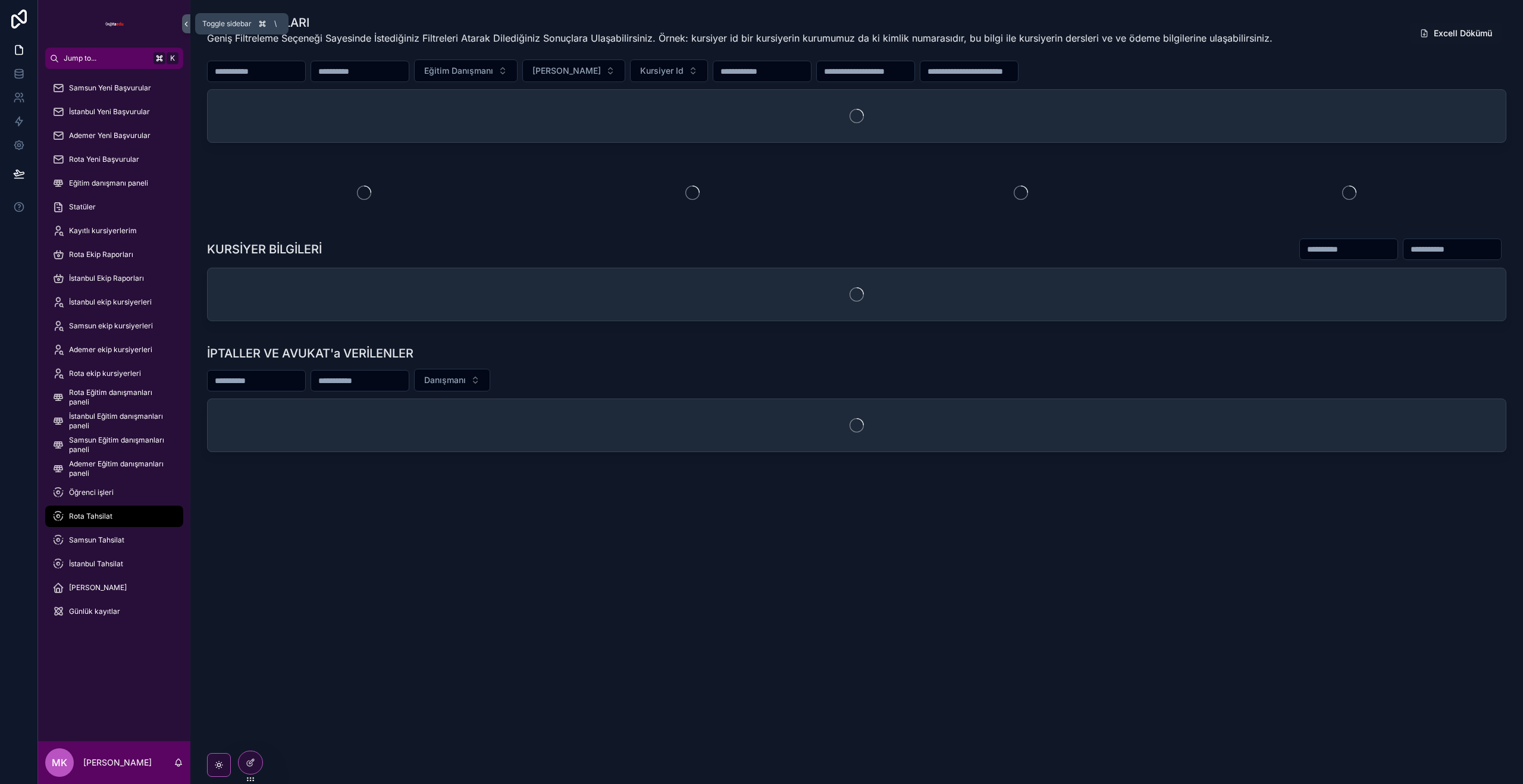
click at [186, 21] on icon "scrollable content" at bounding box center [185, 24] width 8 height 9
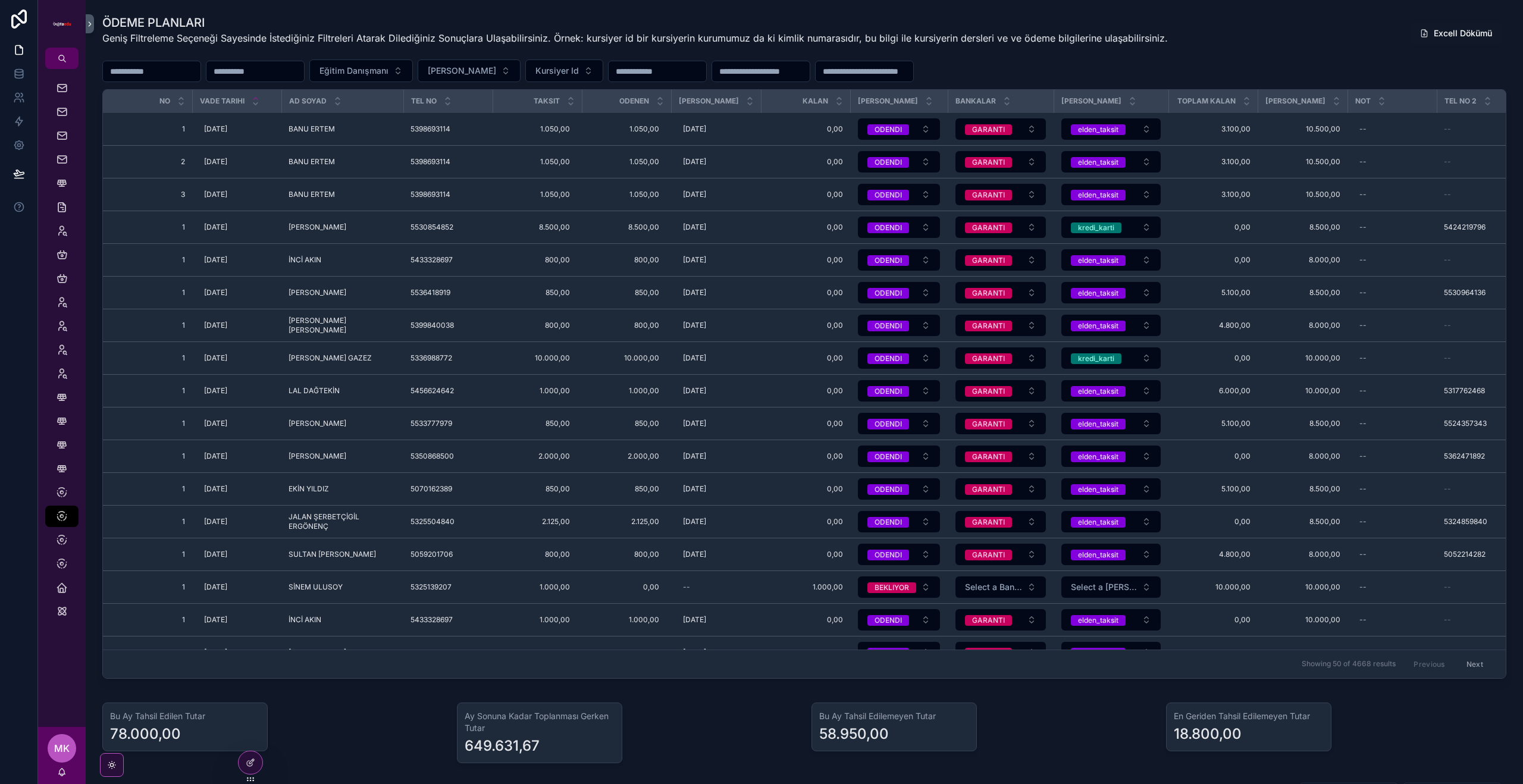
scroll to position [0, 326]
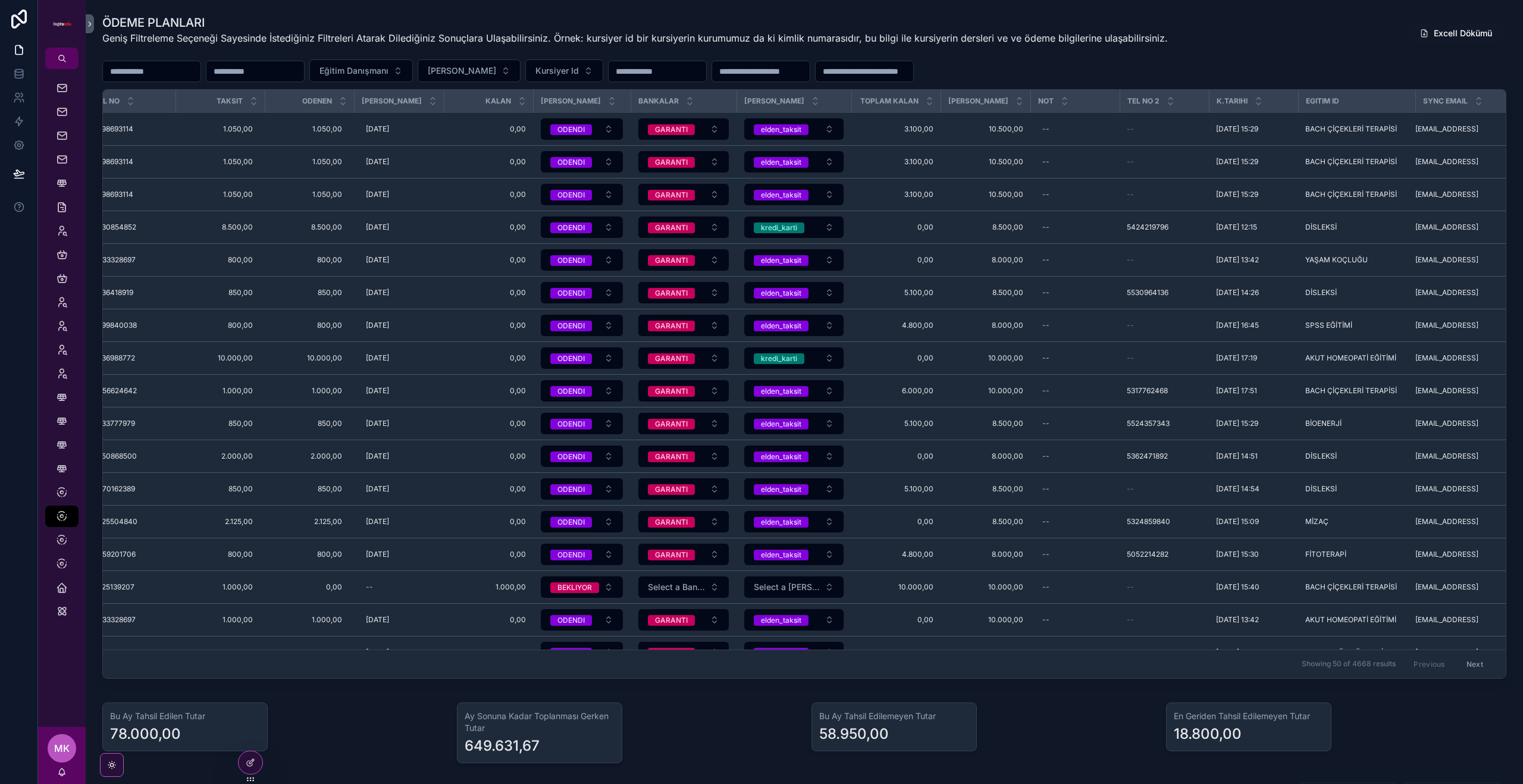
drag, startPoint x: 1425, startPoint y: 148, endPoint x: 1419, endPoint y: 146, distance: 6.3
click at [1419, 134] on span "[EMAIL_ADDRESS]" at bounding box center [1446, 129] width 63 height 9
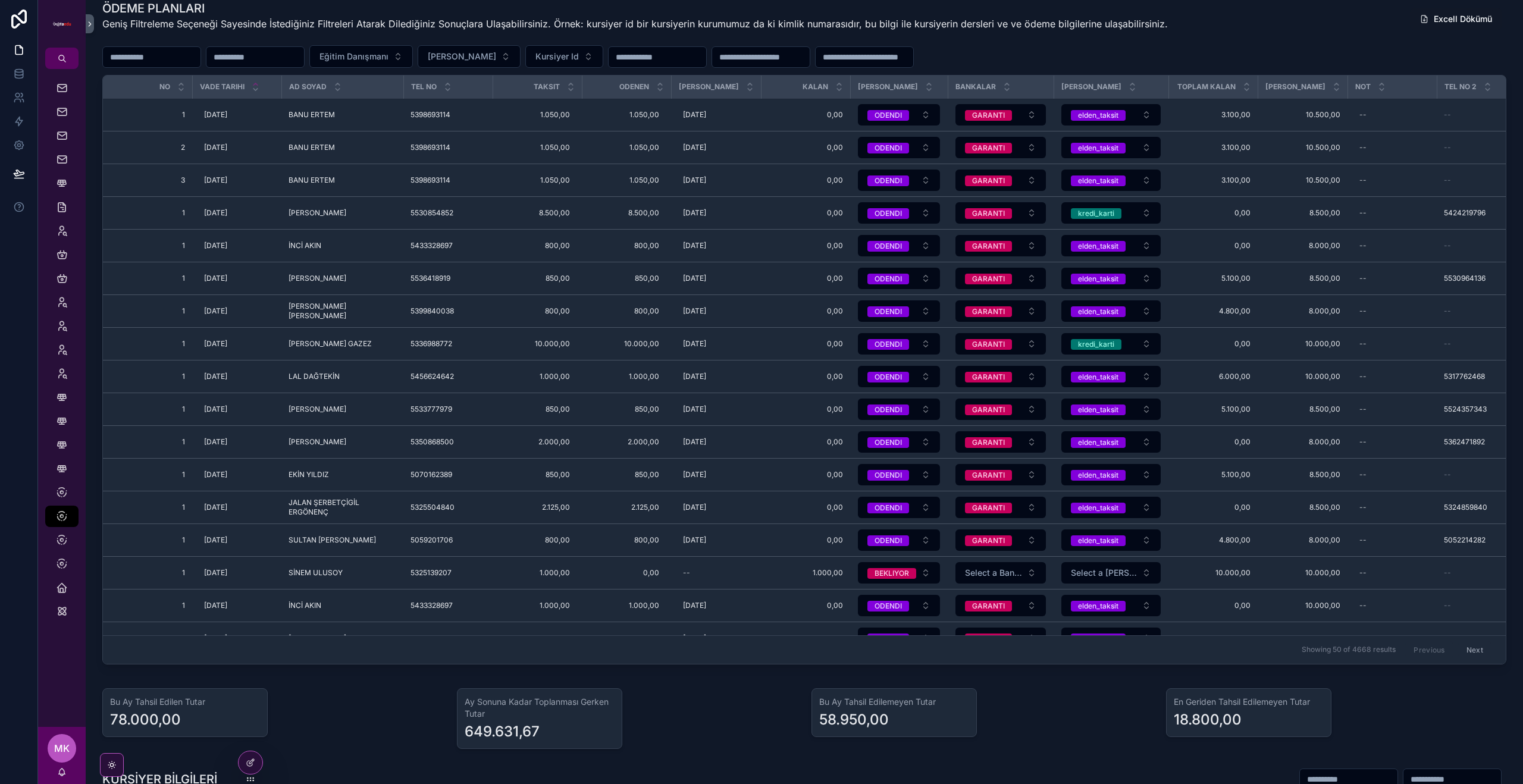
scroll to position [0, 0]
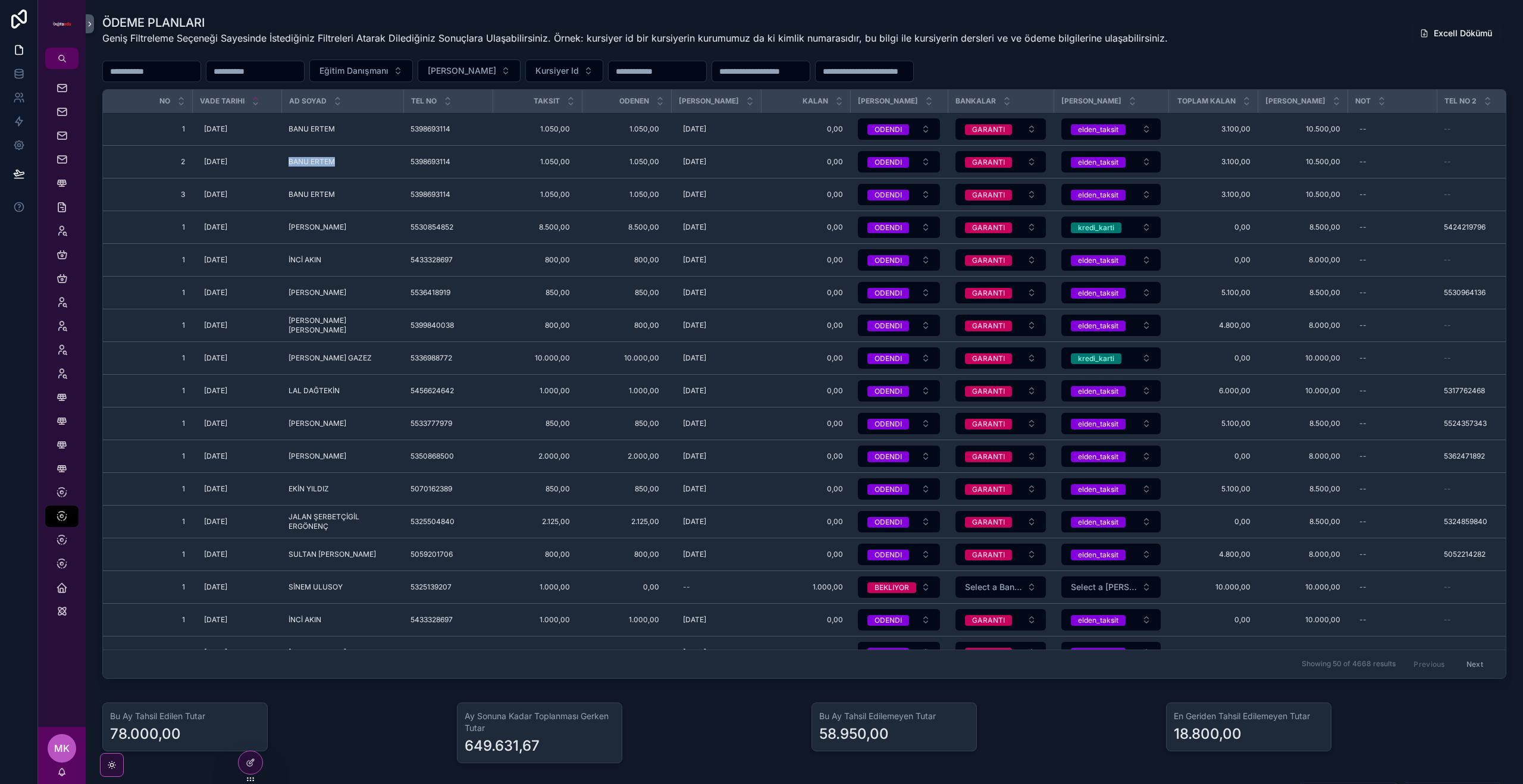
drag, startPoint x: 336, startPoint y: 188, endPoint x: 284, endPoint y: 185, distance: 52.1
click at [284, 178] on td "BANU ERTEM BANU ERTEM" at bounding box center [342, 161] width 122 height 32
copy span "BANU ERTEM"
click at [268, 74] on input "scrollable content" at bounding box center [256, 71] width 98 height 17
paste input "**********"
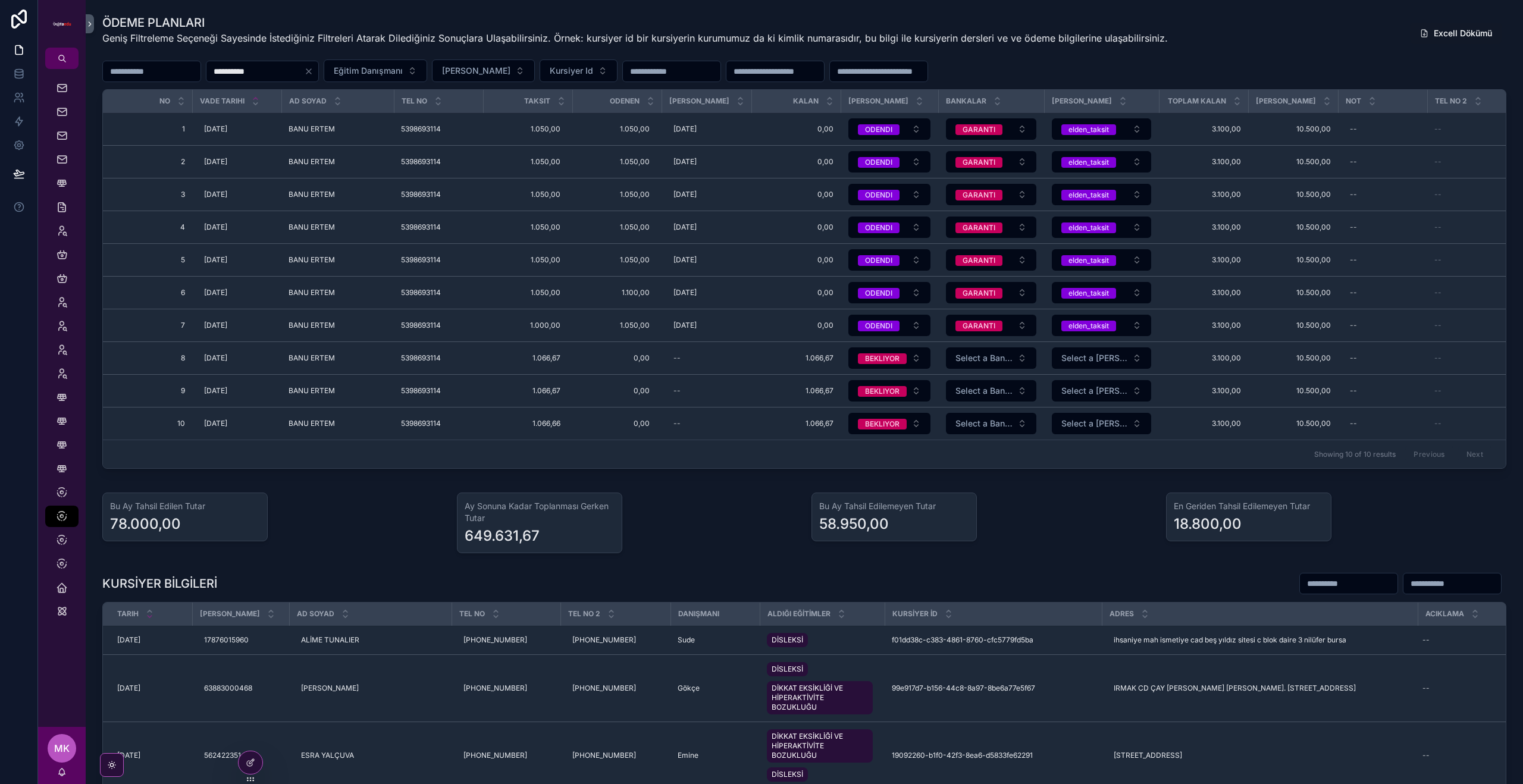
type input "**********"
